Goal: Task Accomplishment & Management: Manage account settings

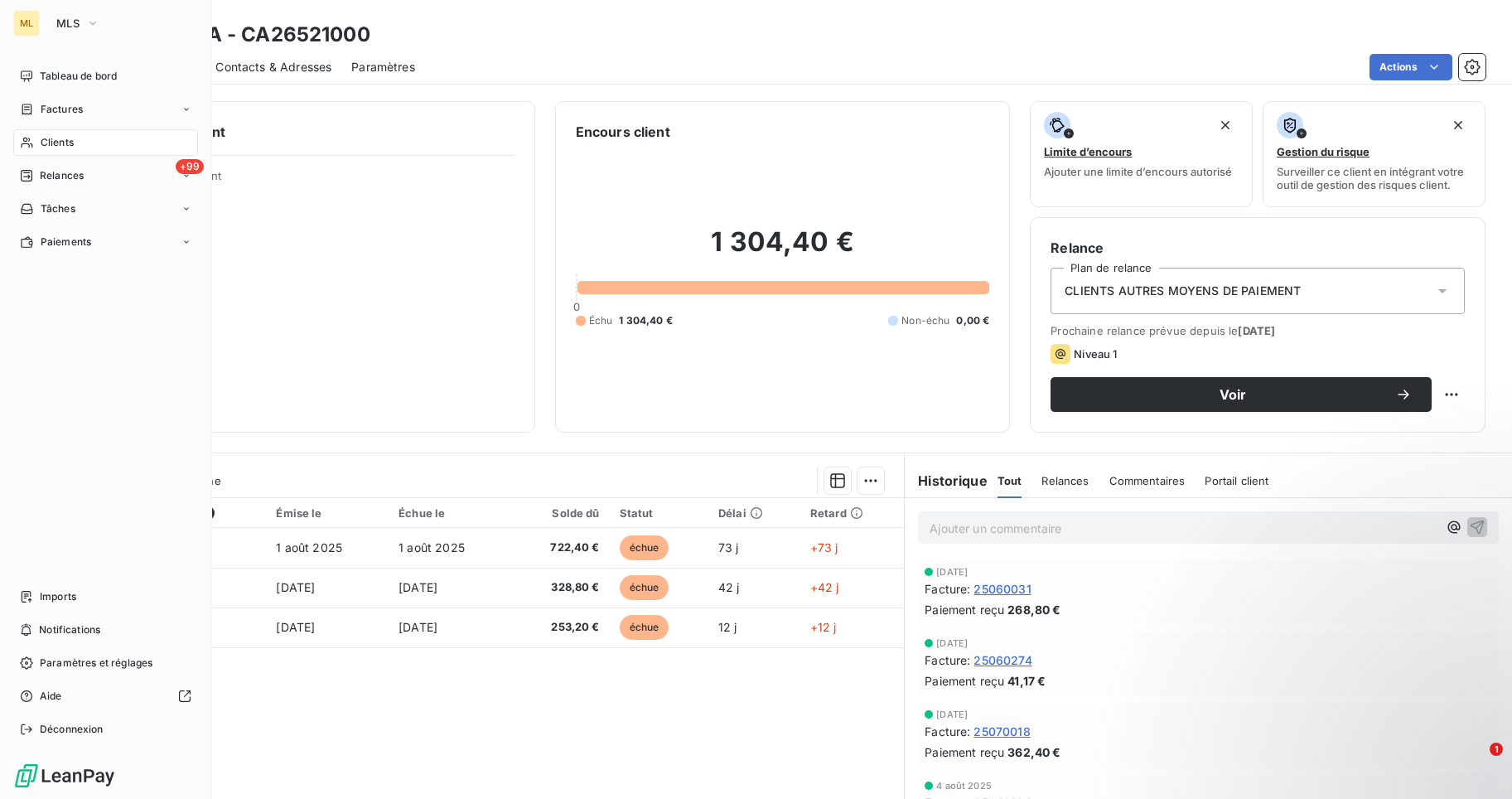
click at [85, 140] on div "Clients" at bounding box center [105, 142] width 185 height 27
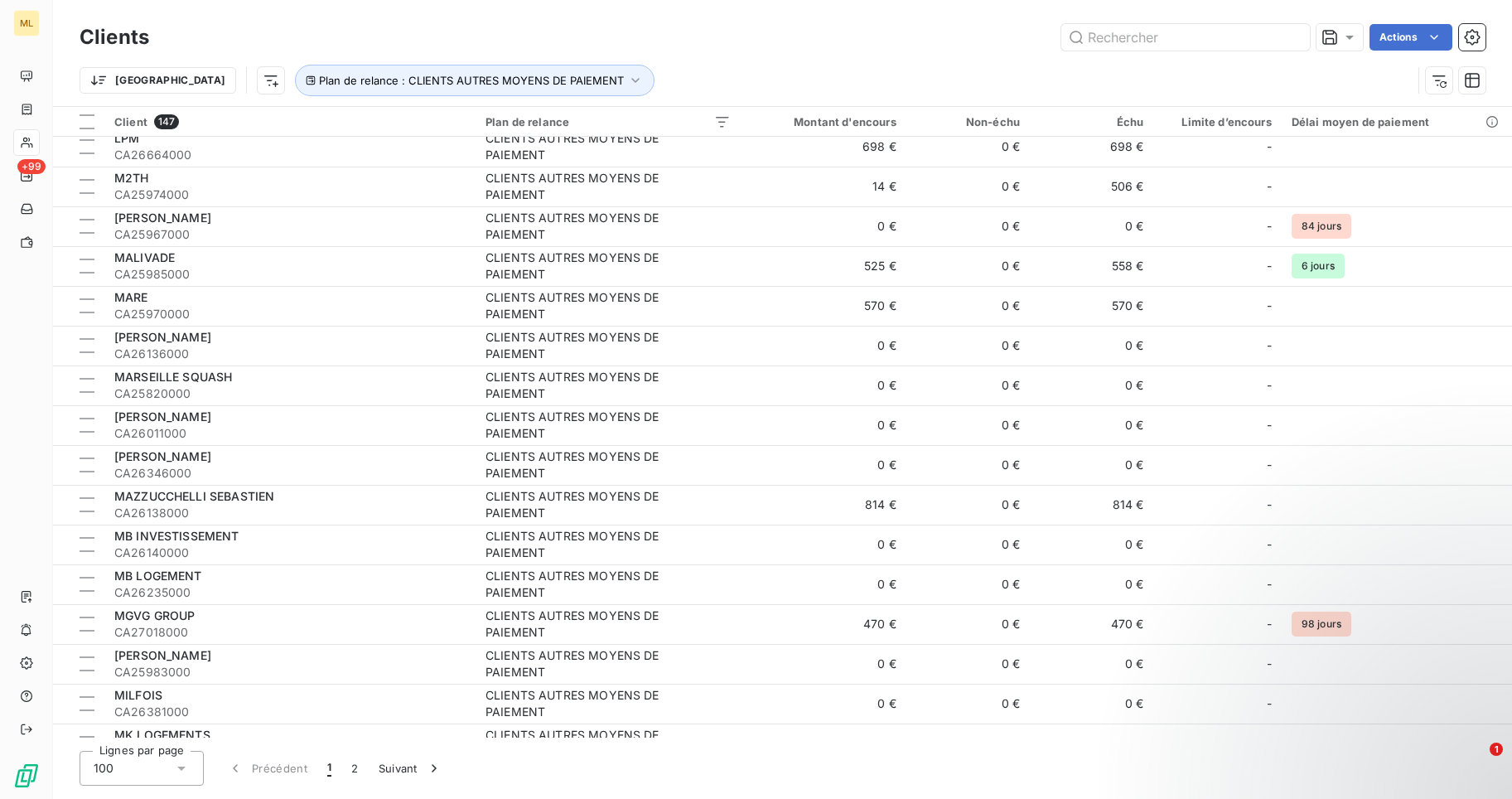
scroll to position [3379, 0]
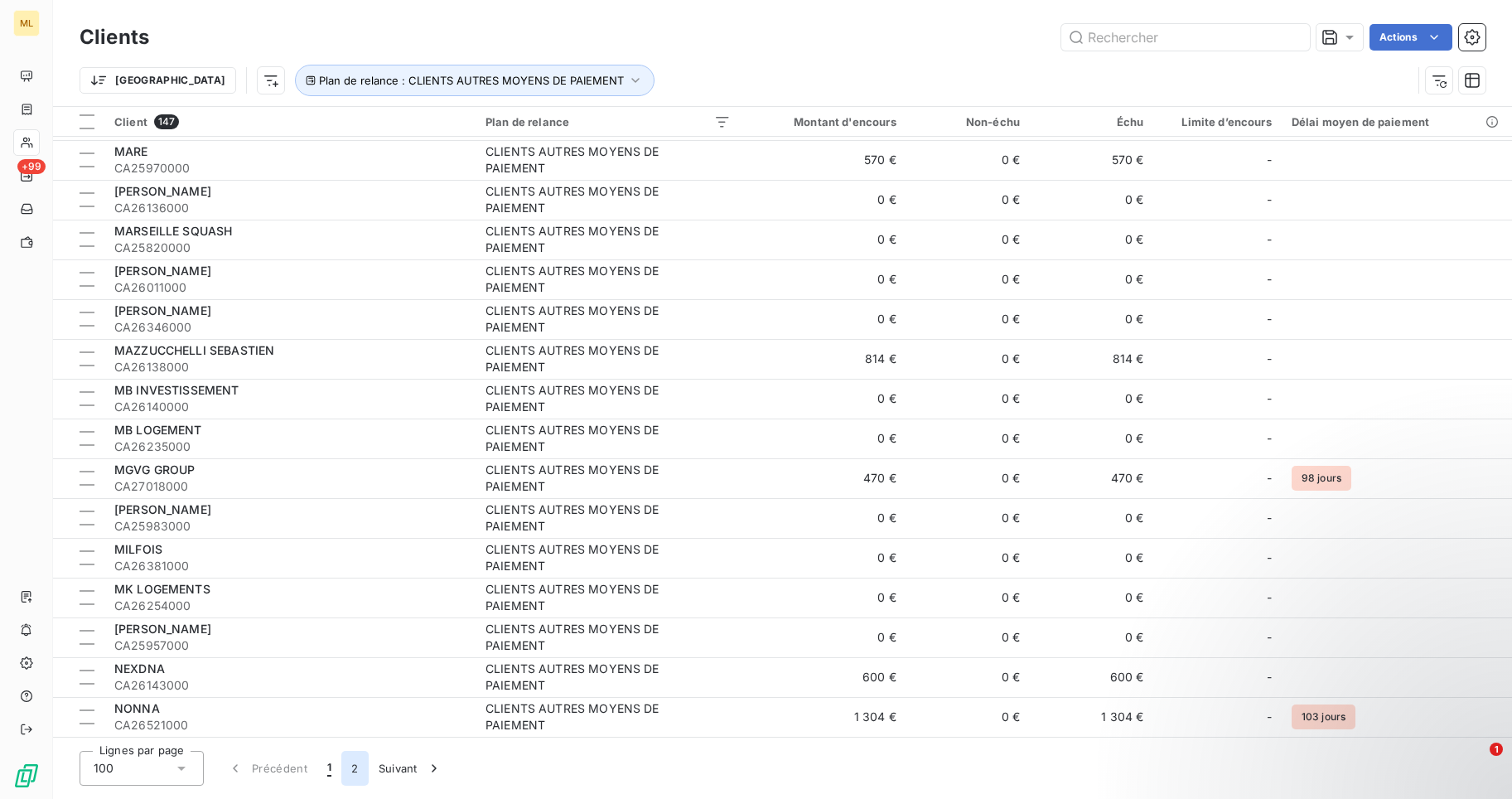
click at [353, 767] on button "2" at bounding box center [355, 768] width 27 height 35
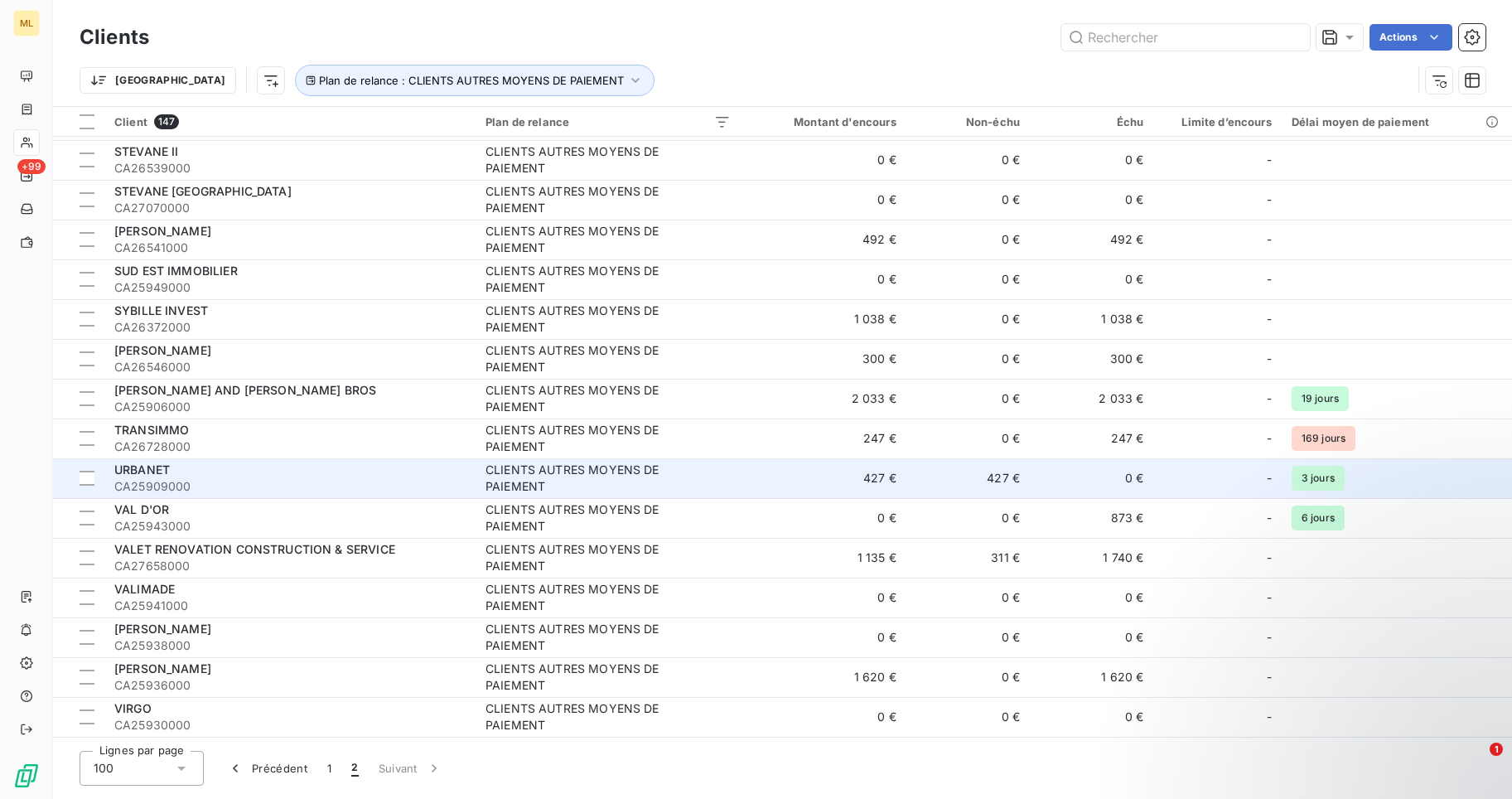
click at [520, 475] on div "CLIENTS AUTRES MOYENS DE PAIEMENT" at bounding box center [589, 478] width 208 height 33
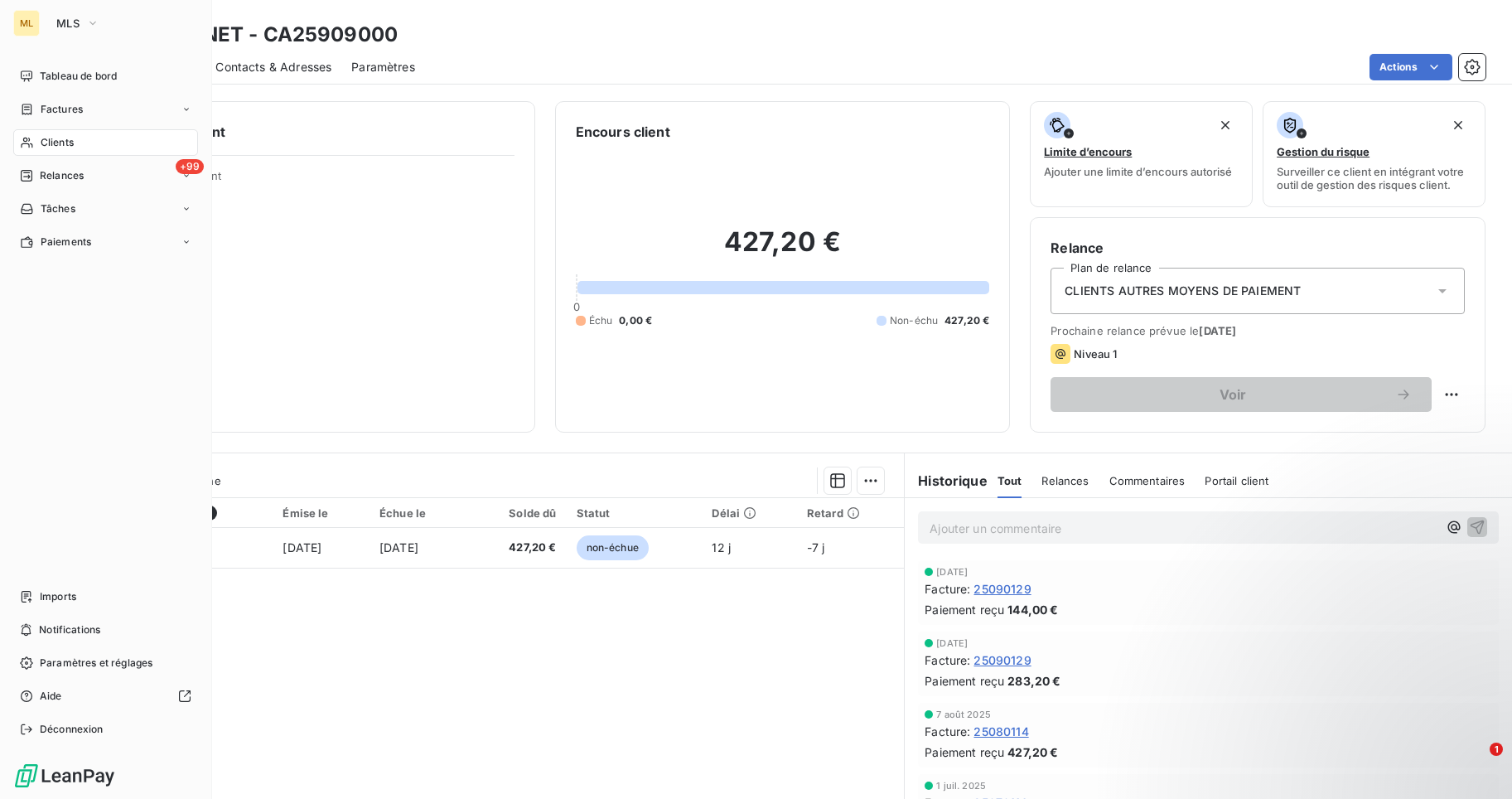
click at [55, 142] on span "Clients" at bounding box center [57, 142] width 33 height 15
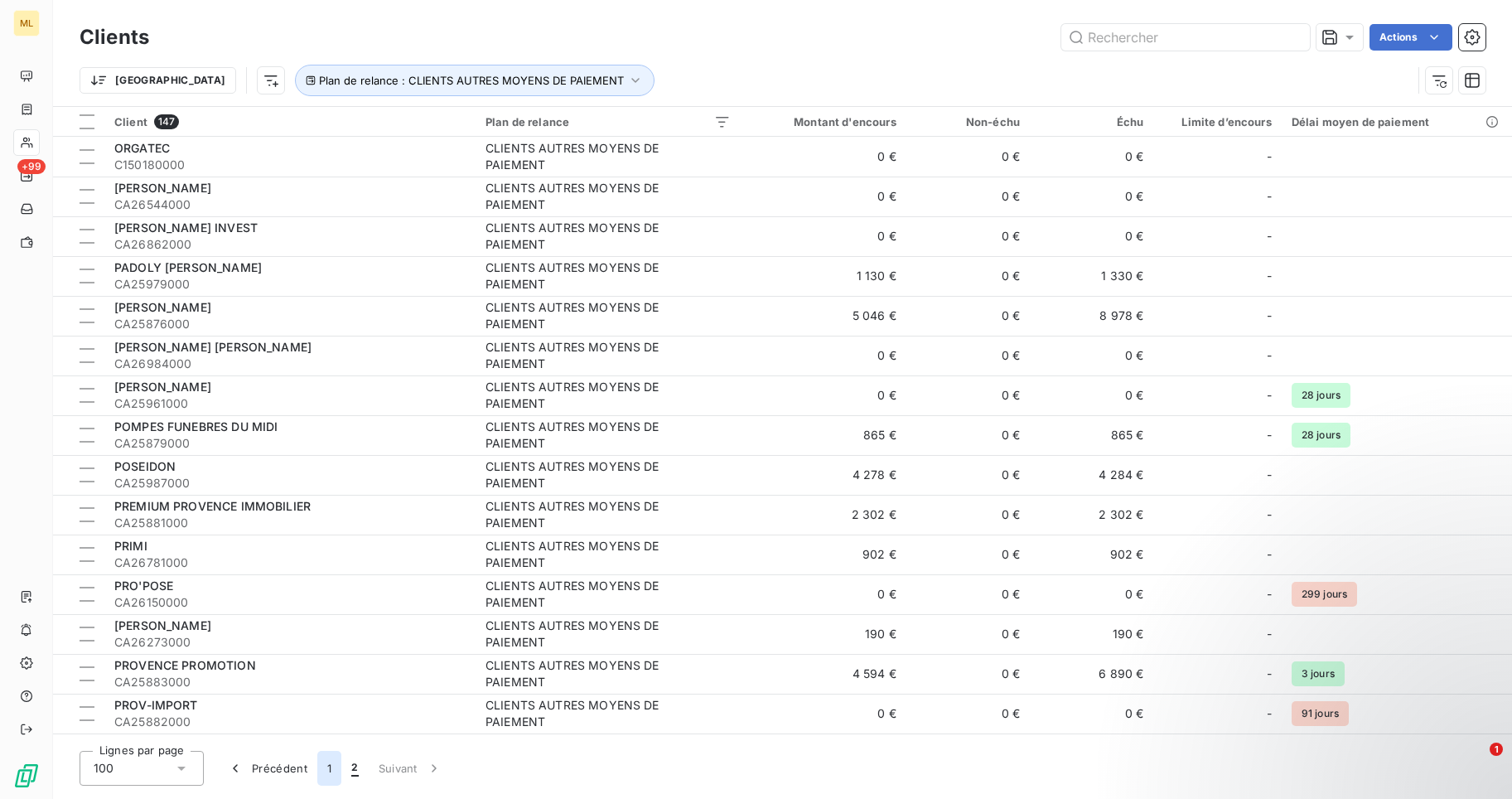
click at [327, 766] on button "1" at bounding box center [329, 768] width 24 height 35
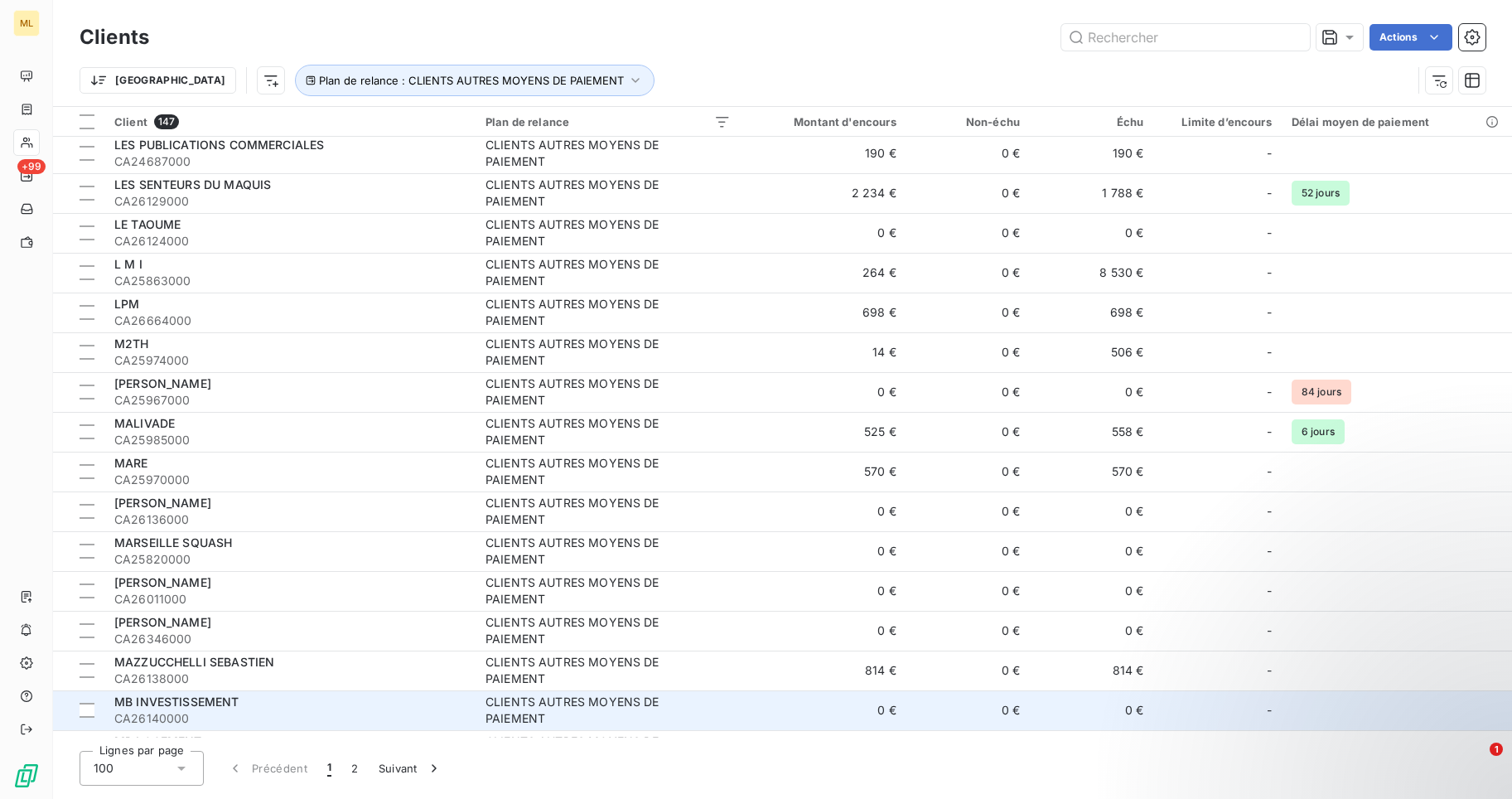
scroll to position [3379, 0]
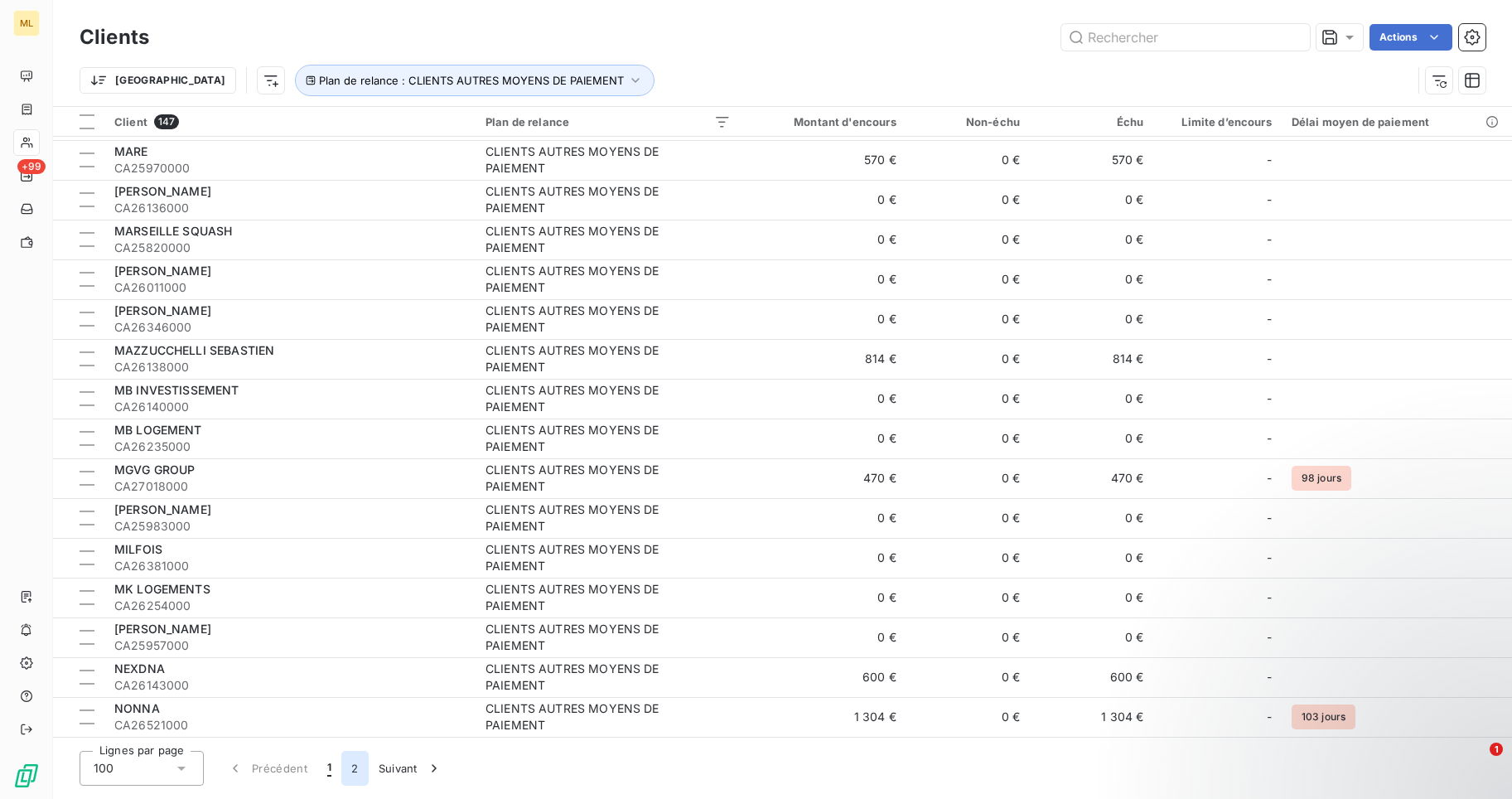
click at [353, 768] on button "2" at bounding box center [355, 768] width 27 height 35
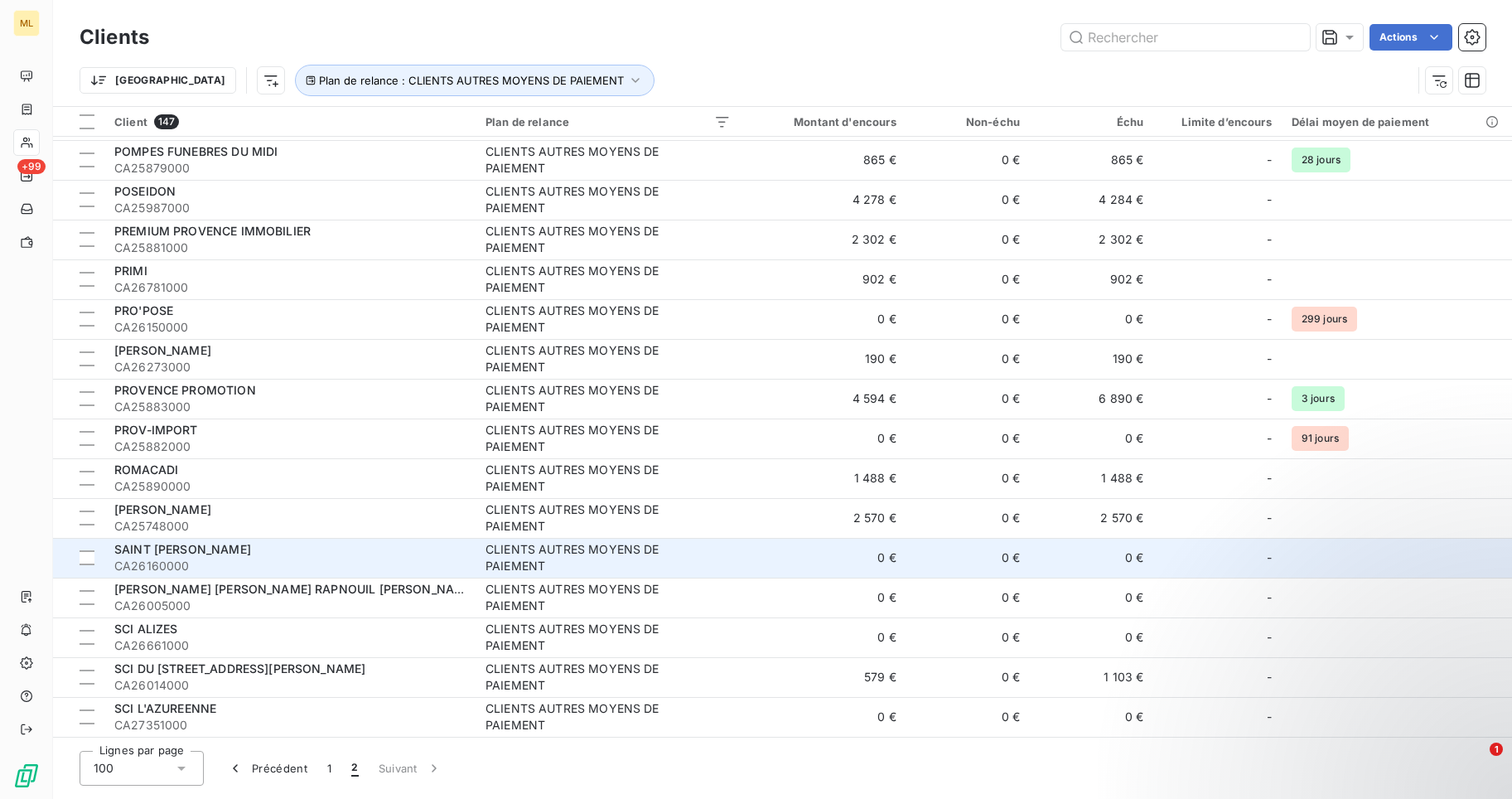
scroll to position [0, 0]
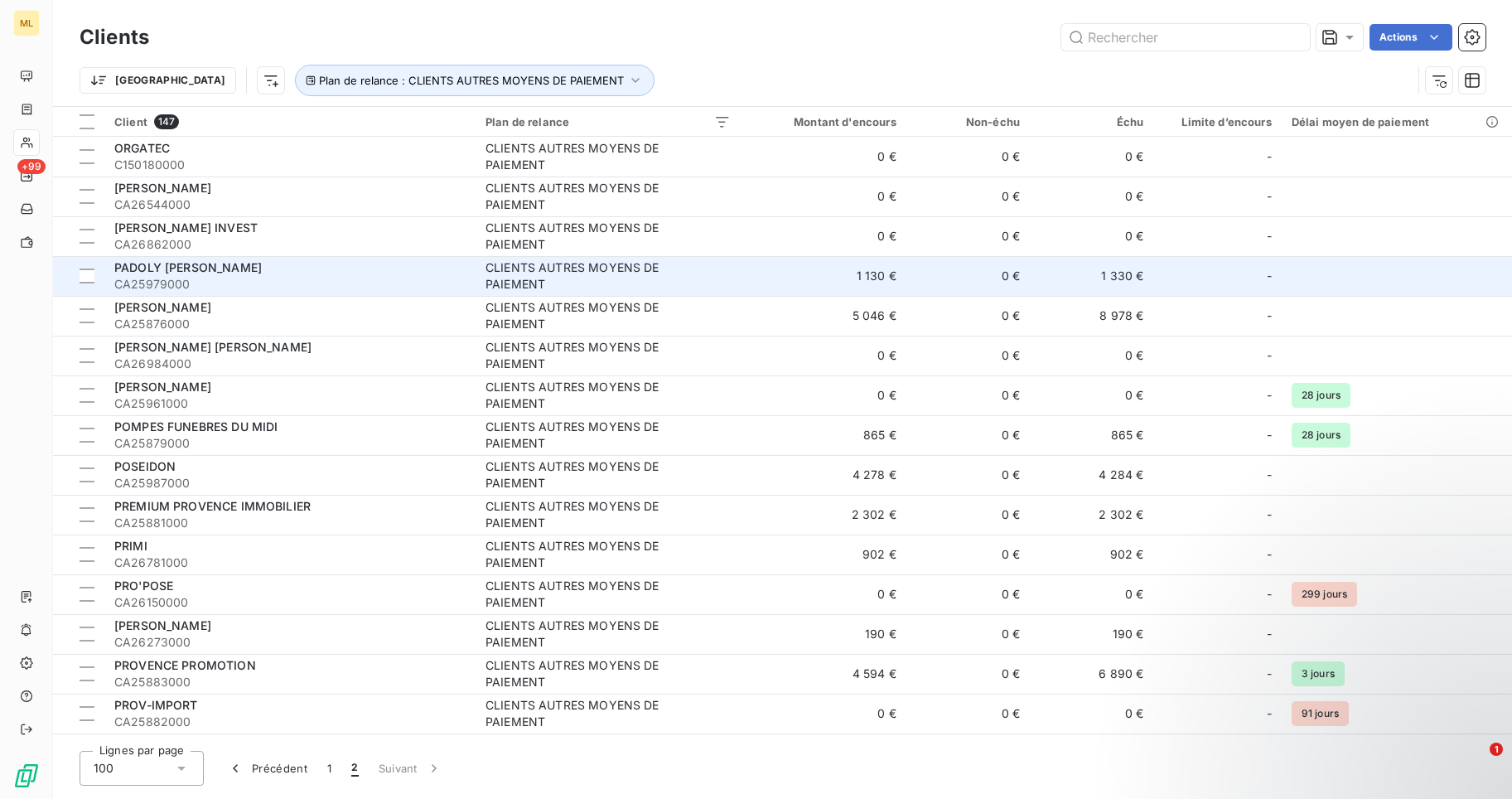
click at [150, 267] on span "PADOLY [PERSON_NAME]" at bounding box center [188, 267] width 147 height 14
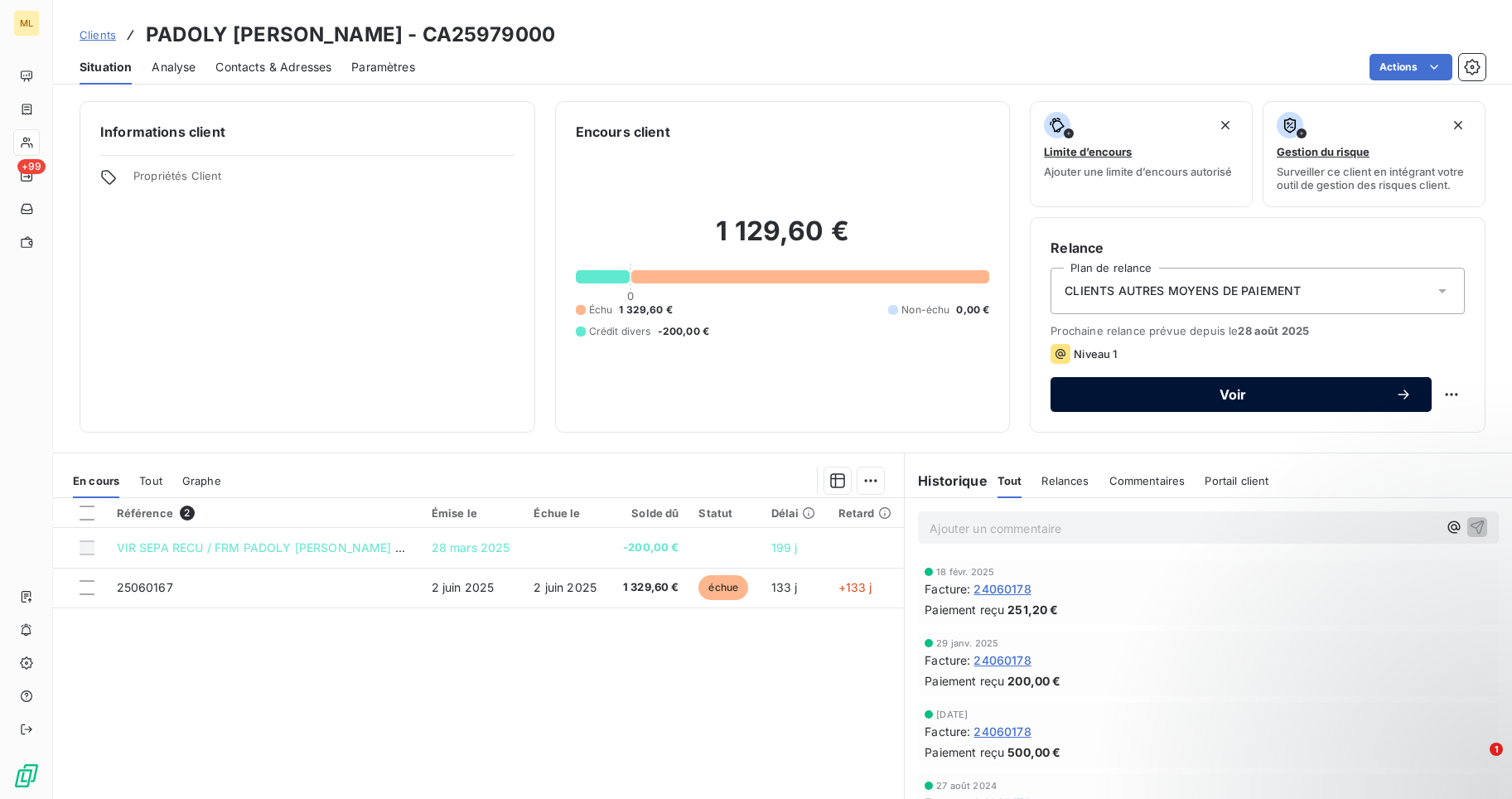
click at [1226, 397] on span "Voir" at bounding box center [1233, 394] width 325 height 13
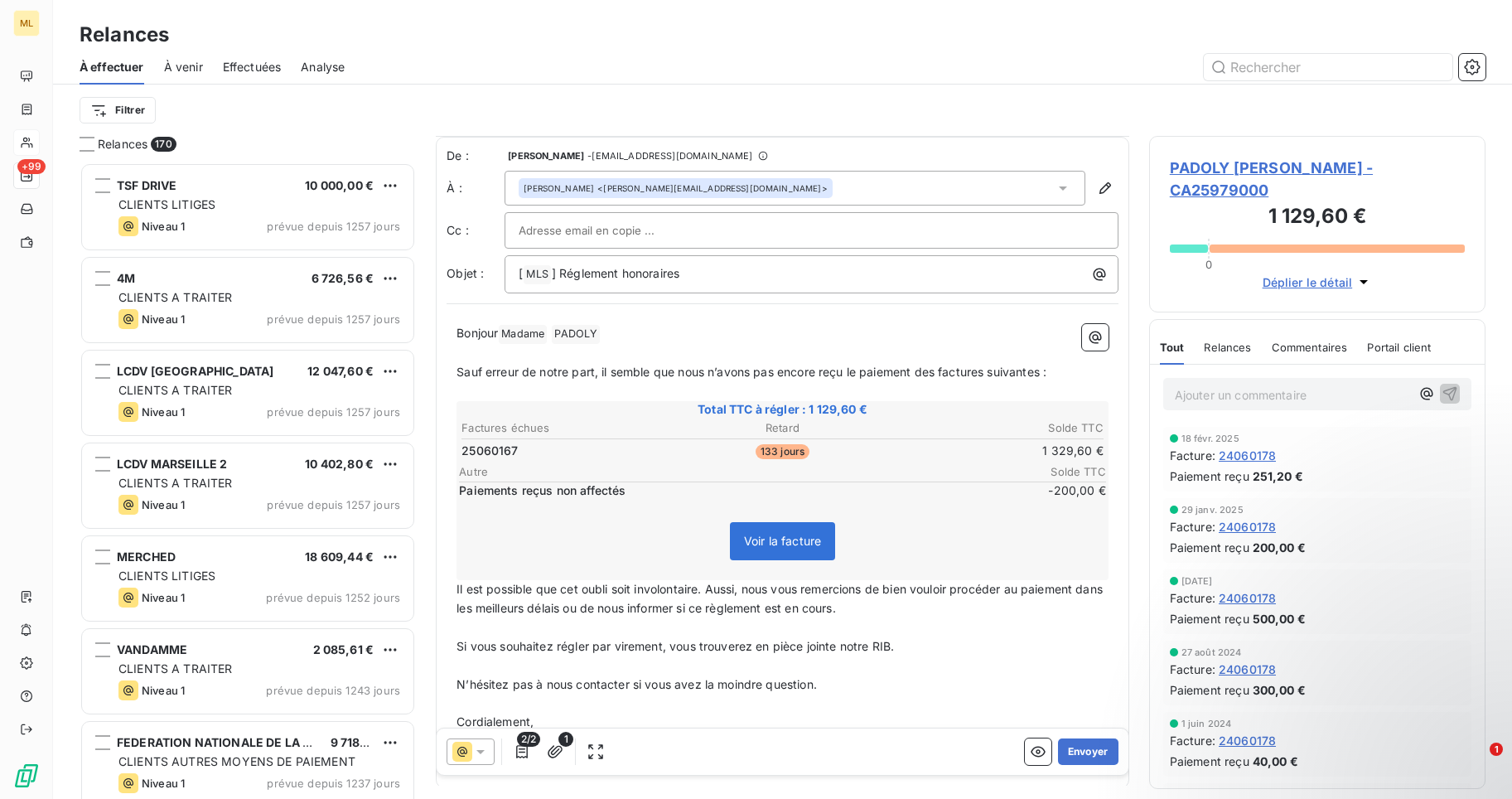
scroll to position [71, 0]
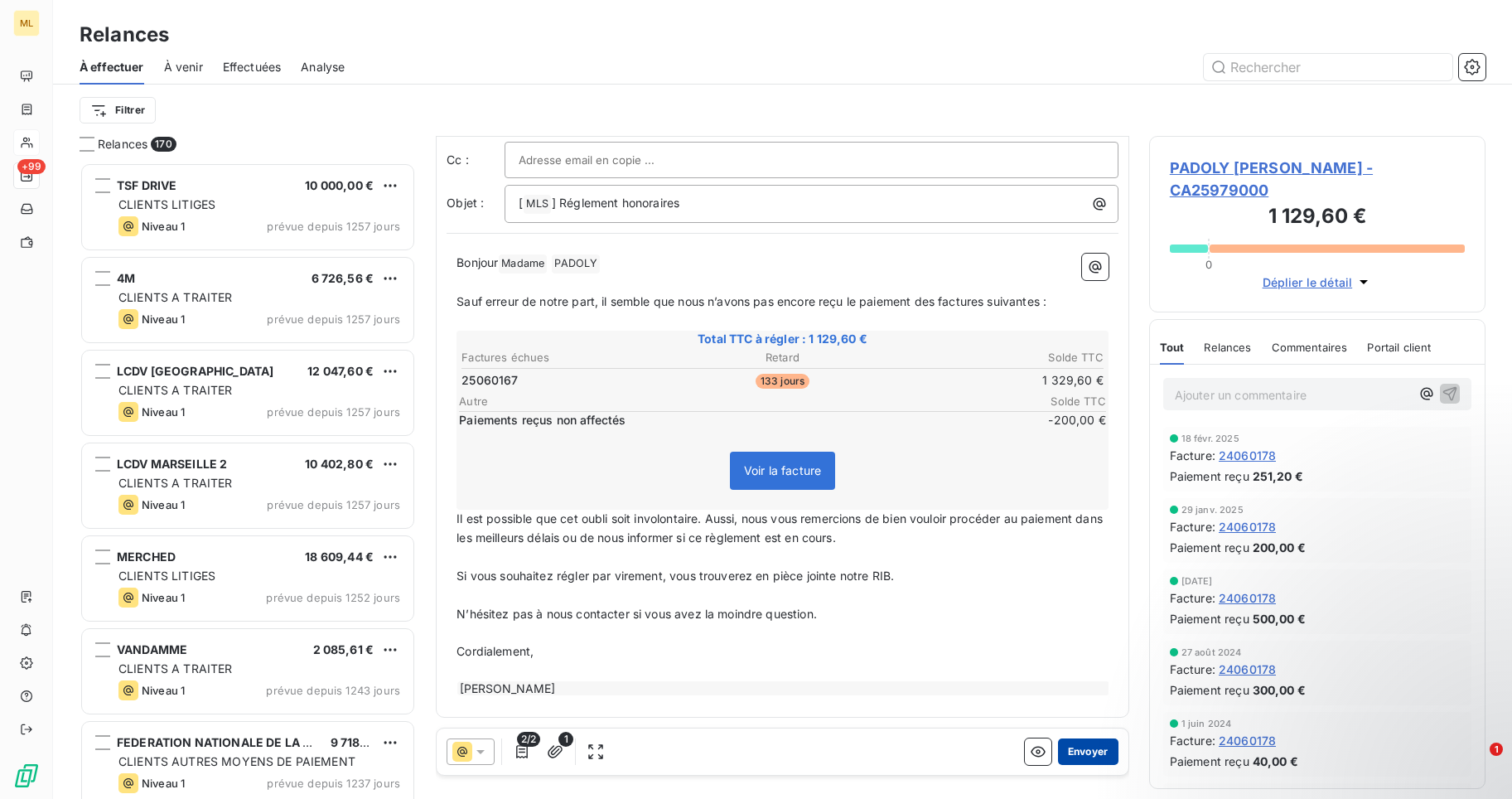
click at [1069, 745] on button "Envoyer" at bounding box center [1088, 751] width 61 height 27
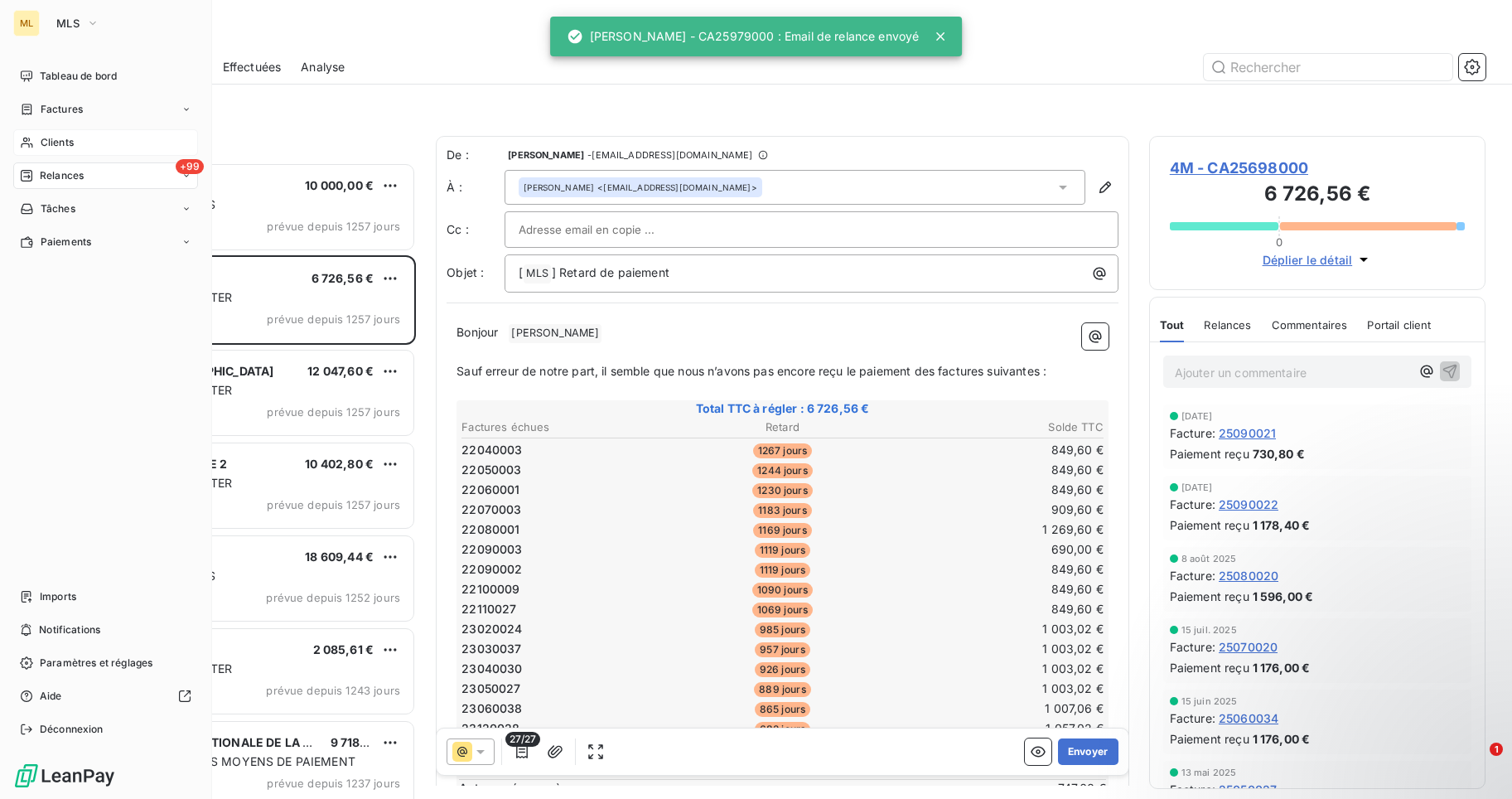
click at [61, 142] on span "Clients" at bounding box center [57, 142] width 33 height 15
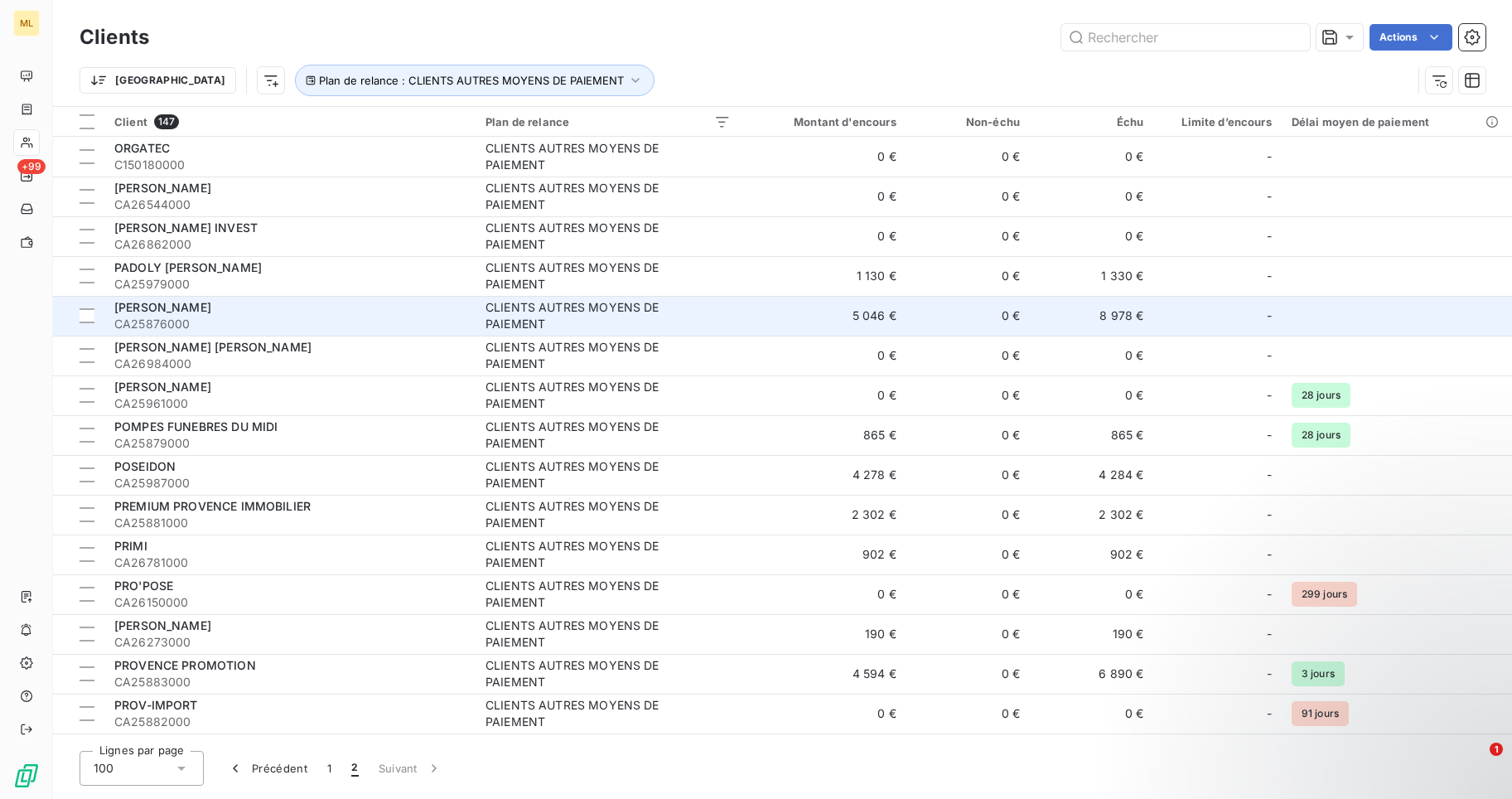
click at [229, 314] on div "[PERSON_NAME]" at bounding box center [290, 307] width 352 height 17
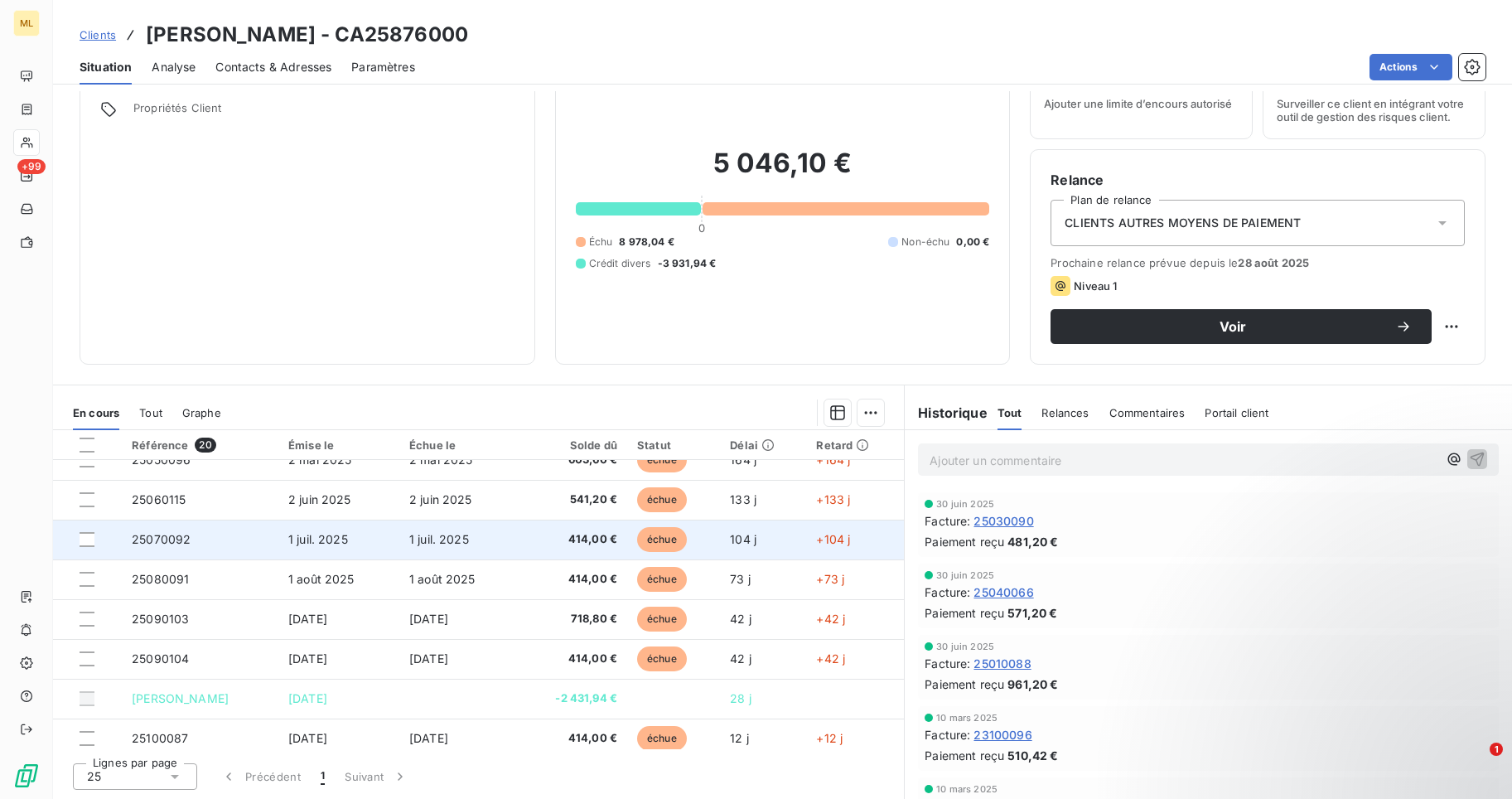
scroll to position [507, 0]
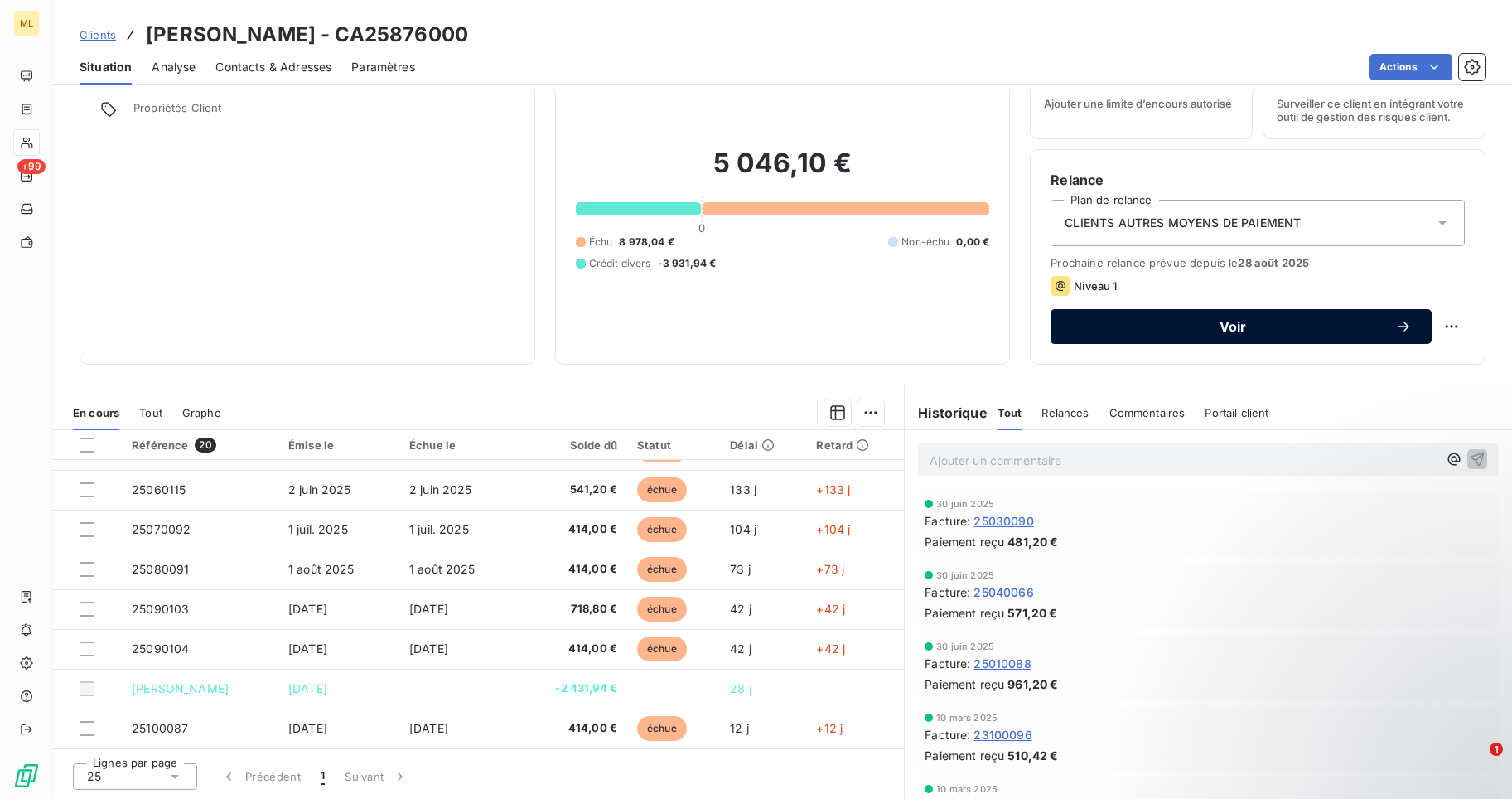
click at [1226, 324] on span "Voir" at bounding box center [1233, 326] width 325 height 13
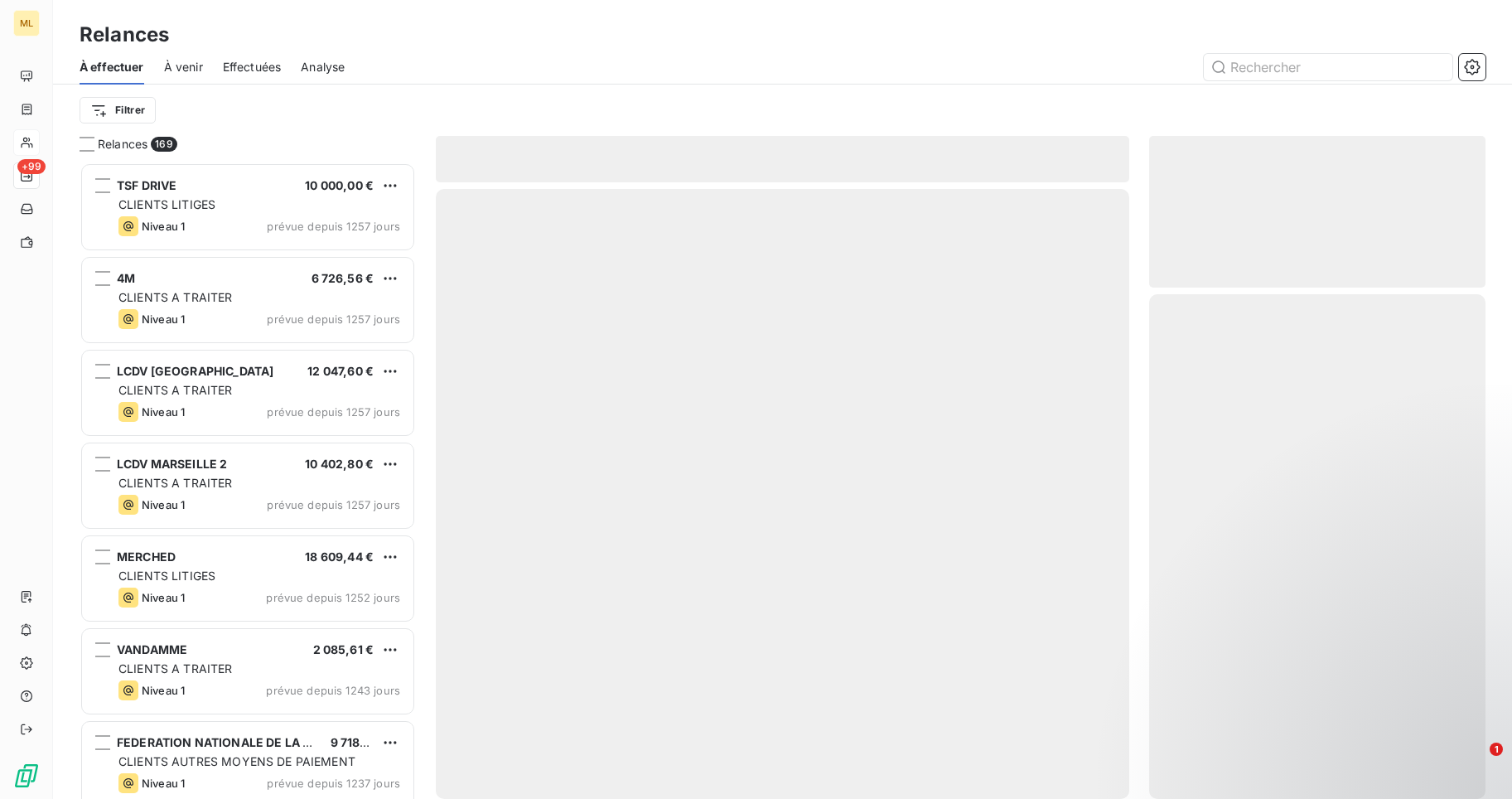
scroll to position [624, 325]
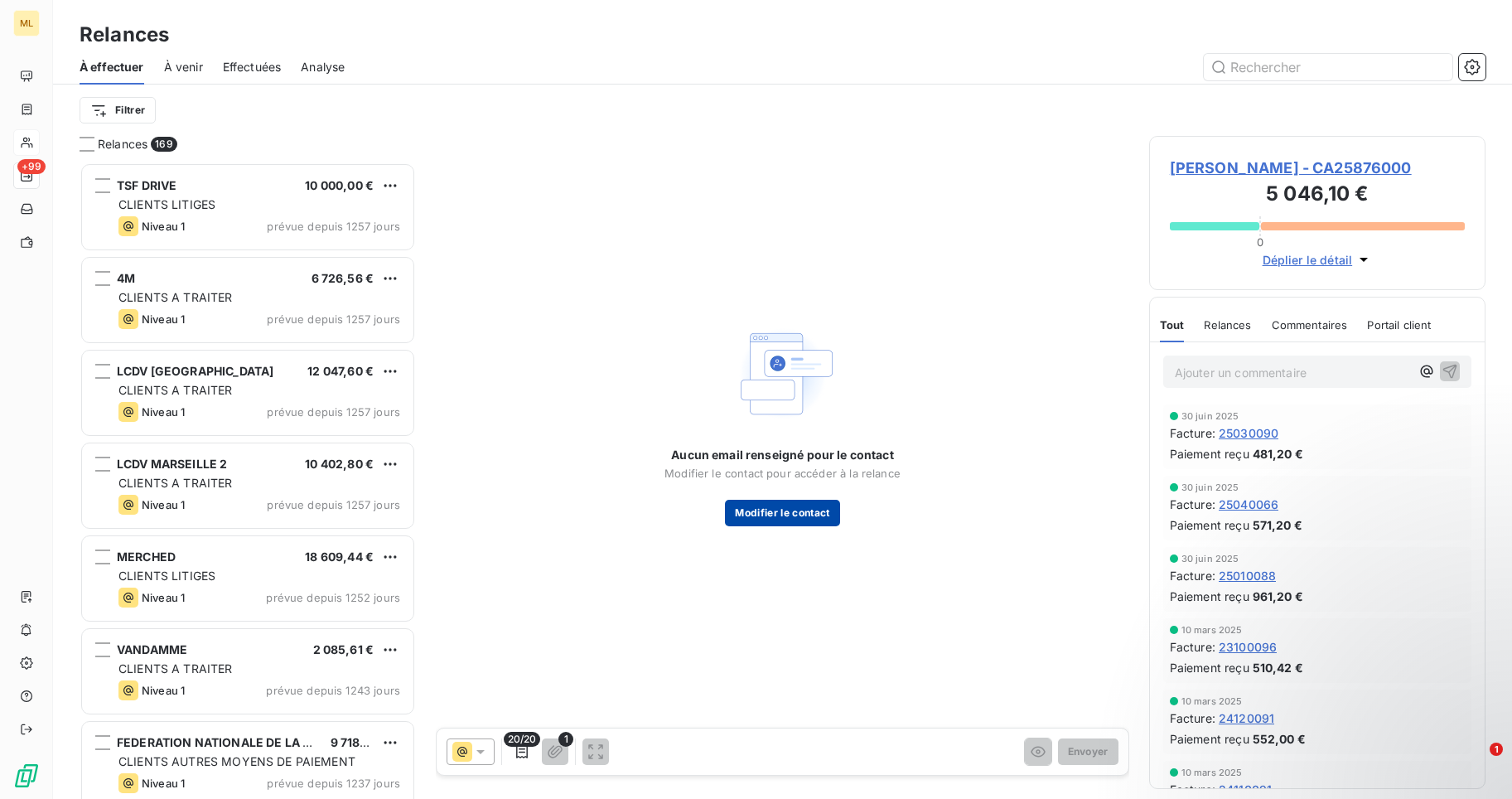
click at [793, 507] on button "Modifier le contact" at bounding box center [782, 513] width 114 height 27
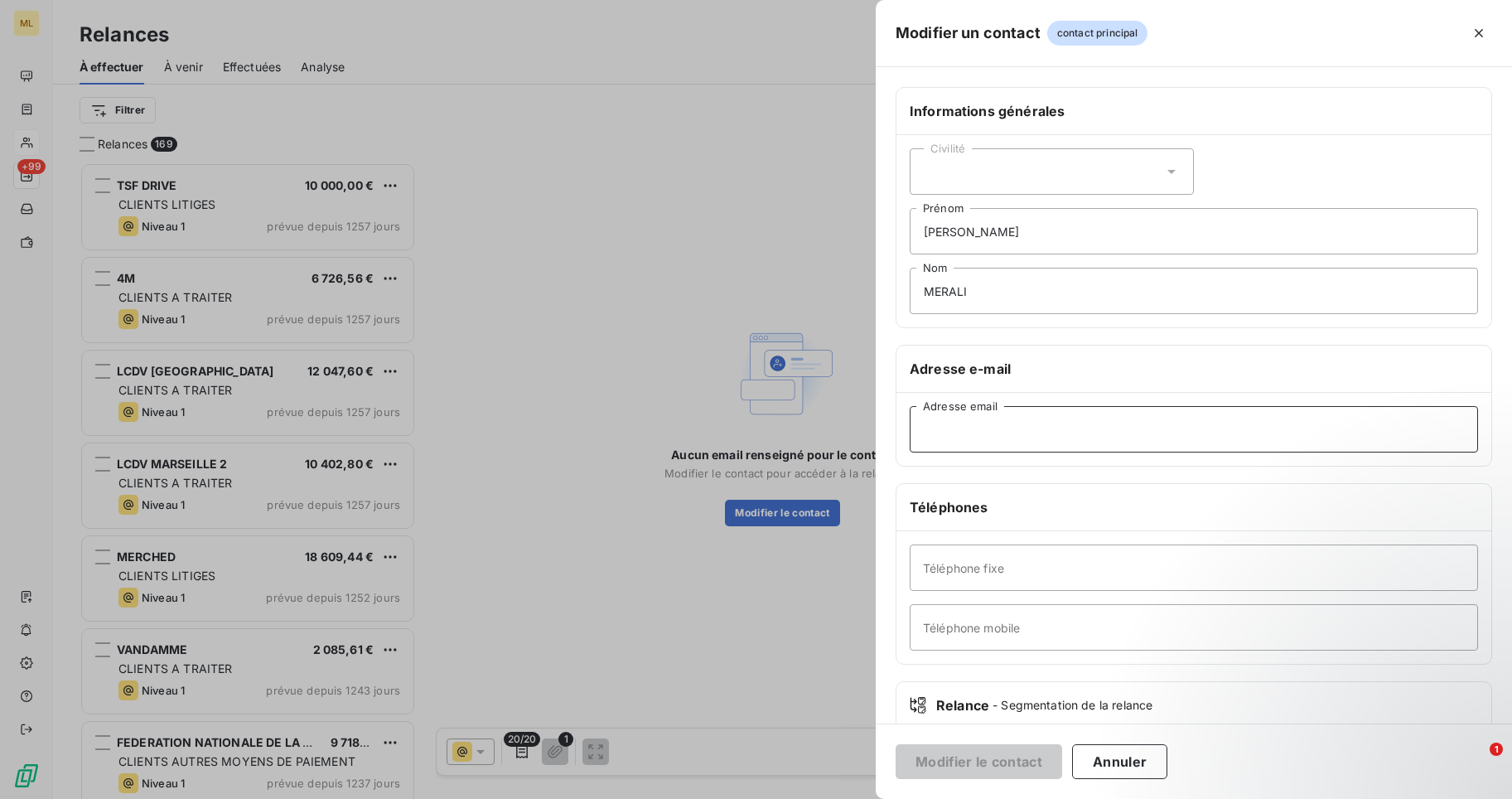
paste input "[EMAIL_ADDRESS][DOMAIN_NAME]"
type input "[EMAIL_ADDRESS][DOMAIN_NAME]"
click at [1163, 172] on icon at bounding box center [1171, 171] width 17 height 17
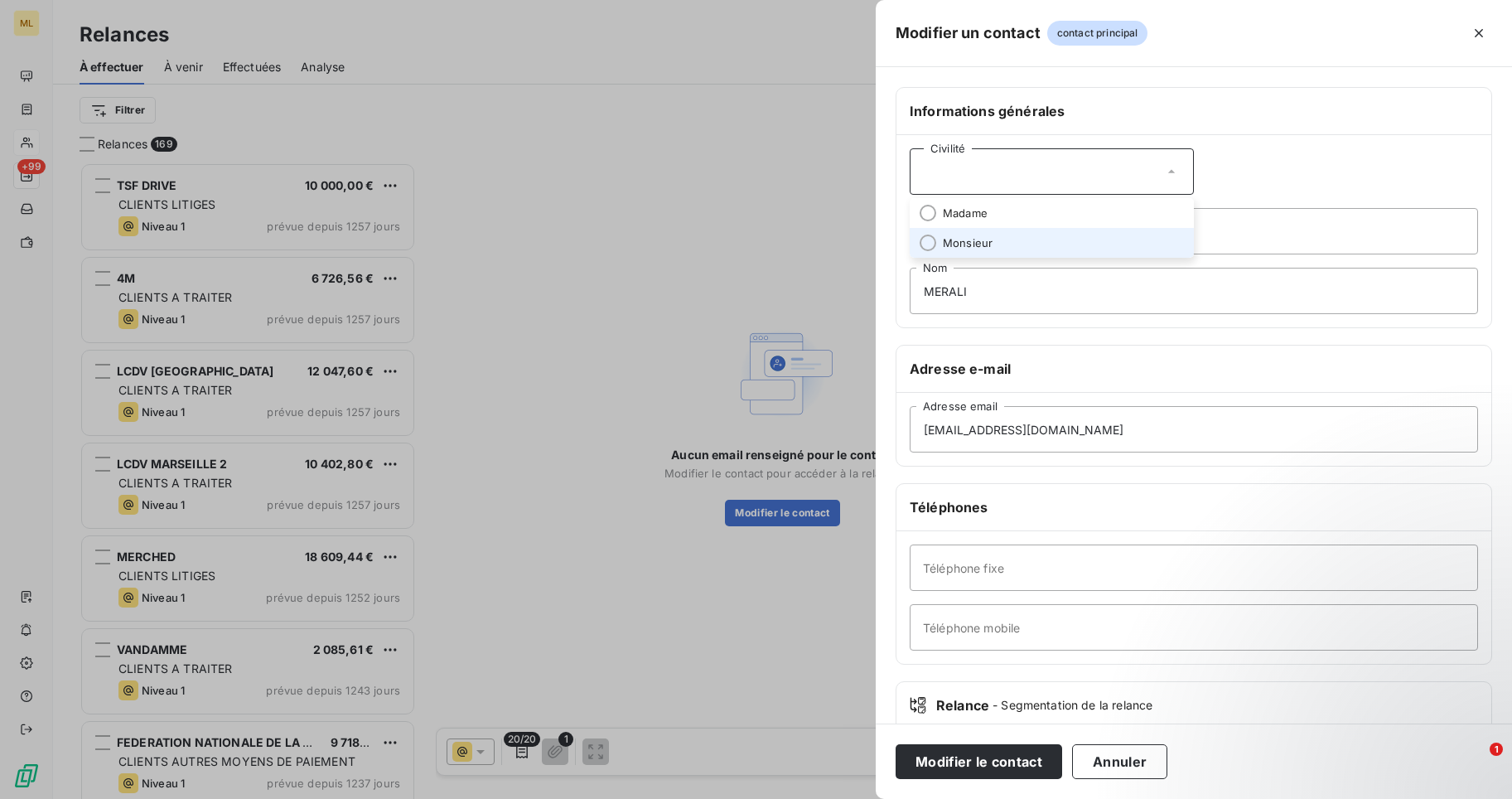
click at [947, 242] on span "Monsieur" at bounding box center [968, 243] width 50 height 16
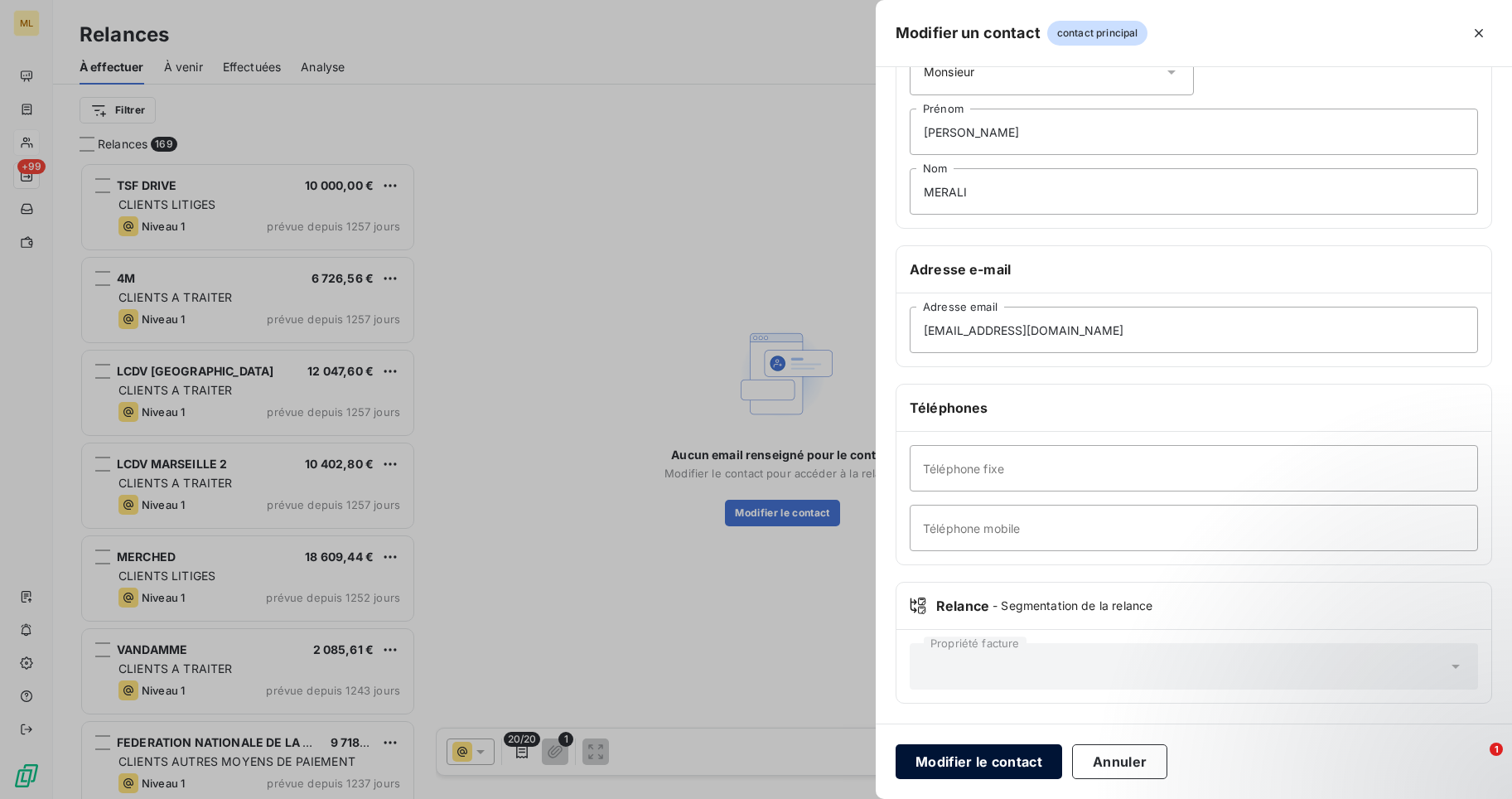
click at [971, 757] on button "Modifier le contact" at bounding box center [980, 761] width 167 height 35
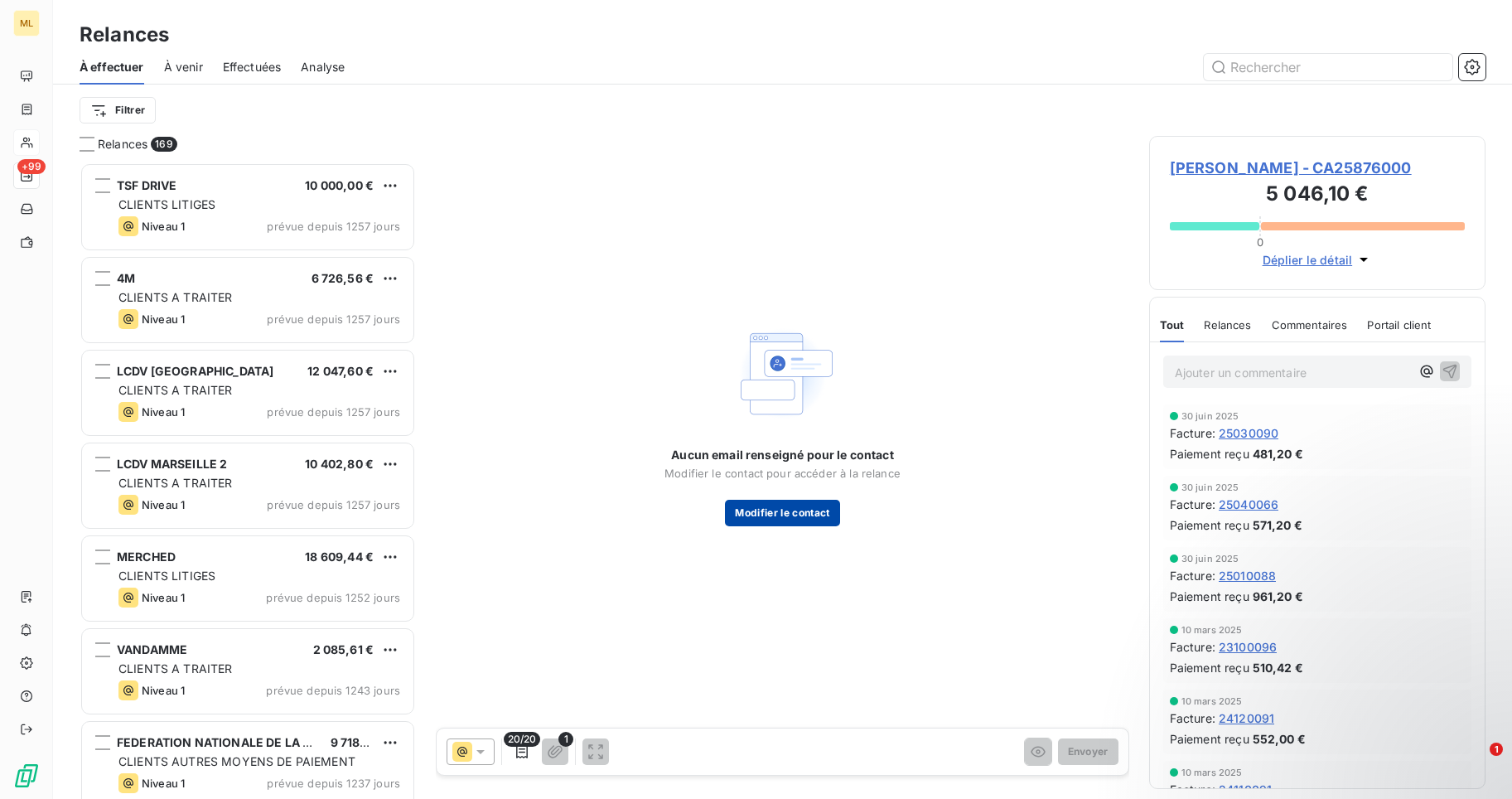
click at [788, 507] on button "Modifier le contact" at bounding box center [782, 513] width 114 height 27
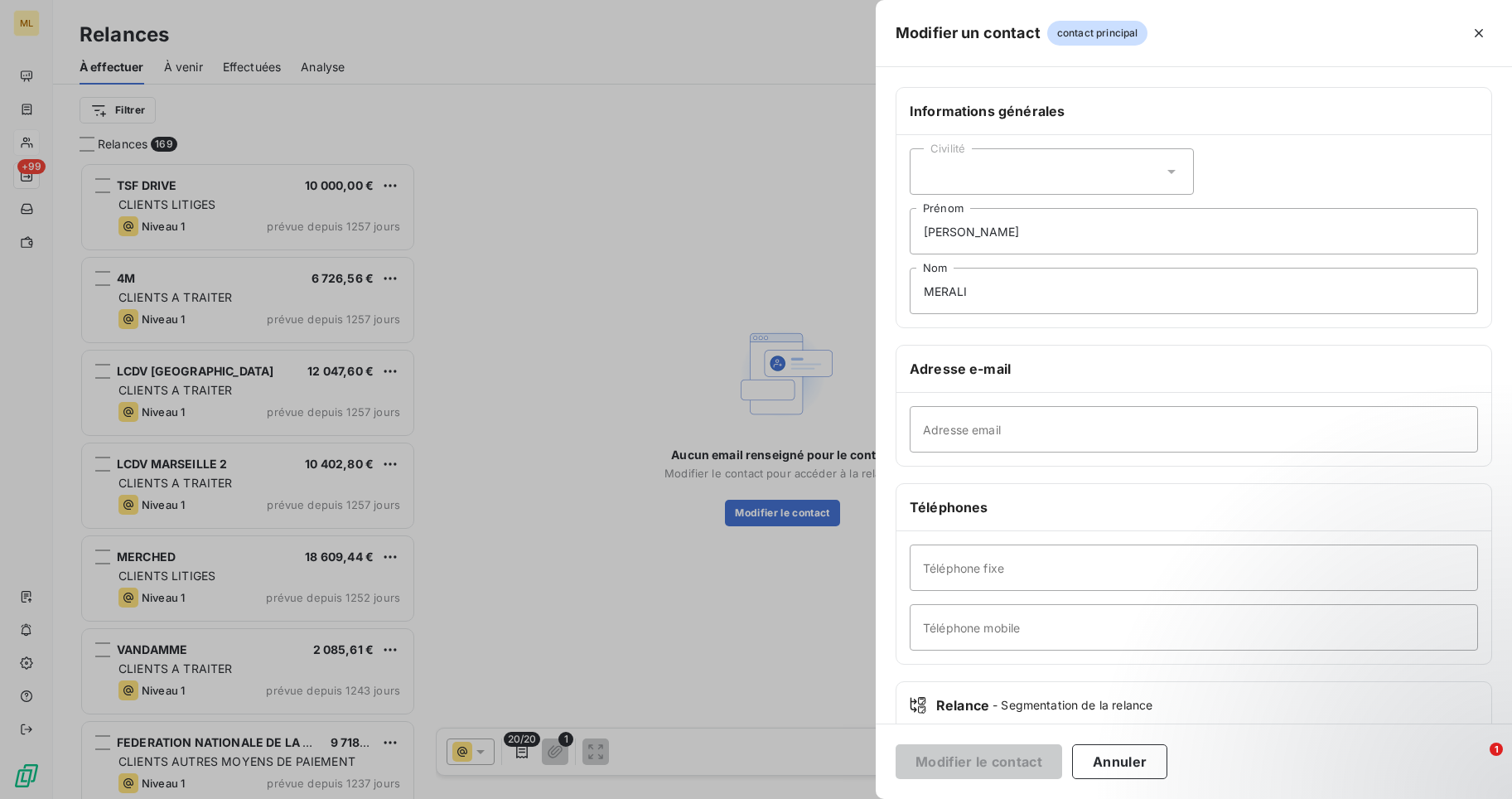
click at [1096, 38] on span "contact principal" at bounding box center [1098, 33] width 101 height 25
click at [1163, 171] on icon at bounding box center [1171, 171] width 17 height 17
click at [923, 245] on input "radio" at bounding box center [928, 242] width 17 height 17
paste input "[EMAIL_ADDRESS][DOMAIN_NAME]"
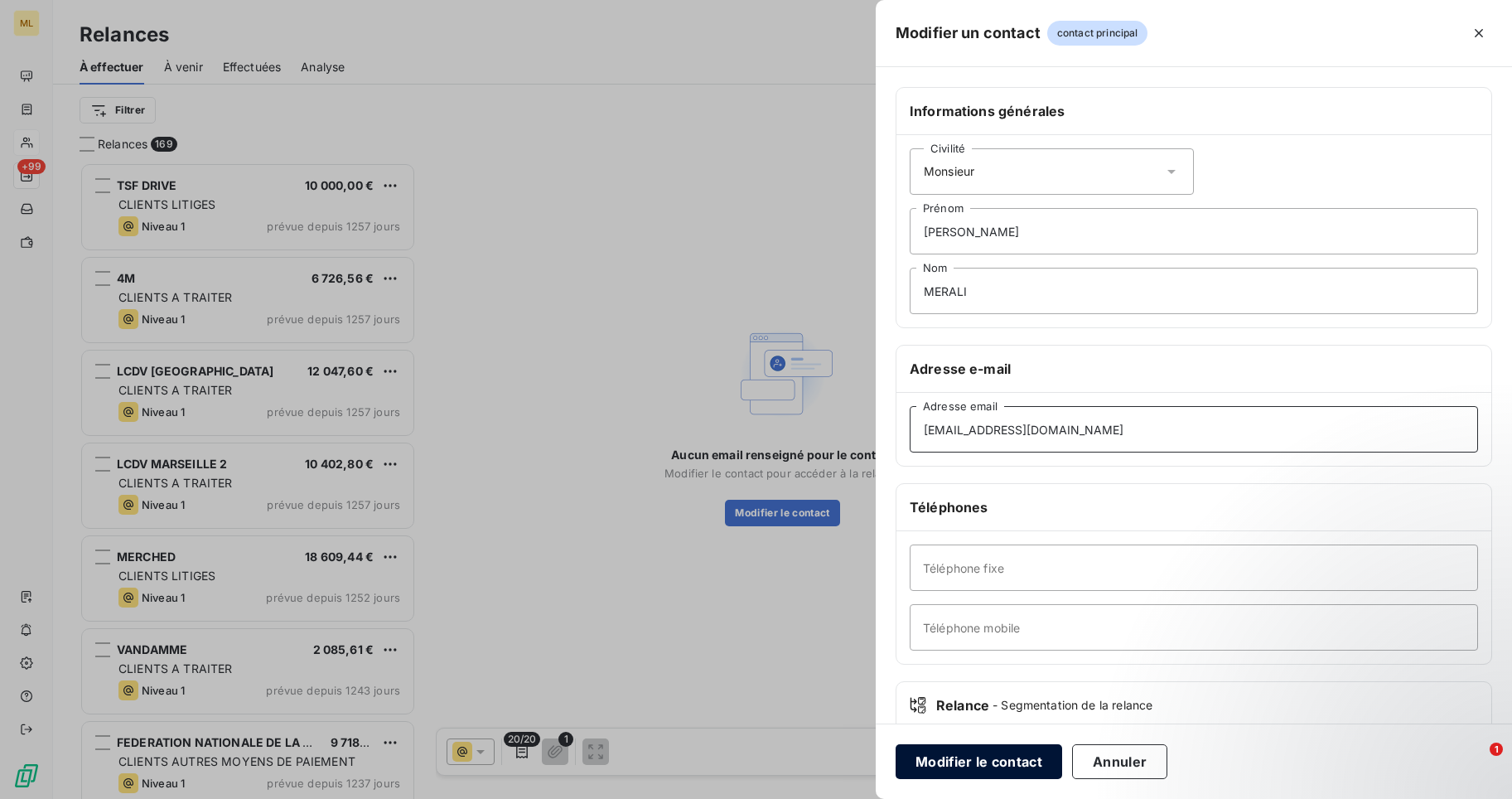
type input "[EMAIL_ADDRESS][DOMAIN_NAME]"
click at [981, 761] on button "Modifier le contact" at bounding box center [980, 761] width 167 height 35
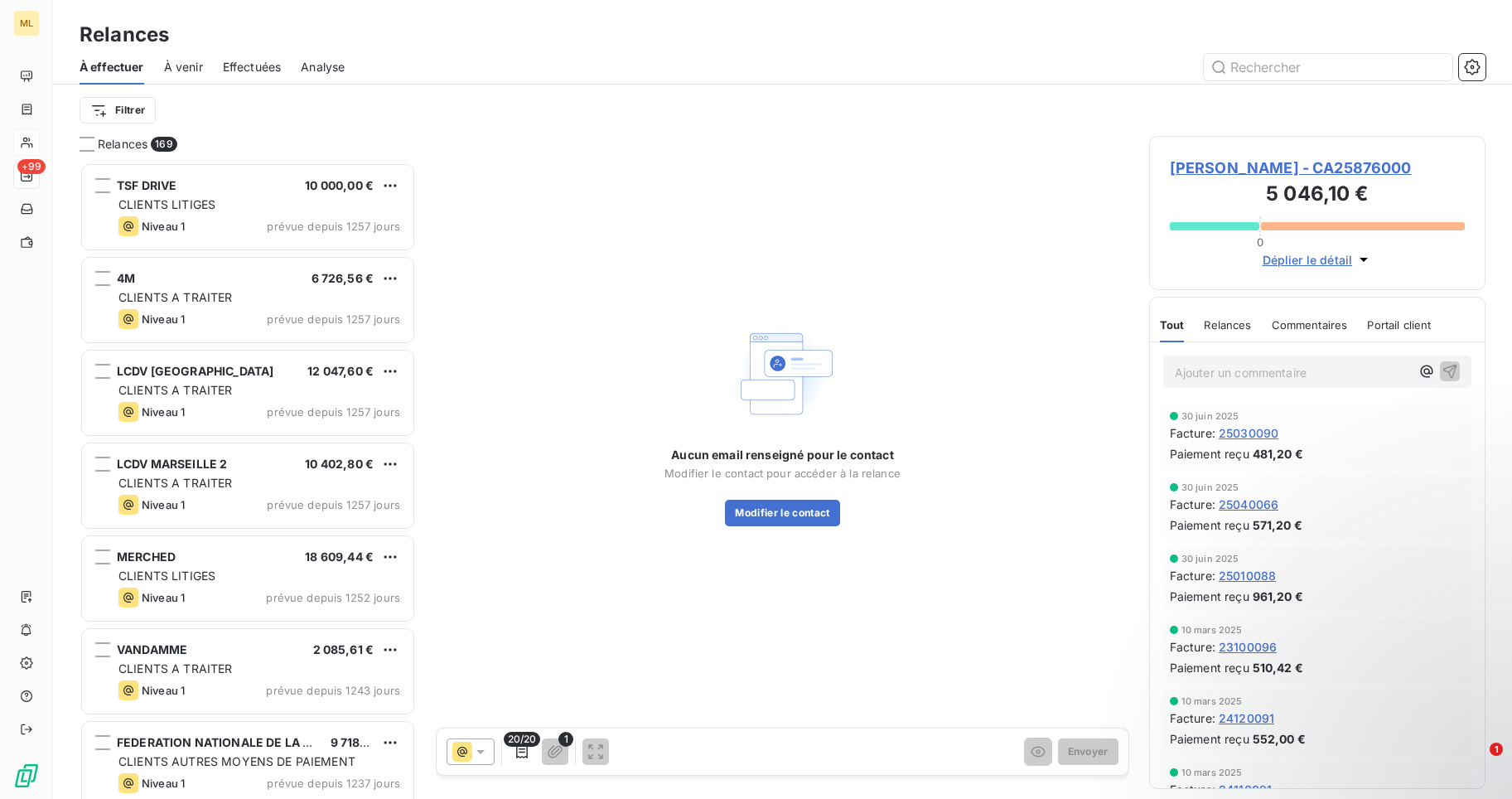
click at [751, 629] on div "Aucun email renseigné pour le contact Modifier le contact pour accéder à la rel…" at bounding box center [783, 423] width 693 height 575
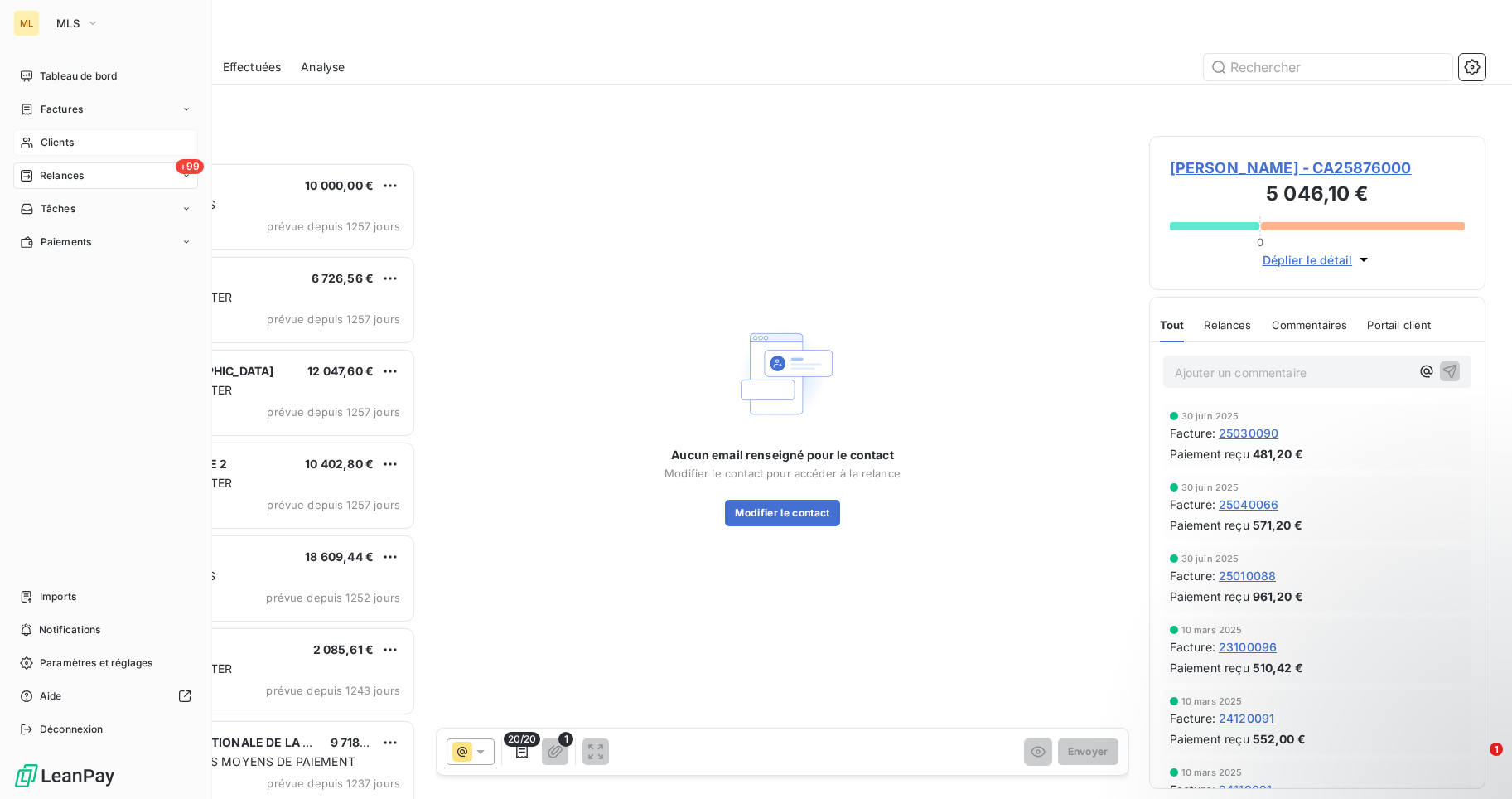
click at [81, 140] on div "Clients" at bounding box center [105, 142] width 185 height 27
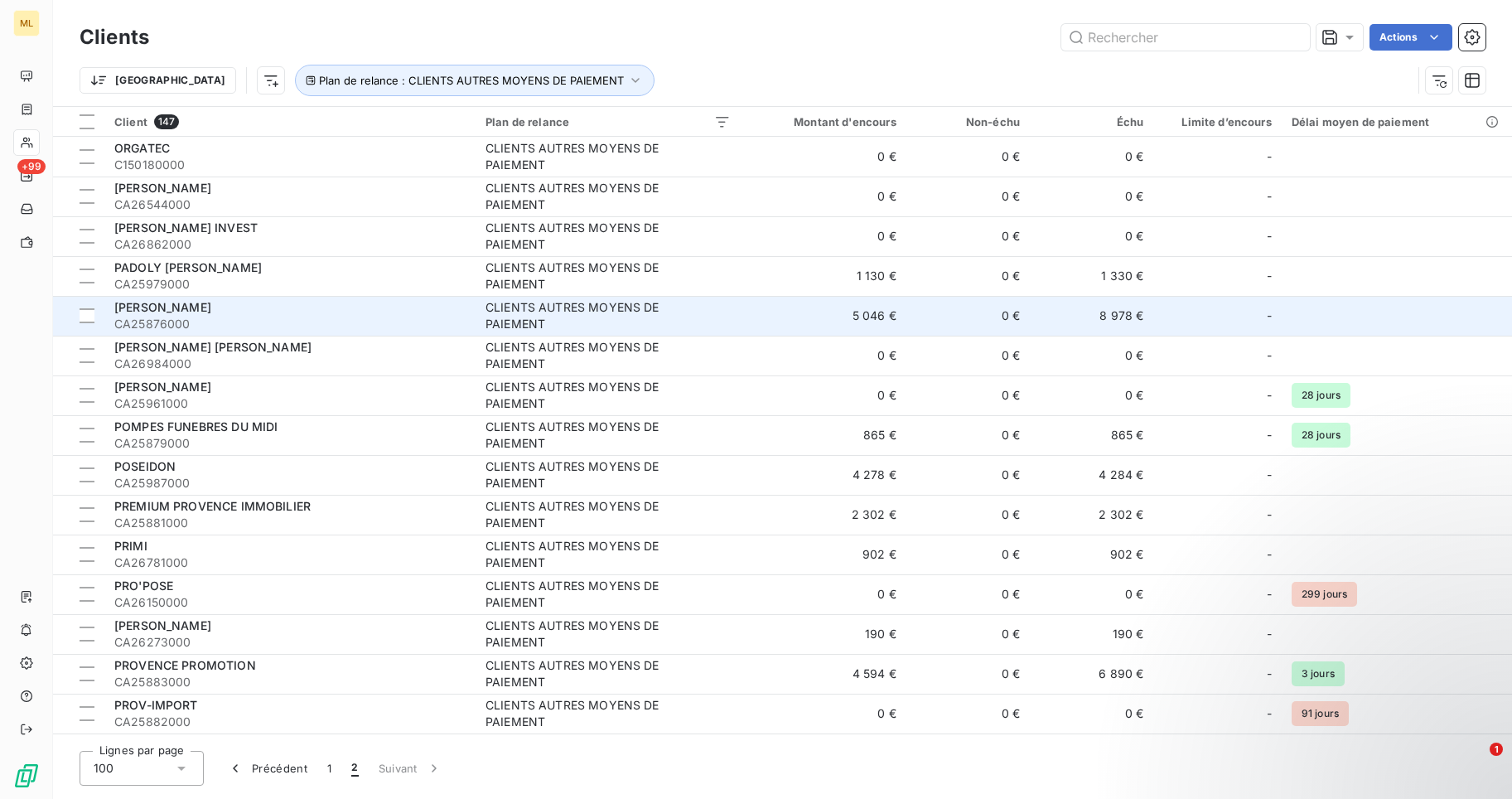
click at [160, 307] on span "[PERSON_NAME]" at bounding box center [163, 307] width 97 height 14
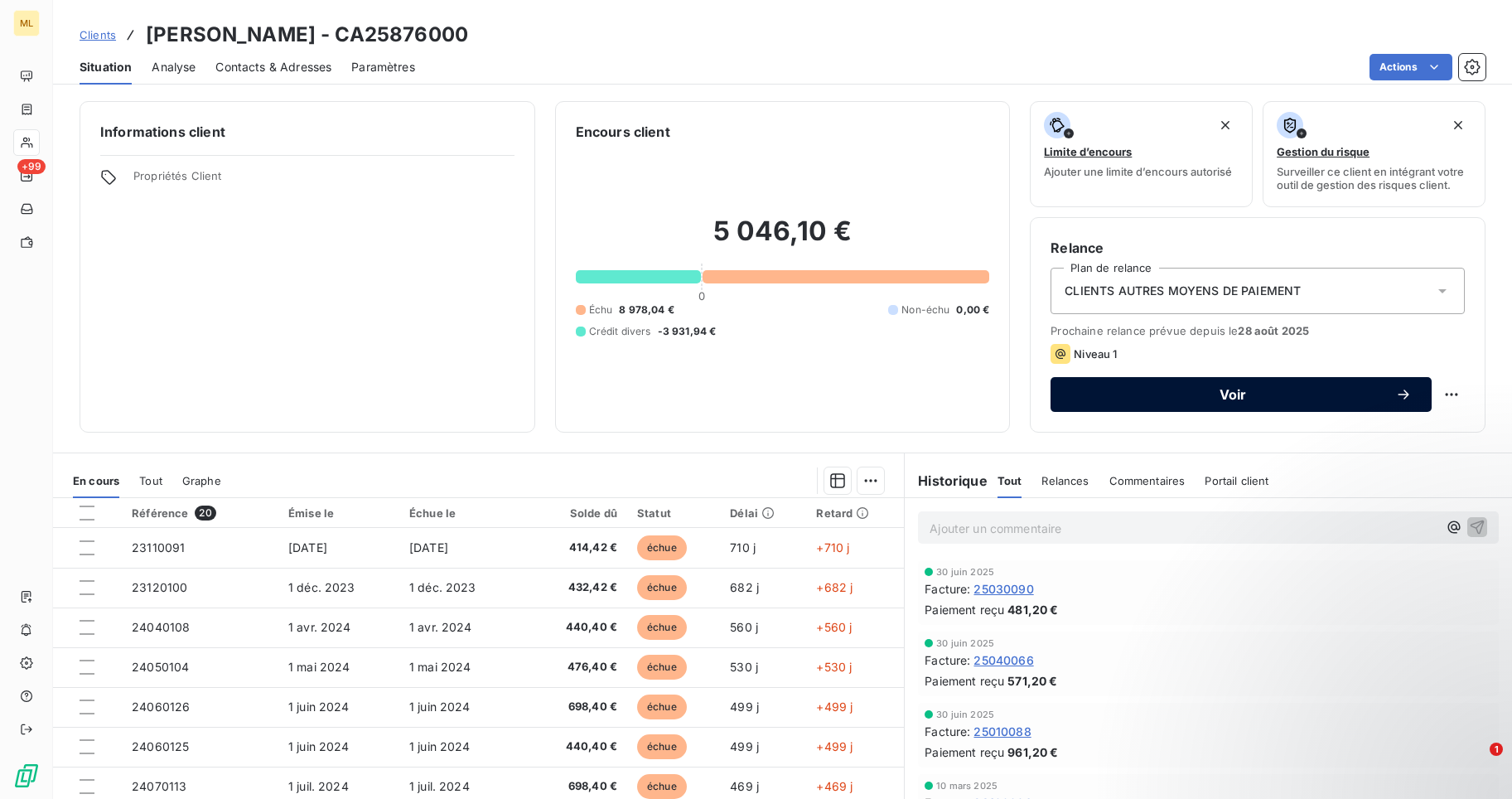
click at [1221, 393] on span "Voir" at bounding box center [1233, 394] width 325 height 13
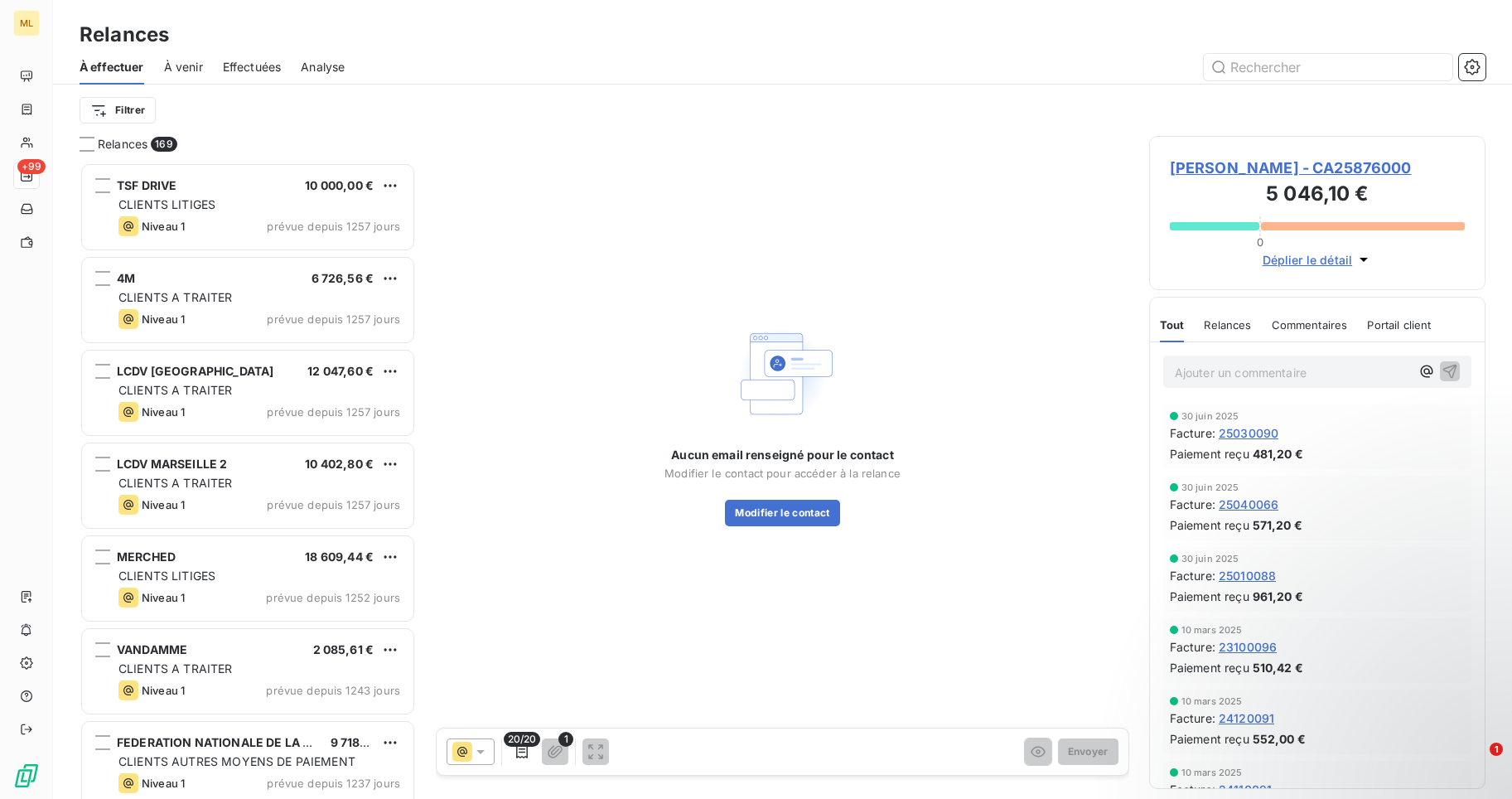
scroll to position [624, 325]
click at [776, 512] on button "Modifier le contact" at bounding box center [782, 513] width 114 height 27
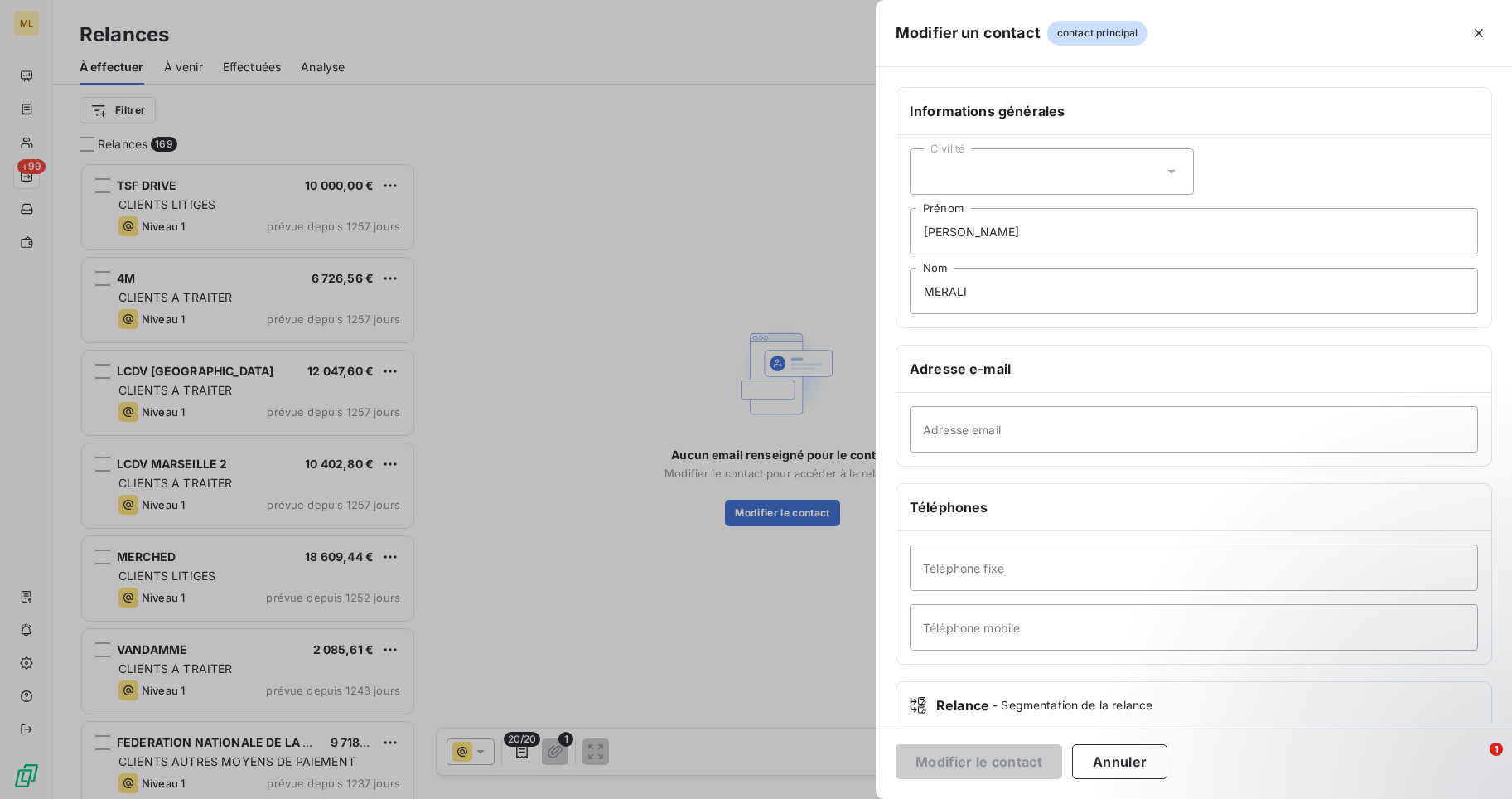
click at [1088, 31] on span "contact principal" at bounding box center [1098, 33] width 101 height 25
click at [997, 38] on h5 "Modifier un contact" at bounding box center [969, 33] width 145 height 23
click at [982, 27] on h5 "Modifier un contact" at bounding box center [969, 33] width 145 height 23
click at [1168, 165] on icon at bounding box center [1171, 171] width 17 height 17
click at [924, 248] on input "radio" at bounding box center [928, 242] width 17 height 17
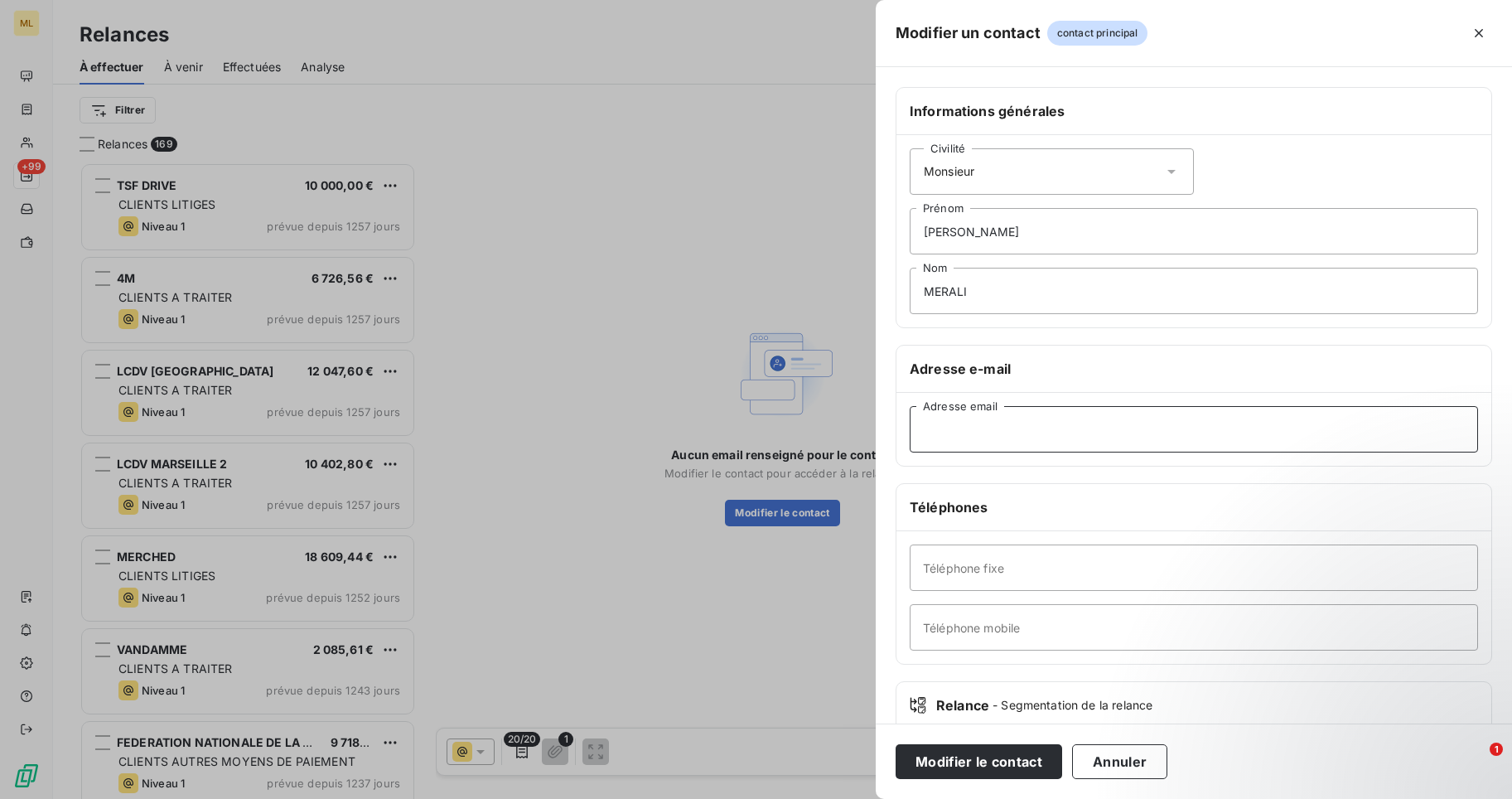
click at [935, 428] on input "Adresse email" at bounding box center [1194, 429] width 568 height 47
paste input "[EMAIL_ADDRESS][DOMAIN_NAME]"
click at [922, 430] on input "[EMAIL_ADDRESS][DOMAIN_NAME]" at bounding box center [1194, 429] width 568 height 47
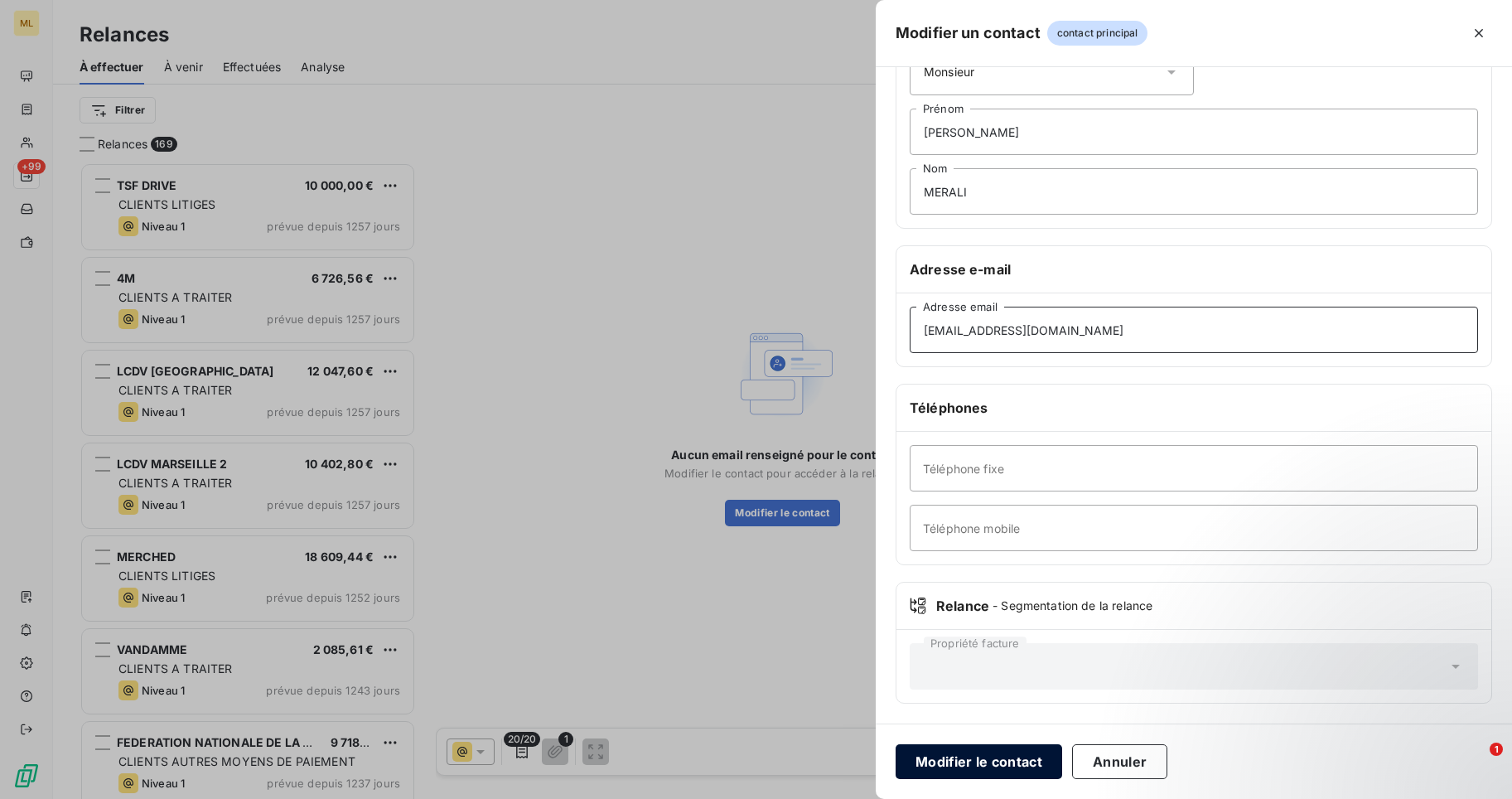
type input "[EMAIL_ADDRESS][DOMAIN_NAME]"
click at [944, 762] on button "Modifier le contact" at bounding box center [980, 761] width 167 height 35
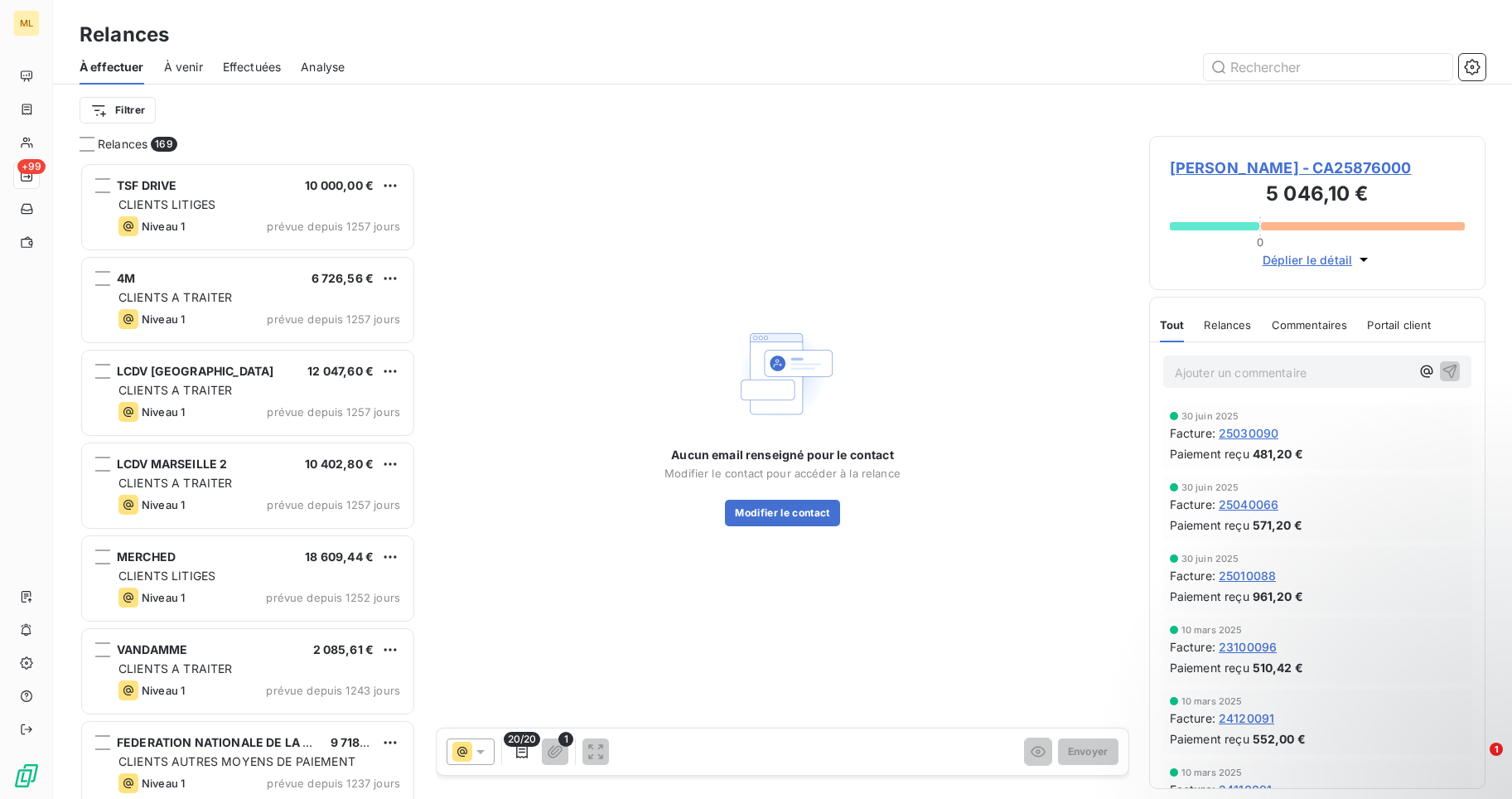
click at [482, 749] on icon at bounding box center [480, 751] width 17 height 17
click at [482, 751] on icon at bounding box center [480, 751] width 17 height 17
click at [482, 751] on icon at bounding box center [481, 752] width 8 height 4
click at [527, 704] on li "Niveau 1 ( J+30 )" at bounding box center [558, 718] width 224 height 33
click at [1228, 165] on span "[PERSON_NAME] - CA25876000" at bounding box center [1317, 168] width 295 height 23
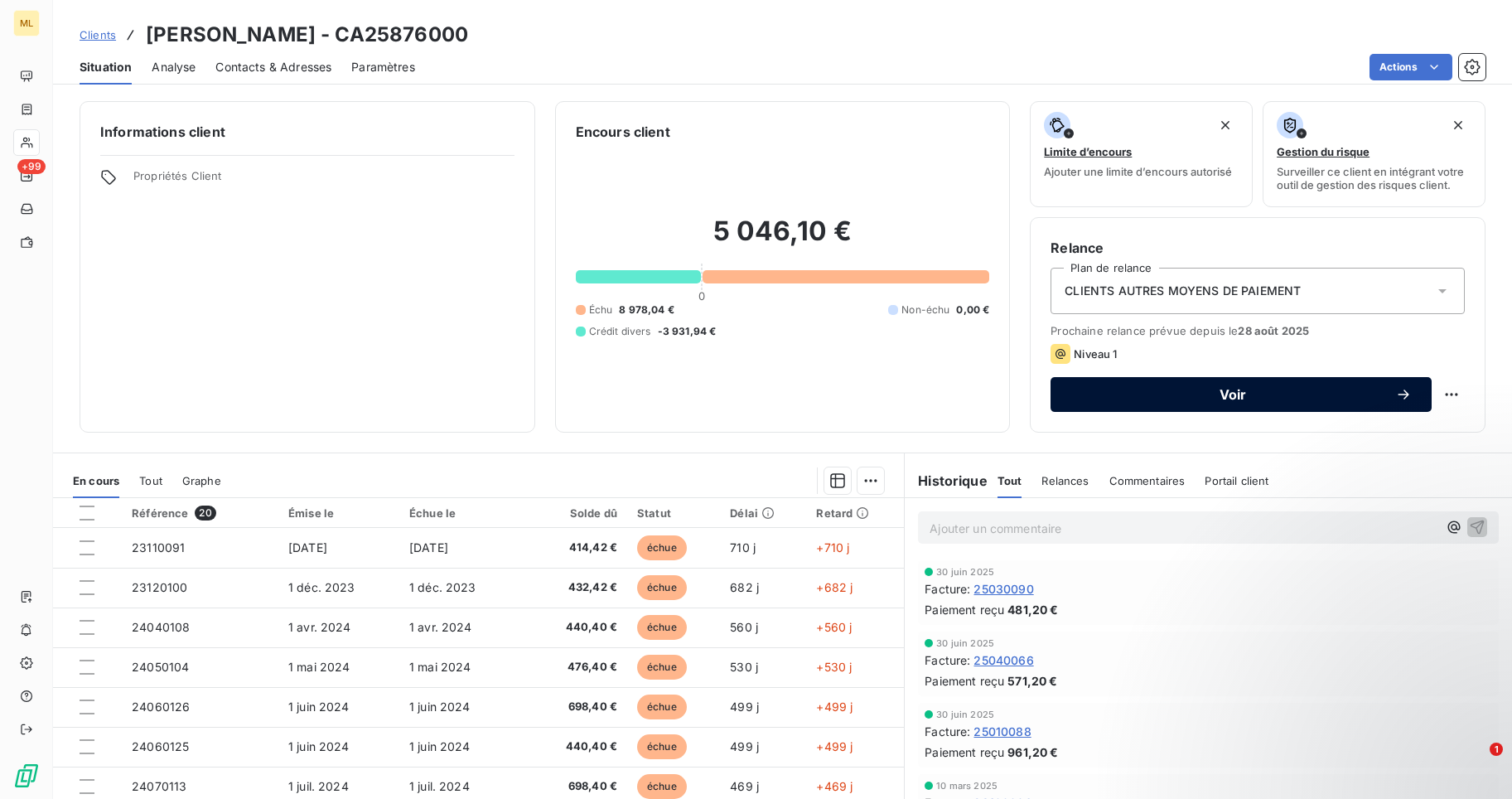
click at [1224, 396] on span "Voir" at bounding box center [1233, 394] width 325 height 13
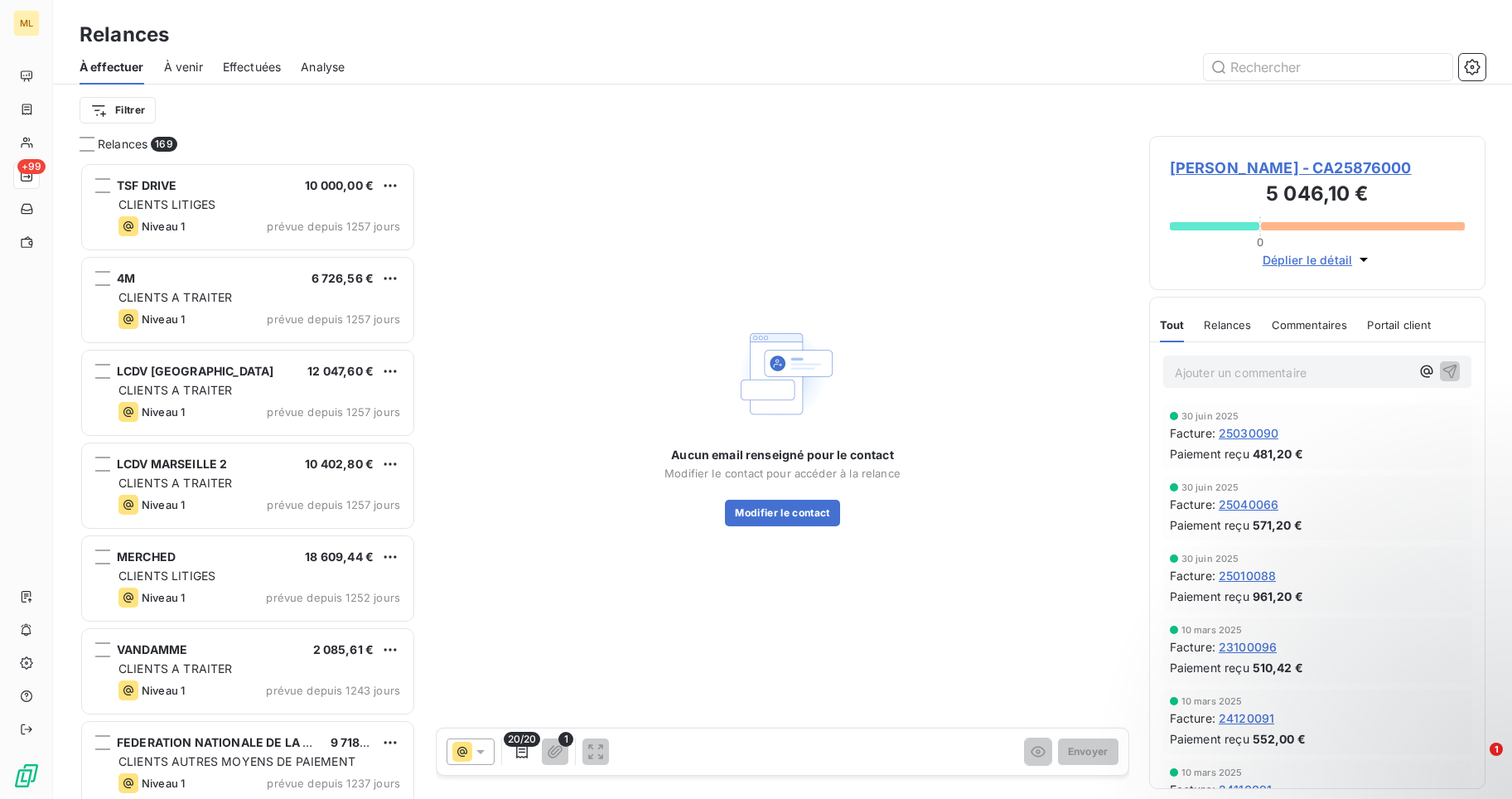
scroll to position [624, 325]
click at [791, 510] on button "Modifier le contact" at bounding box center [782, 513] width 114 height 27
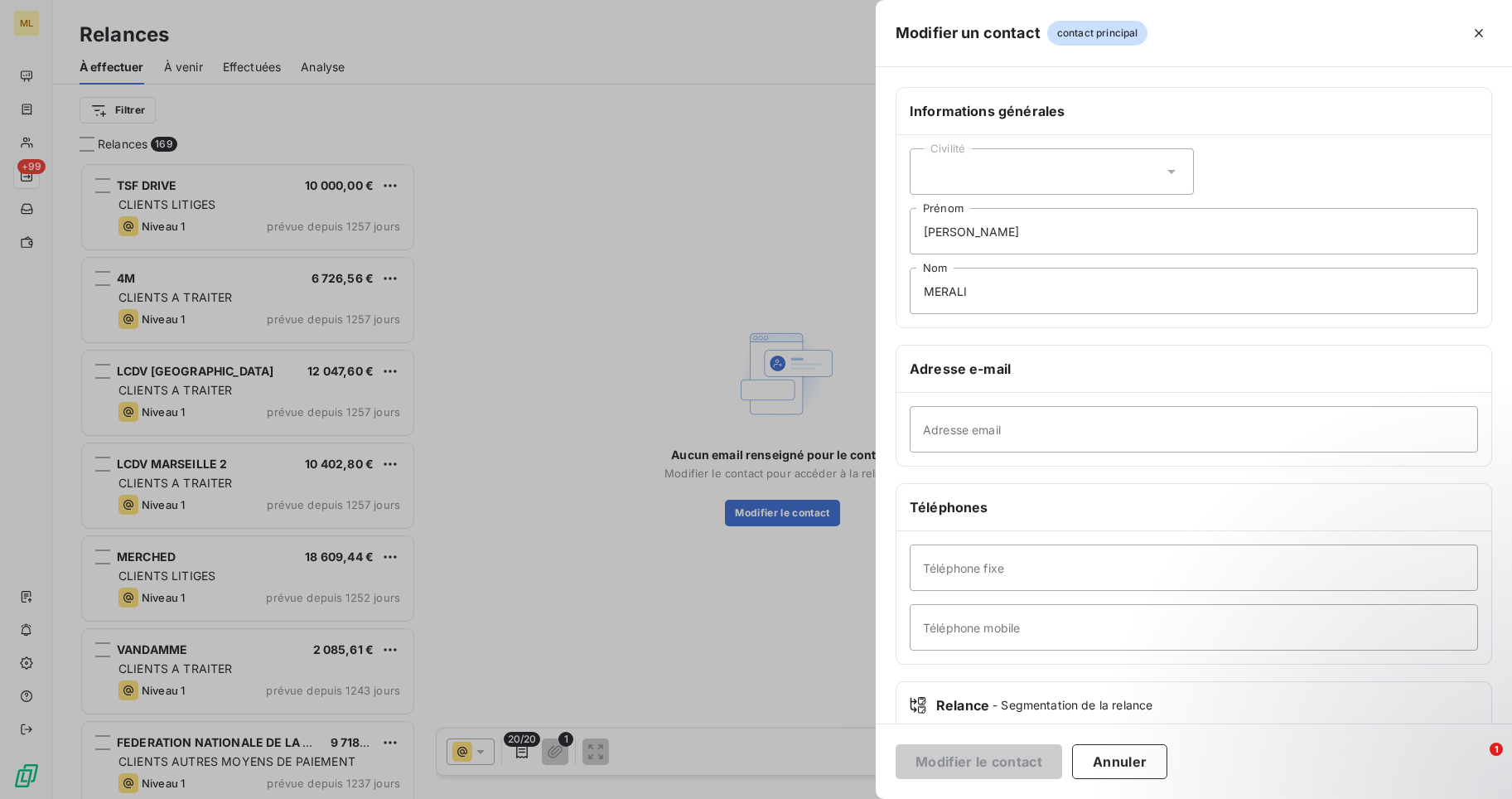
click at [1152, 167] on div "Civilité" at bounding box center [1052, 171] width 284 height 47
click at [932, 244] on input "radio" at bounding box center [928, 242] width 17 height 17
click at [1124, 39] on span "contact principal" at bounding box center [1098, 33] width 101 height 25
click at [1114, 28] on span "contact principal" at bounding box center [1098, 33] width 101 height 25
click at [1480, 29] on icon "button" at bounding box center [1478, 33] width 17 height 17
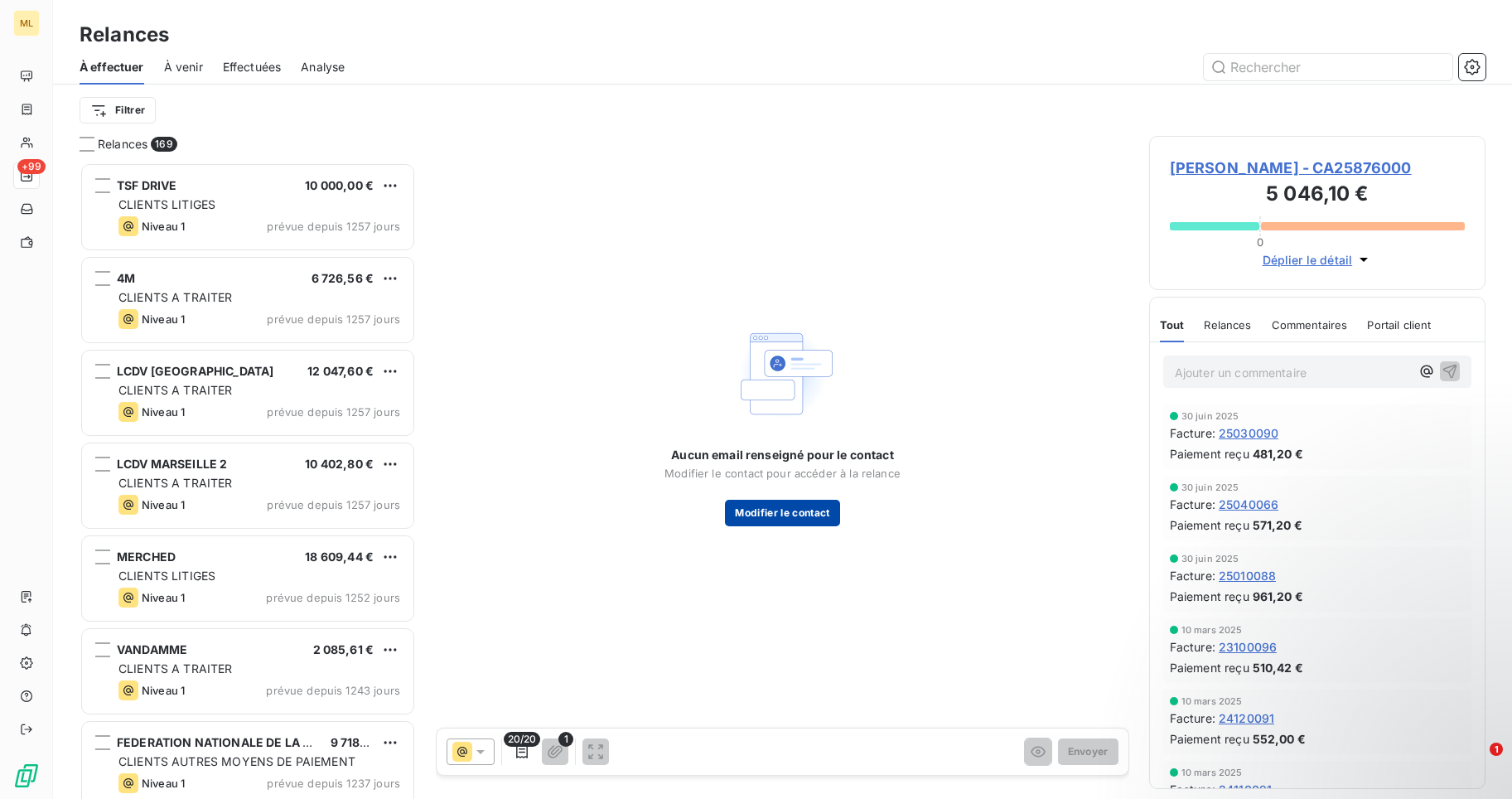
click at [768, 512] on button "Modifier le contact" at bounding box center [782, 513] width 114 height 27
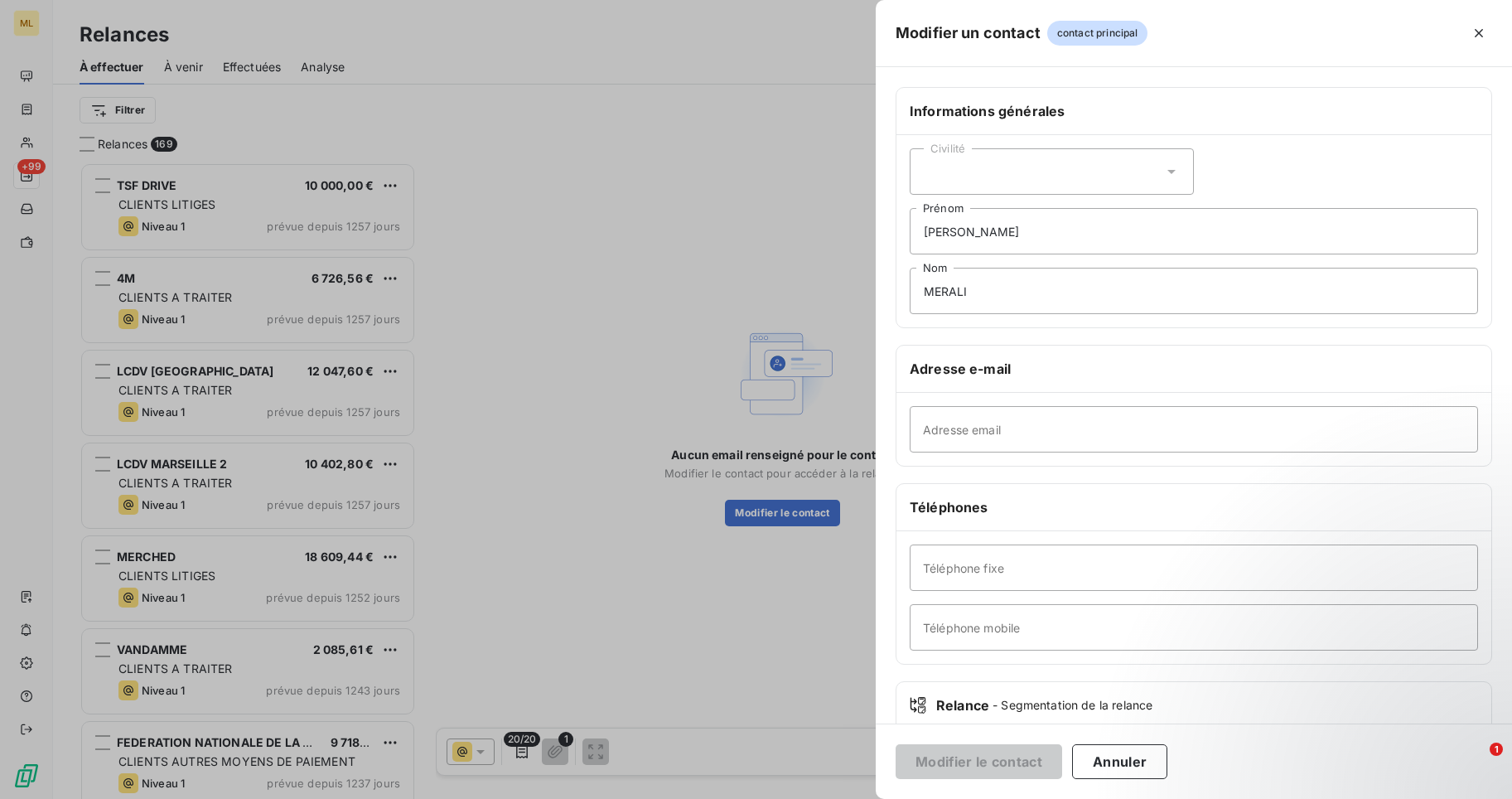
click at [1166, 168] on icon at bounding box center [1171, 171] width 17 height 17
click at [923, 240] on input "radio" at bounding box center [928, 242] width 17 height 17
paste input "[EMAIL_ADDRESS][DOMAIN_NAME]"
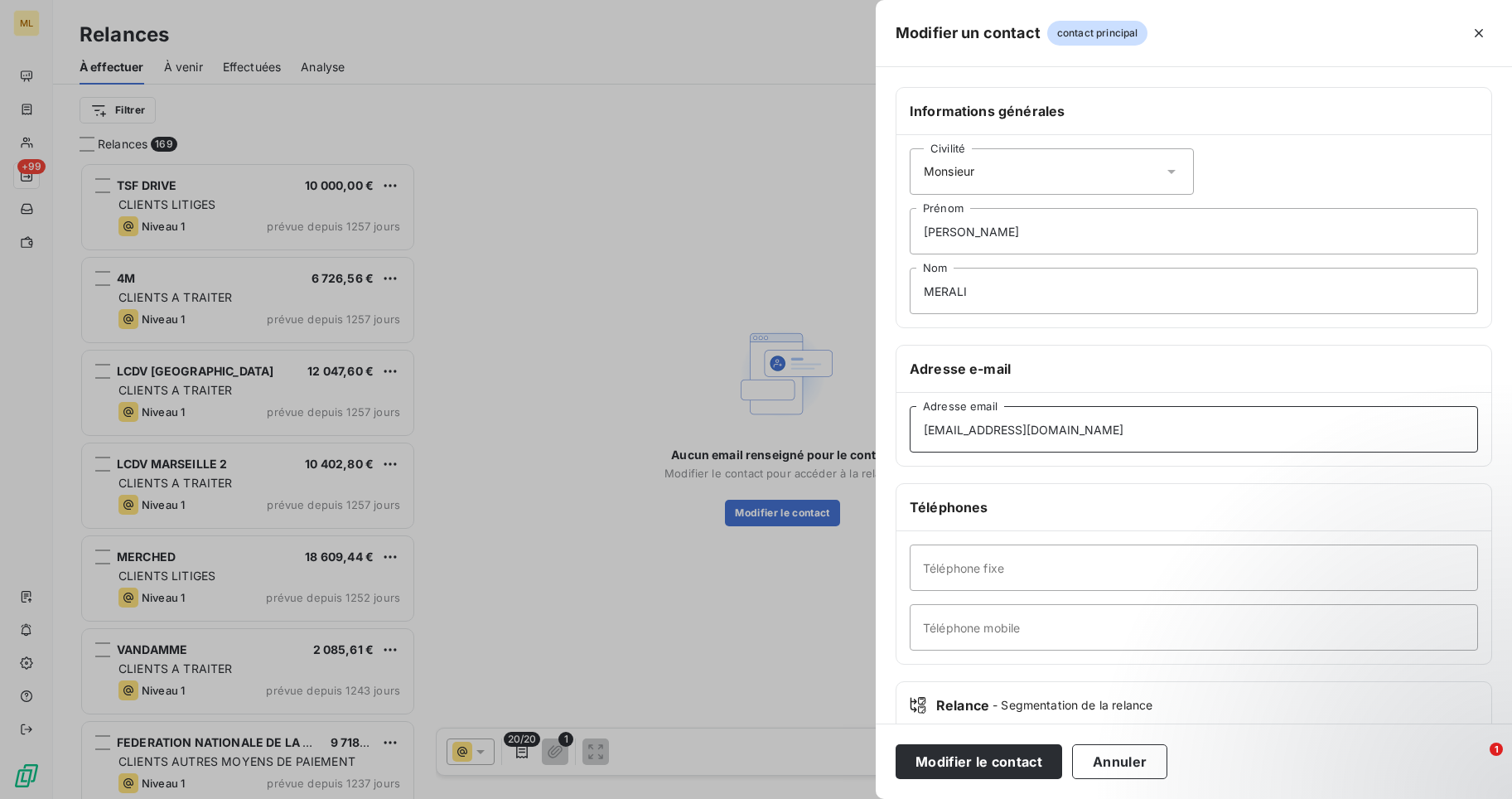
scroll to position [99, 0]
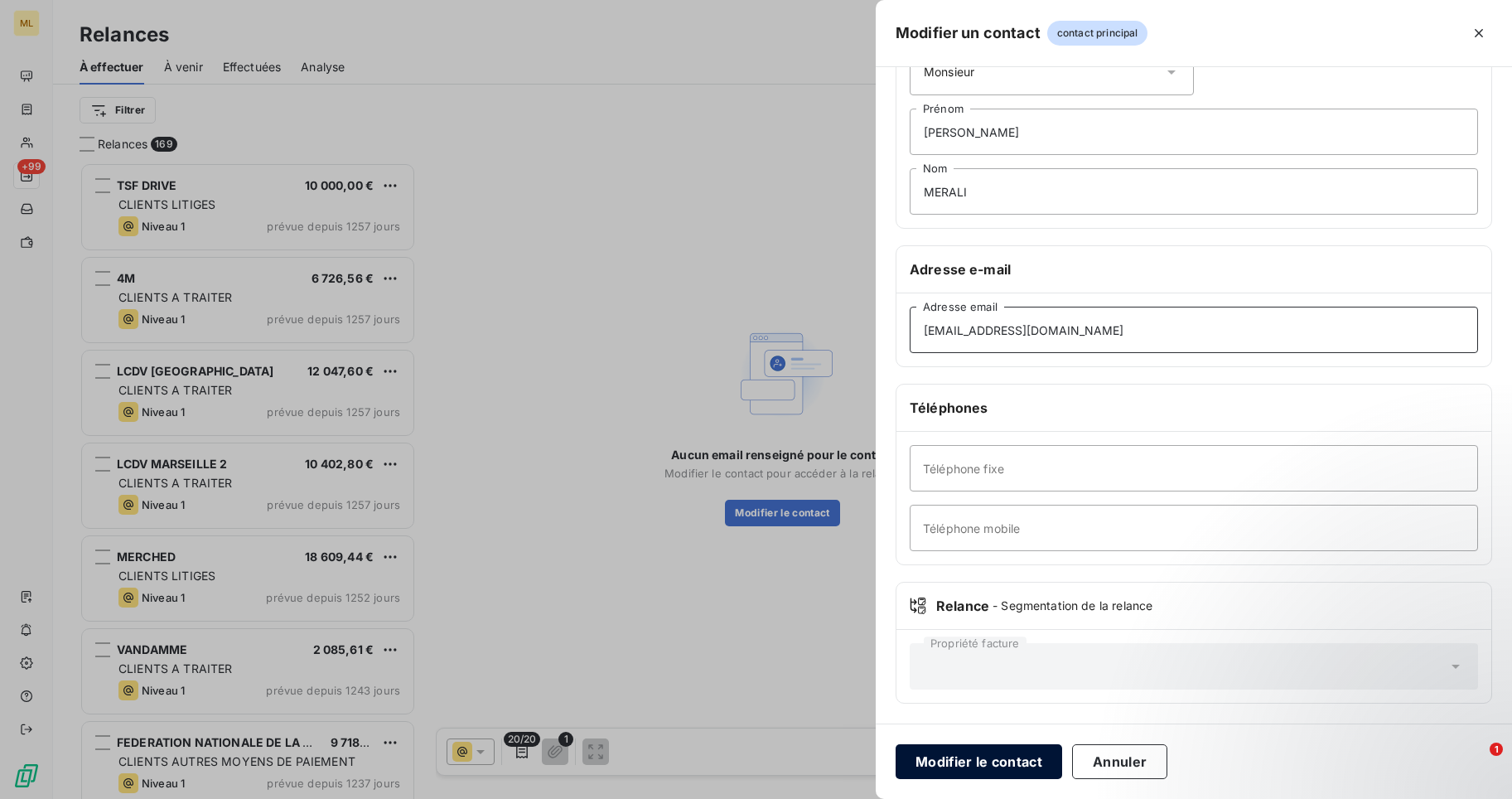
type input "[EMAIL_ADDRESS][DOMAIN_NAME]"
click at [992, 764] on button "Modifier le contact" at bounding box center [980, 761] width 167 height 35
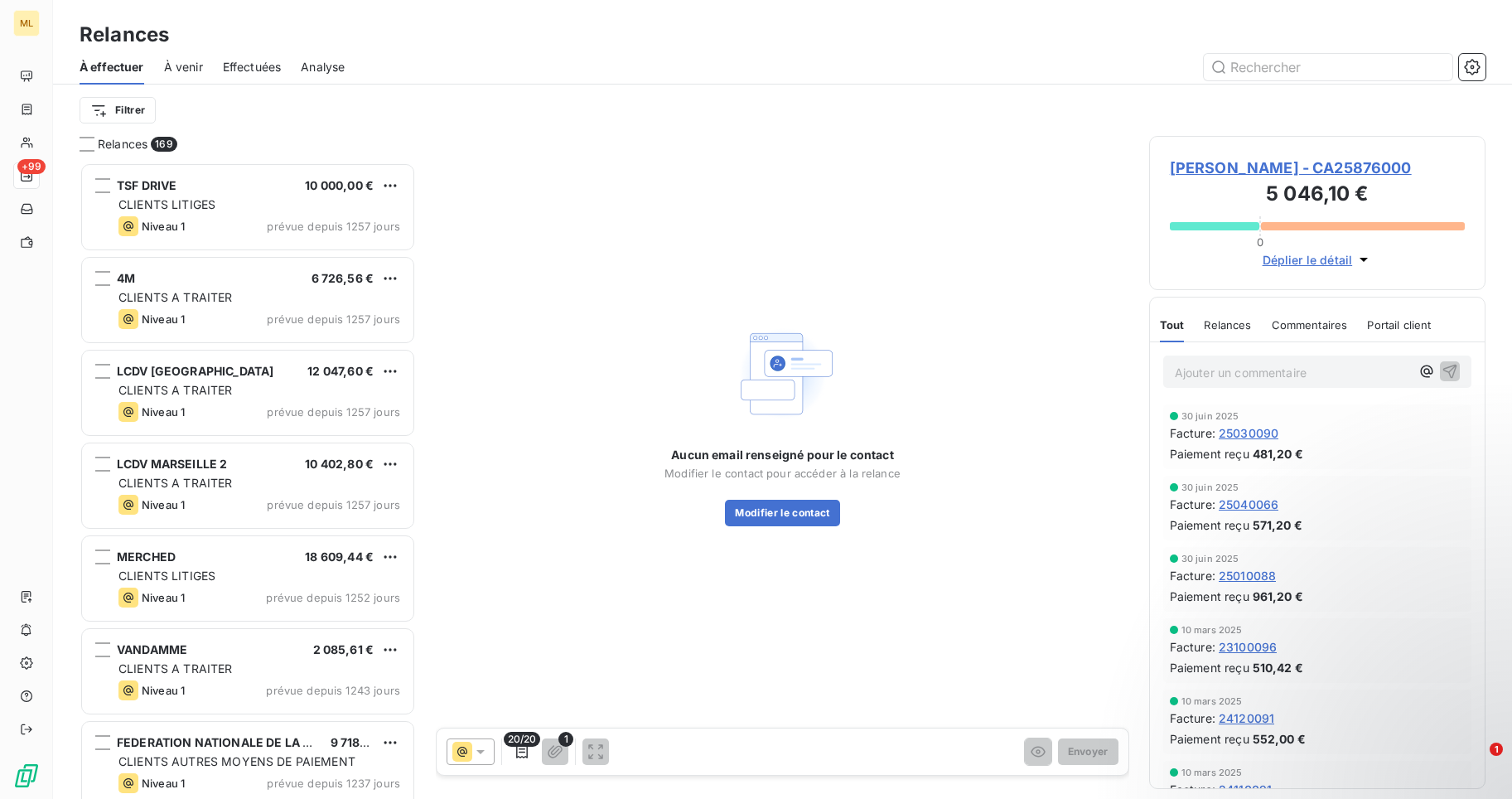
click at [1360, 254] on icon "button" at bounding box center [1364, 259] width 17 height 17
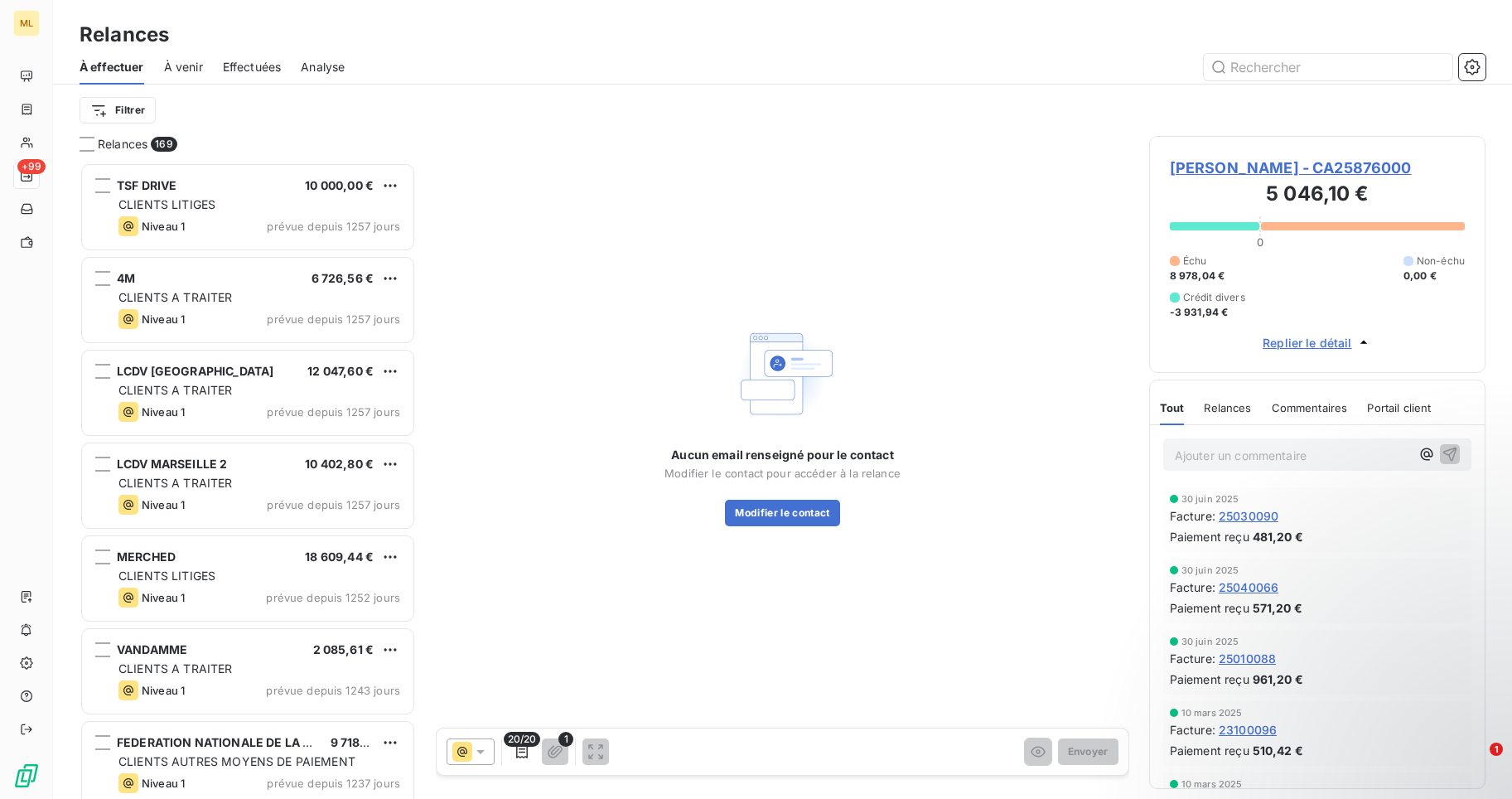
click at [1365, 340] on icon "button" at bounding box center [1364, 342] width 17 height 17
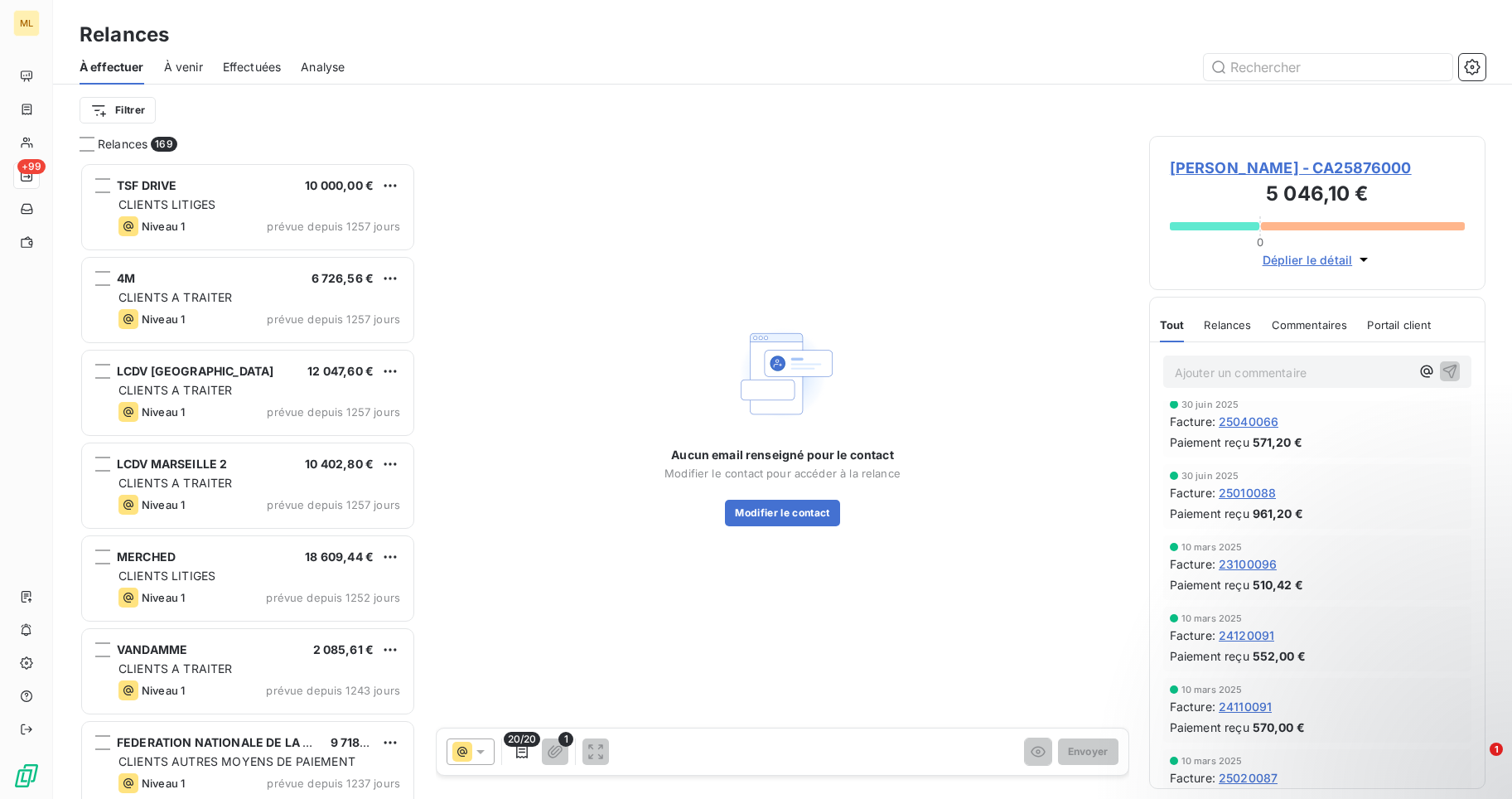
scroll to position [166, 0]
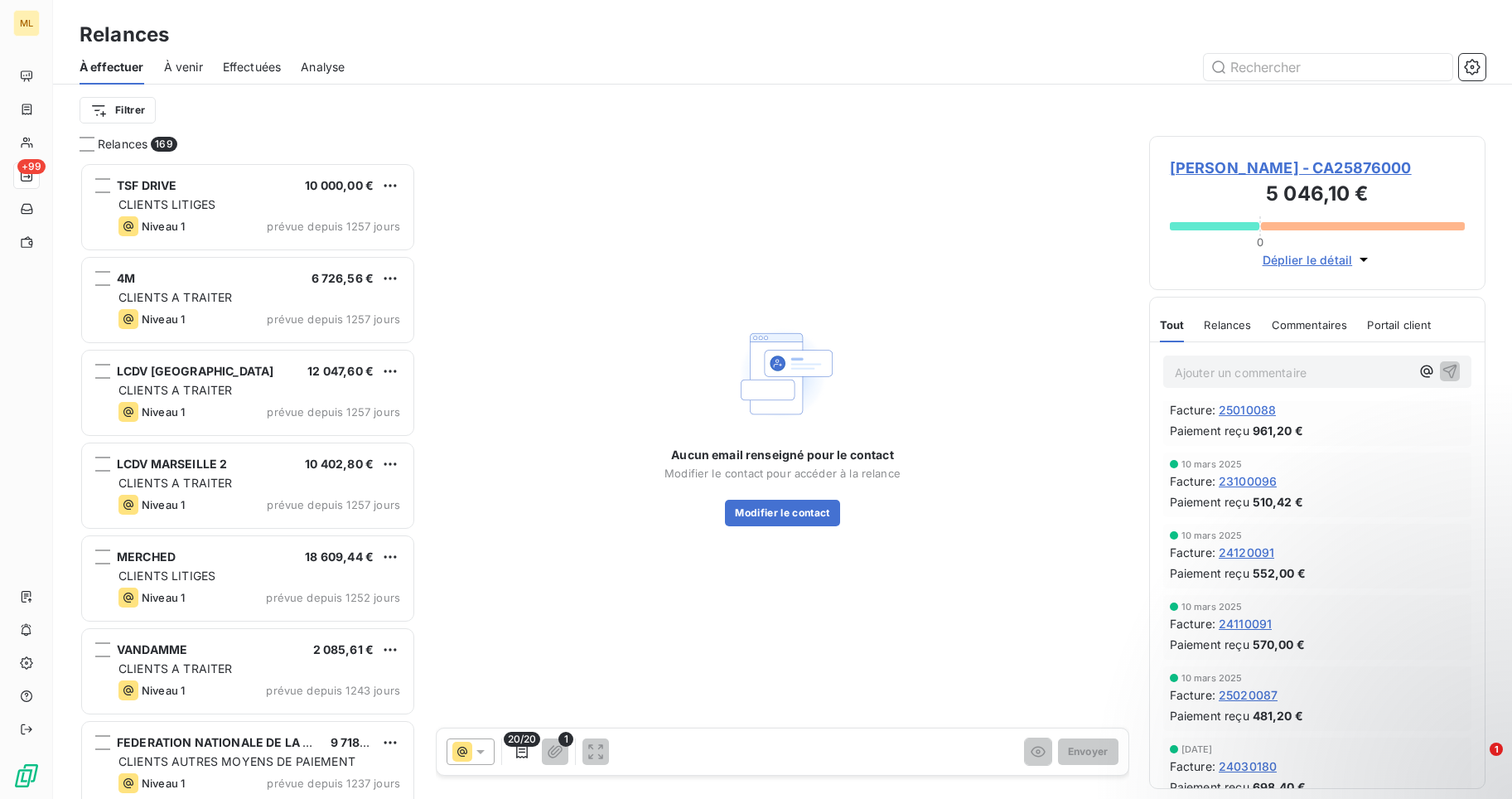
click at [979, 685] on div "Aucun email renseigné pour le contact Modifier le contact pour accéder à la rel…" at bounding box center [783, 423] width 693 height 575
click at [1236, 323] on span "Relances" at bounding box center [1228, 324] width 48 height 13
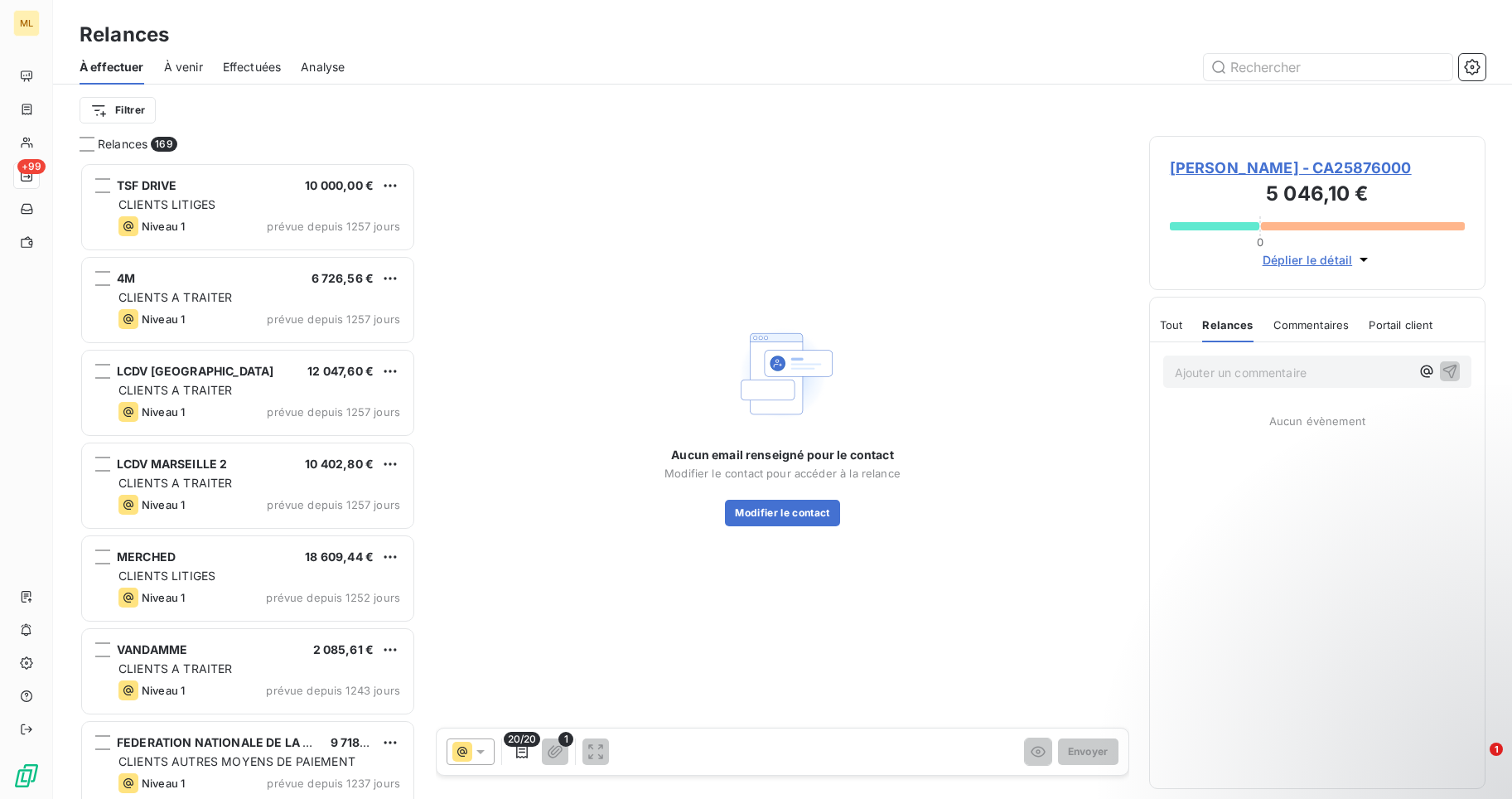
click at [1306, 325] on span "Commentaires" at bounding box center [1311, 324] width 76 height 13
click at [1392, 327] on span "Portail client" at bounding box center [1402, 324] width 64 height 13
click at [1162, 324] on span "Tout" at bounding box center [1171, 324] width 23 height 13
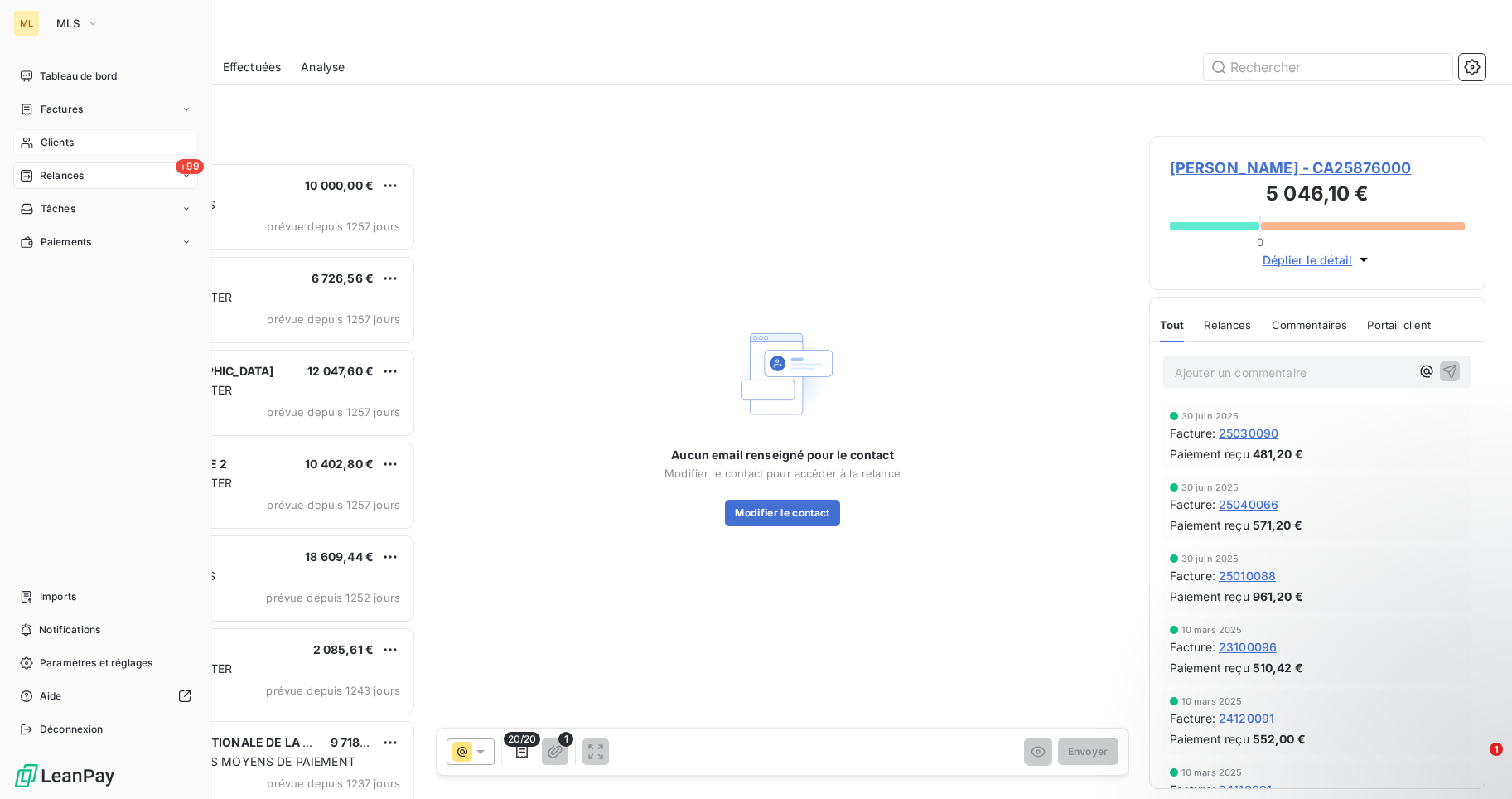
click at [47, 139] on span "Clients" at bounding box center [57, 142] width 33 height 15
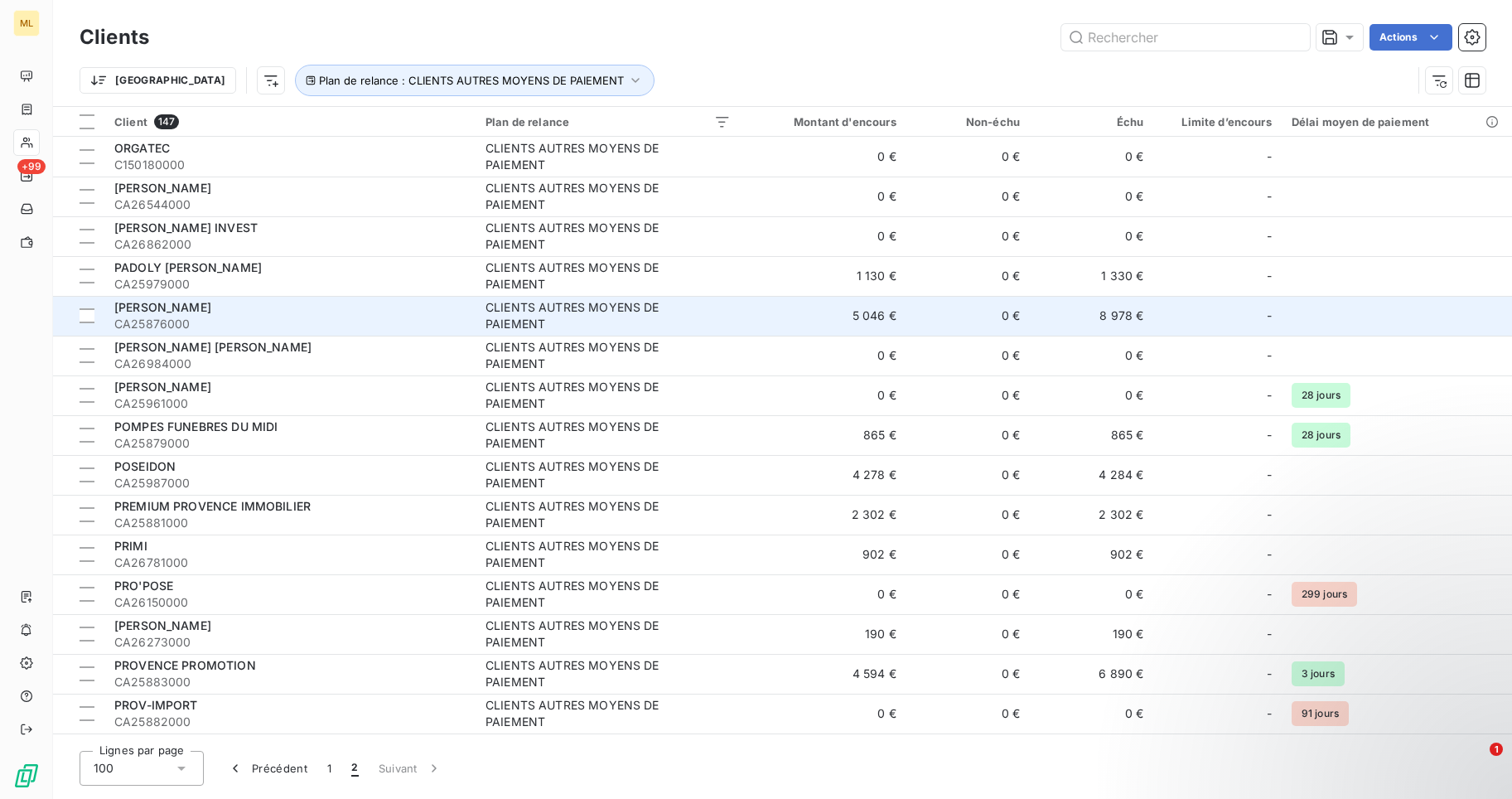
click at [162, 317] on span "CA25876000" at bounding box center [290, 324] width 352 height 17
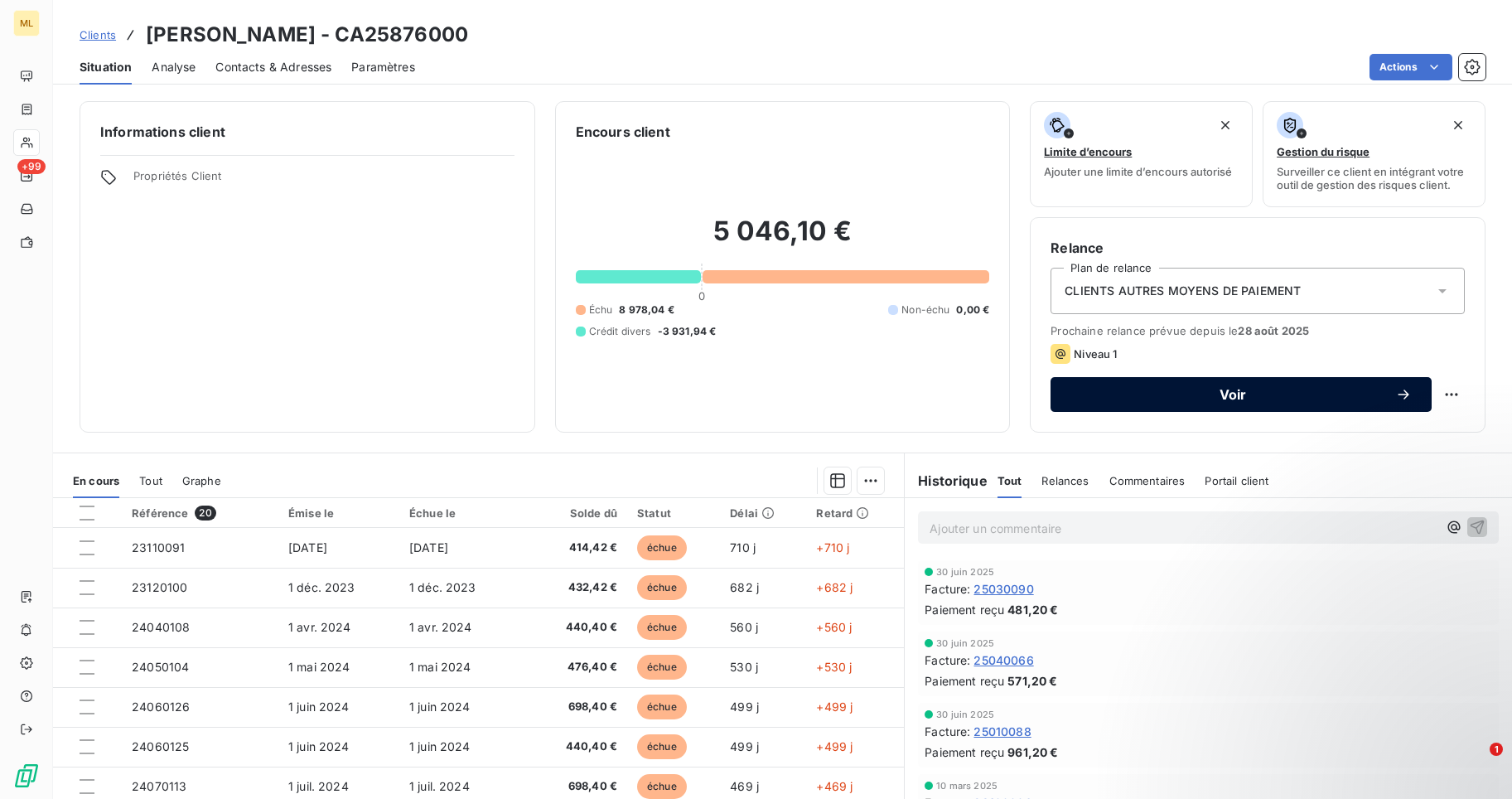
click at [1214, 396] on span "Voir" at bounding box center [1233, 394] width 325 height 13
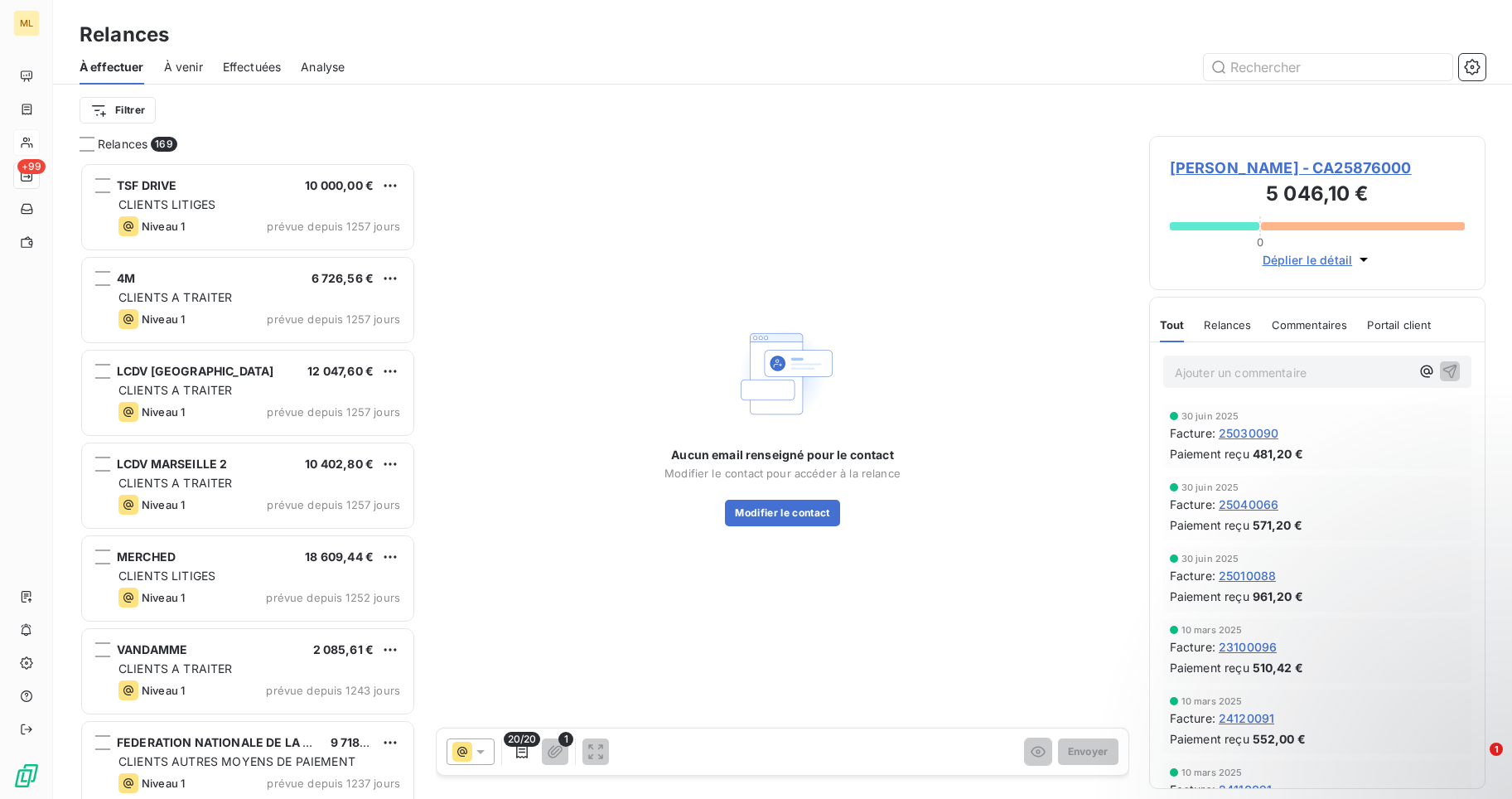
scroll to position [624, 325]
click at [1203, 170] on span "[PERSON_NAME] - CA25876000" at bounding box center [1317, 168] width 295 height 23
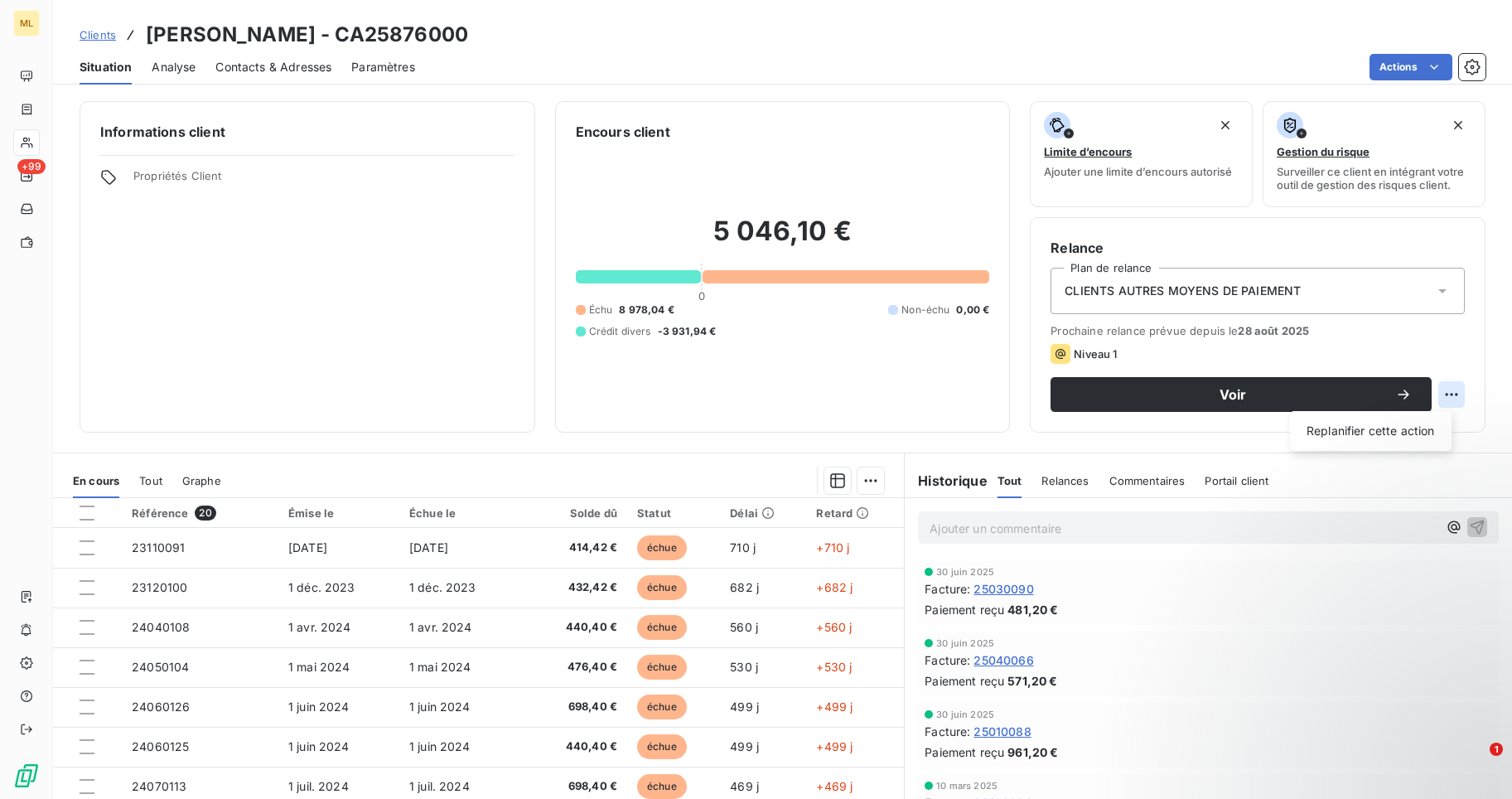
click at [1439, 396] on html "ML +99 Clients [PERSON_NAME] - CA25876000 Situation Analyse Contacts & Adresses…" at bounding box center [756, 400] width 1512 height 799
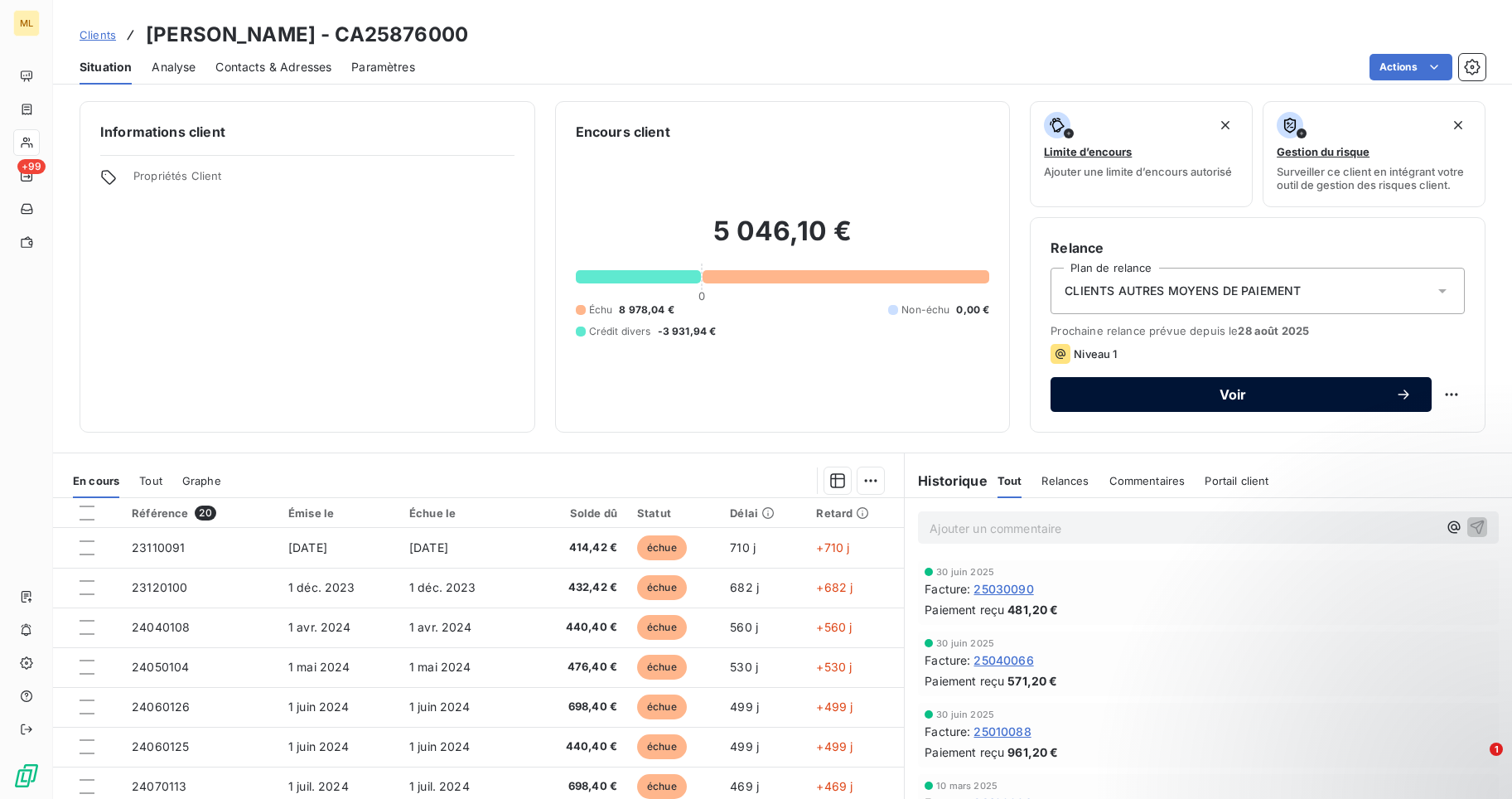
click at [1379, 392] on html "ML +99 Clients [PERSON_NAME] - CA25876000 Situation Analyse Contacts & Adresses…" at bounding box center [756, 400] width 1512 height 799
click at [1396, 392] on icon "button" at bounding box center [1404, 395] width 17 height 17
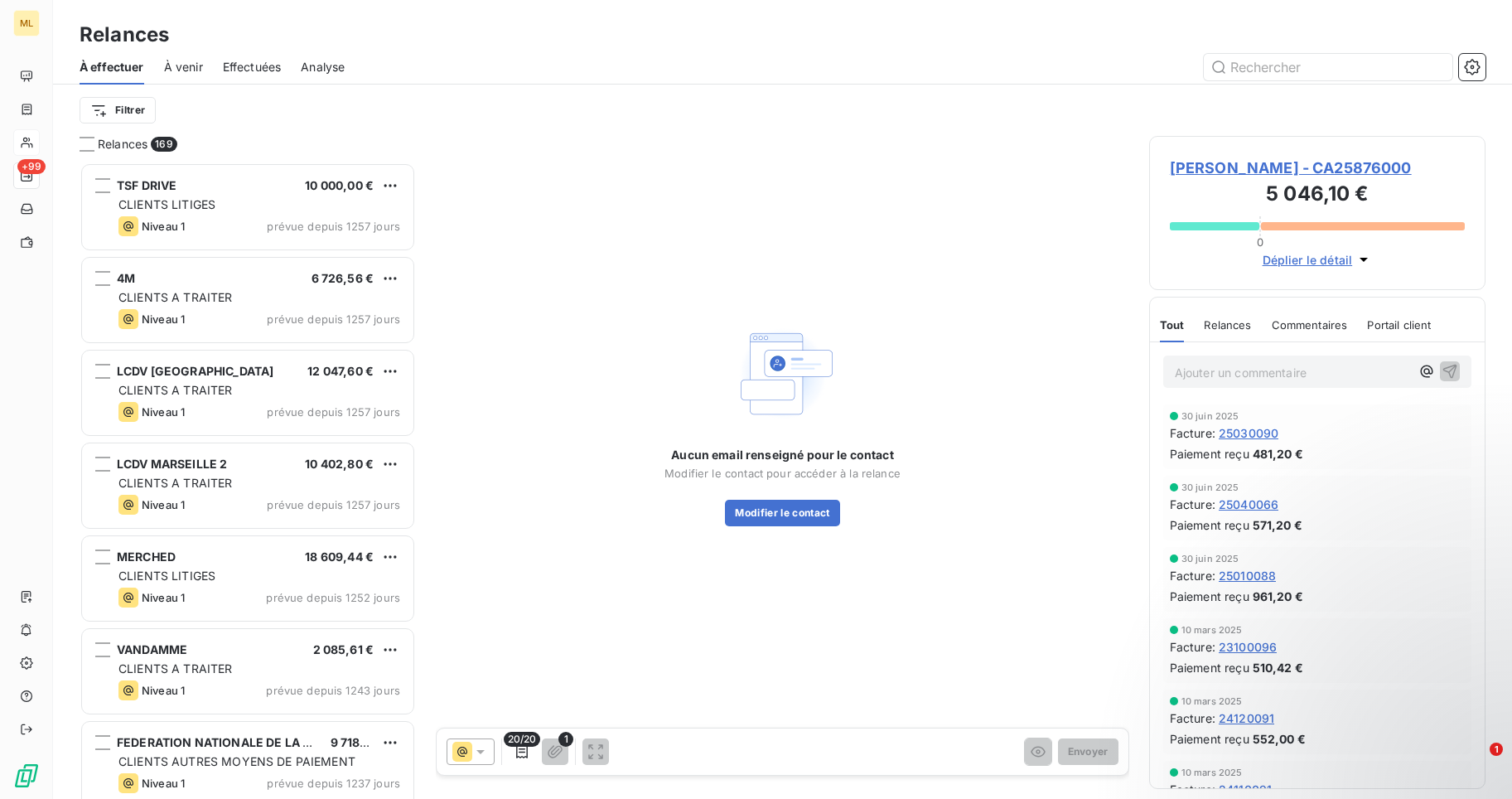
scroll to position [624, 325]
click at [782, 513] on button "Modifier le contact" at bounding box center [782, 513] width 114 height 27
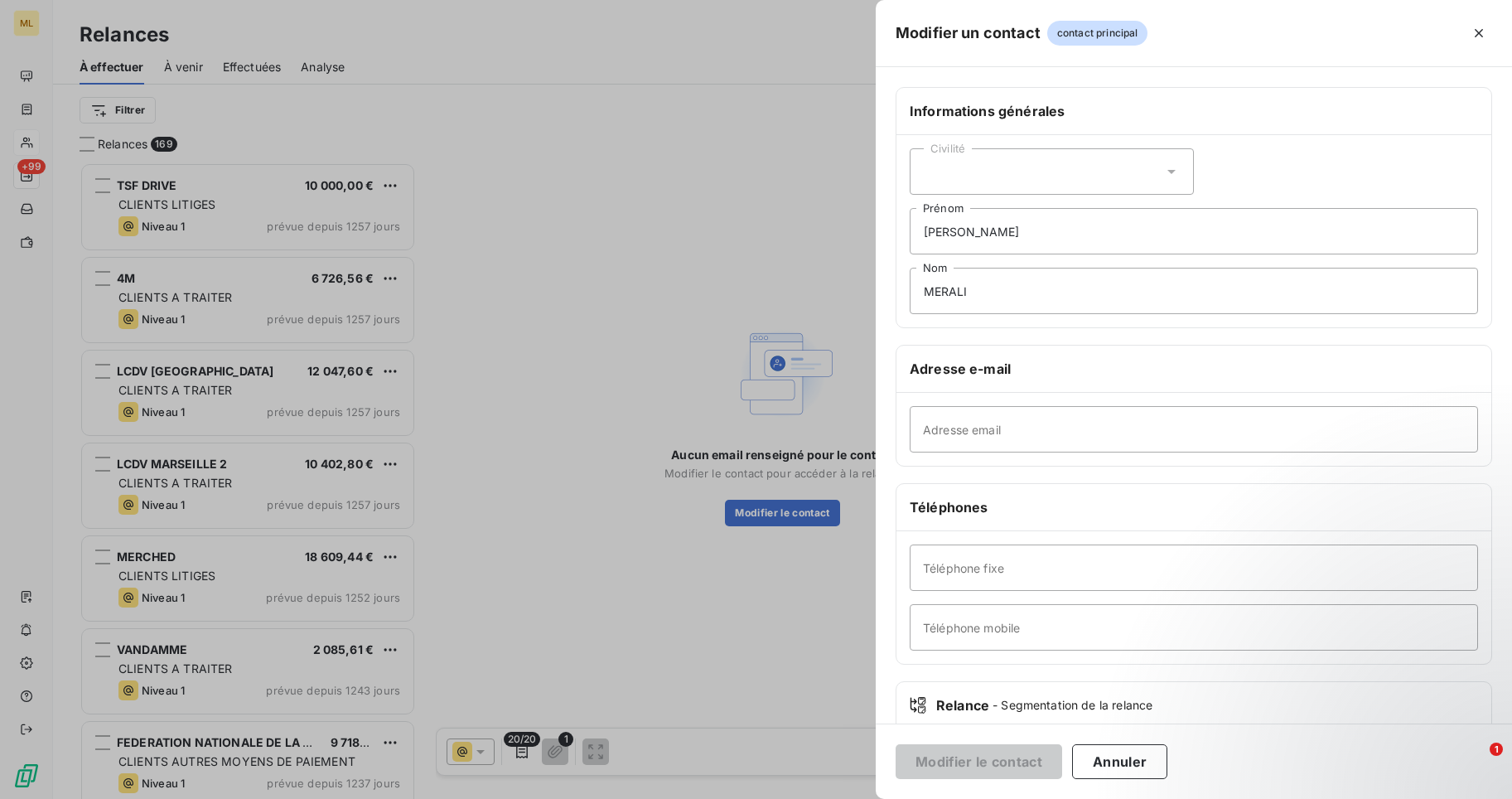
click at [1163, 165] on icon at bounding box center [1171, 171] width 17 height 17
click at [932, 240] on input "radio" at bounding box center [928, 242] width 17 height 17
click at [945, 426] on input "Adresse email" at bounding box center [1194, 429] width 568 height 47
paste input "[EMAIL_ADDRESS][DOMAIN_NAME]"
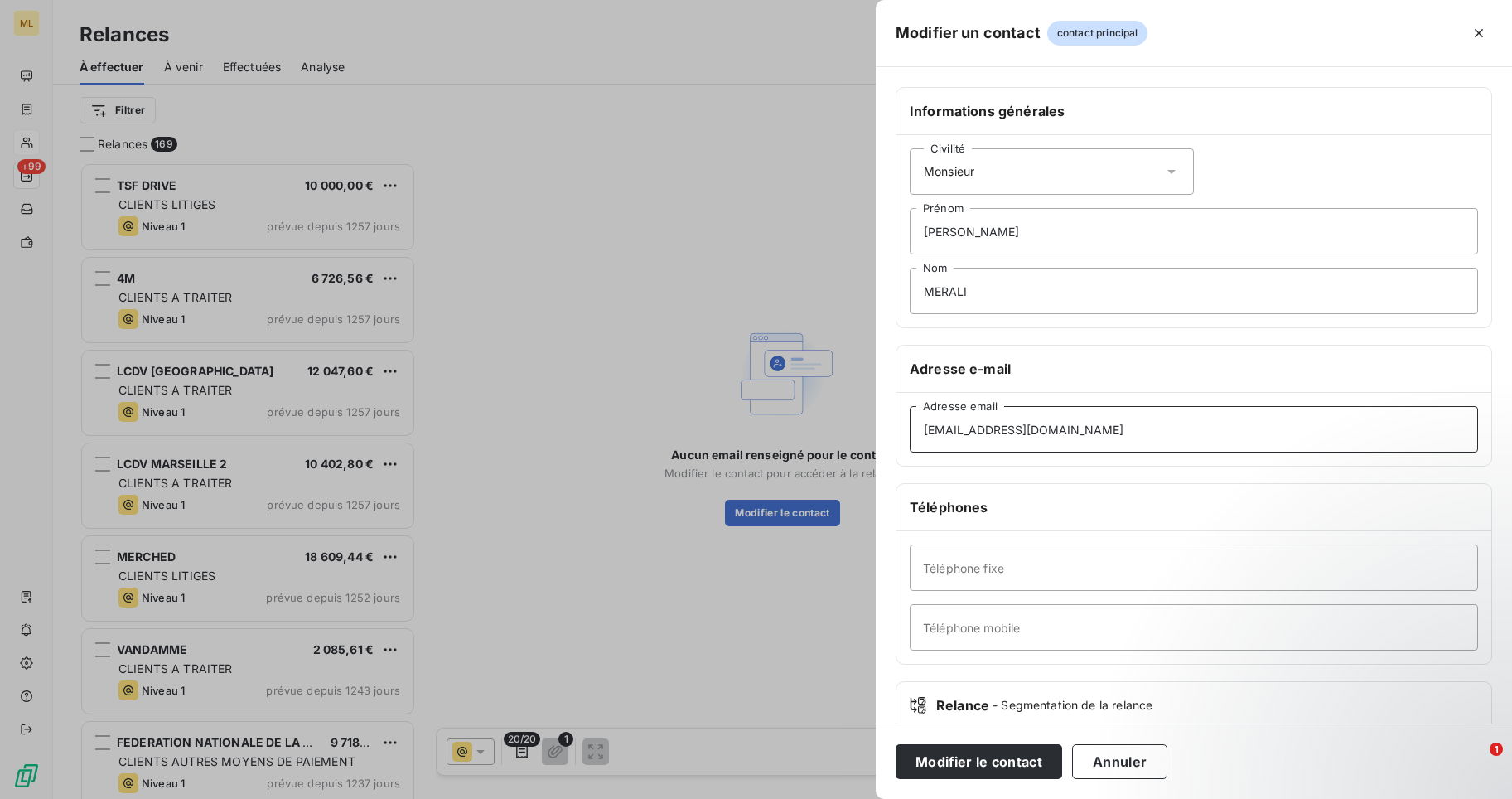
scroll to position [99, 0]
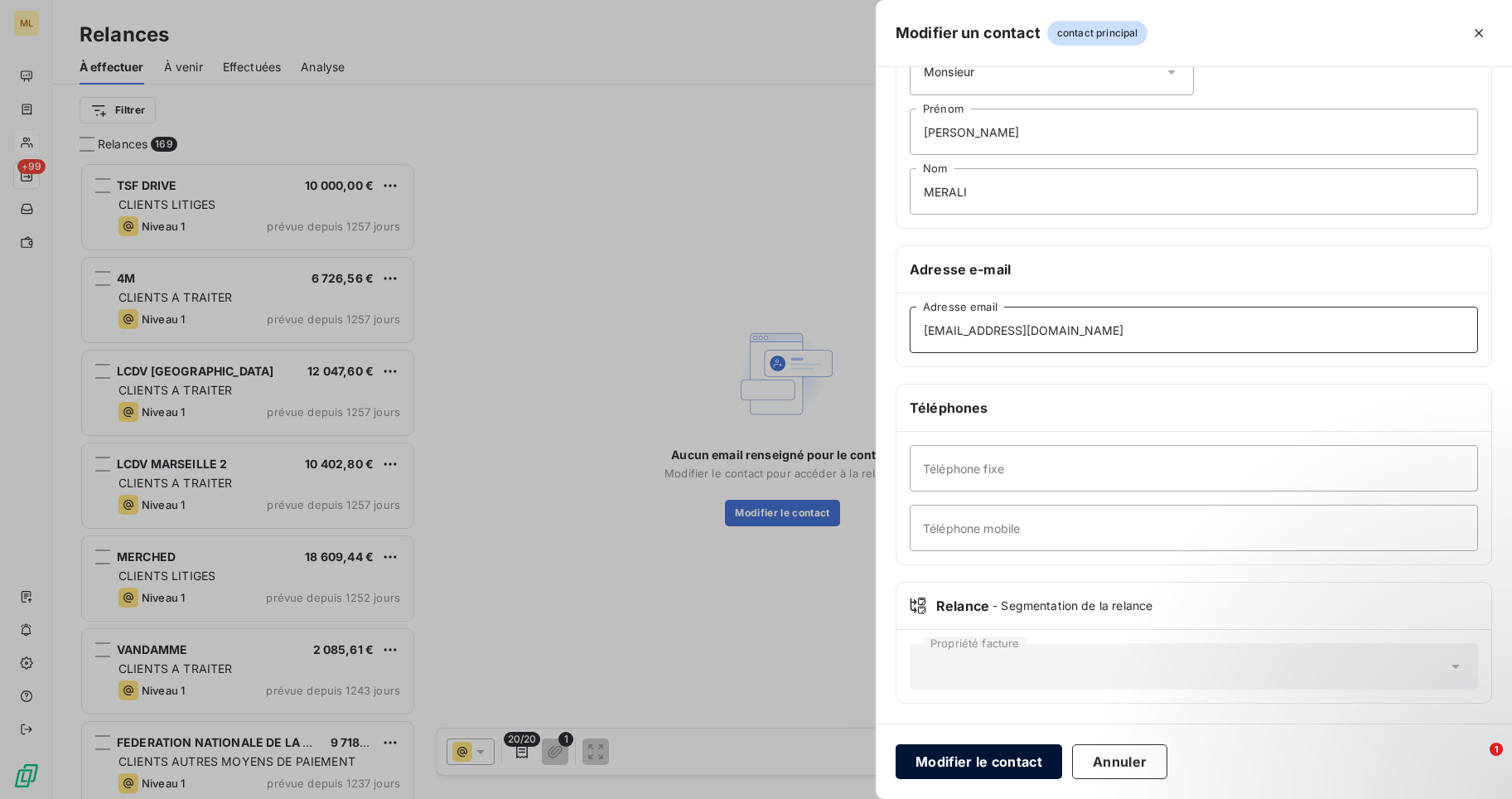
type input "[EMAIL_ADDRESS][DOMAIN_NAME]"
click at [990, 763] on button "Modifier le contact" at bounding box center [980, 761] width 167 height 35
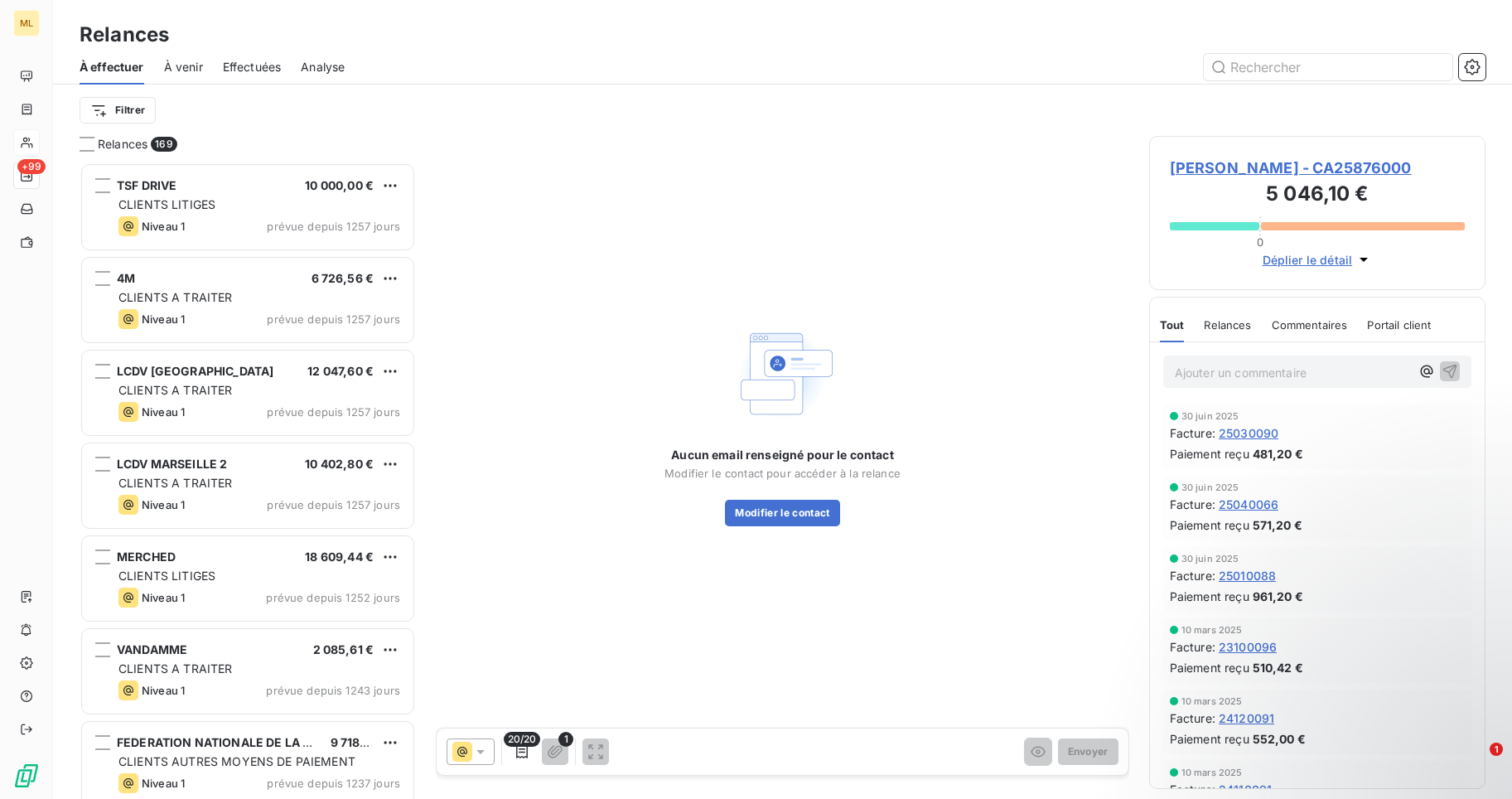
click at [249, 63] on span "Effectuées" at bounding box center [251, 67] width 59 height 17
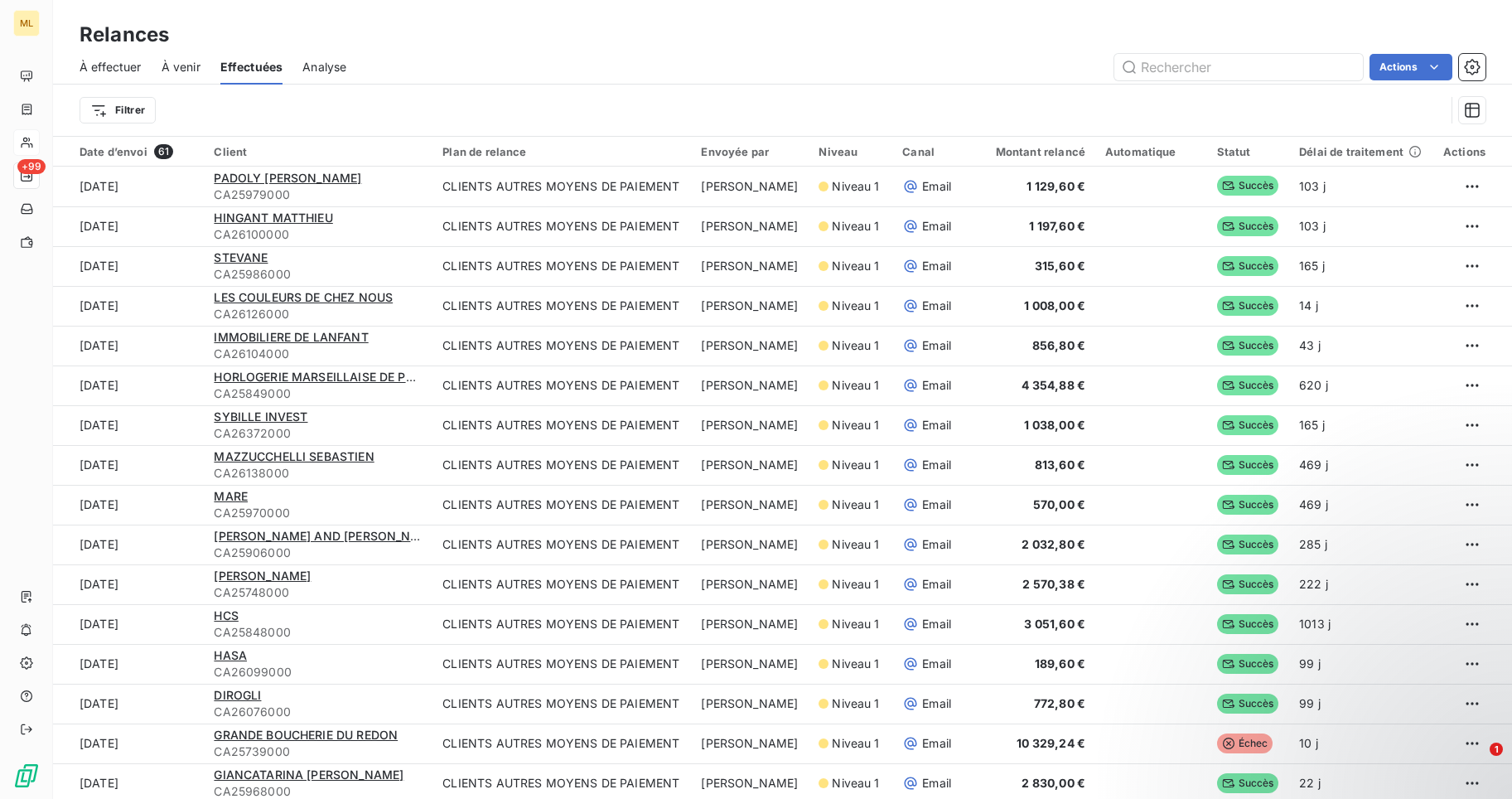
click at [188, 68] on span "À venir" at bounding box center [181, 67] width 39 height 17
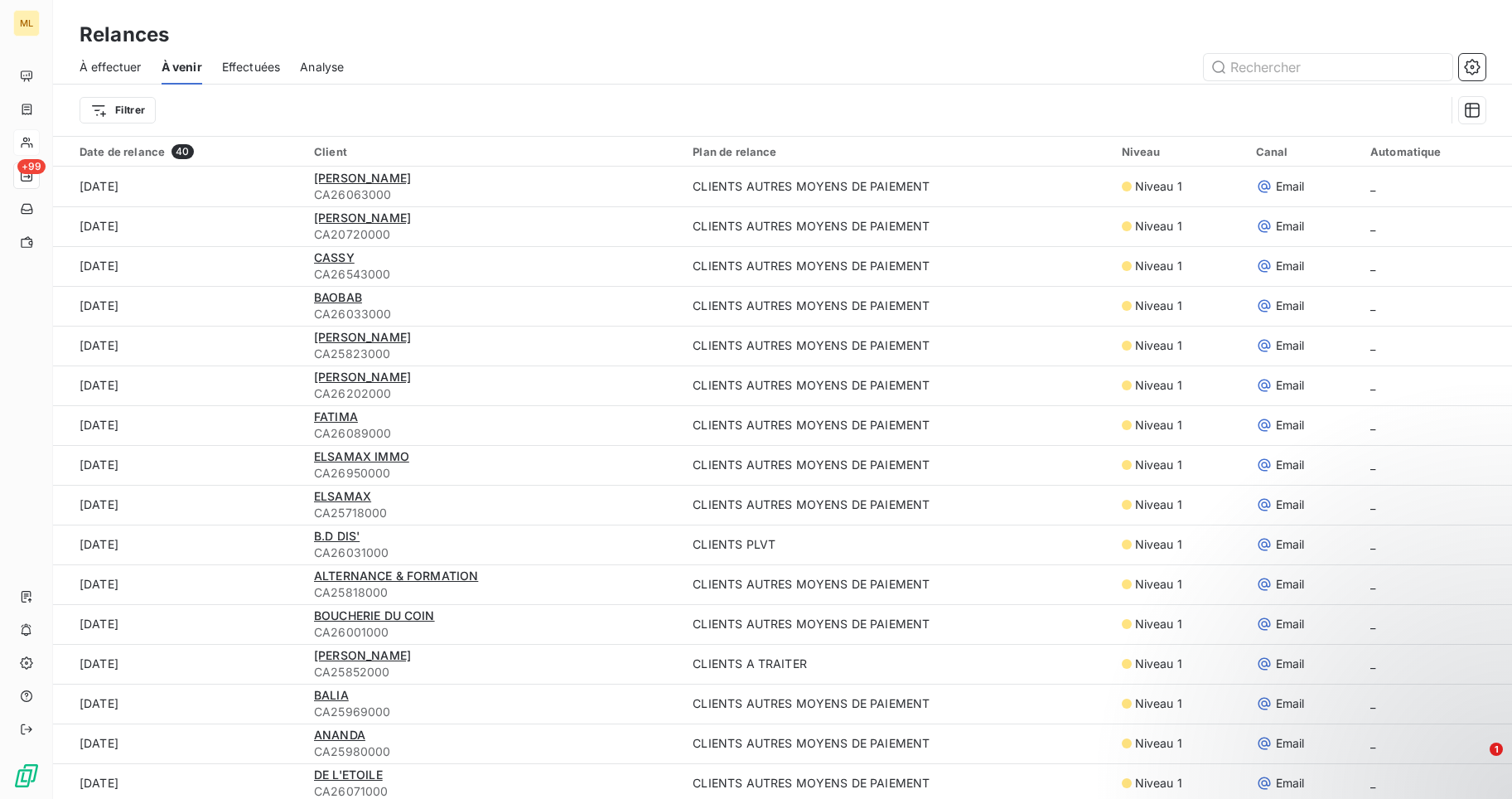
click at [120, 71] on span "À effectuer" at bounding box center [110, 67] width 63 height 17
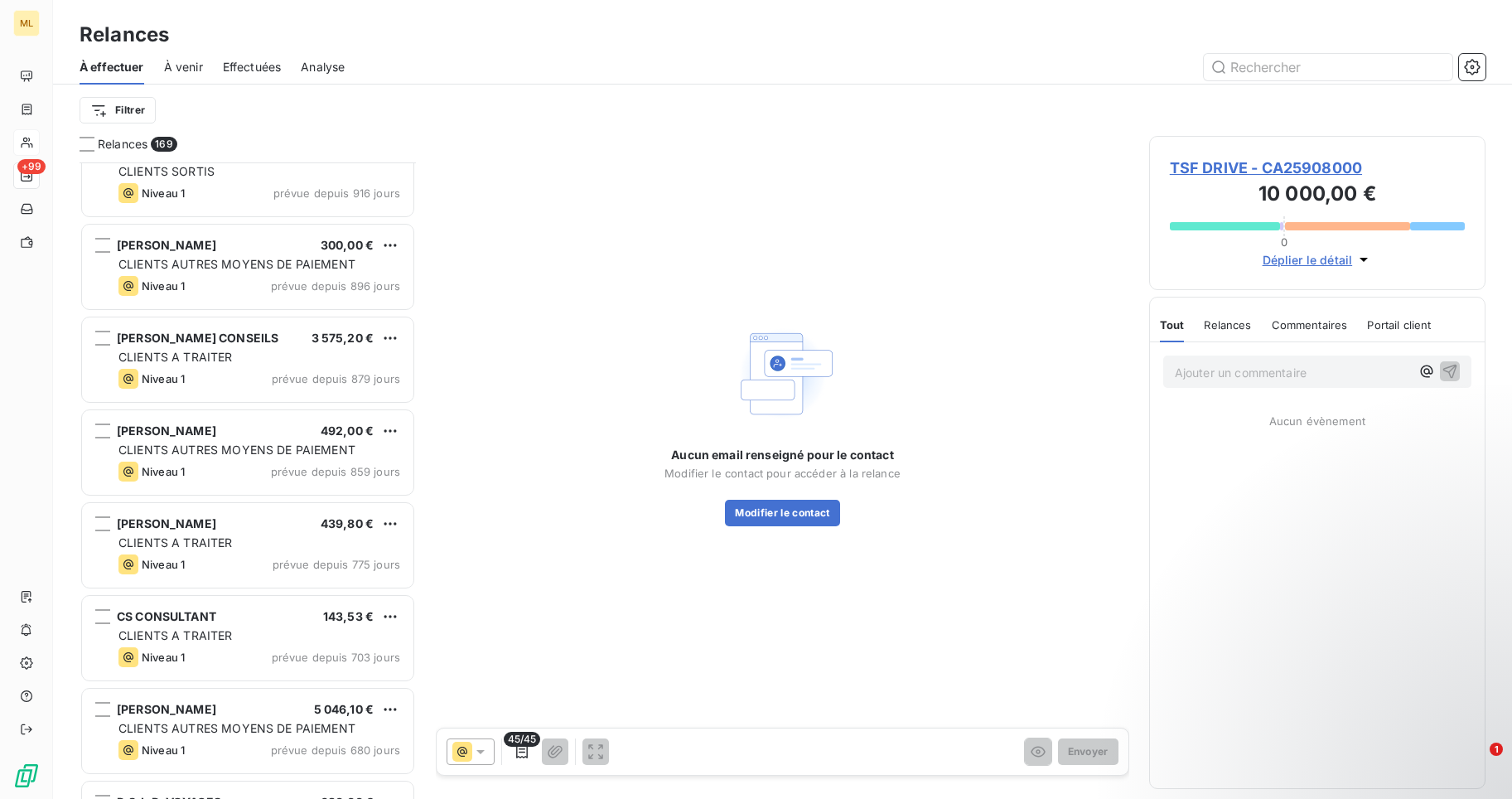
scroll to position [2985, 0]
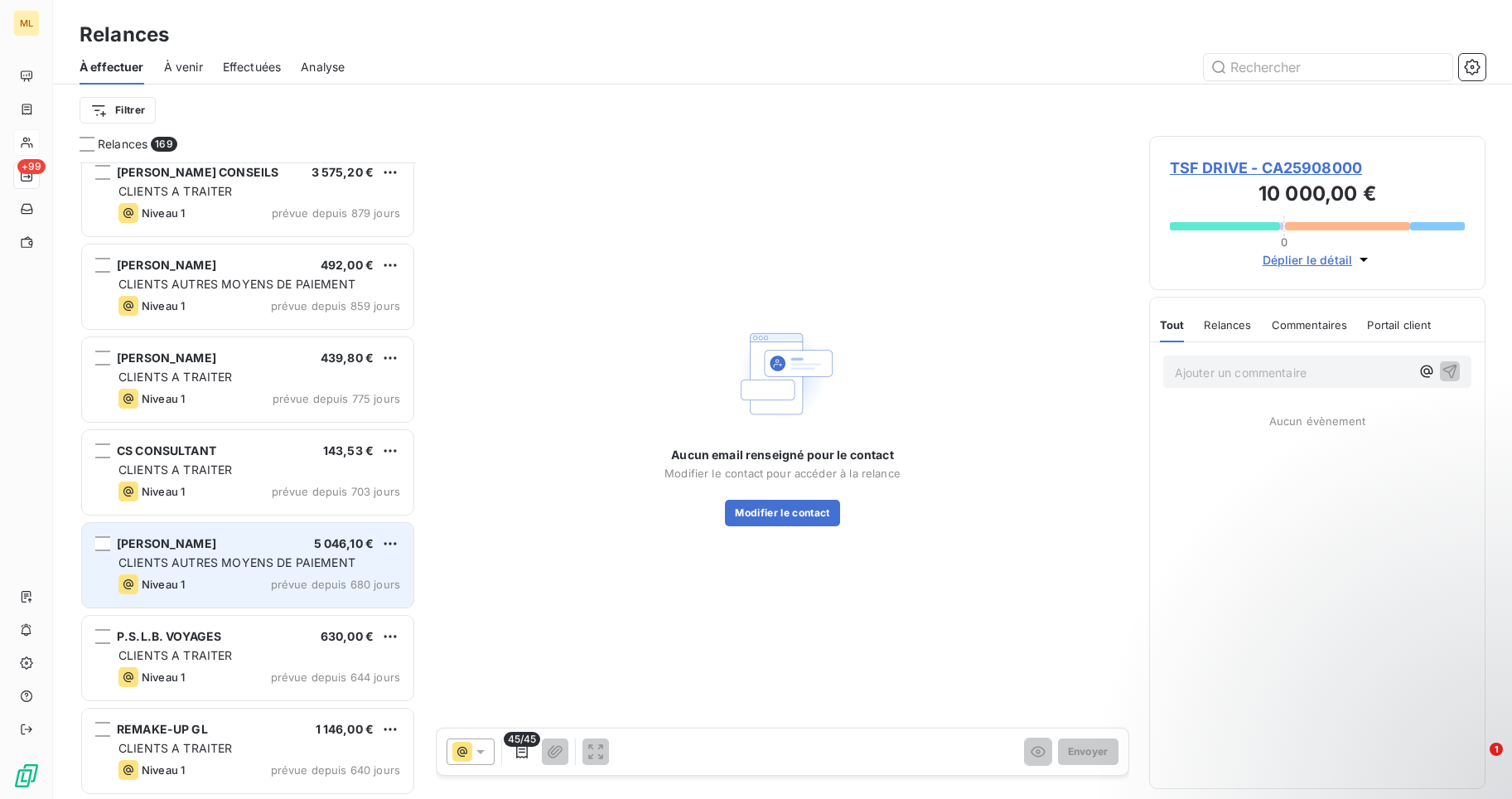
click at [229, 559] on span "CLIENTS AUTRES MOYENS DE PAIEMENT" at bounding box center [236, 562] width 237 height 14
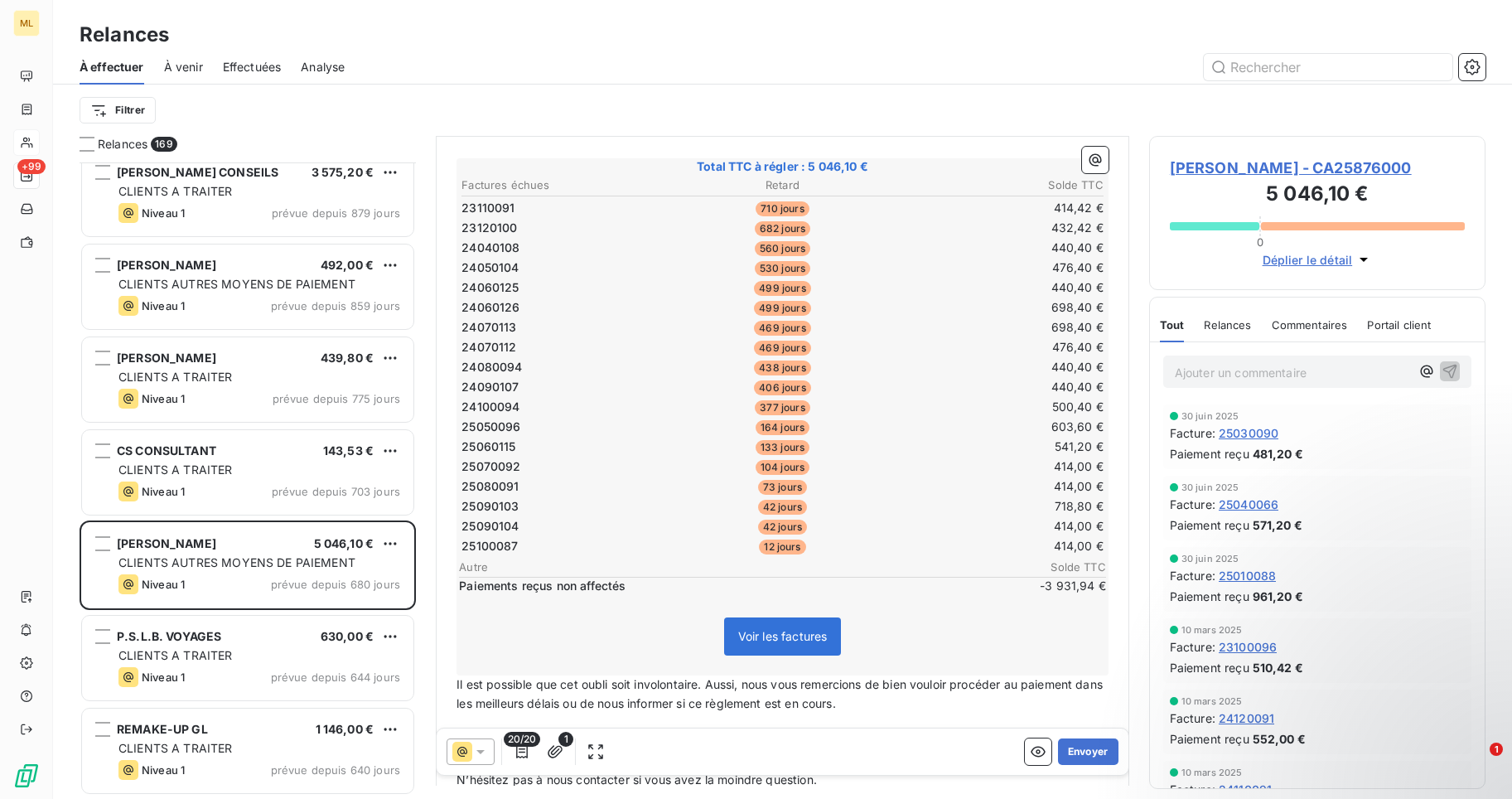
scroll to position [408, 0]
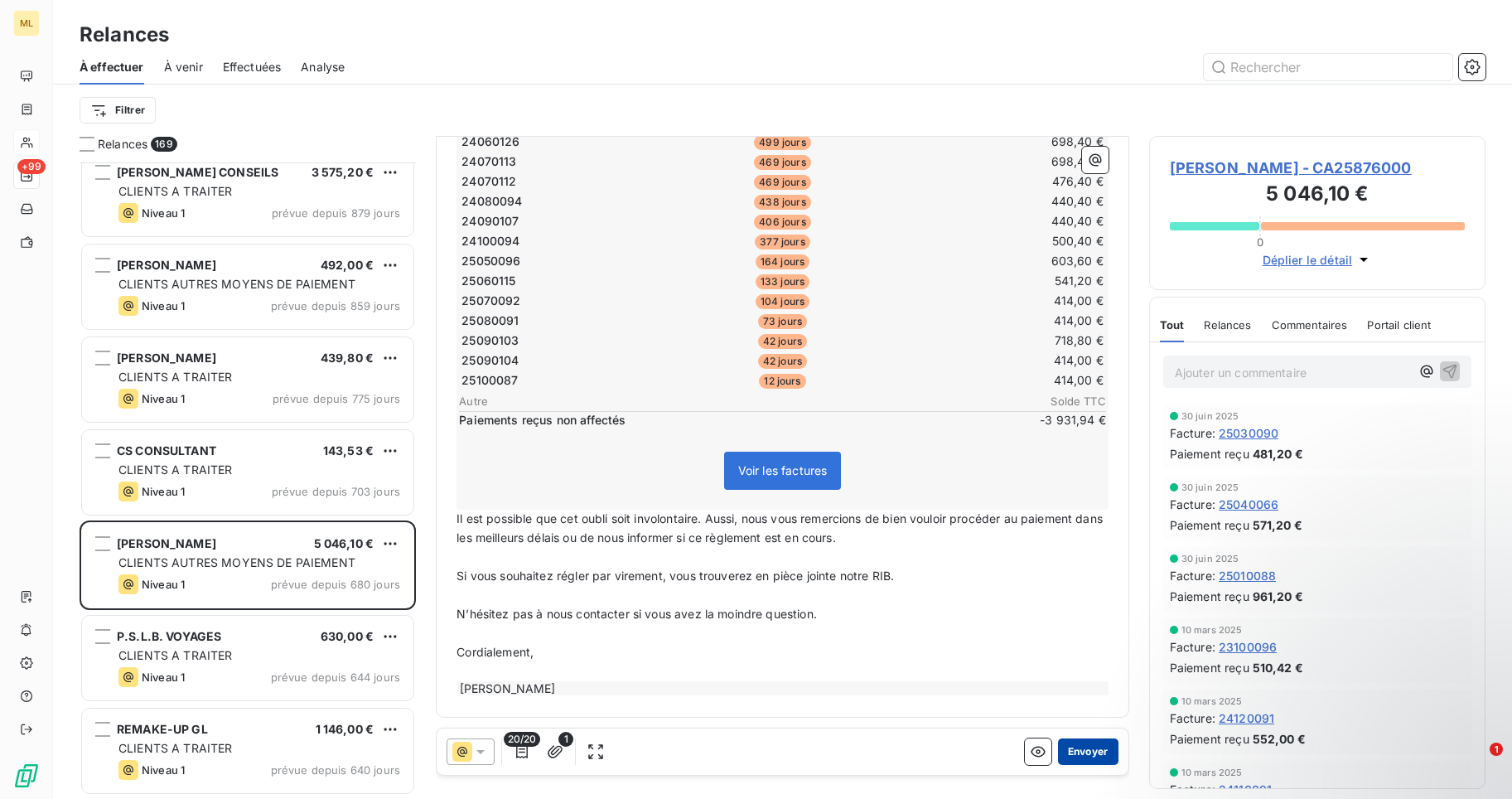
click at [1081, 750] on button "Envoyer" at bounding box center [1088, 751] width 61 height 27
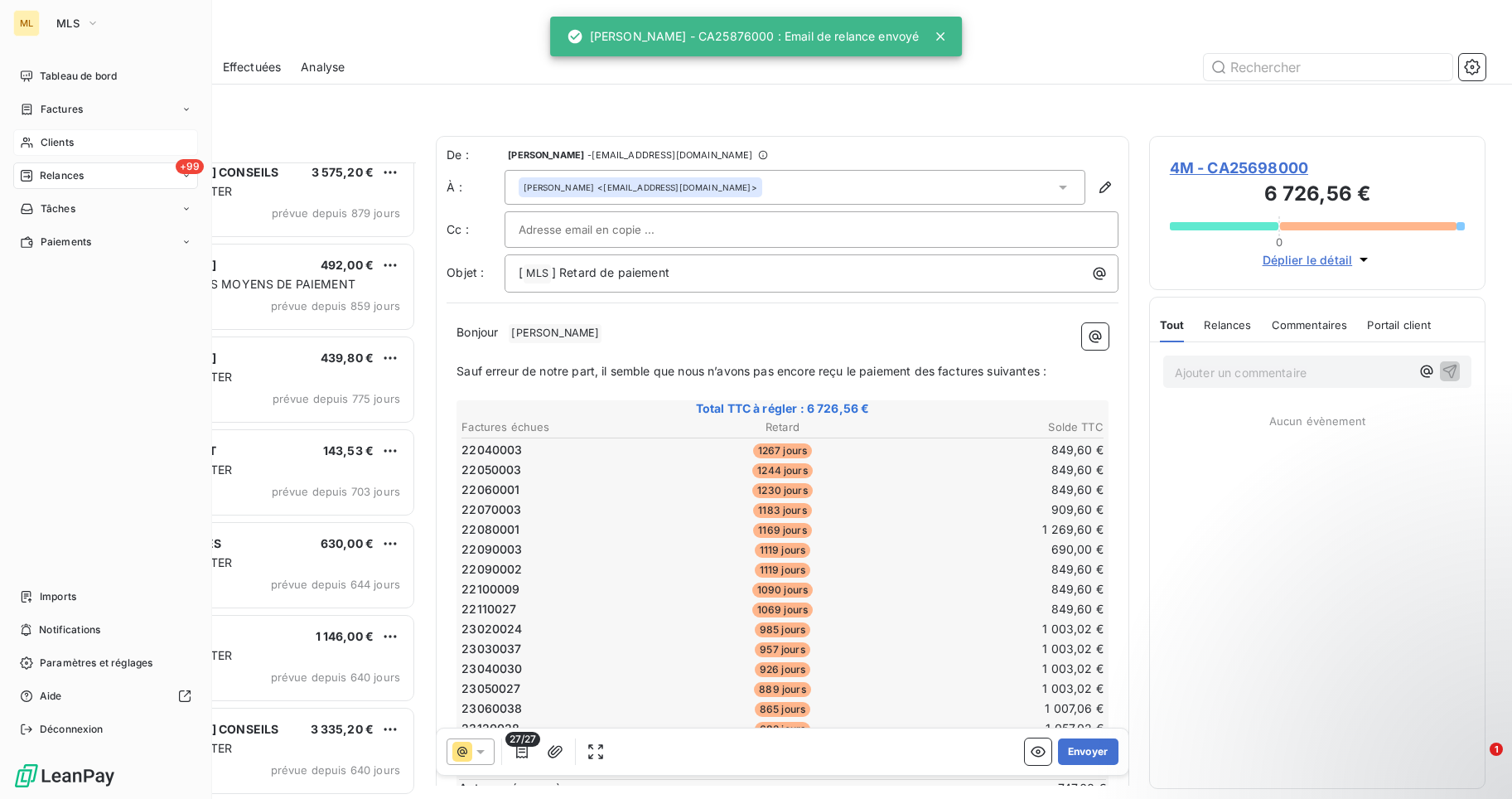
click at [73, 139] on span "Clients" at bounding box center [57, 142] width 33 height 15
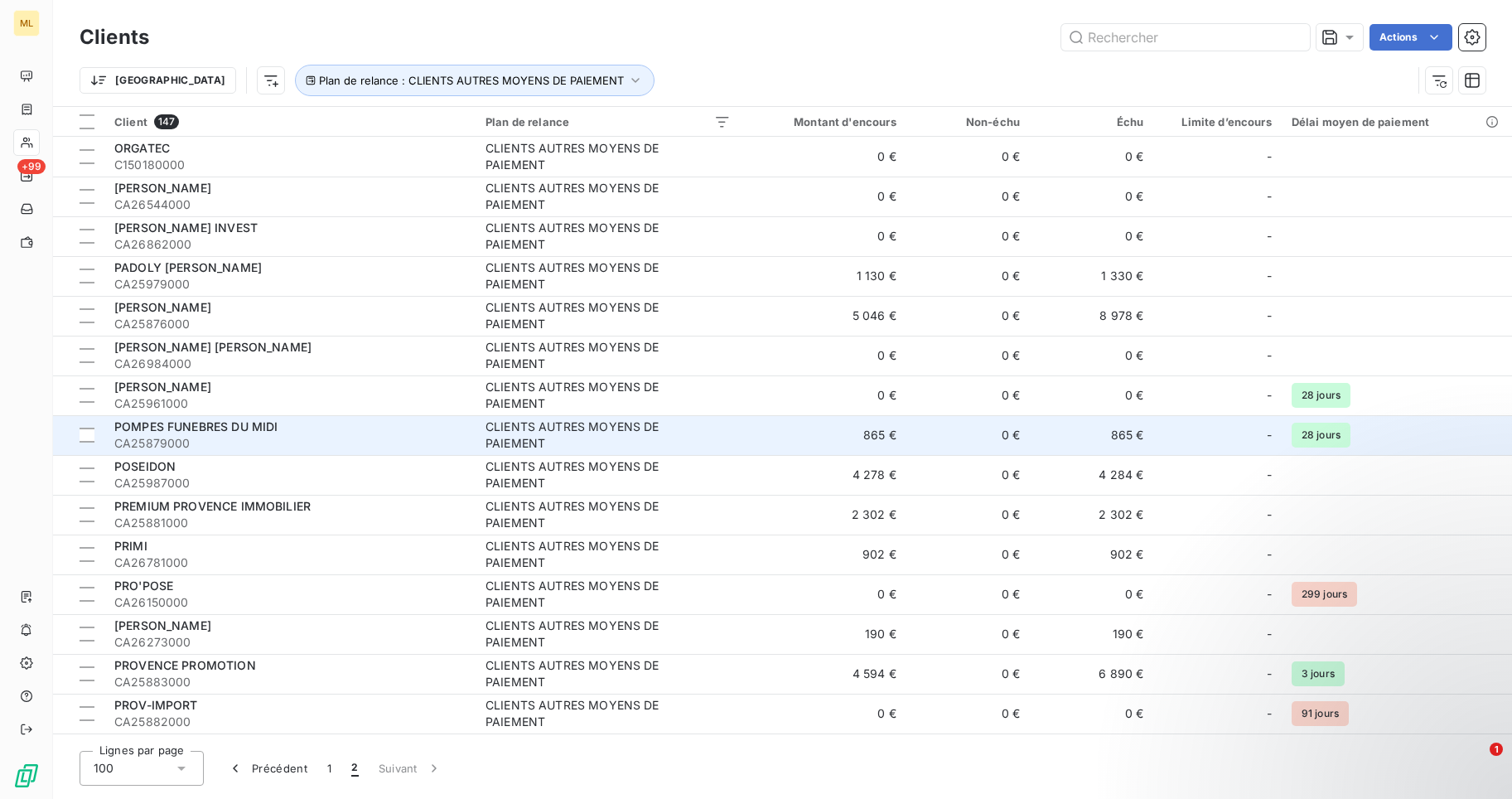
click at [327, 437] on span "CA25879000" at bounding box center [290, 443] width 352 height 17
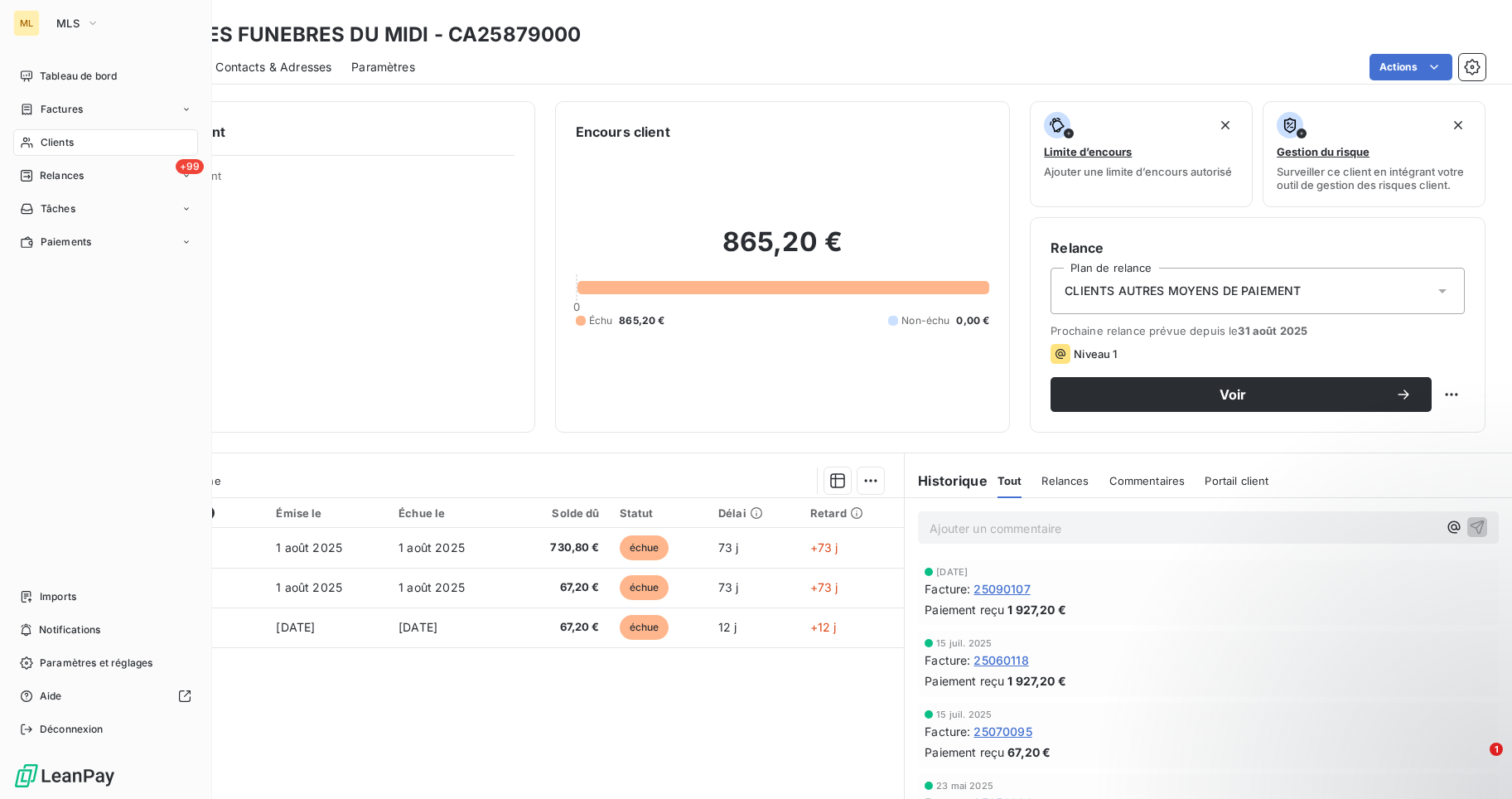
click at [65, 142] on span "Clients" at bounding box center [57, 142] width 33 height 15
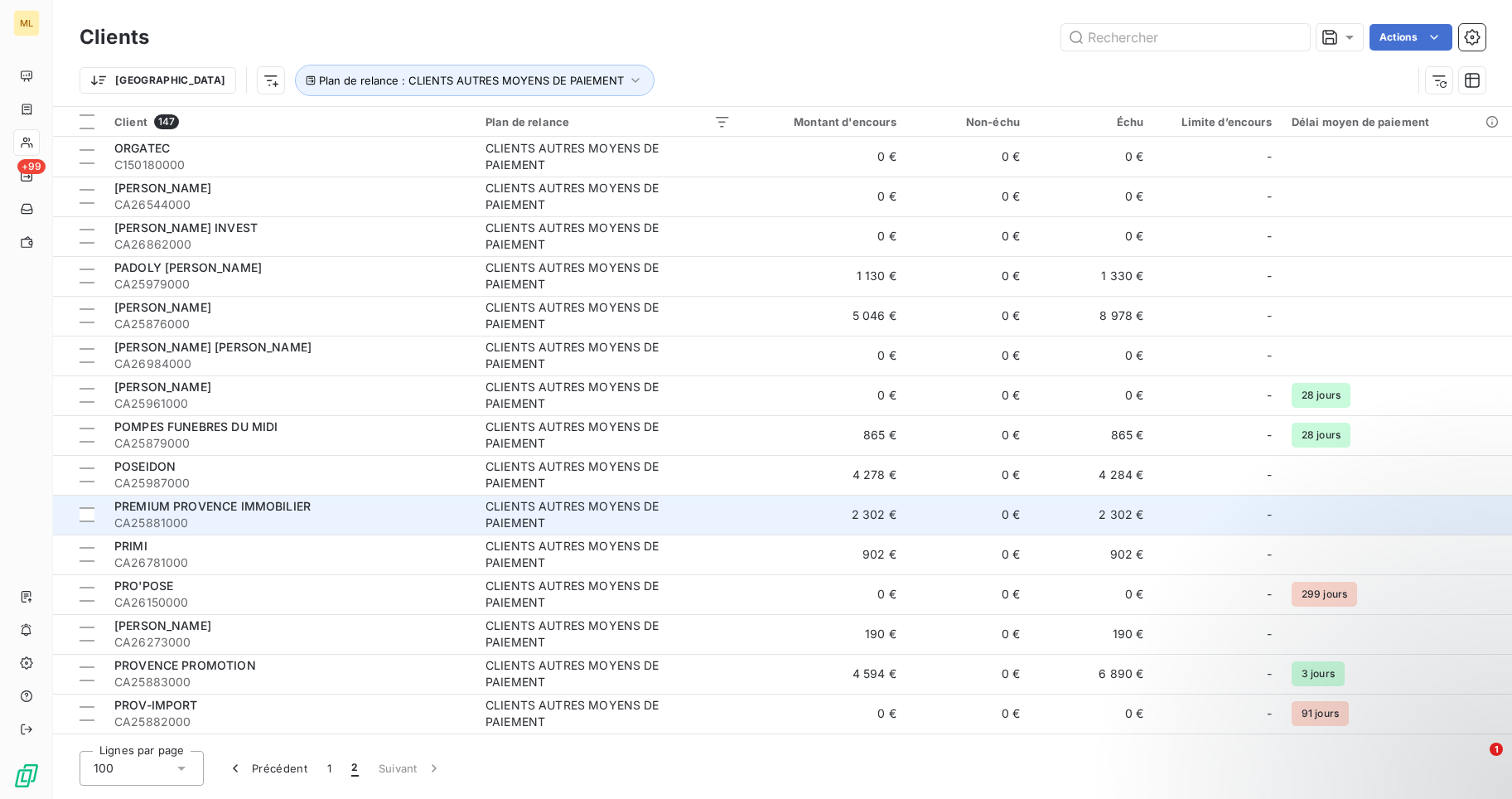
click at [247, 512] on span "PREMIUM PROVENCE IMMOBILIER" at bounding box center [213, 506] width 197 height 14
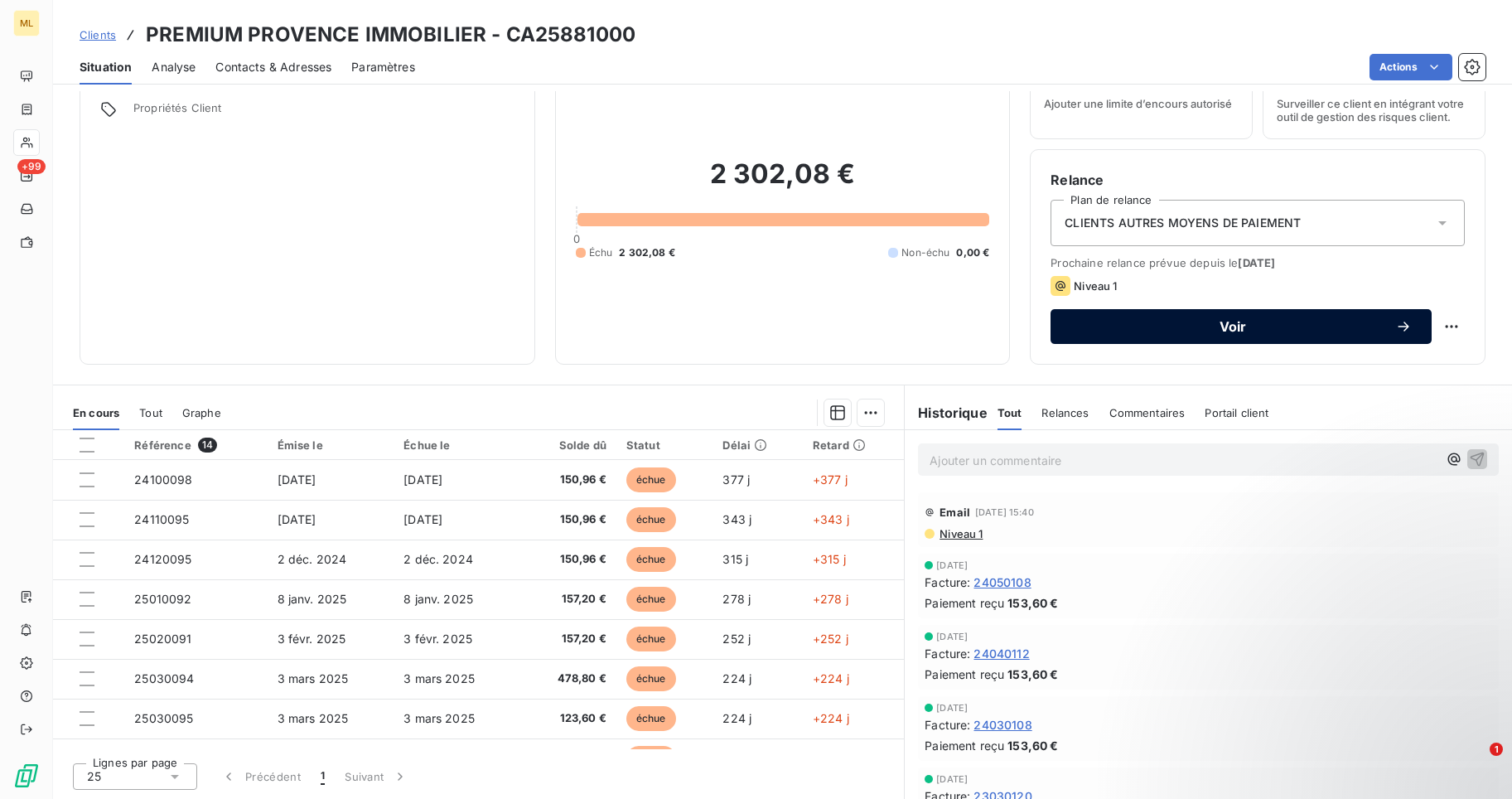
click at [1221, 328] on span "Voir" at bounding box center [1233, 326] width 325 height 13
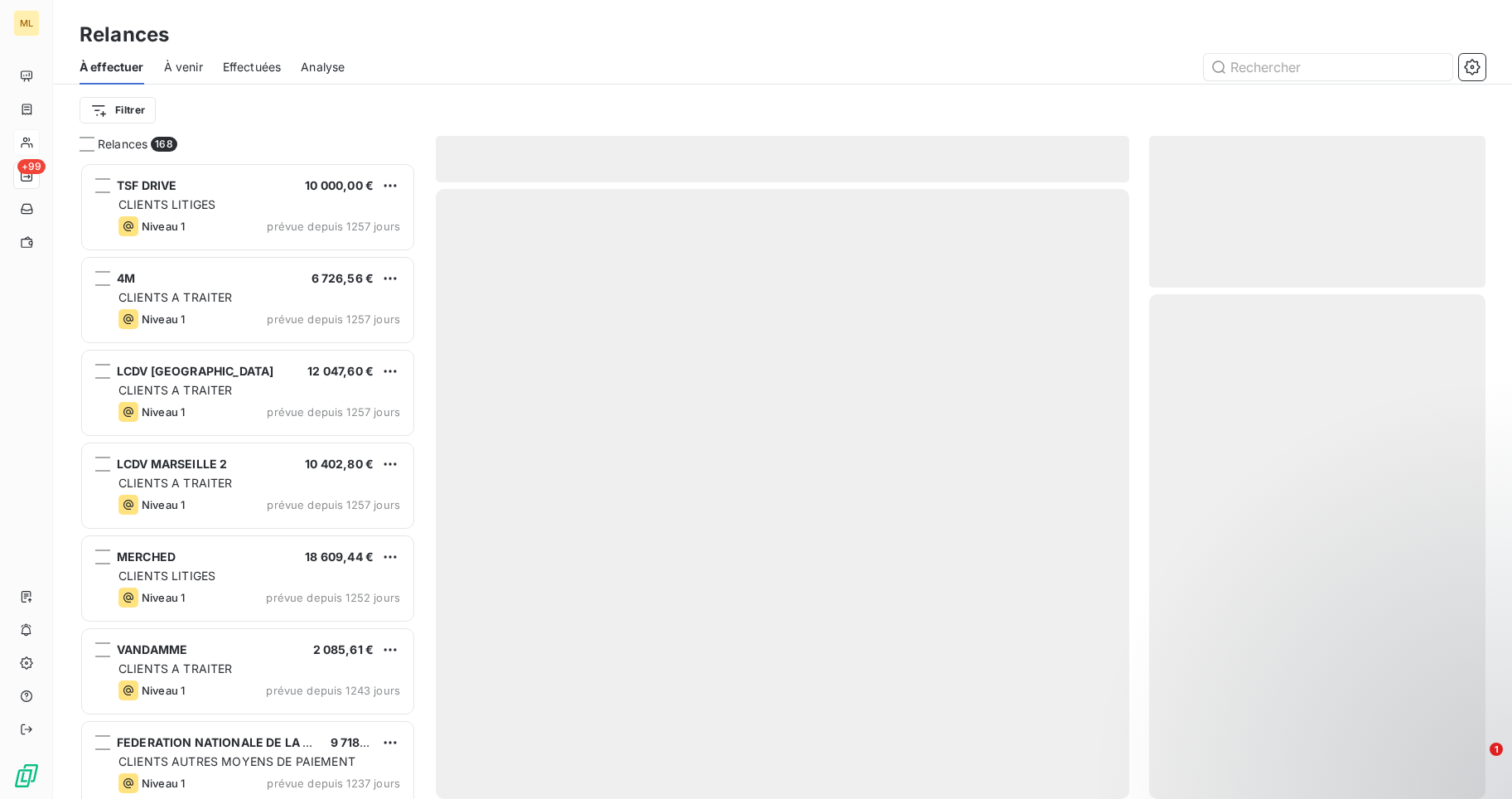
scroll to position [624, 325]
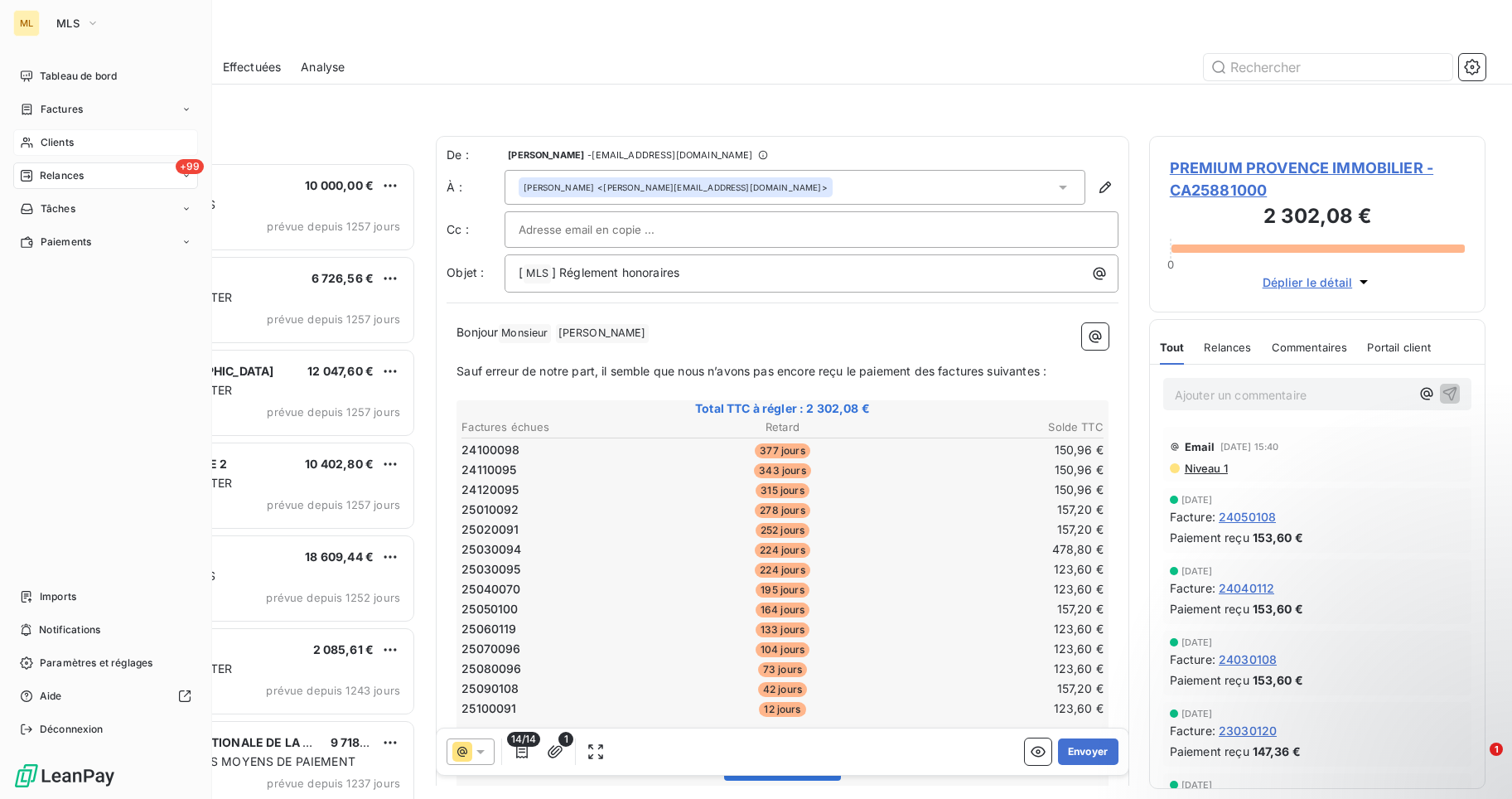
click at [62, 142] on span "Clients" at bounding box center [57, 142] width 33 height 15
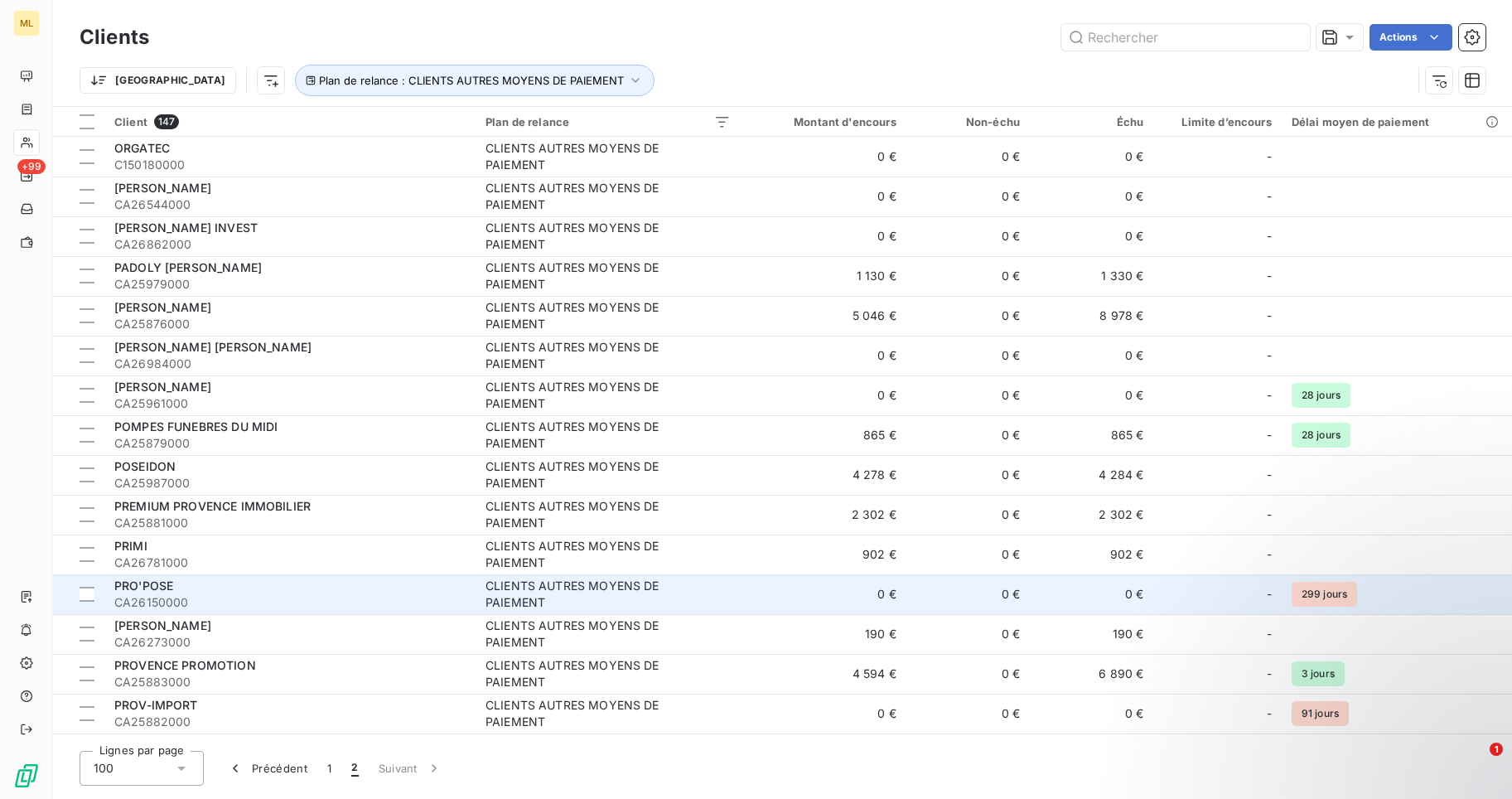
click at [227, 594] on span "CA26150000" at bounding box center [290, 602] width 352 height 17
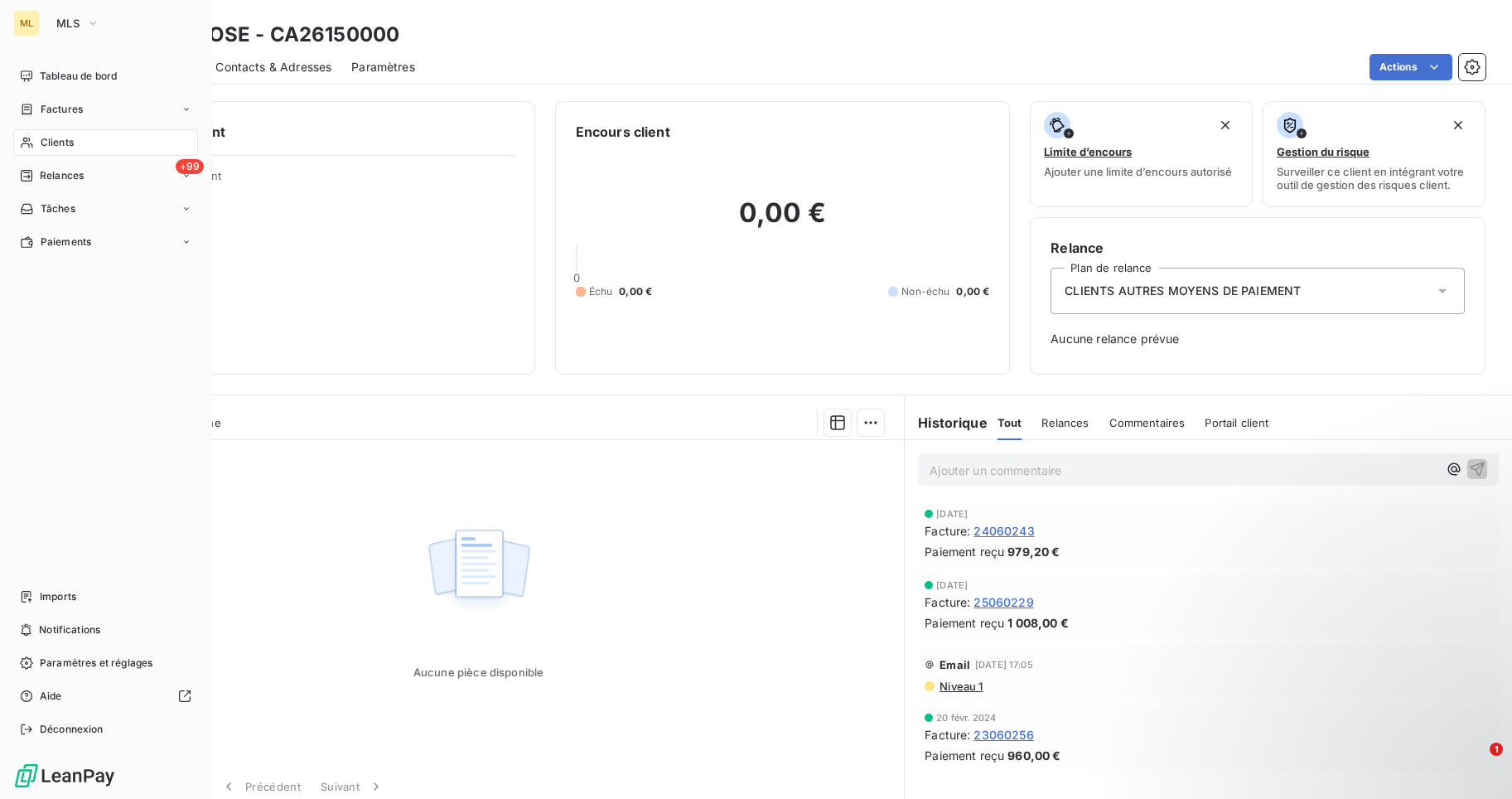
click at [63, 142] on span "Clients" at bounding box center [57, 142] width 33 height 15
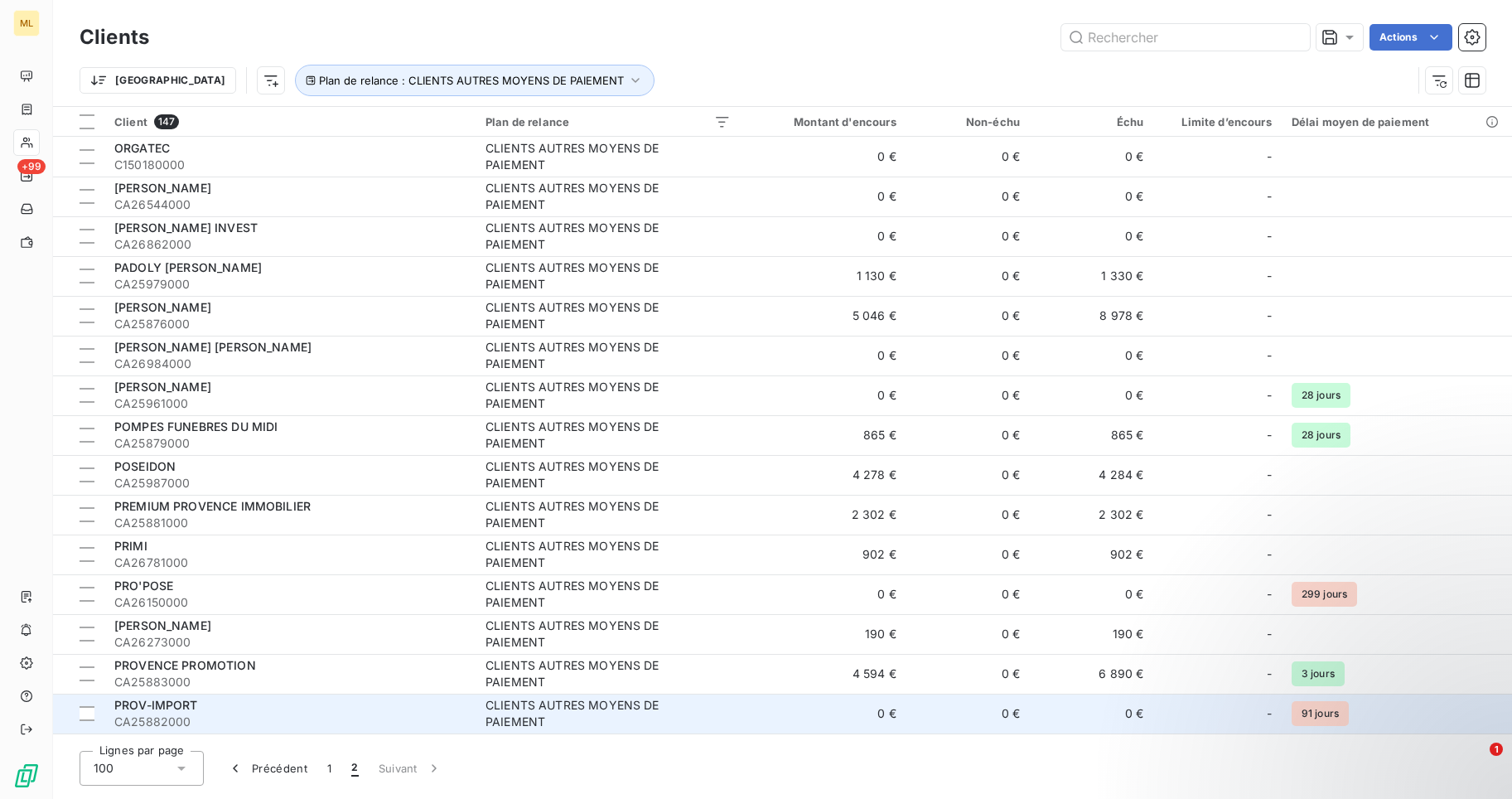
scroll to position [166, 0]
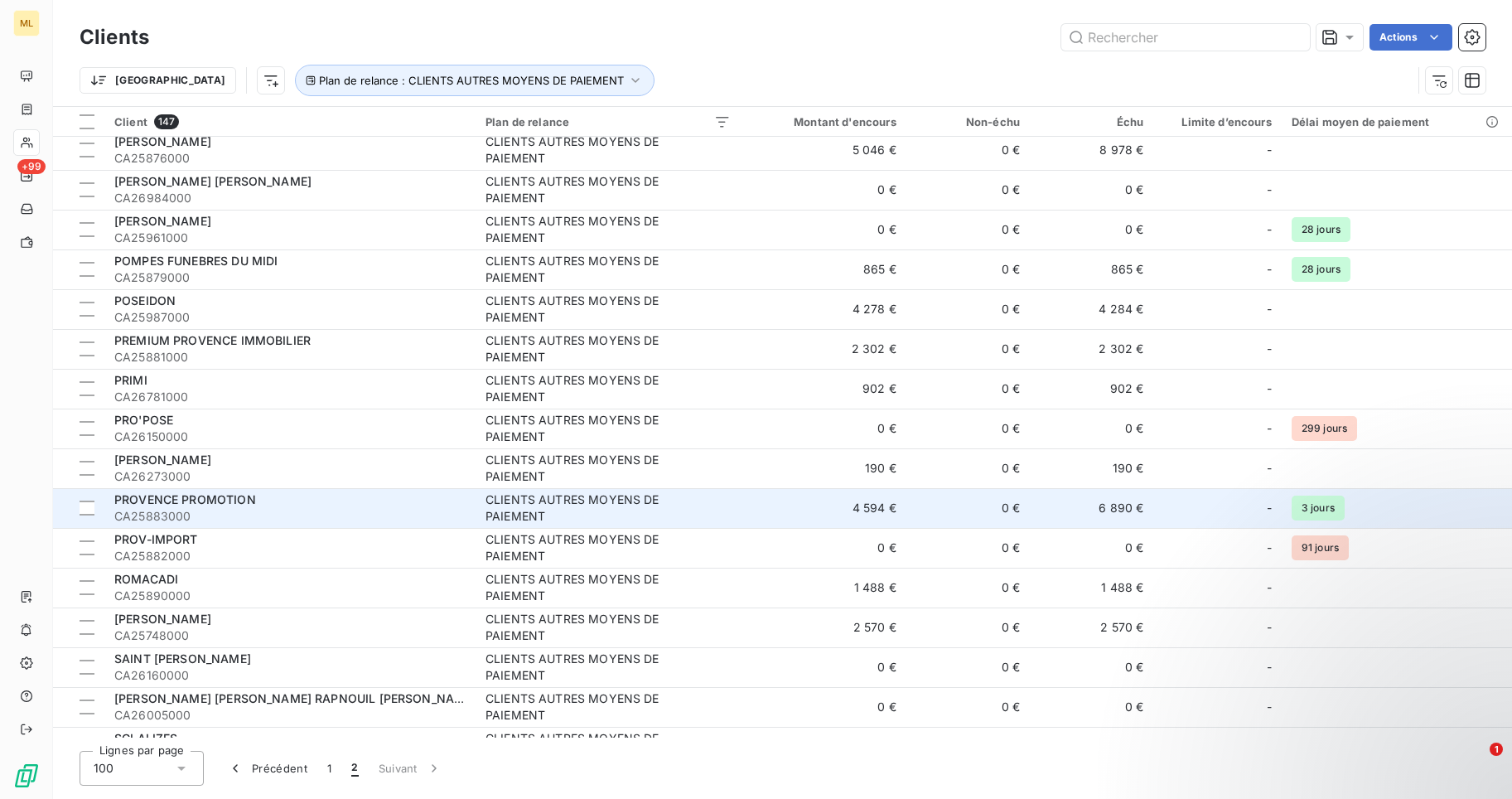
click at [224, 497] on span "PROVENCE PROMOTION" at bounding box center [185, 499] width 142 height 14
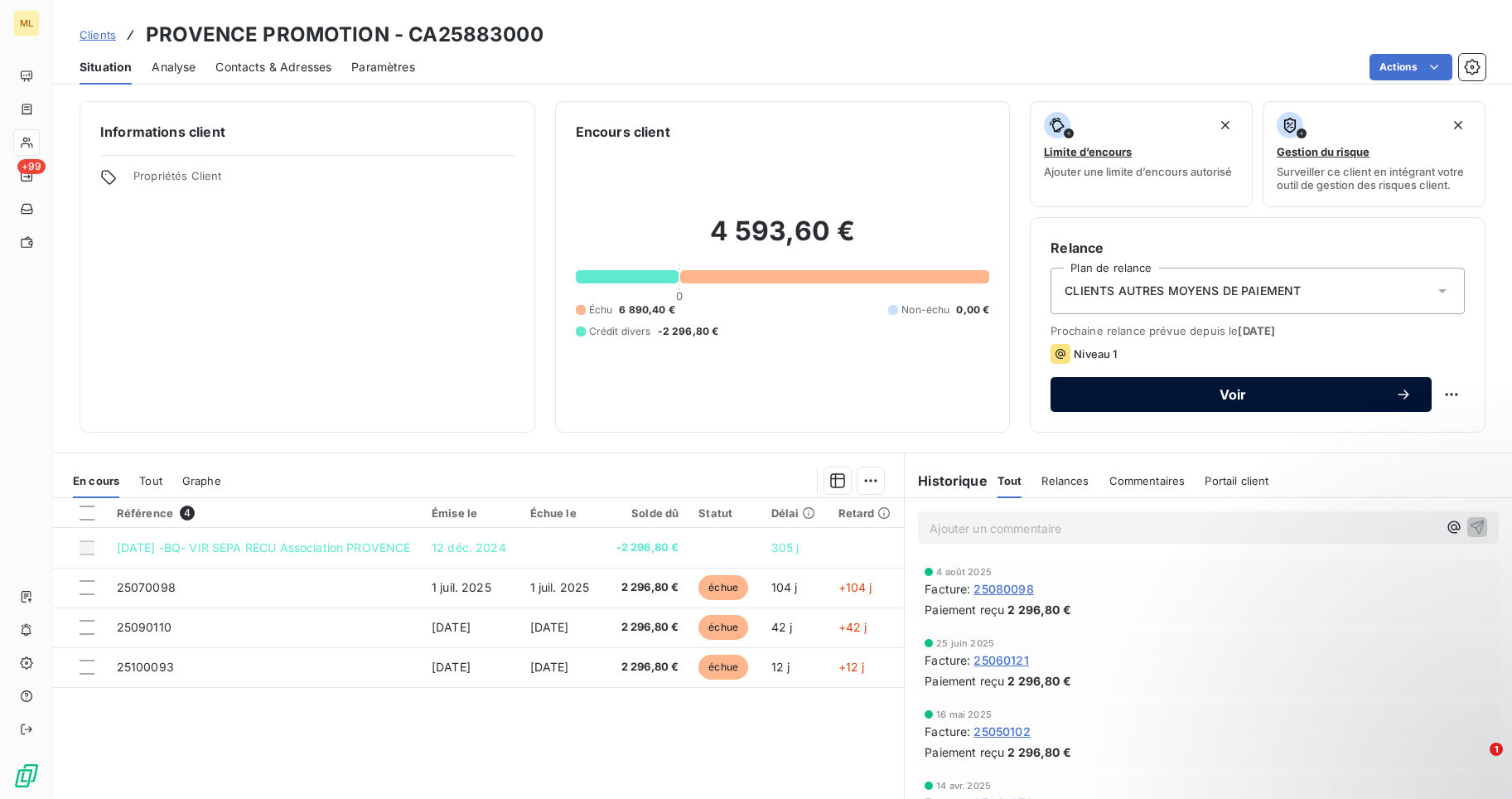
click at [1226, 394] on span "Voir" at bounding box center [1233, 394] width 325 height 13
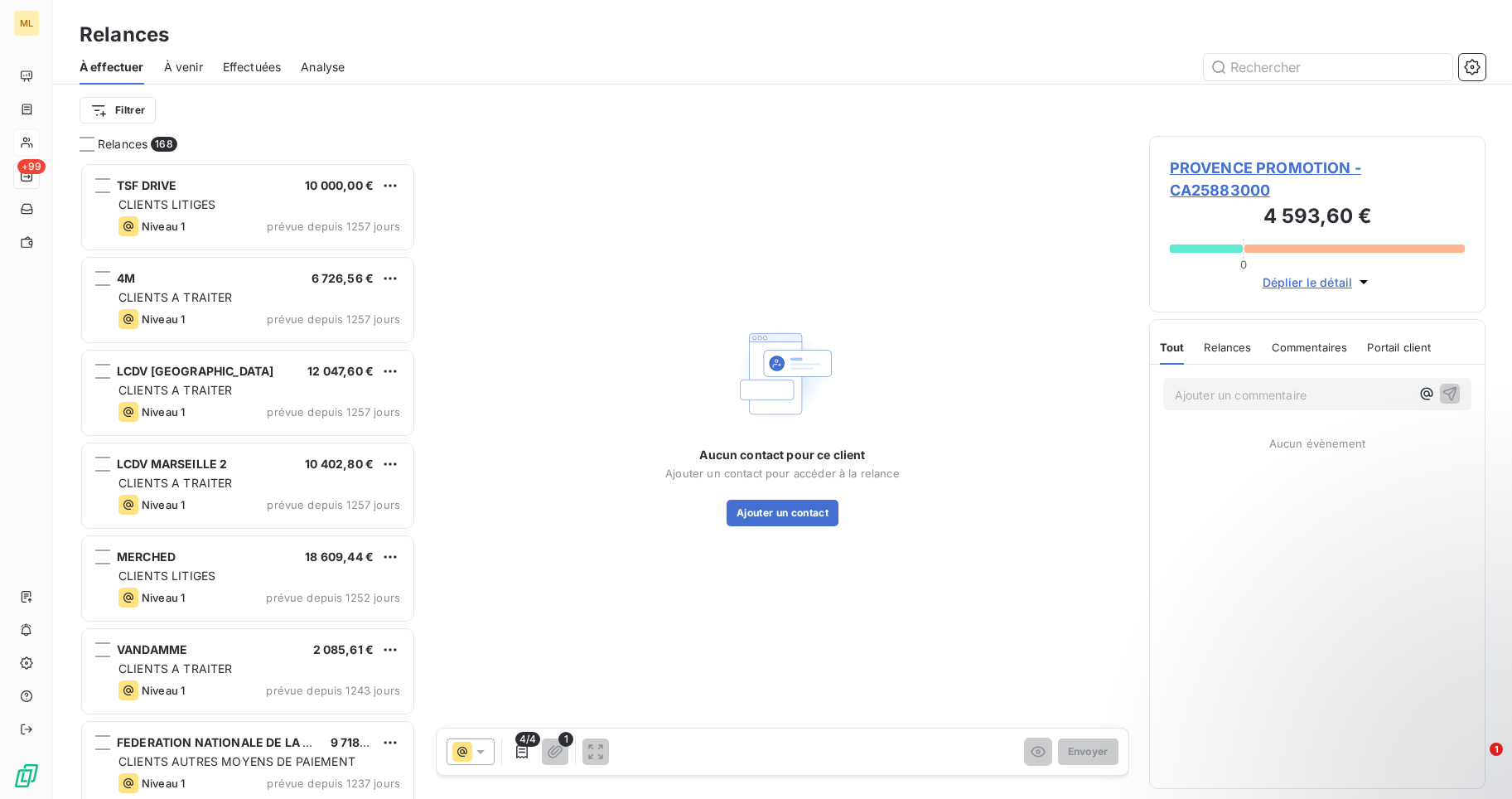
scroll to position [624, 325]
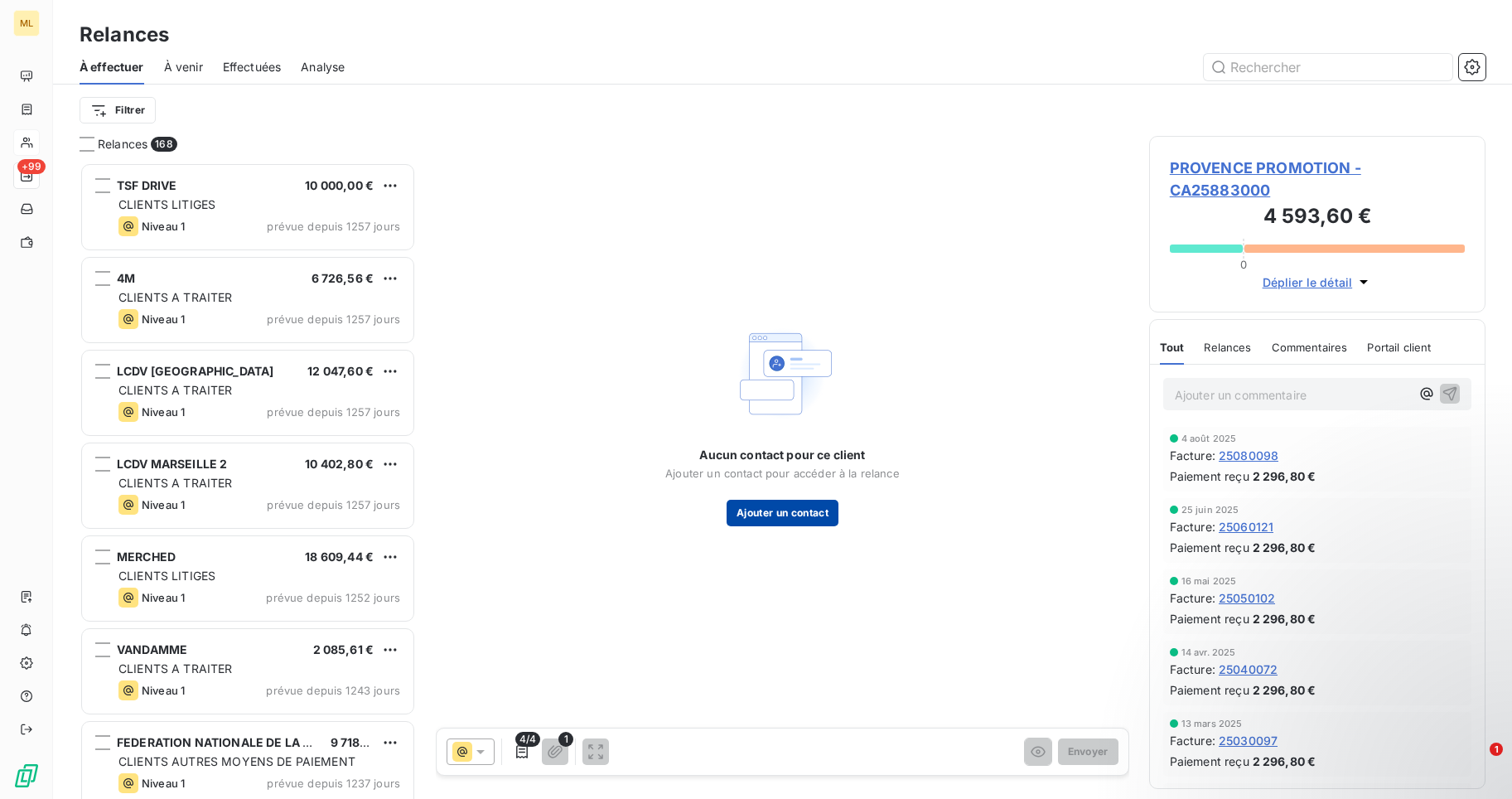
click at [803, 515] on button "Ajouter un contact" at bounding box center [782, 513] width 112 height 27
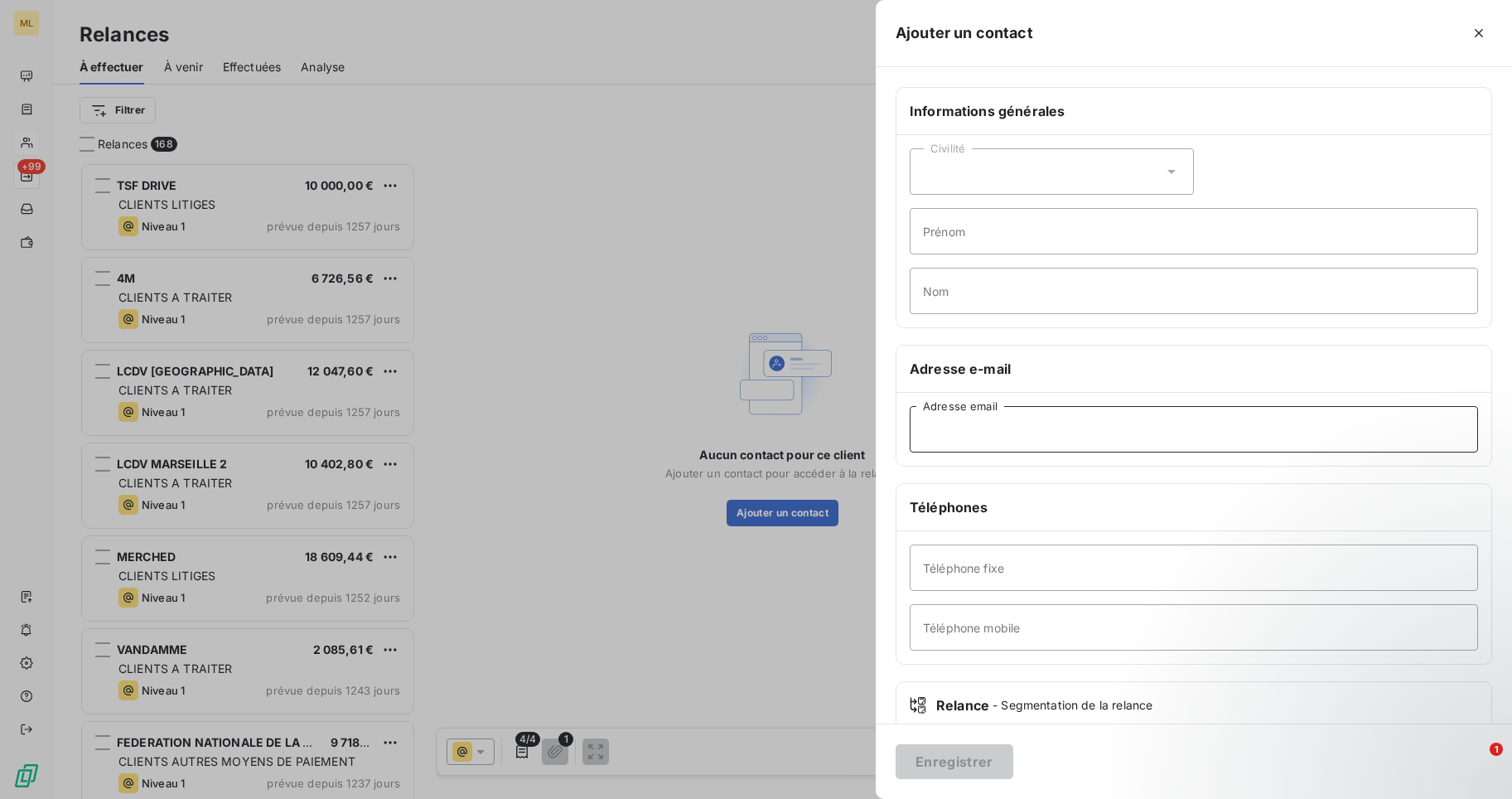
paste input "[EMAIL_ADDRESS][DOMAIN_NAME]"
type input "[EMAIL_ADDRESS][DOMAIN_NAME]"
click at [944, 762] on button "Enregistrer" at bounding box center [955, 761] width 117 height 35
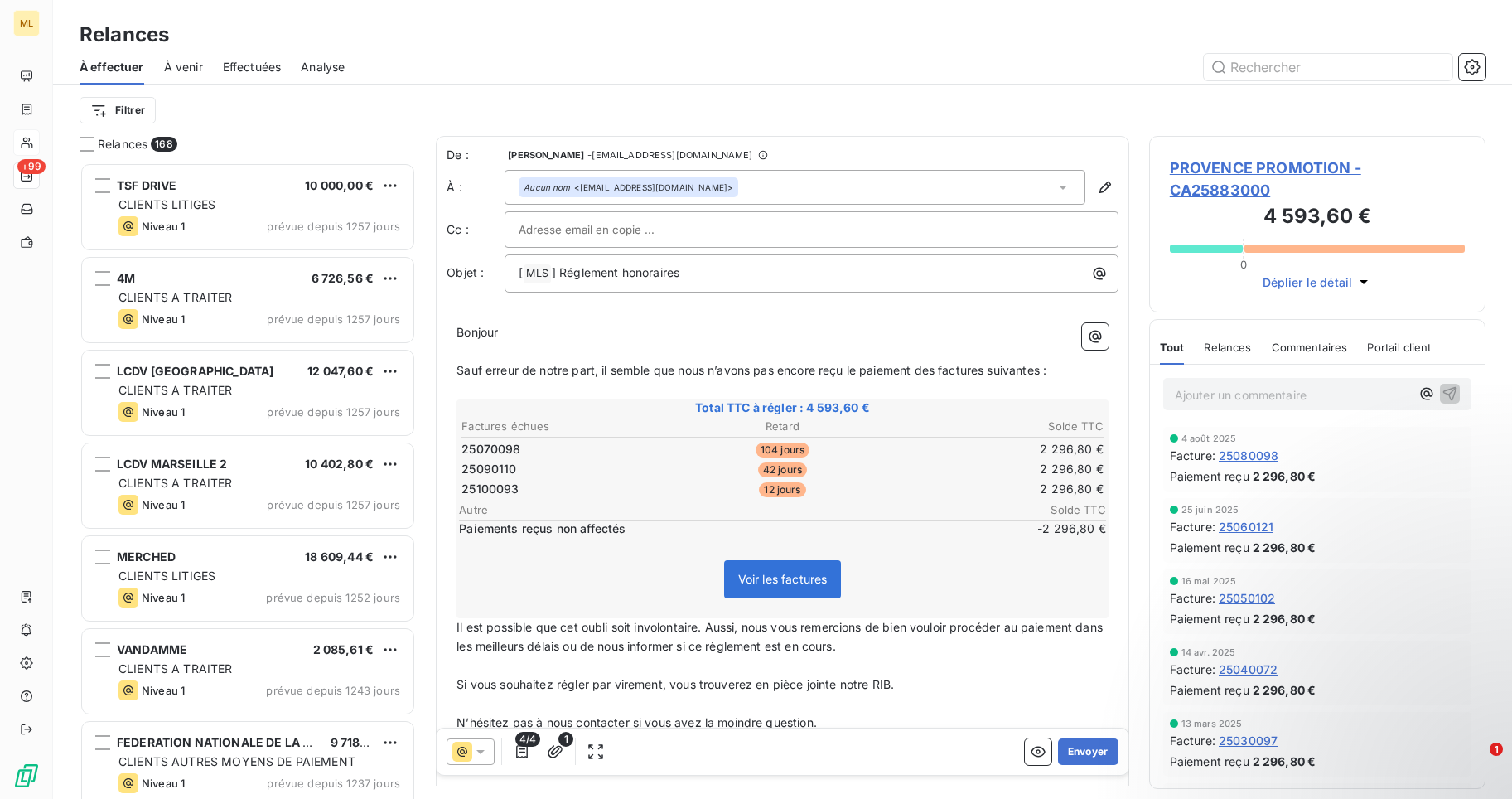
click at [529, 332] on p "Bonjour ﻿ ﻿ ﻿" at bounding box center [783, 332] width 652 height 19
click at [498, 331] on span "Bonjour" at bounding box center [478, 332] width 42 height 14
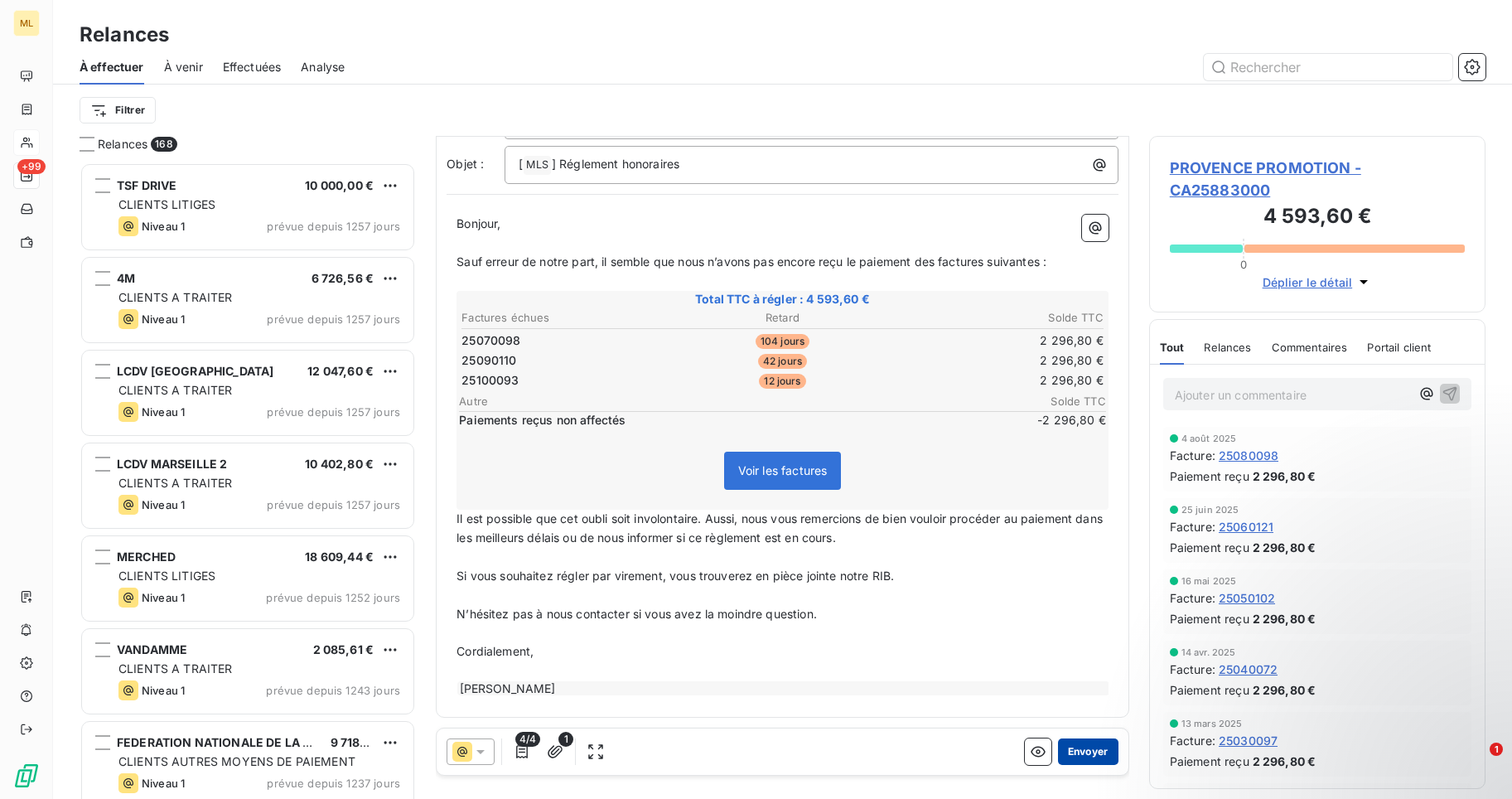
click at [1080, 750] on button "Envoyer" at bounding box center [1088, 751] width 61 height 27
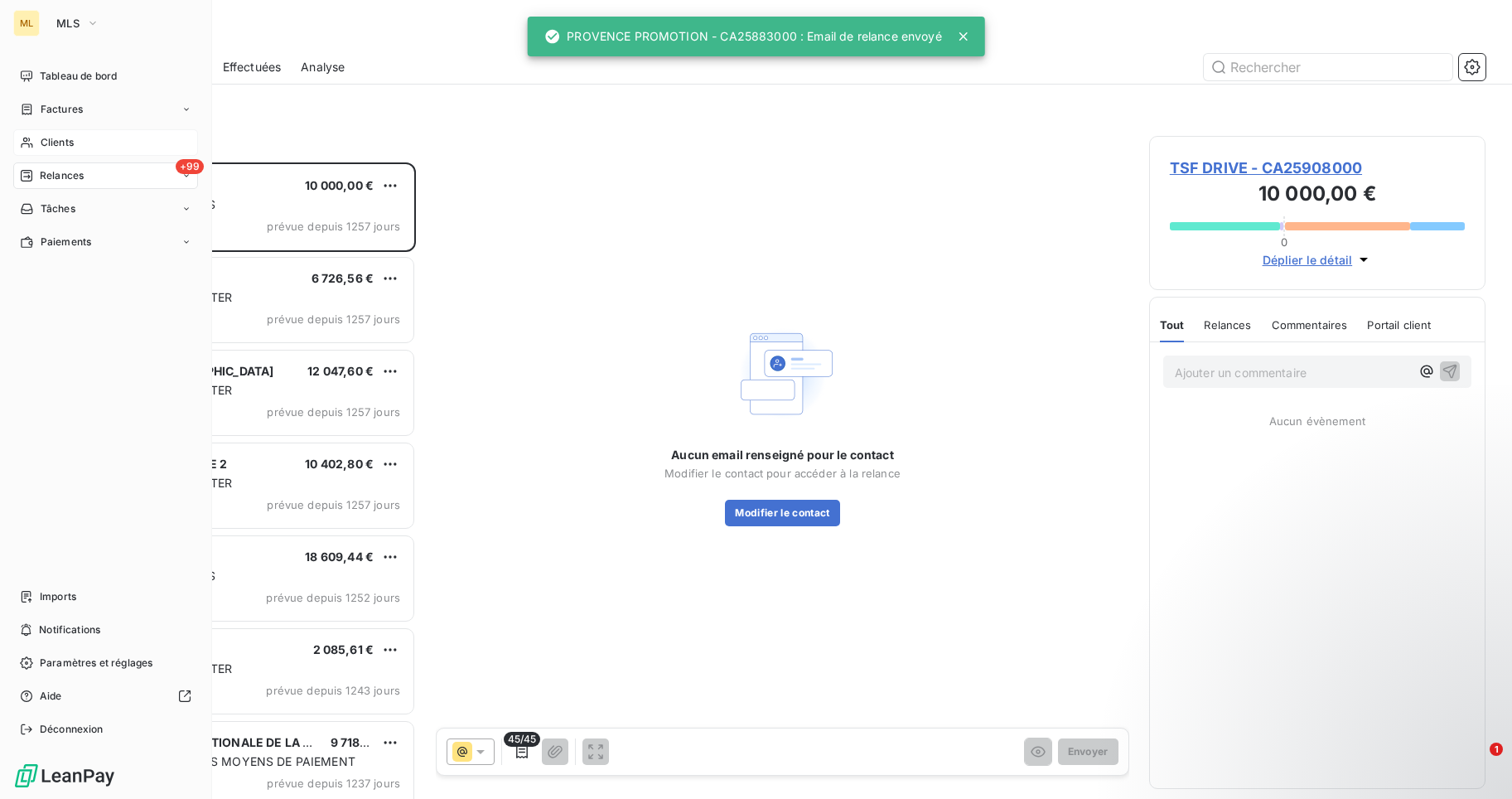
click at [55, 138] on span "Clients" at bounding box center [57, 142] width 33 height 15
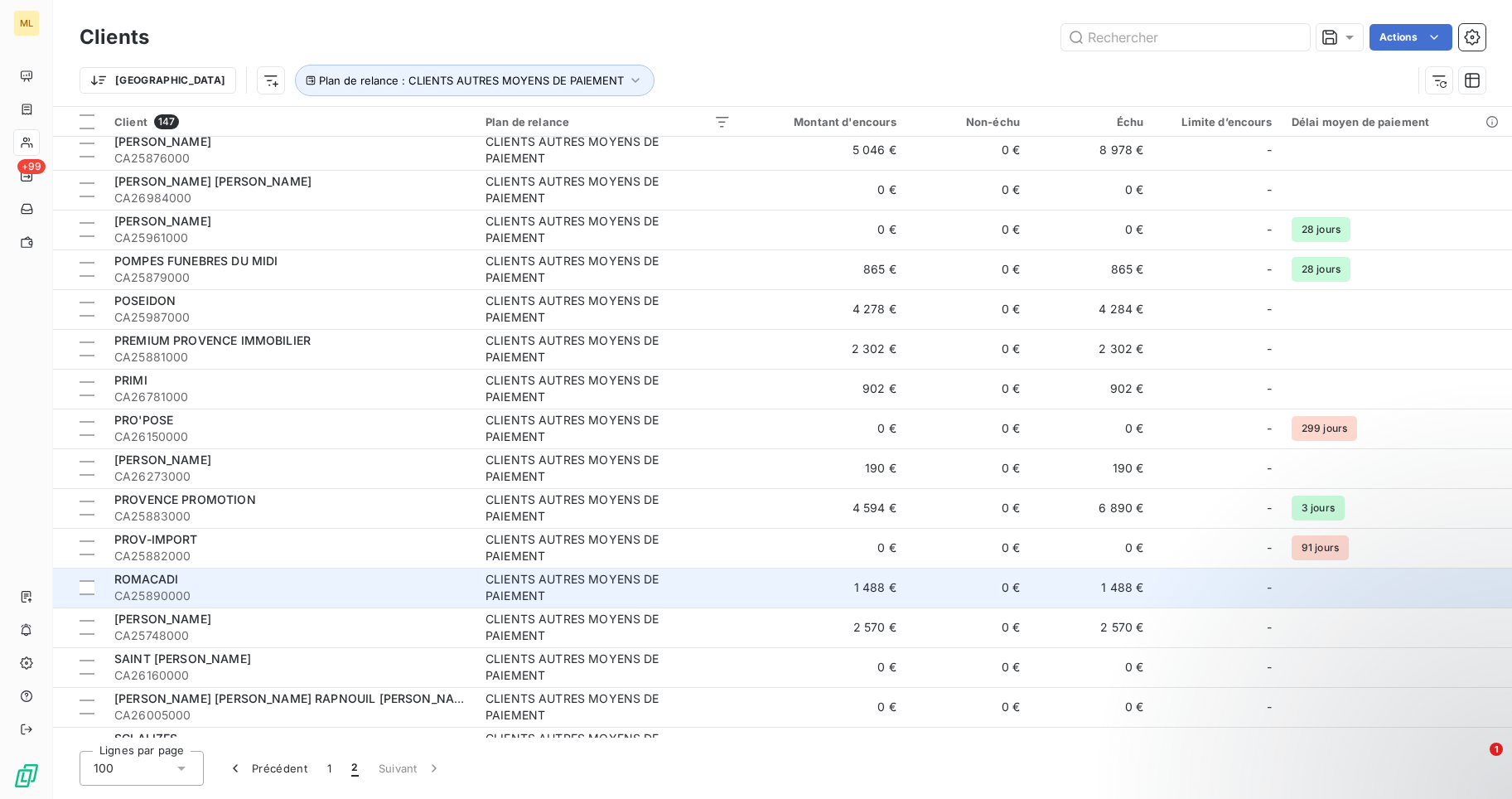
scroll to position [248, 0]
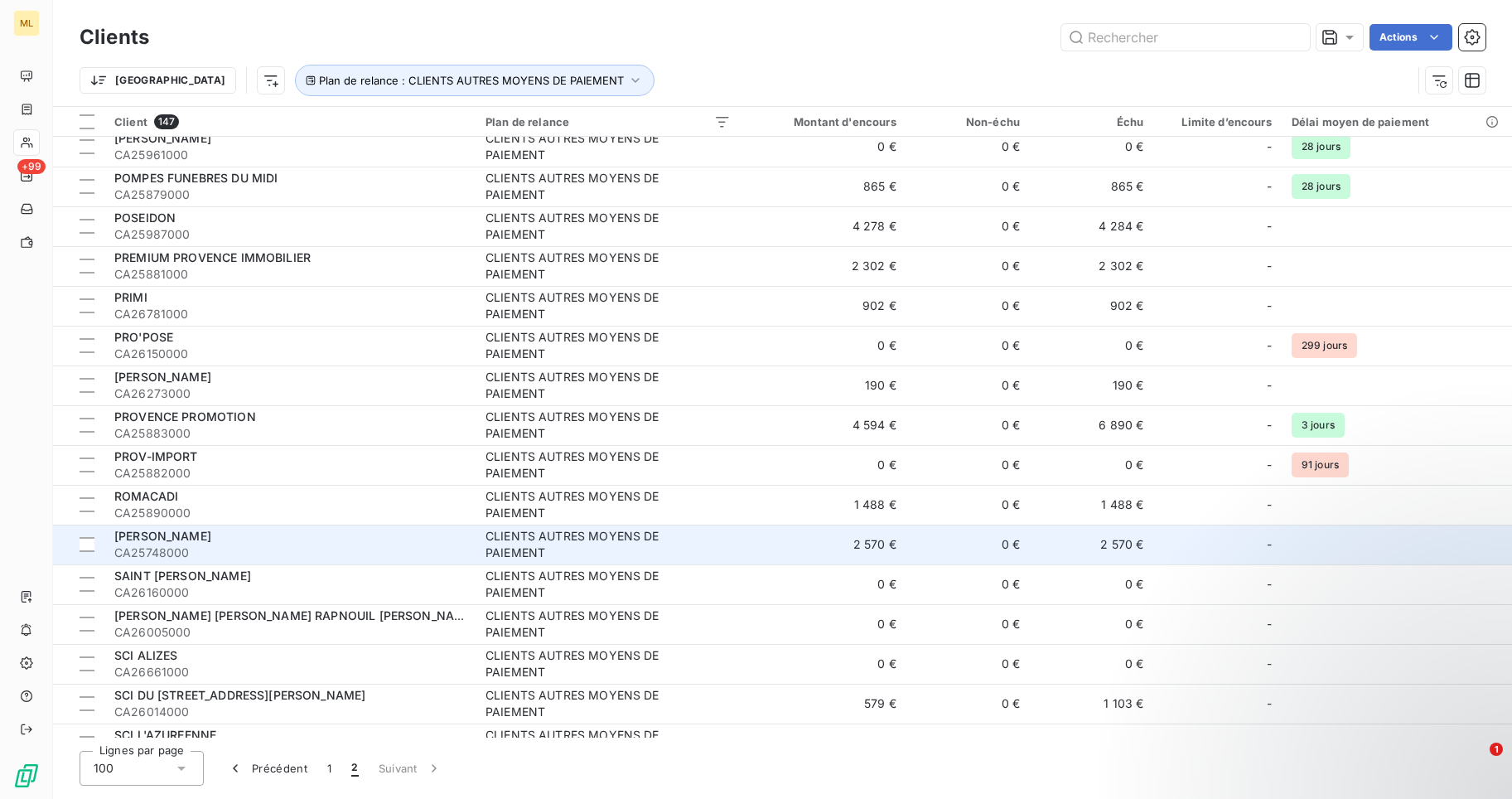
click at [215, 542] on div "[PERSON_NAME]" at bounding box center [290, 536] width 352 height 17
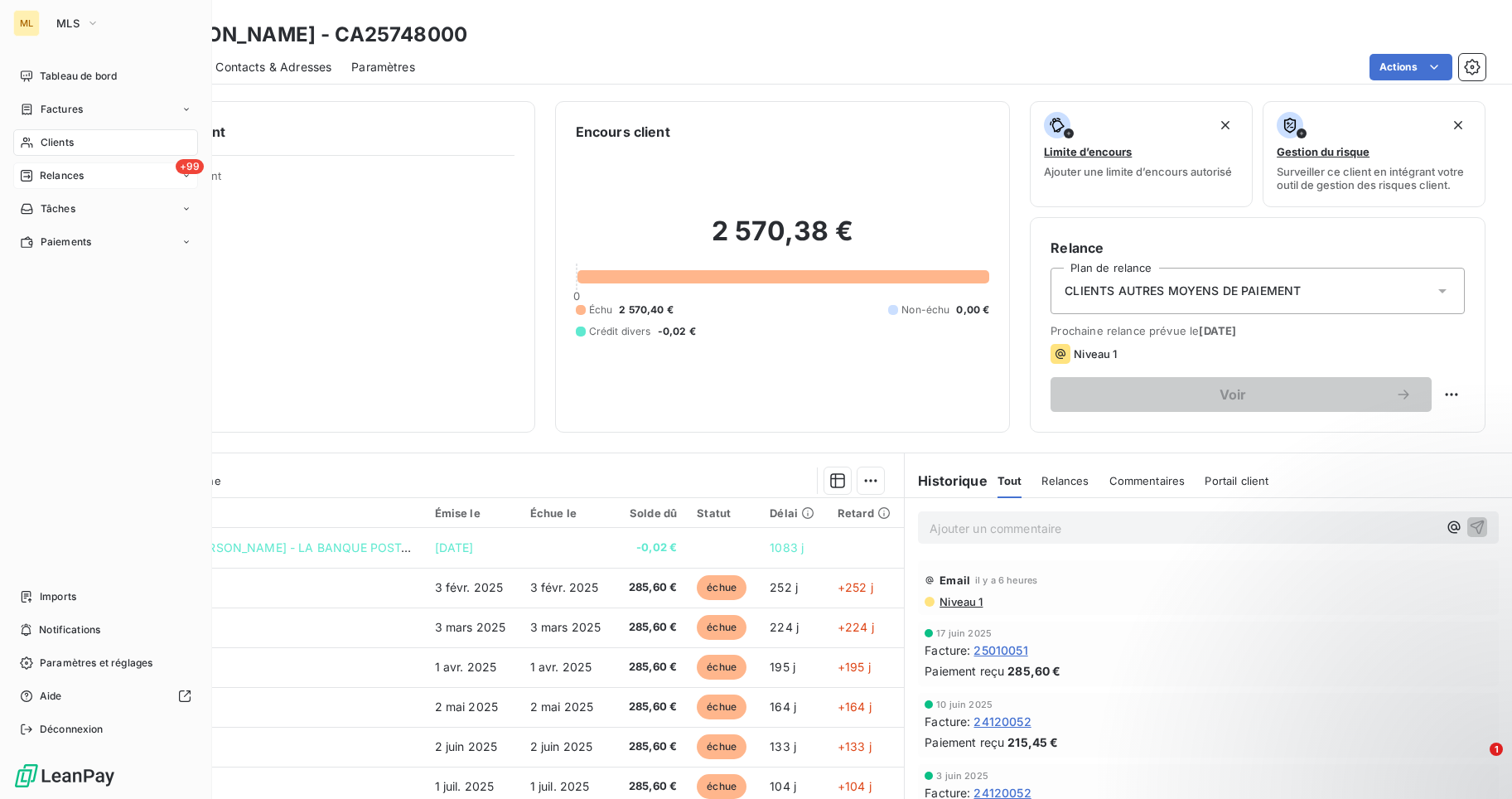
click at [68, 175] on span "Relances" at bounding box center [62, 175] width 44 height 15
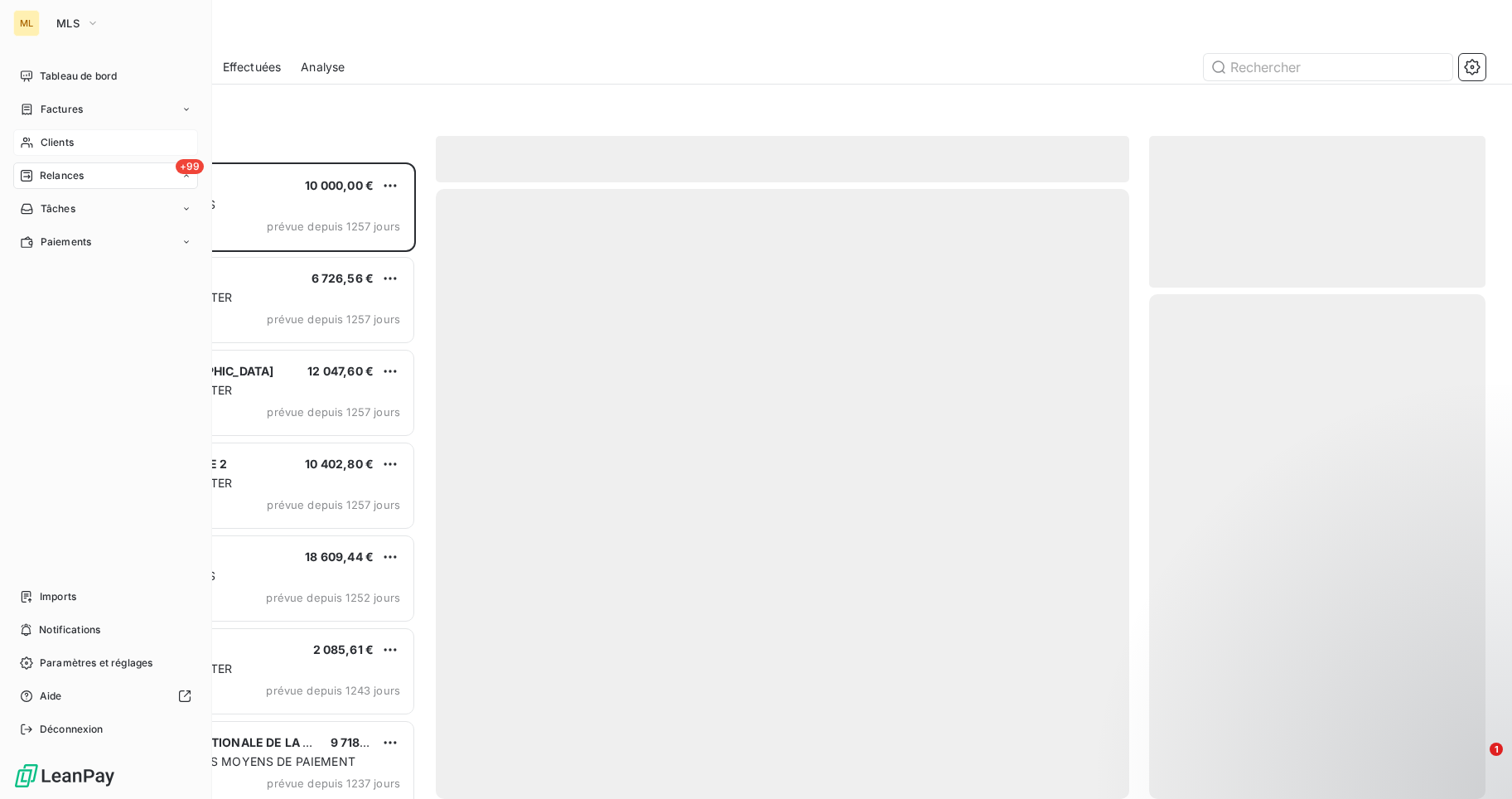
scroll to position [624, 325]
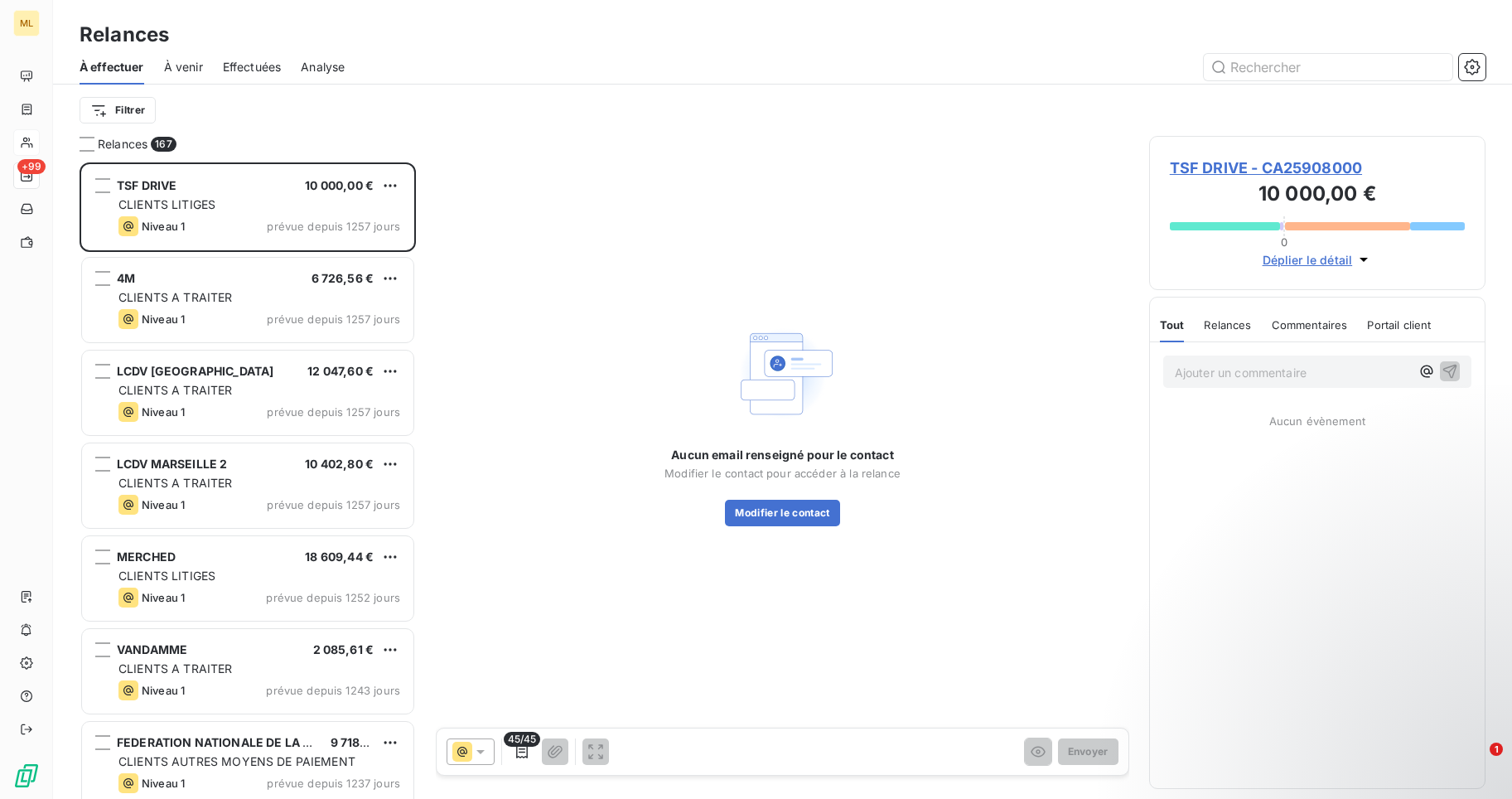
click at [255, 68] on span "Effectuées" at bounding box center [251, 67] width 59 height 17
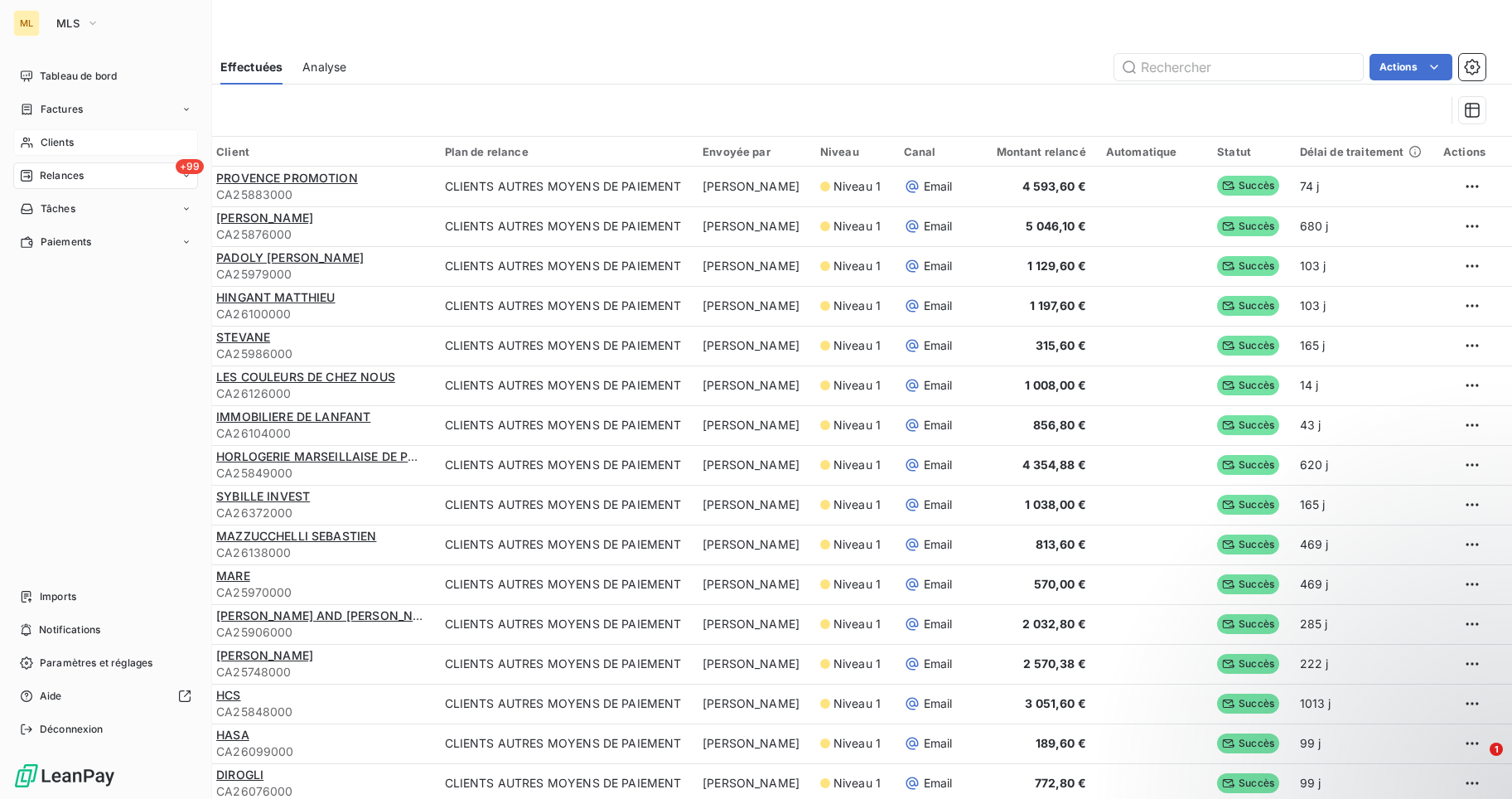
click at [76, 139] on div "Clients" at bounding box center [105, 142] width 185 height 27
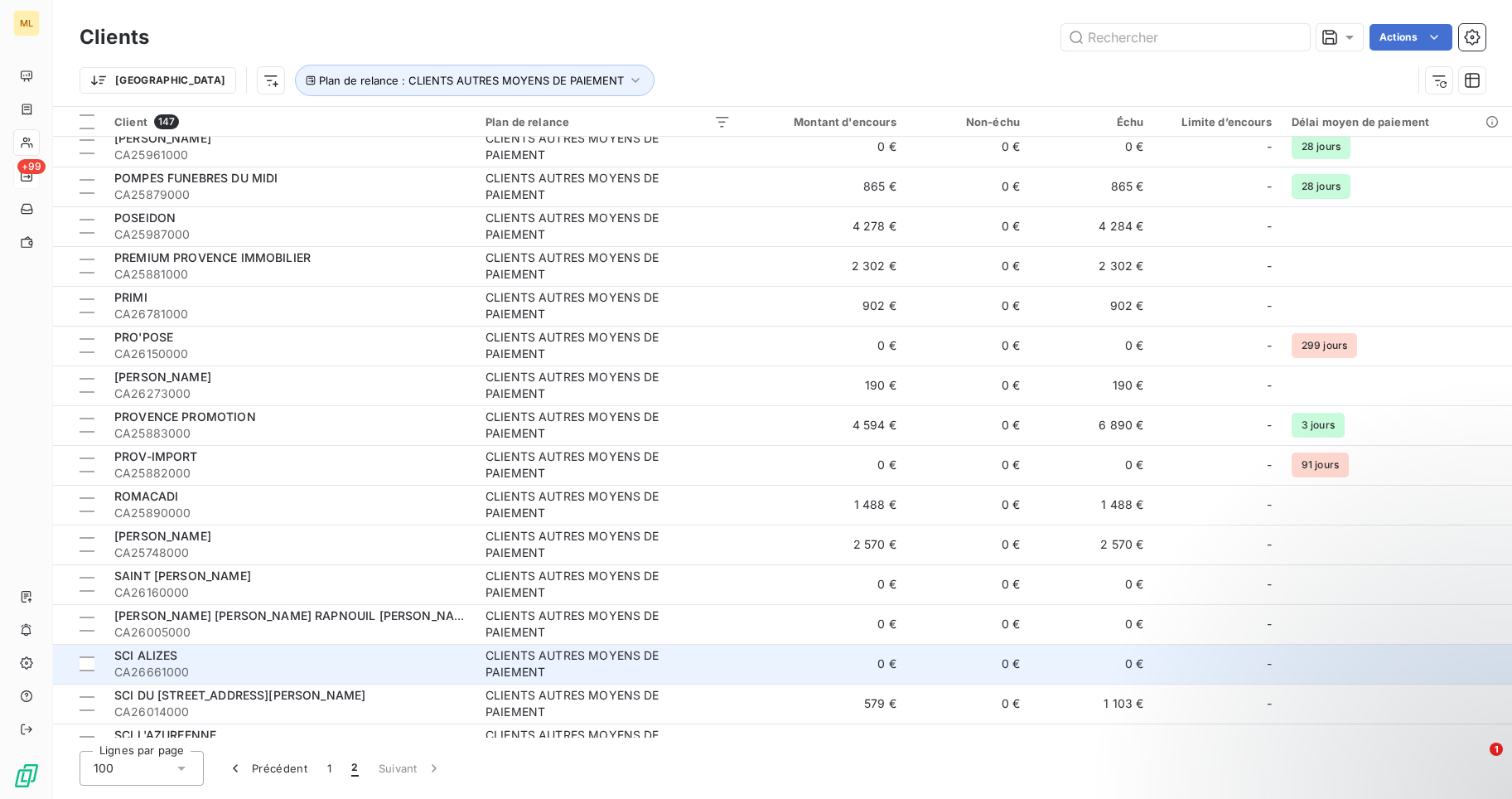
scroll to position [414, 0]
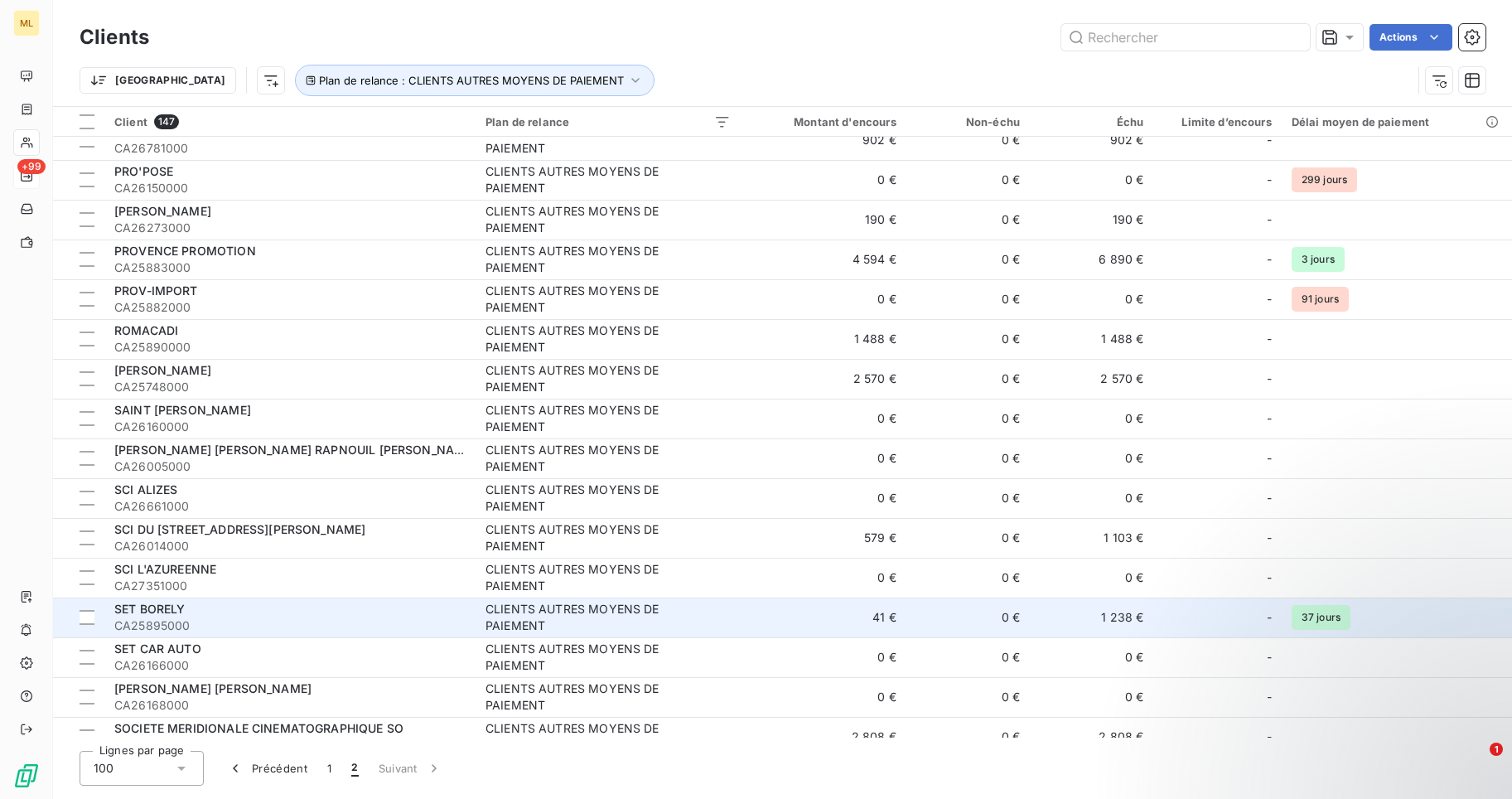
click at [173, 610] on span "SET BORELY" at bounding box center [150, 609] width 72 height 14
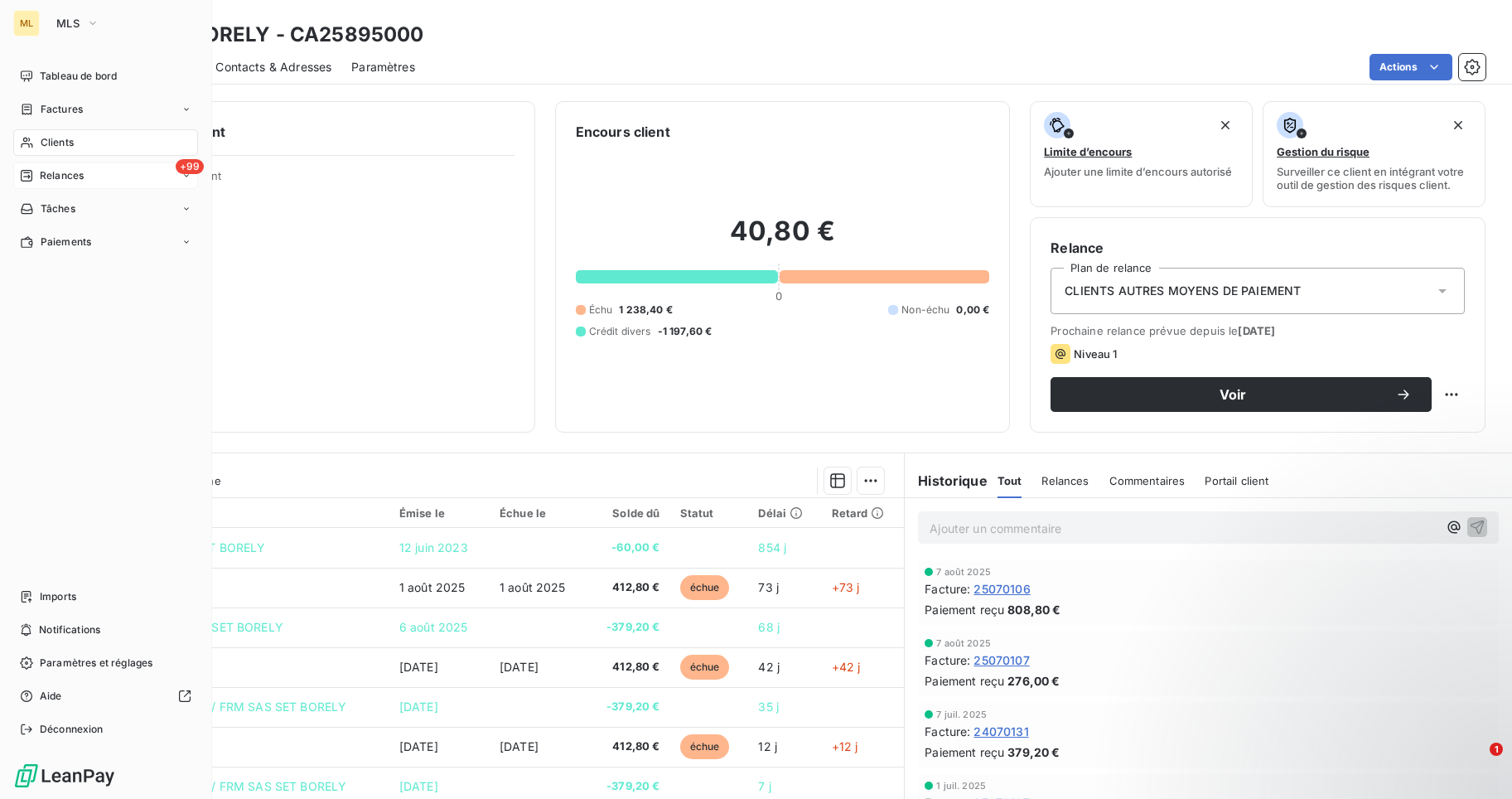
click at [60, 138] on span "Clients" at bounding box center [57, 142] width 33 height 15
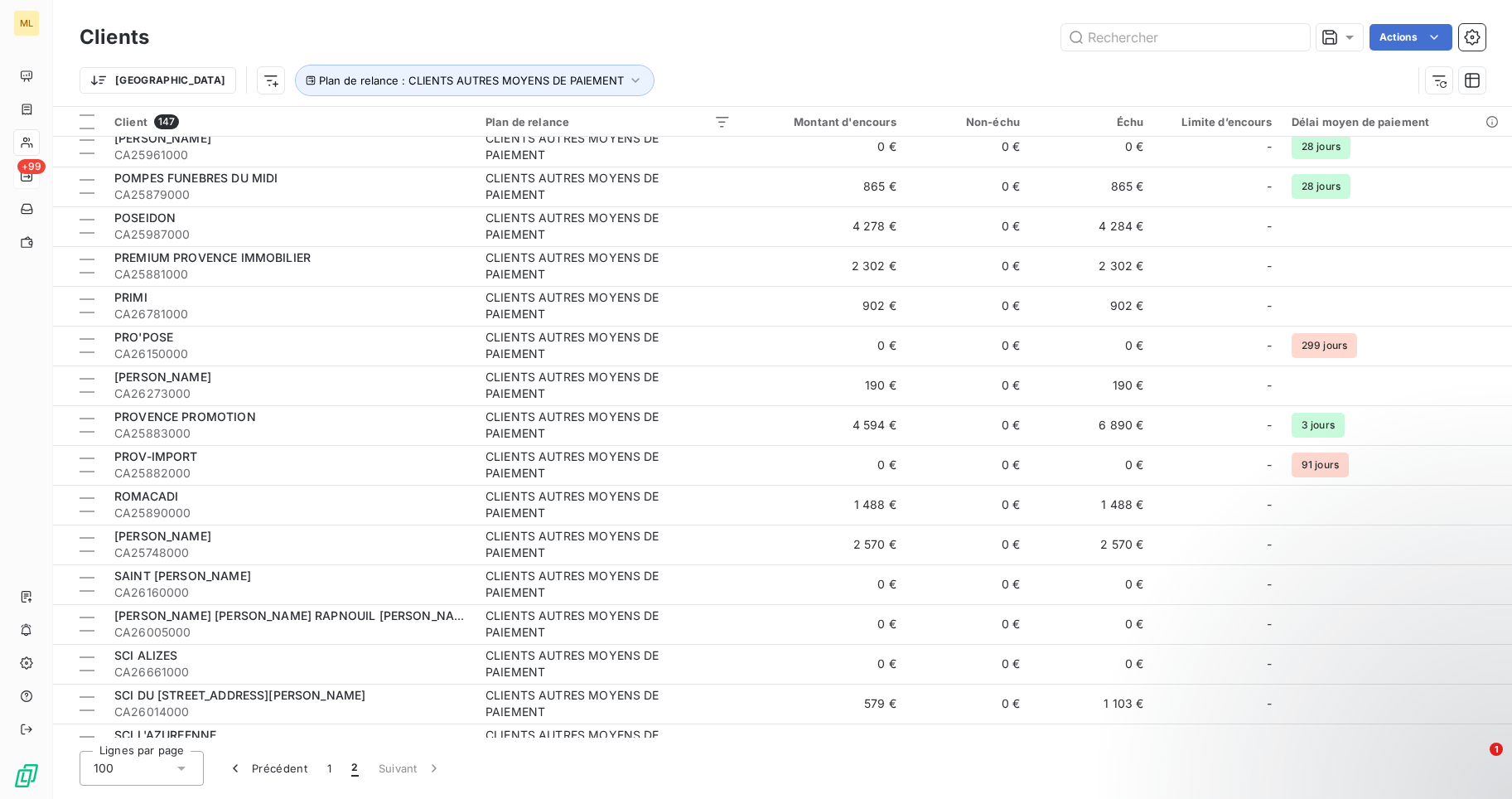
scroll to position [332, 0]
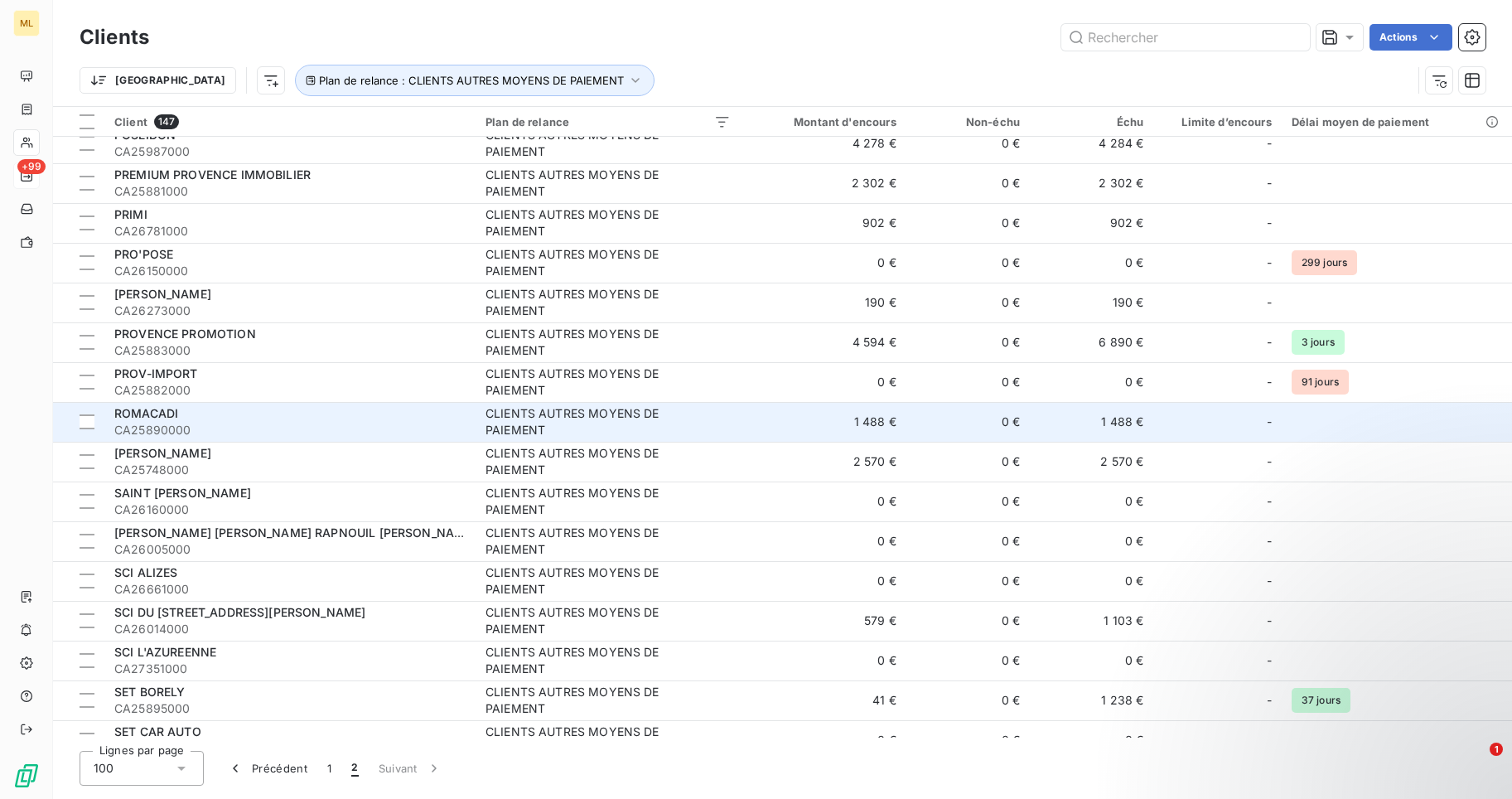
click at [366, 421] on div "ROMACADI" at bounding box center [290, 413] width 352 height 17
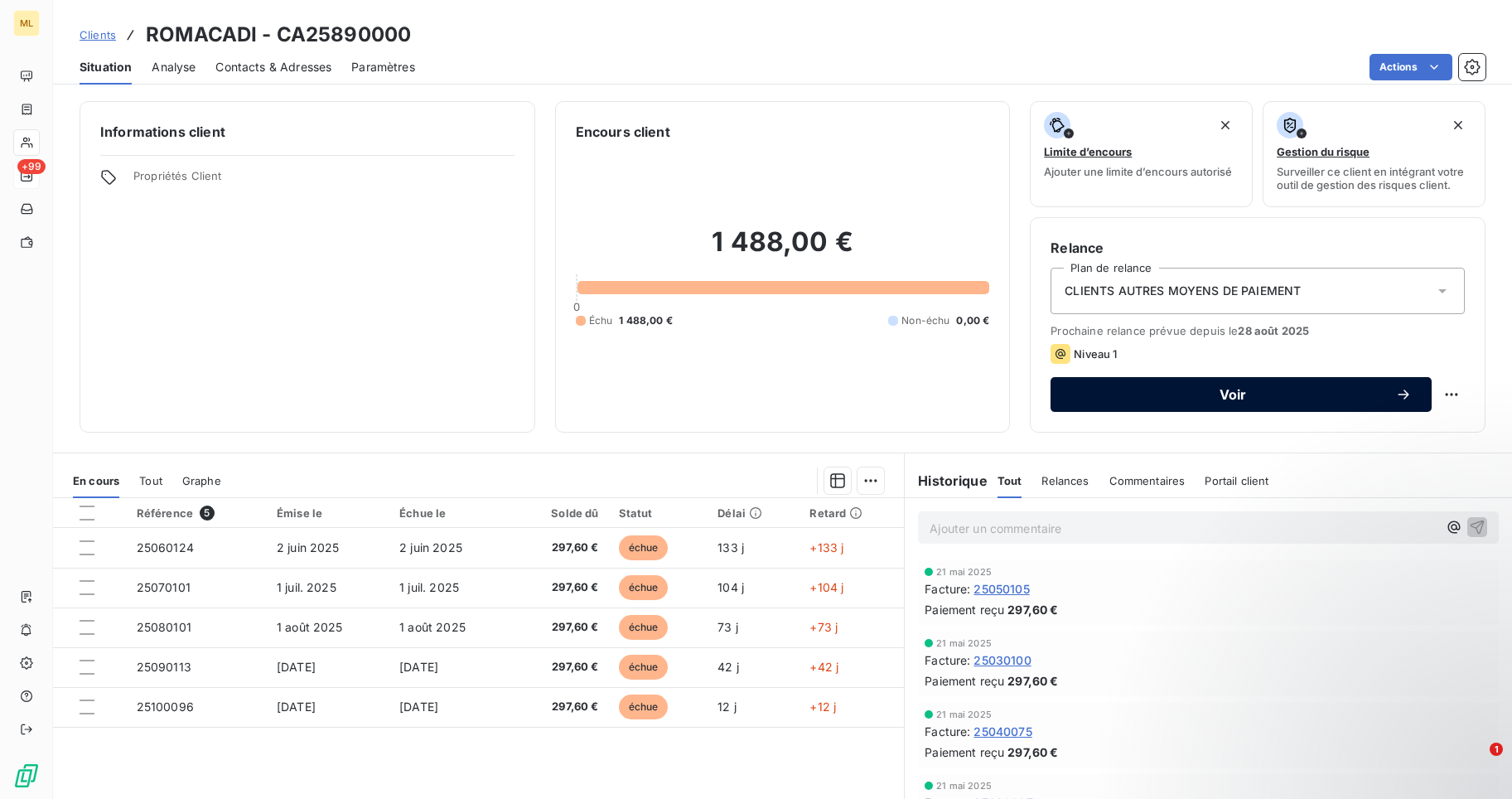
click at [1230, 389] on span "Voir" at bounding box center [1233, 394] width 325 height 13
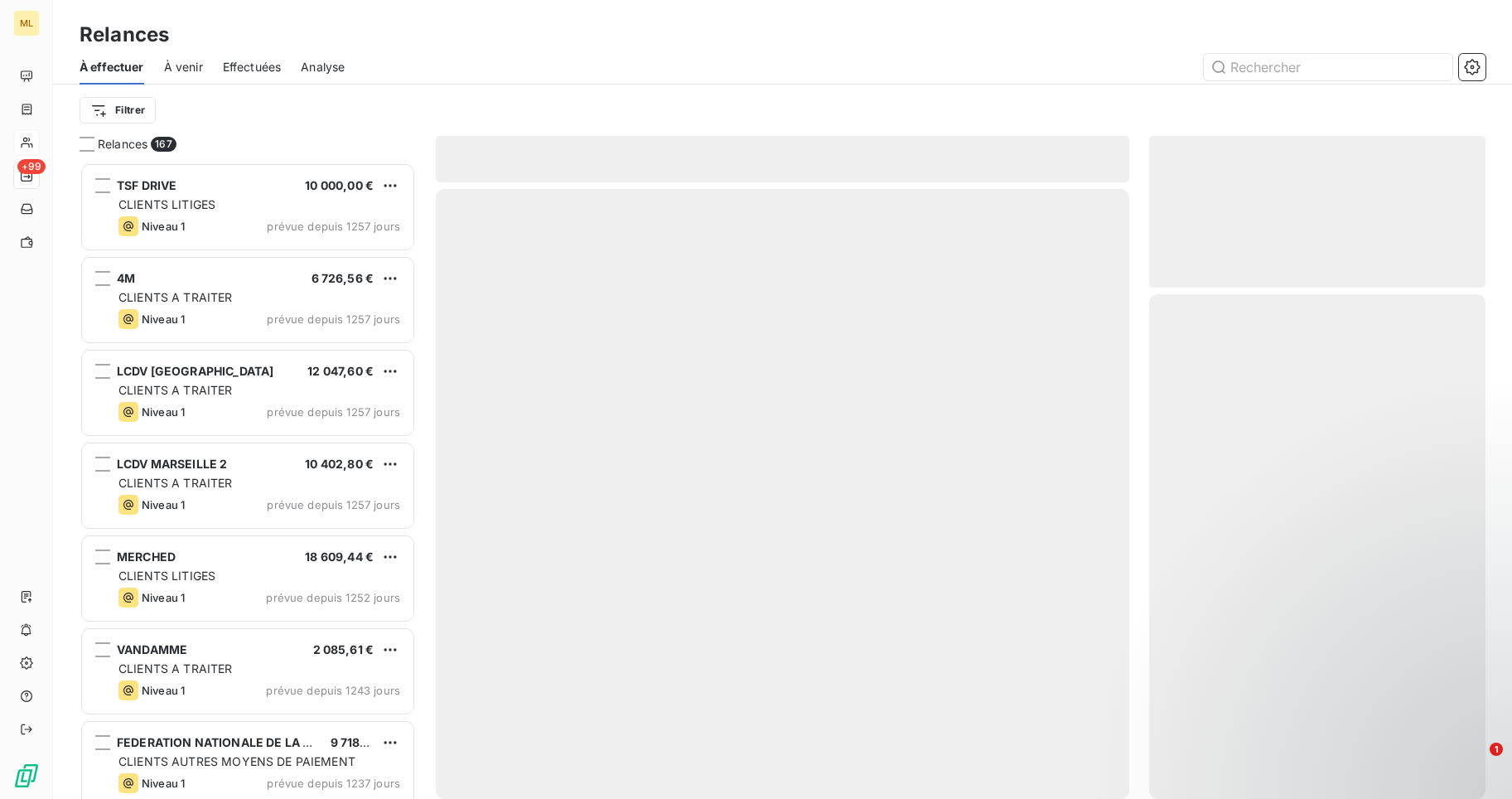
scroll to position [624, 325]
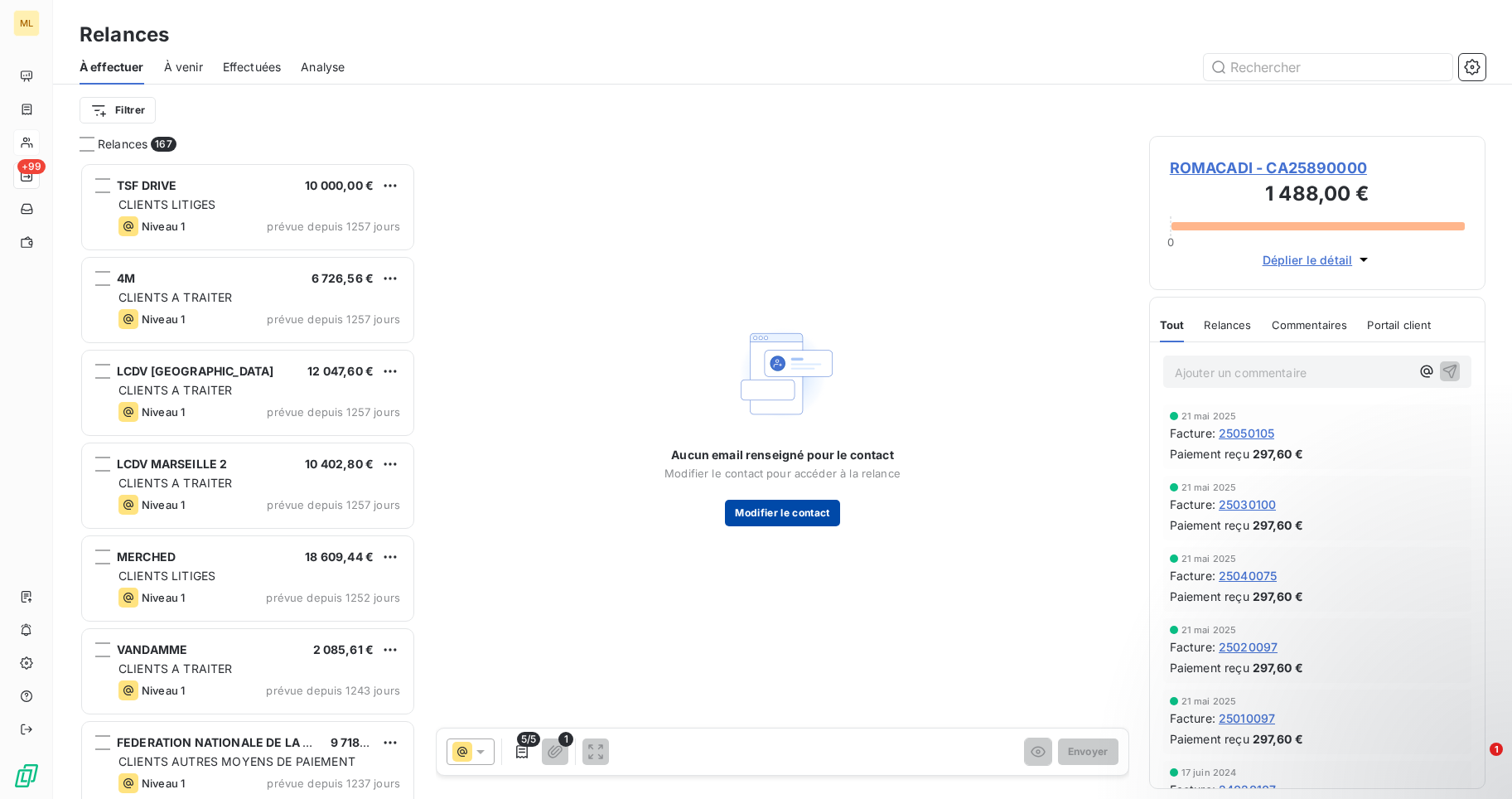
click at [759, 508] on button "Modifier le contact" at bounding box center [782, 513] width 114 height 27
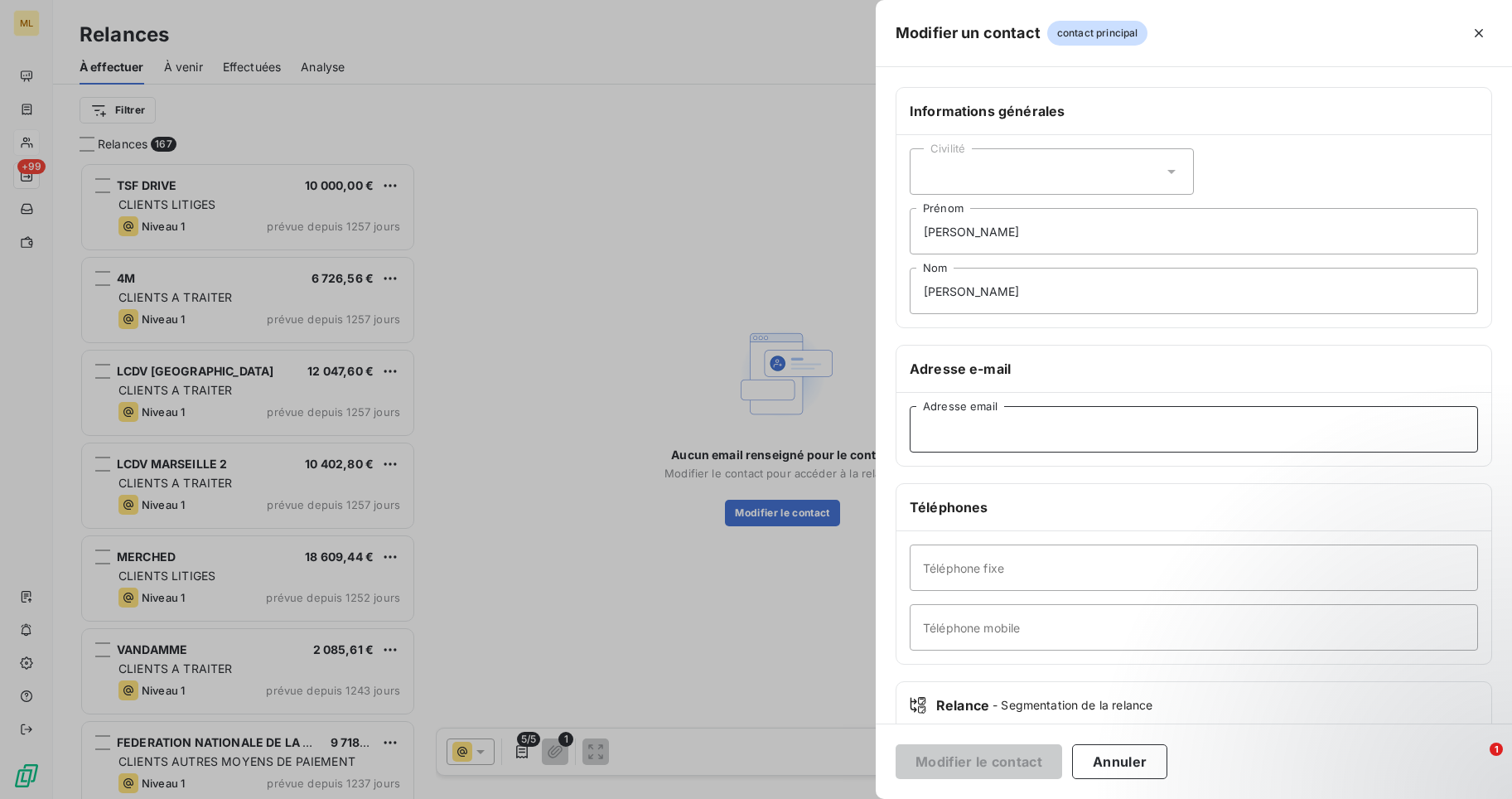
paste input "[EMAIL_ADDRESS][DOMAIN_NAME]"
type input "[EMAIL_ADDRESS][DOMAIN_NAME]"
click at [1170, 166] on icon at bounding box center [1171, 171] width 17 height 17
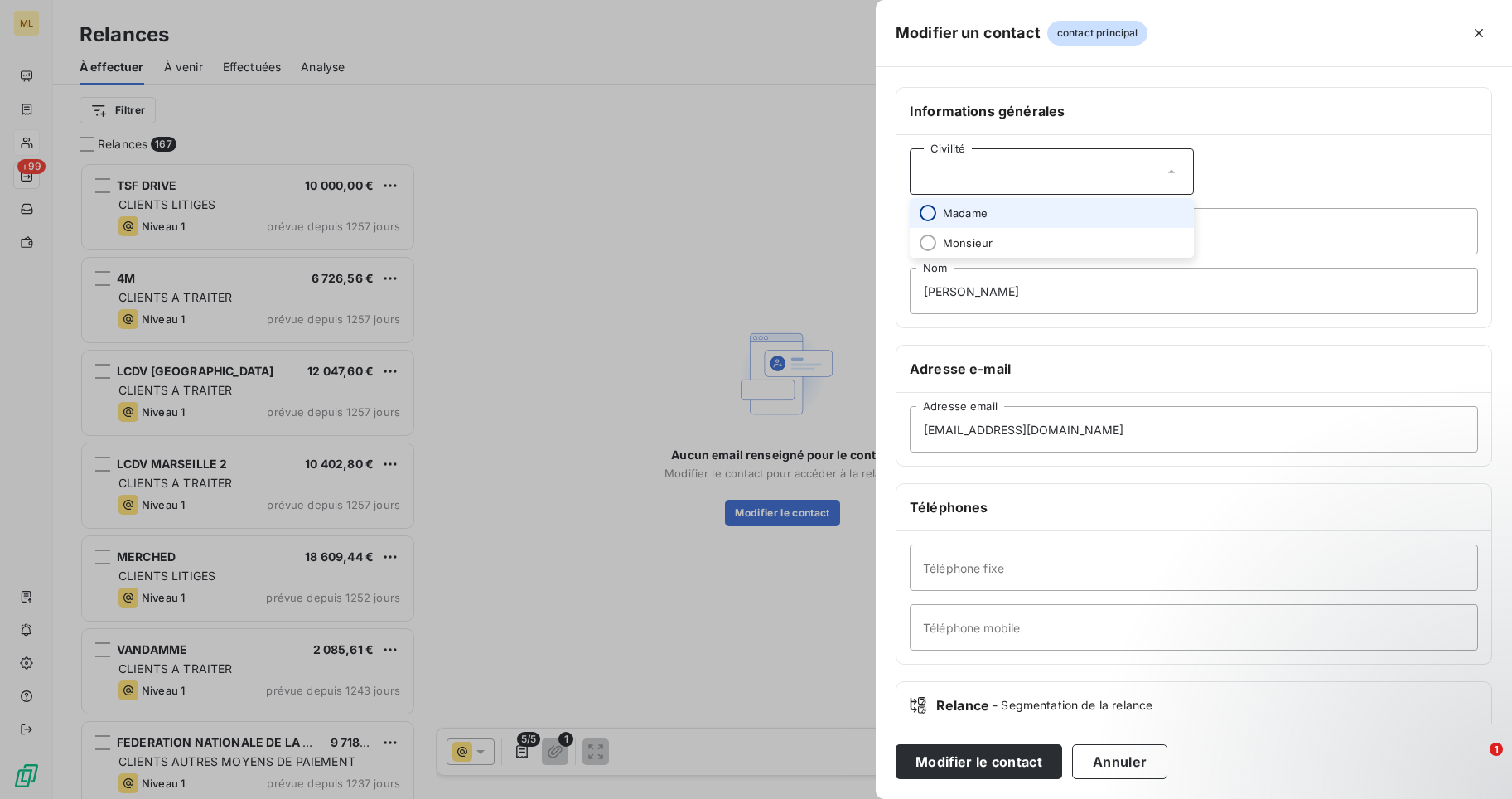
click at [928, 214] on input "radio" at bounding box center [928, 213] width 17 height 17
drag, startPoint x: 990, startPoint y: 291, endPoint x: 869, endPoint y: 300, distance: 121.3
click at [868, 798] on div "Modifier un contact contact principal Informations générales Civilité Madame [P…" at bounding box center [756, 799] width 1512 height 0
type input "FAVIER"
drag, startPoint x: 976, startPoint y: 234, endPoint x: 901, endPoint y: 238, distance: 75.1
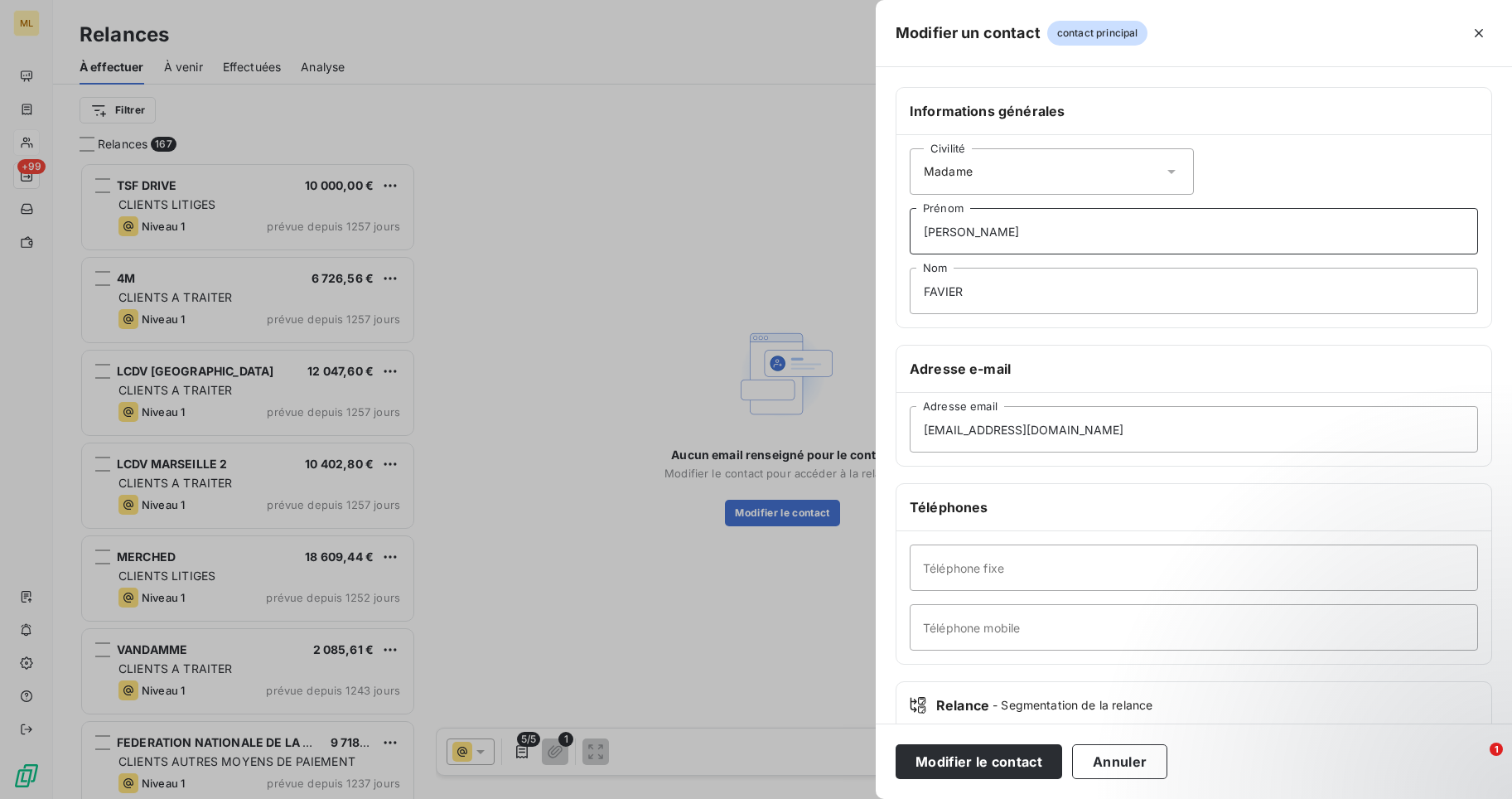
click at [901, 238] on div "Civilité Madame [PERSON_NAME]" at bounding box center [1193, 232] width 595 height 193
type input "[PERSON_NAME]"
click at [978, 762] on button "Modifier le contact" at bounding box center [980, 761] width 167 height 35
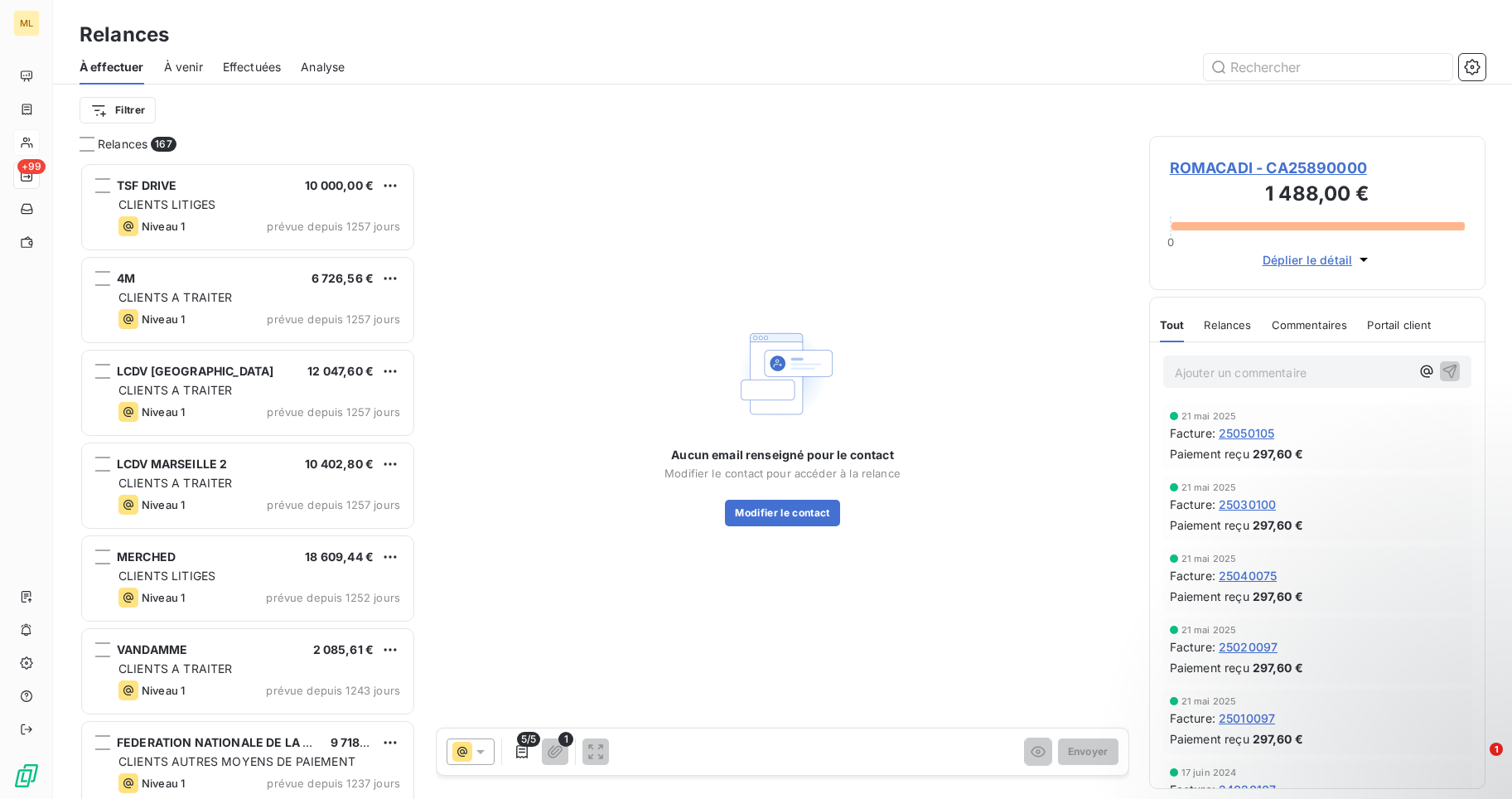
click at [1273, 166] on span "ROMACADI - CA25890000" at bounding box center [1317, 168] width 295 height 23
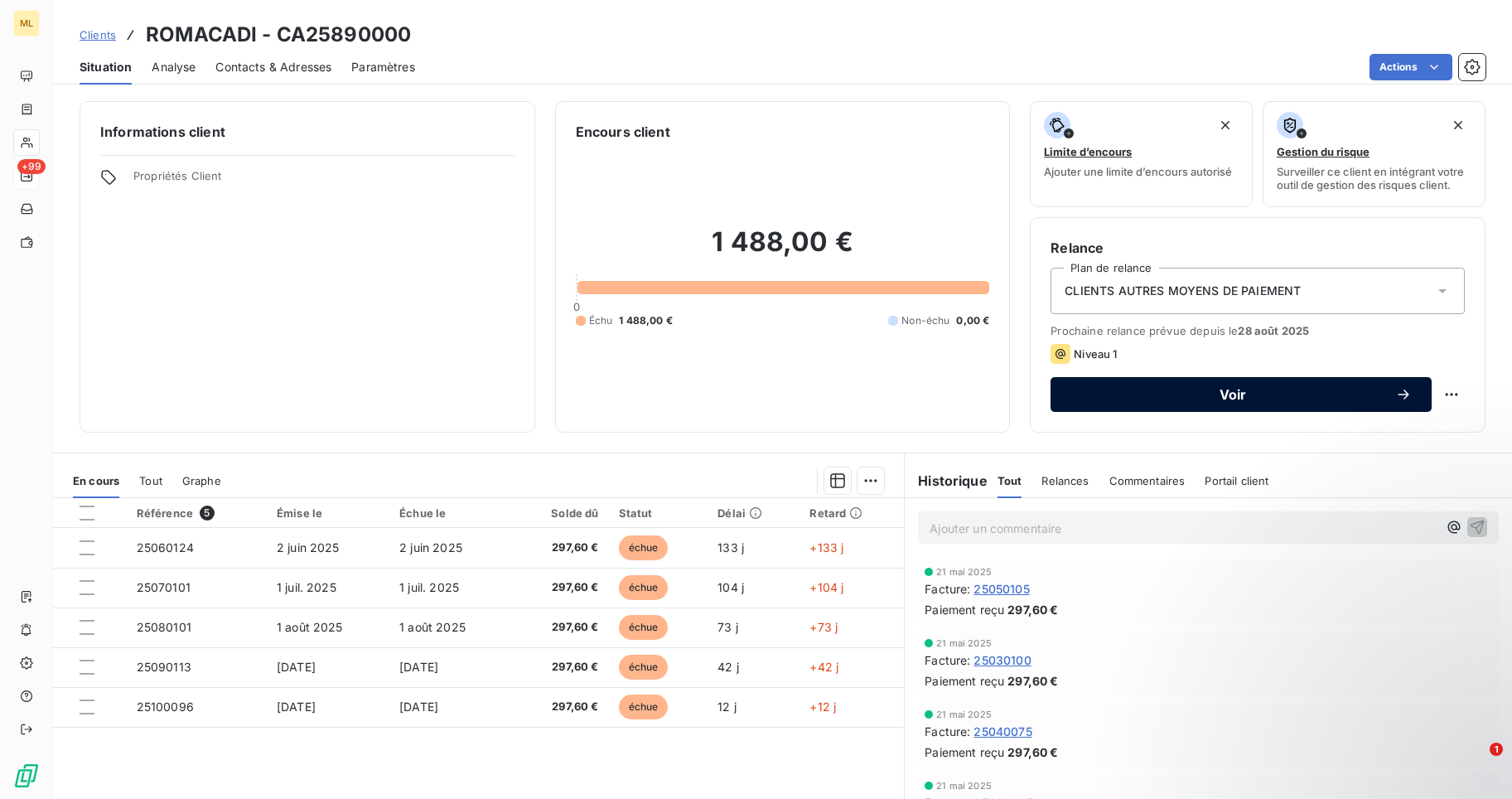
click at [1226, 393] on span "Voir" at bounding box center [1233, 394] width 325 height 13
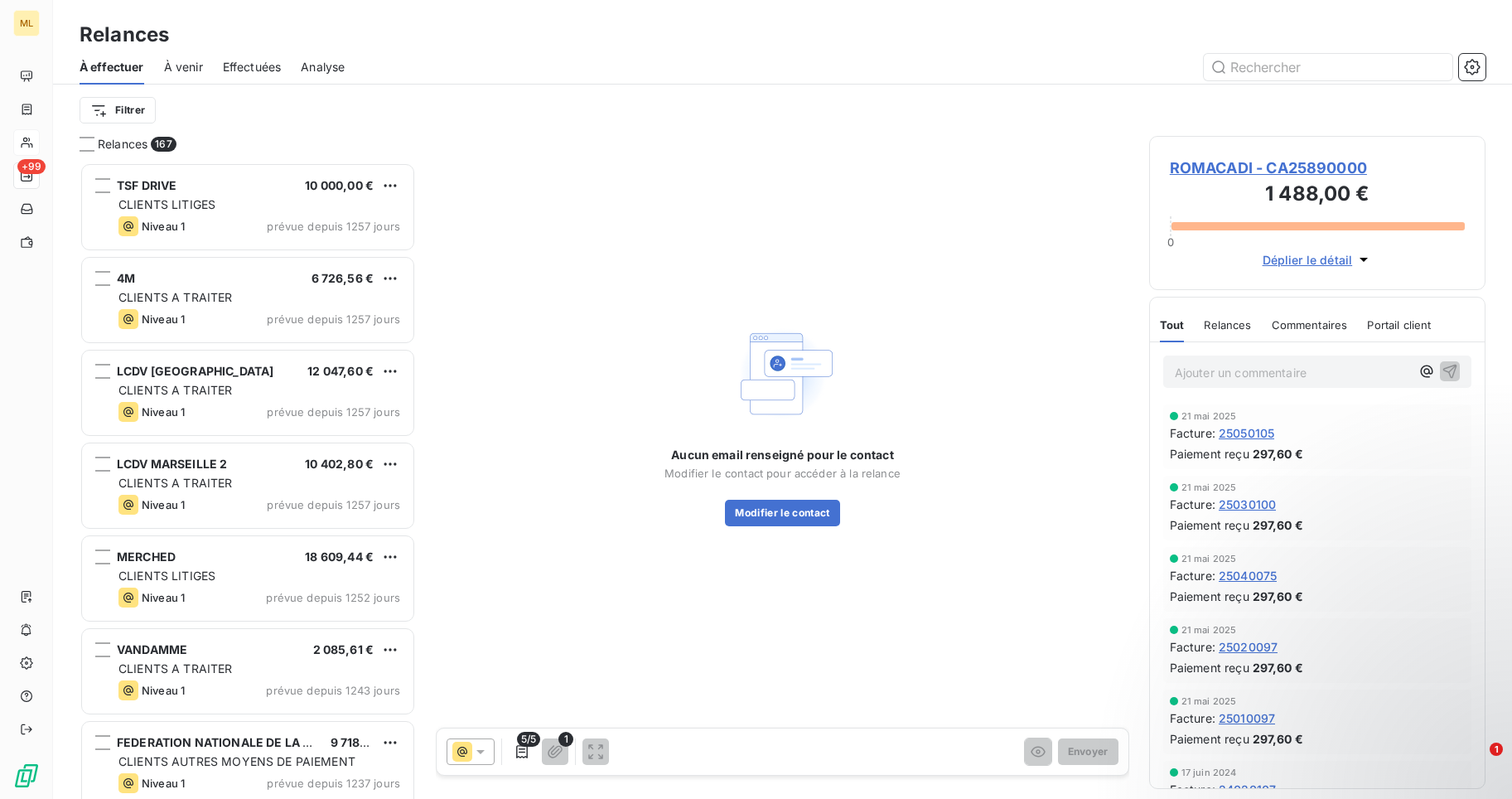
scroll to position [624, 325]
click at [775, 520] on button "Modifier le contact" at bounding box center [782, 513] width 114 height 27
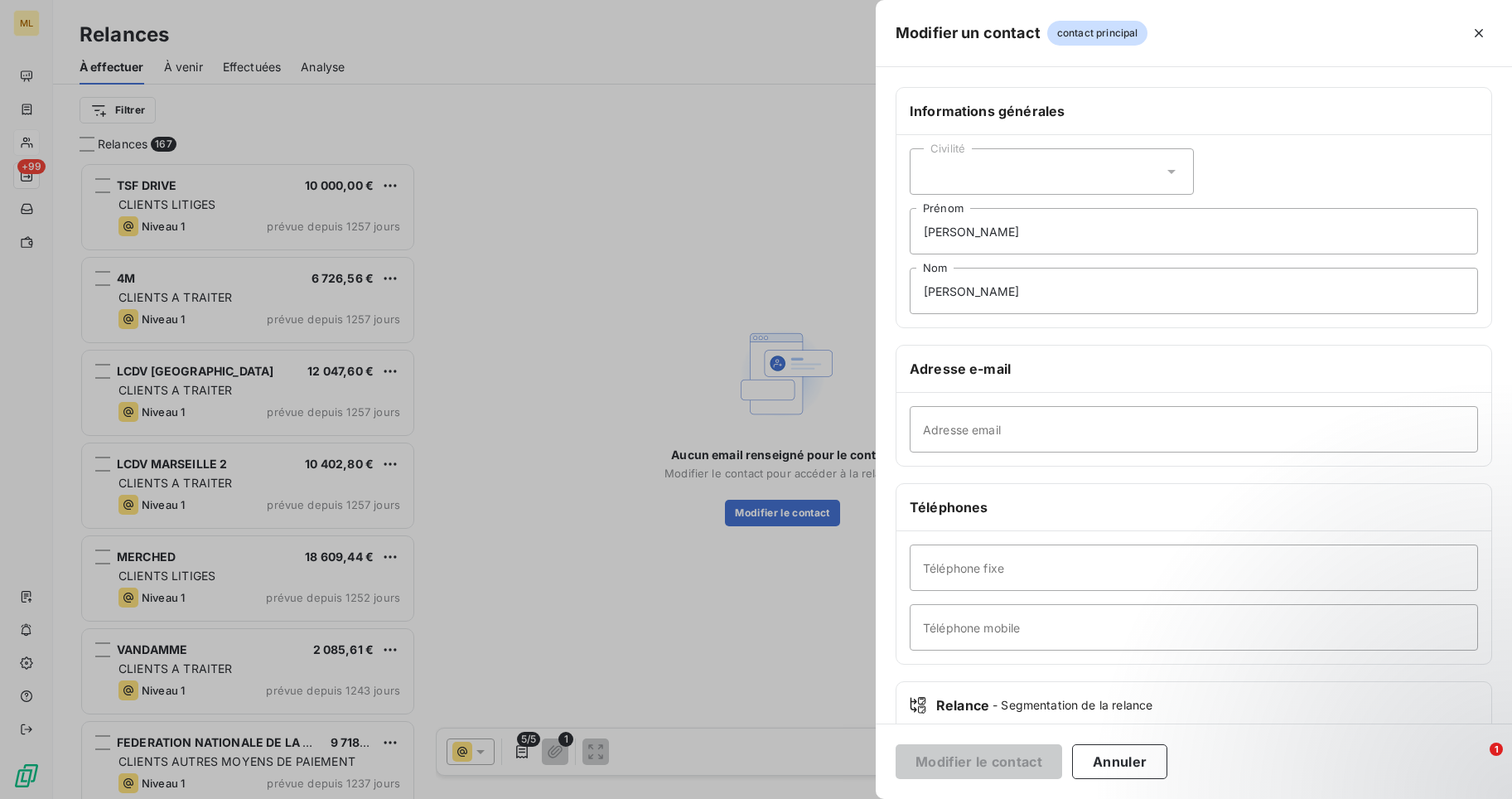
click at [1166, 162] on div "Civilité" at bounding box center [1052, 171] width 284 height 47
click at [936, 207] on li "Madame" at bounding box center [1052, 213] width 284 height 30
drag, startPoint x: 976, startPoint y: 229, endPoint x: 911, endPoint y: 236, distance: 65.4
click at [911, 236] on input "[PERSON_NAME]" at bounding box center [1194, 231] width 568 height 47
type input "[PERSON_NAME]"
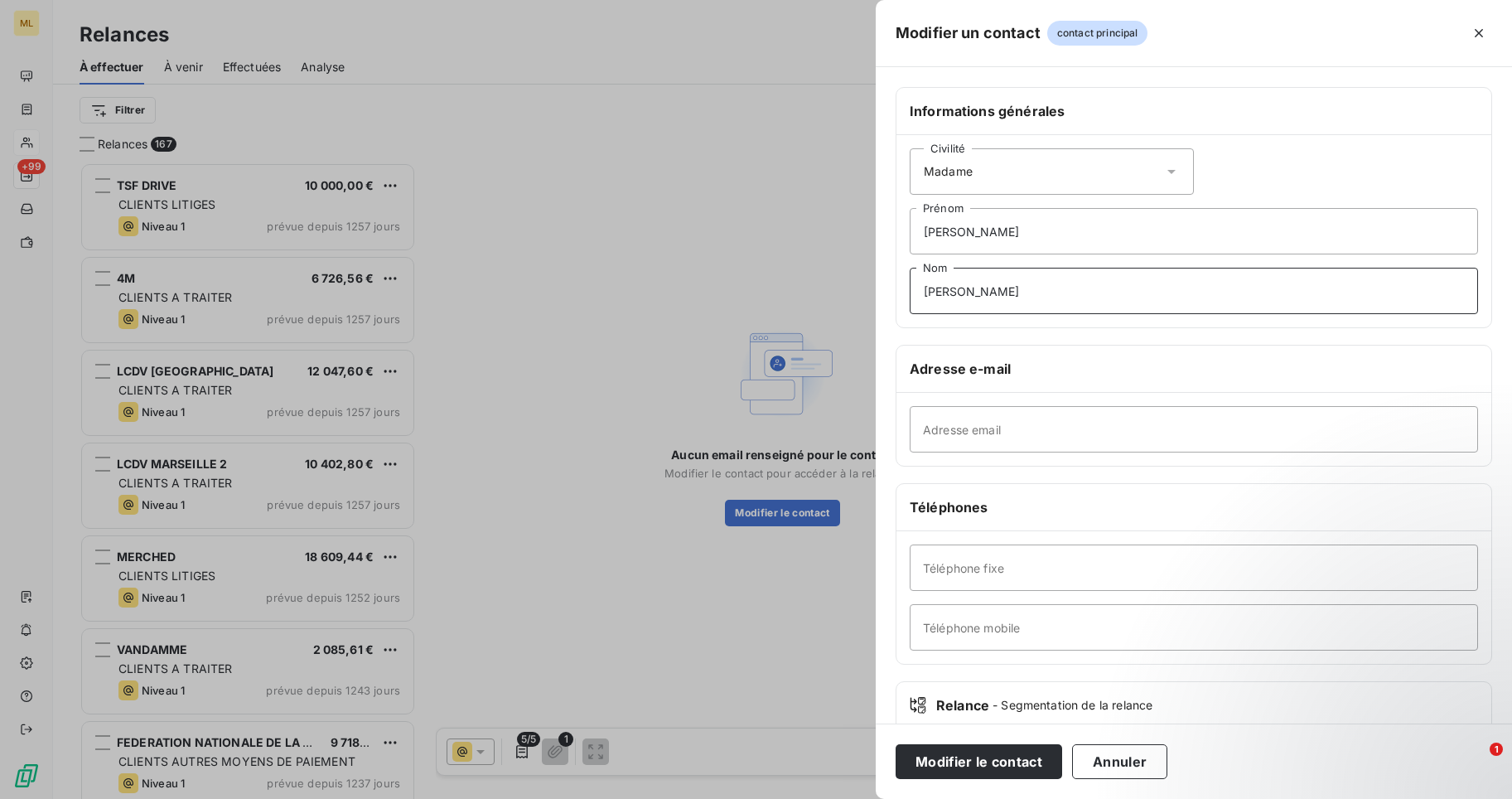
click at [1005, 282] on input "[PERSON_NAME]" at bounding box center [1194, 290] width 568 height 47
drag, startPoint x: 972, startPoint y: 292, endPoint x: 855, endPoint y: 304, distance: 117.6
click at [855, 798] on div "Modifier un contact contact principal Informations générales Civilité Madame [P…" at bounding box center [756, 799] width 1512 height 0
type input "FAVIER"
click at [957, 426] on input "Adresse email" at bounding box center [1194, 429] width 568 height 47
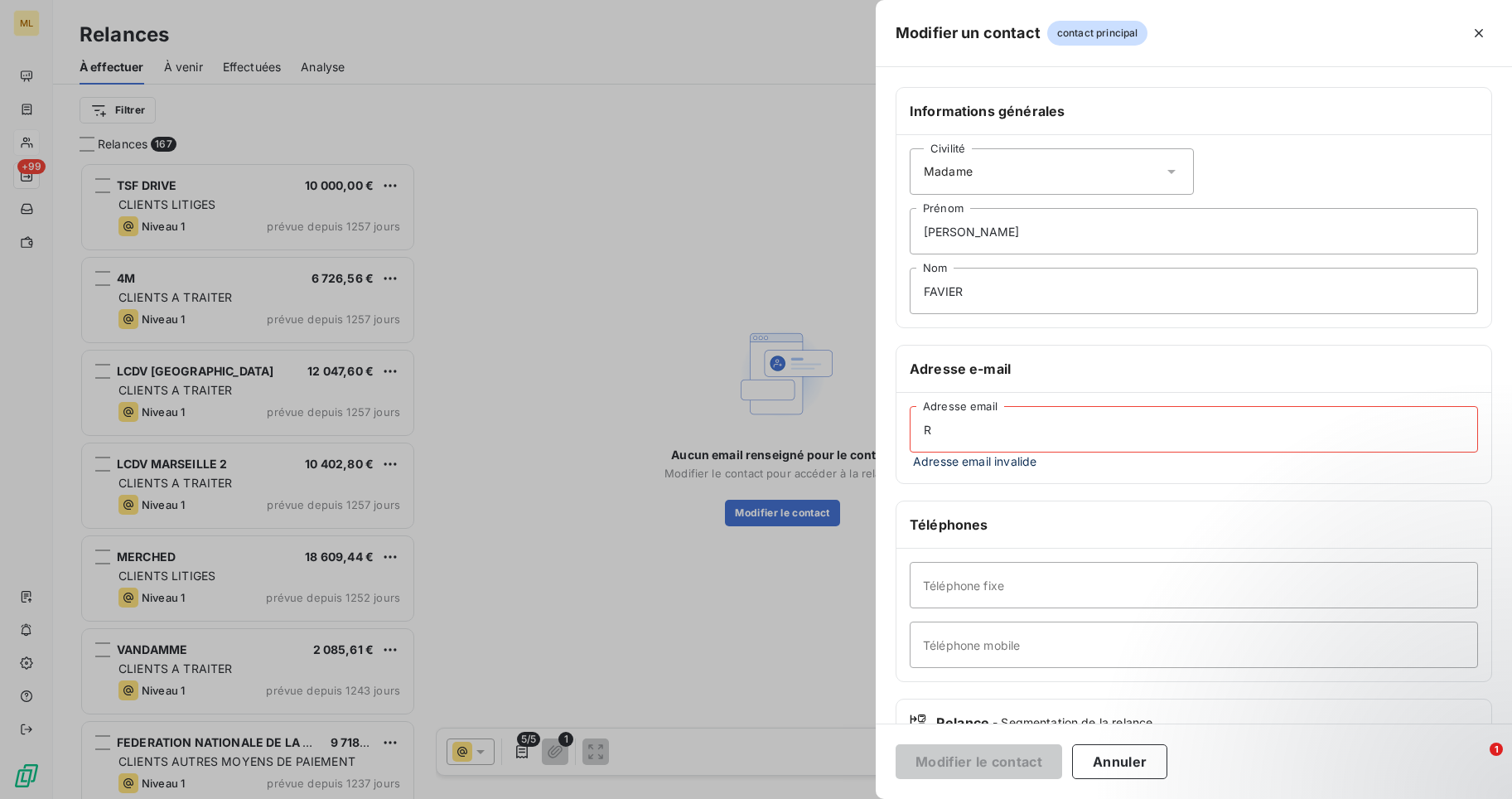
type input "R"
drag, startPoint x: 950, startPoint y: 435, endPoint x: 911, endPoint y: 432, distance: 39.1
click at [911, 432] on input "R" at bounding box center [1194, 429] width 568 height 47
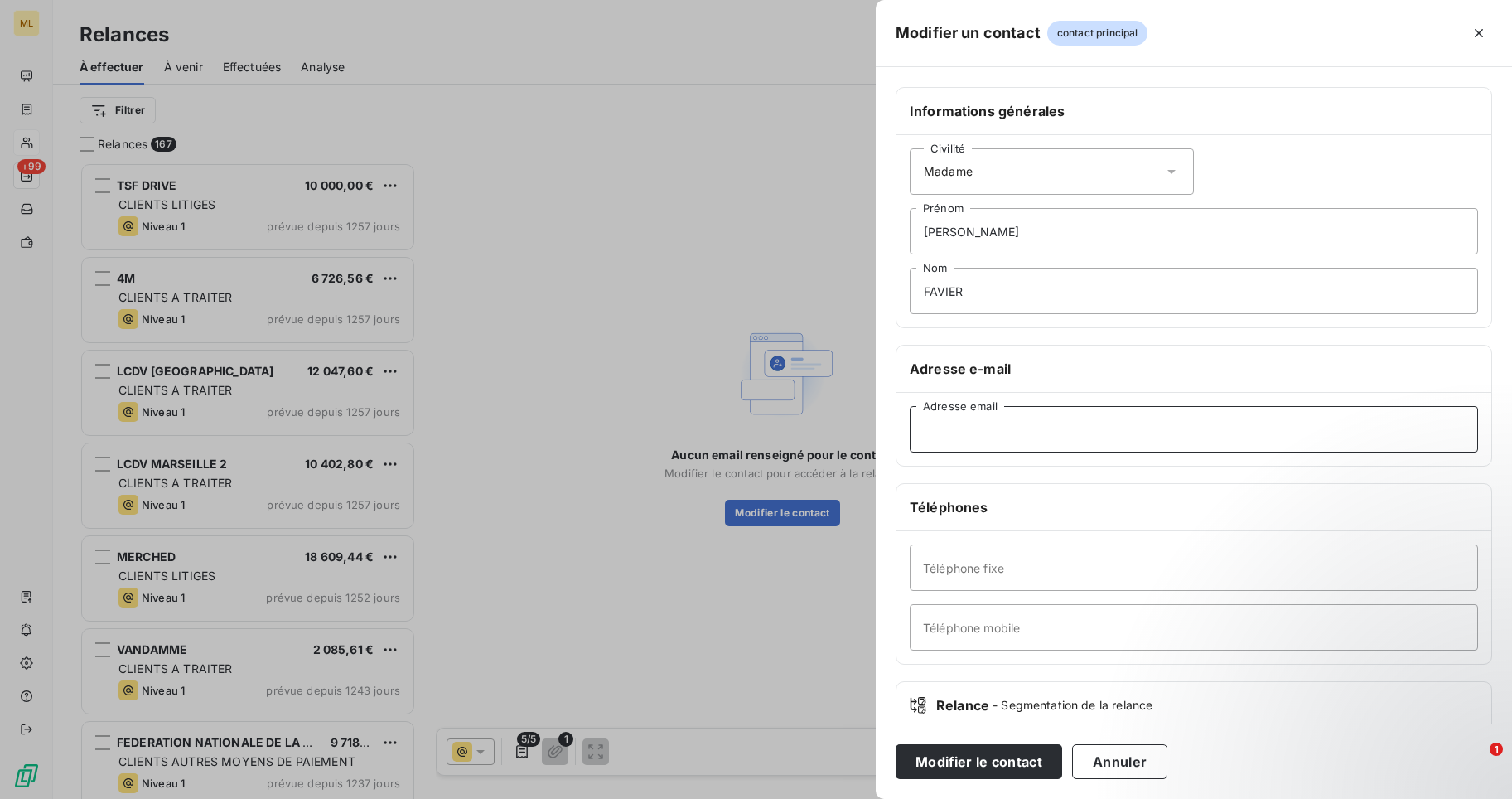
paste input "[EMAIL_ADDRESS][DOMAIN_NAME]"
type input "[EMAIL_ADDRESS][DOMAIN_NAME]"
click at [957, 762] on button "Modifier le contact" at bounding box center [980, 761] width 167 height 35
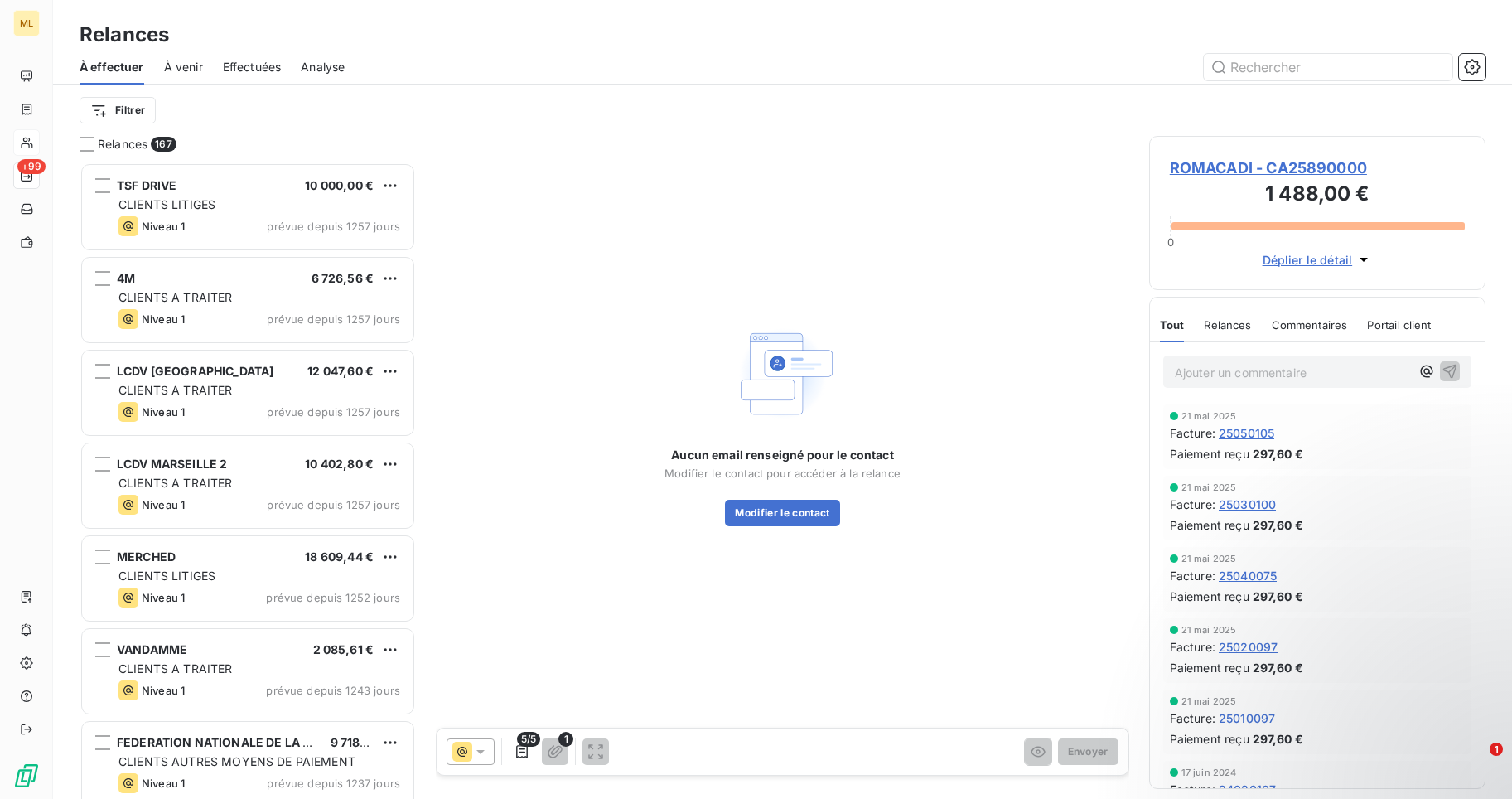
click at [475, 752] on icon at bounding box center [480, 751] width 17 height 17
click at [463, 712] on icon at bounding box center [467, 719] width 20 height 20
click at [1226, 318] on span "Relances" at bounding box center [1228, 324] width 48 height 13
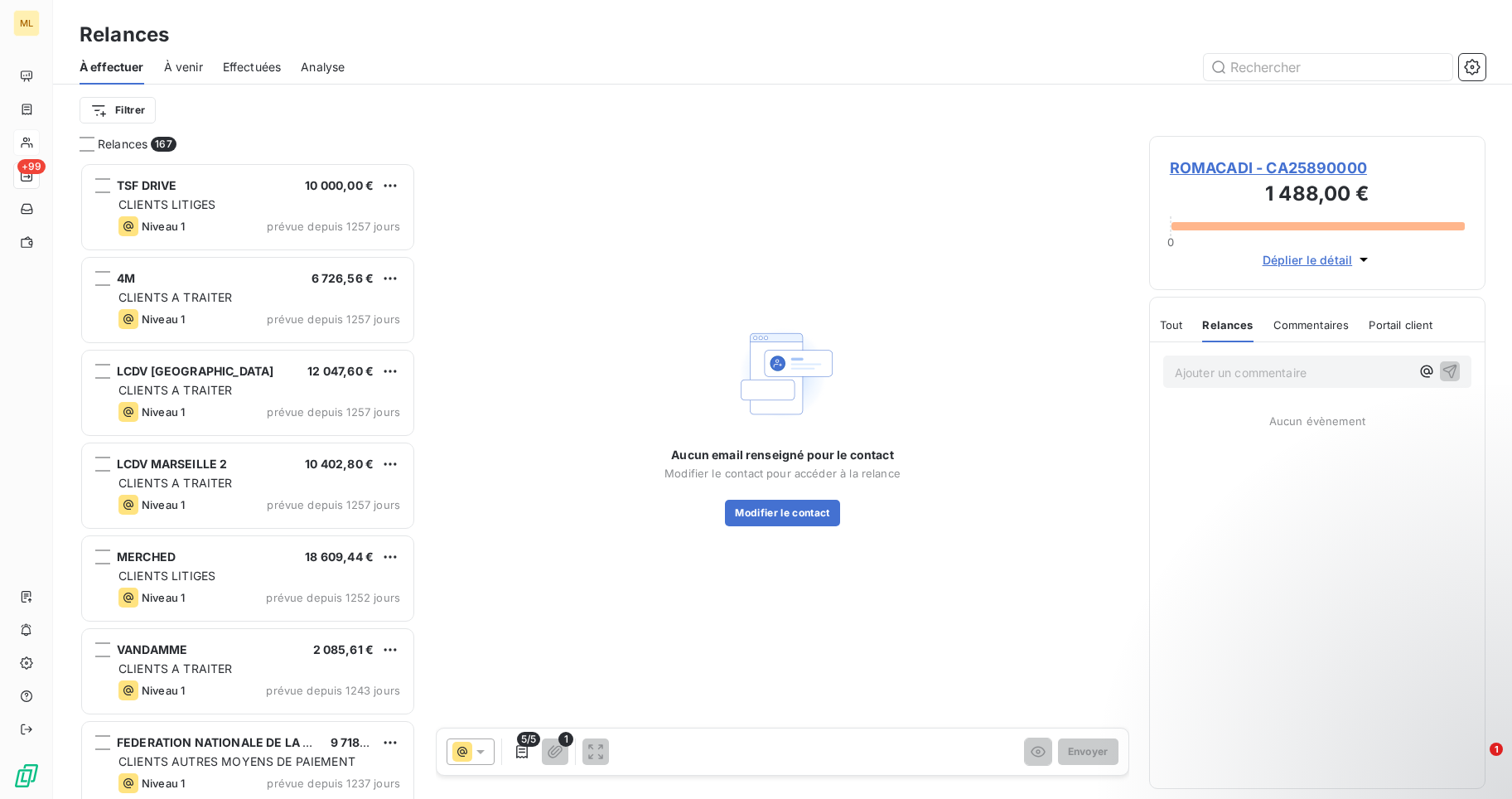
click at [1167, 322] on span "Tout" at bounding box center [1171, 324] width 23 height 13
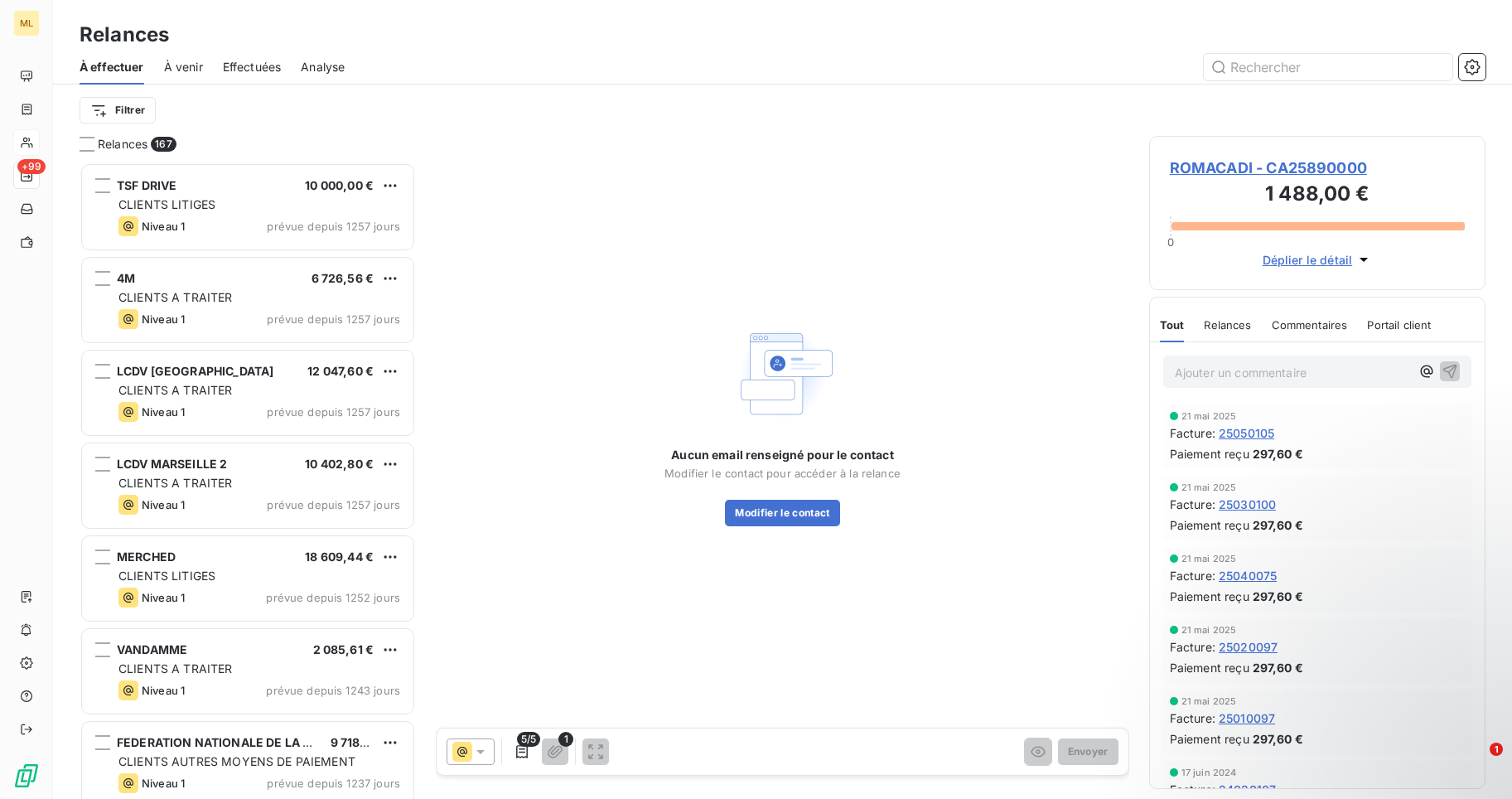
click at [250, 68] on span "Effectuées" at bounding box center [251, 67] width 59 height 17
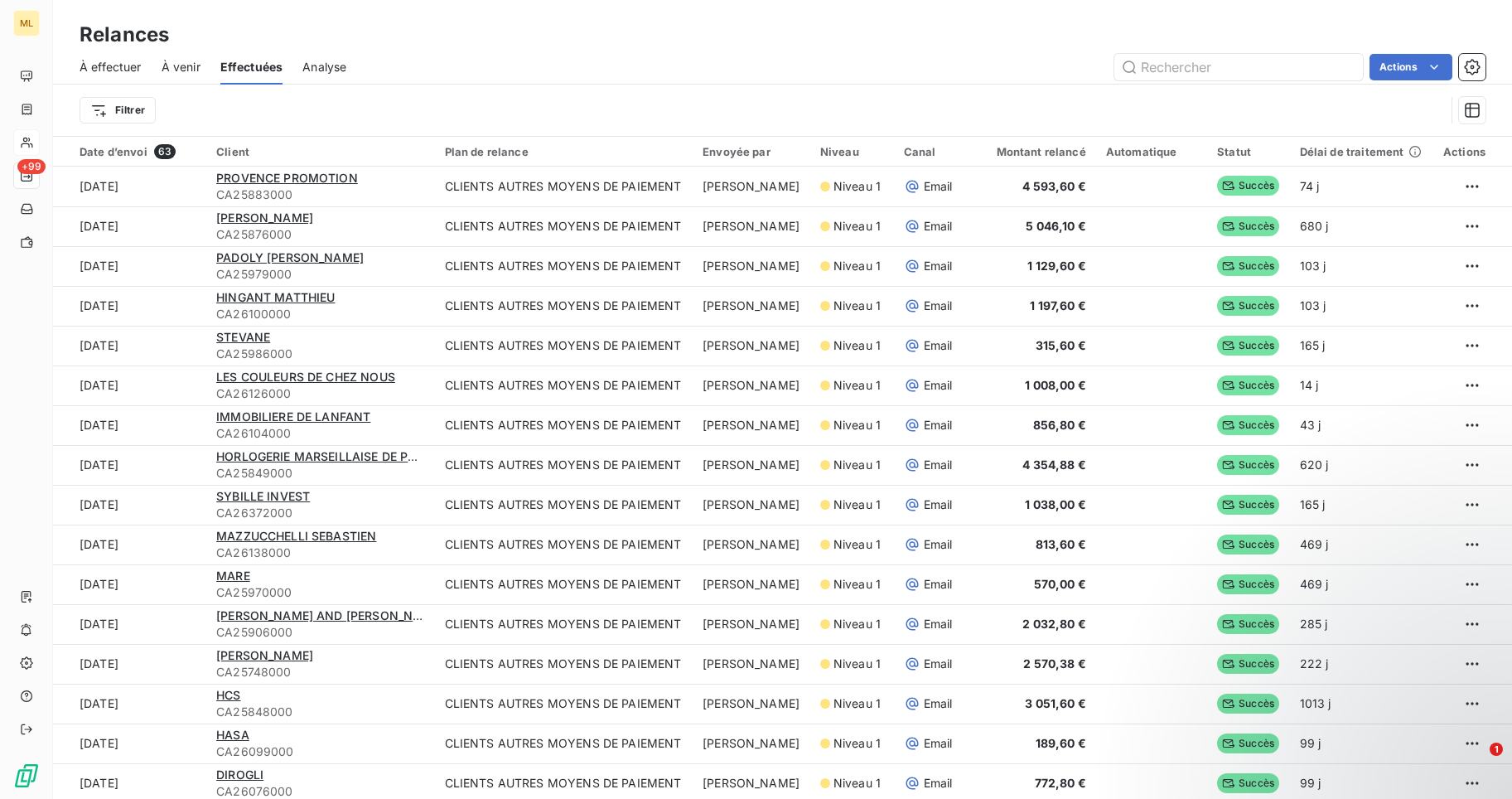
click at [118, 68] on span "À effectuer" at bounding box center [110, 67] width 63 height 17
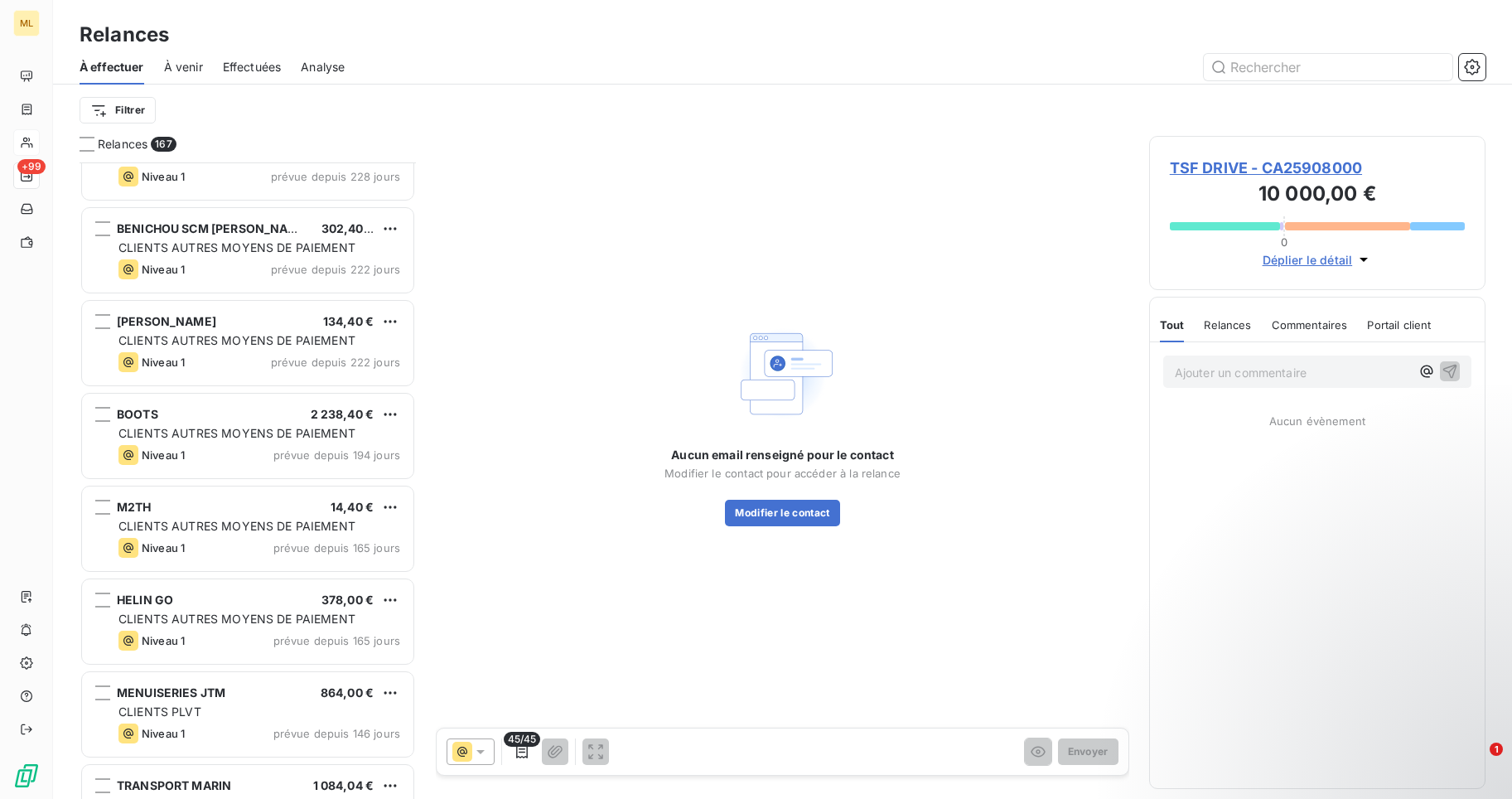
scroll to position [4394, 0]
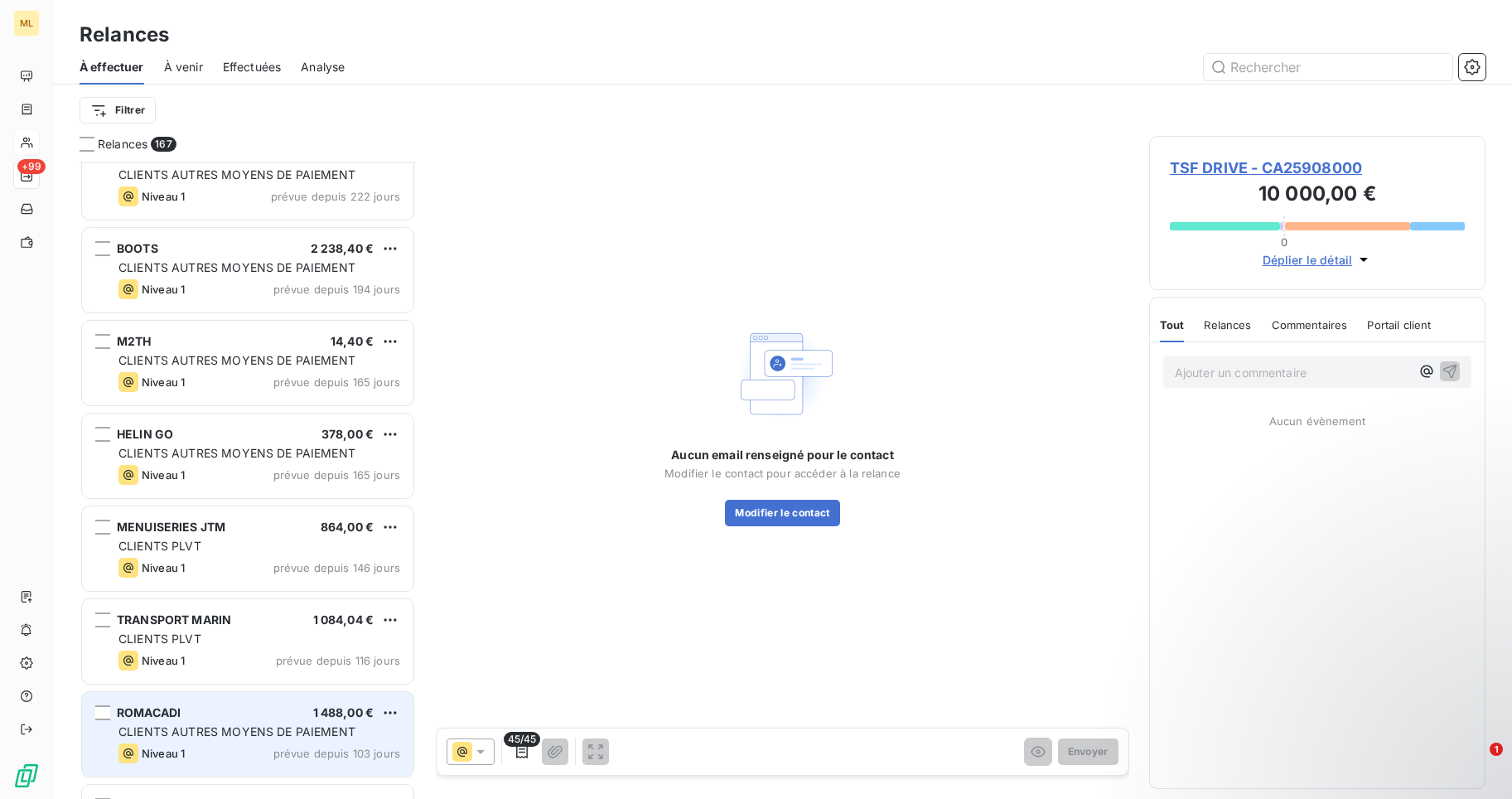
click at [234, 725] on span "CLIENTS AUTRES MOYENS DE PAIEMENT" at bounding box center [236, 731] width 237 height 14
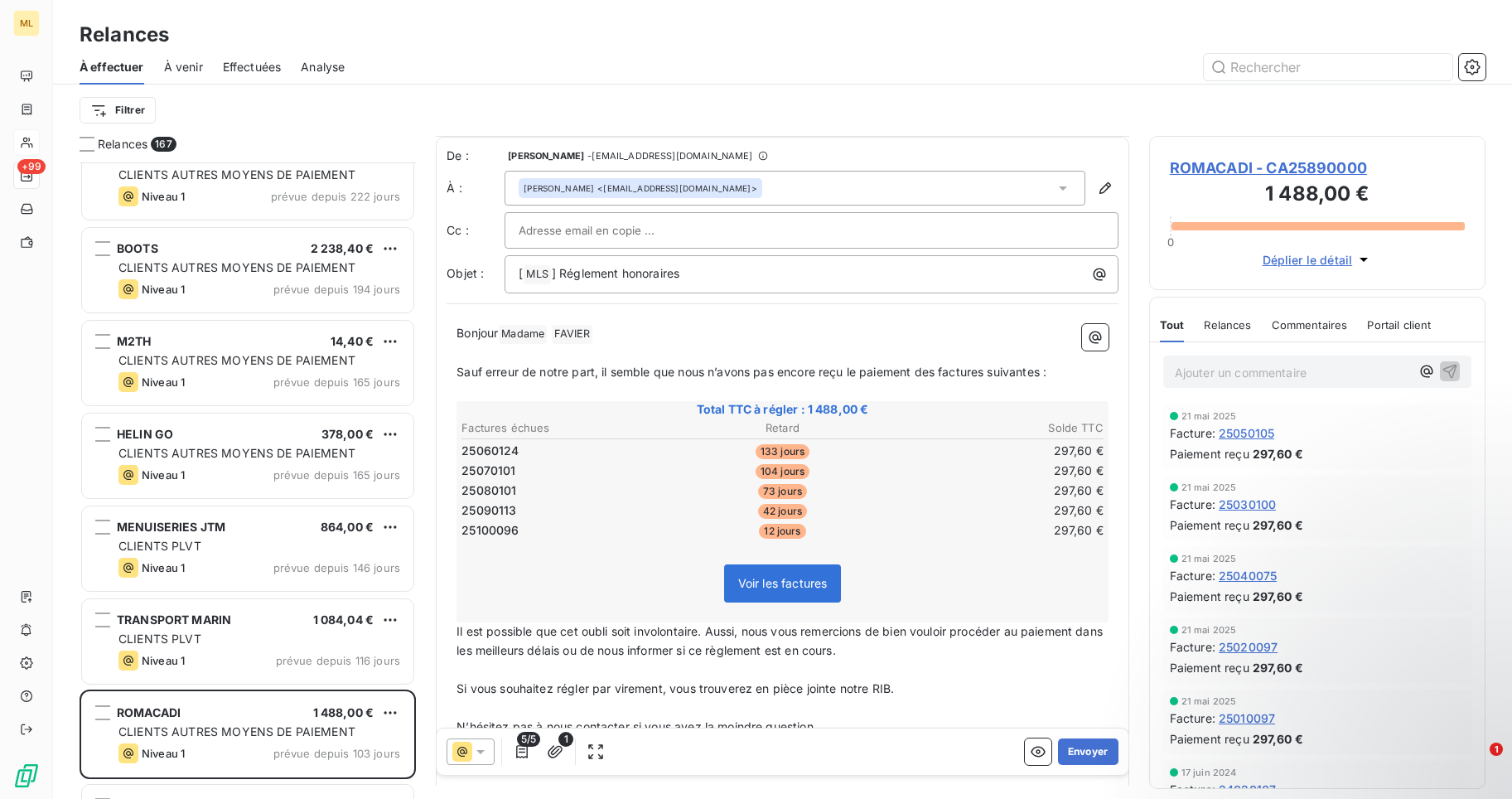
scroll to position [112, 0]
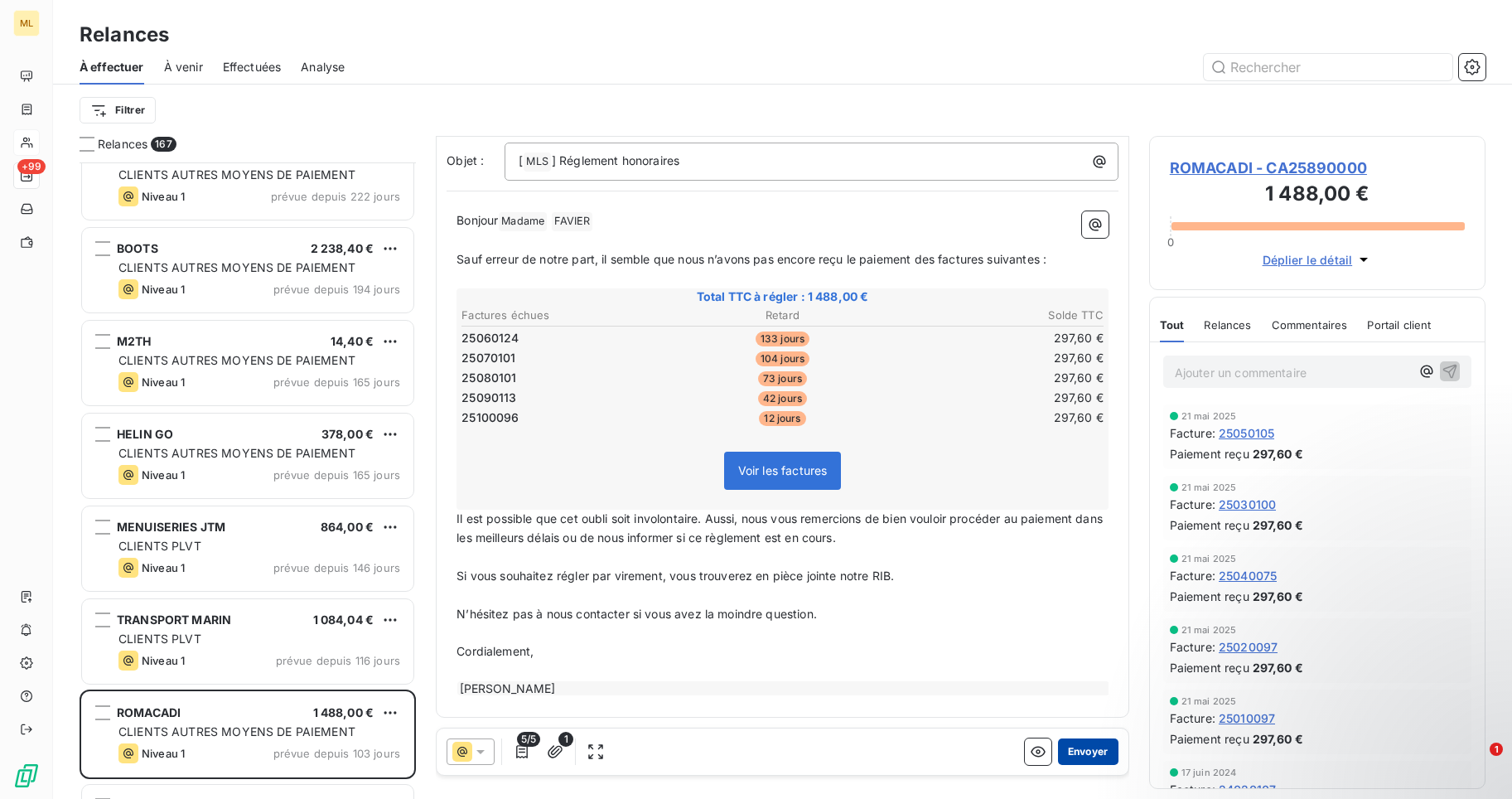
click at [1082, 747] on button "Envoyer" at bounding box center [1088, 751] width 61 height 27
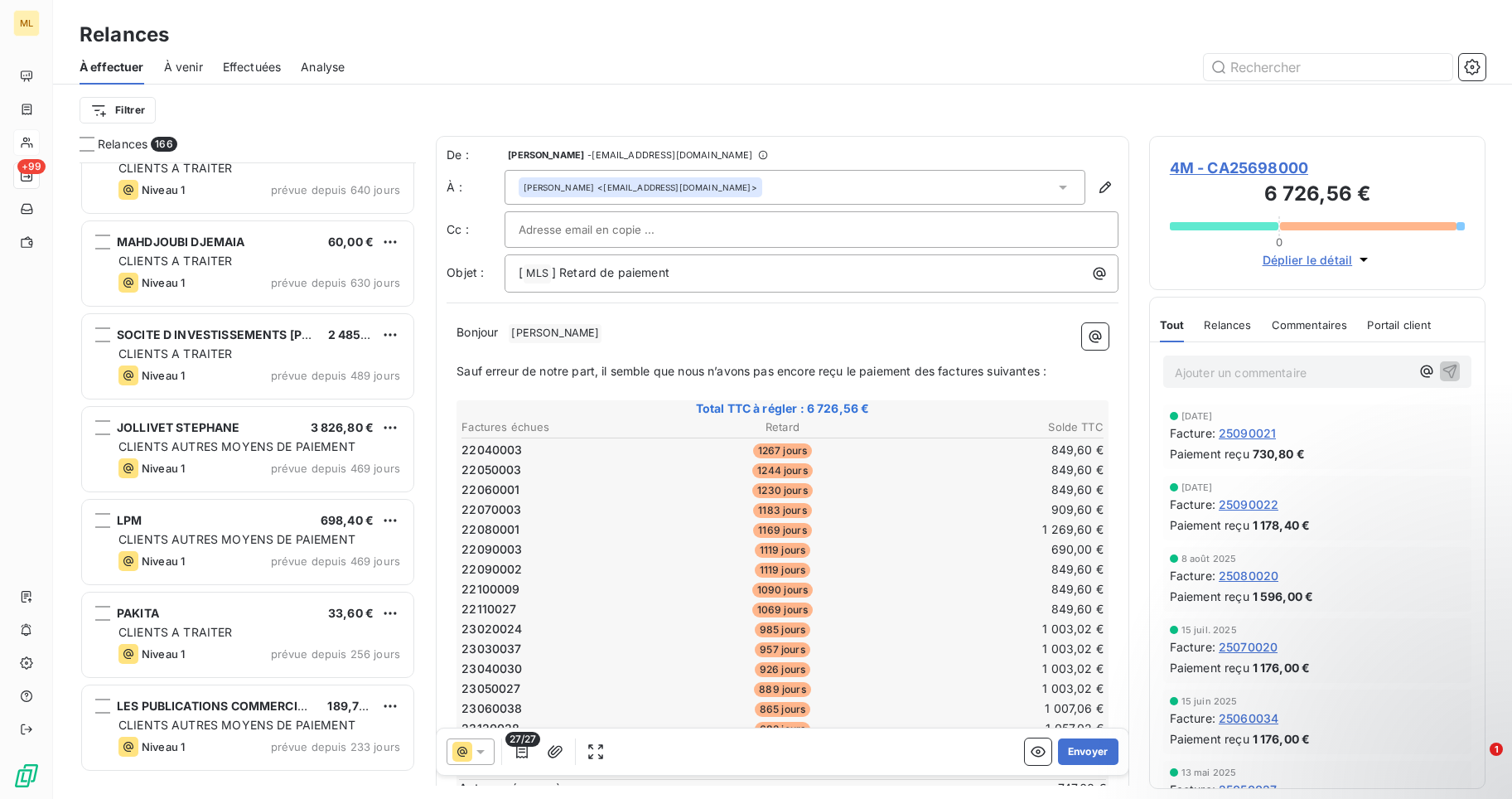
scroll to position [3234, 0]
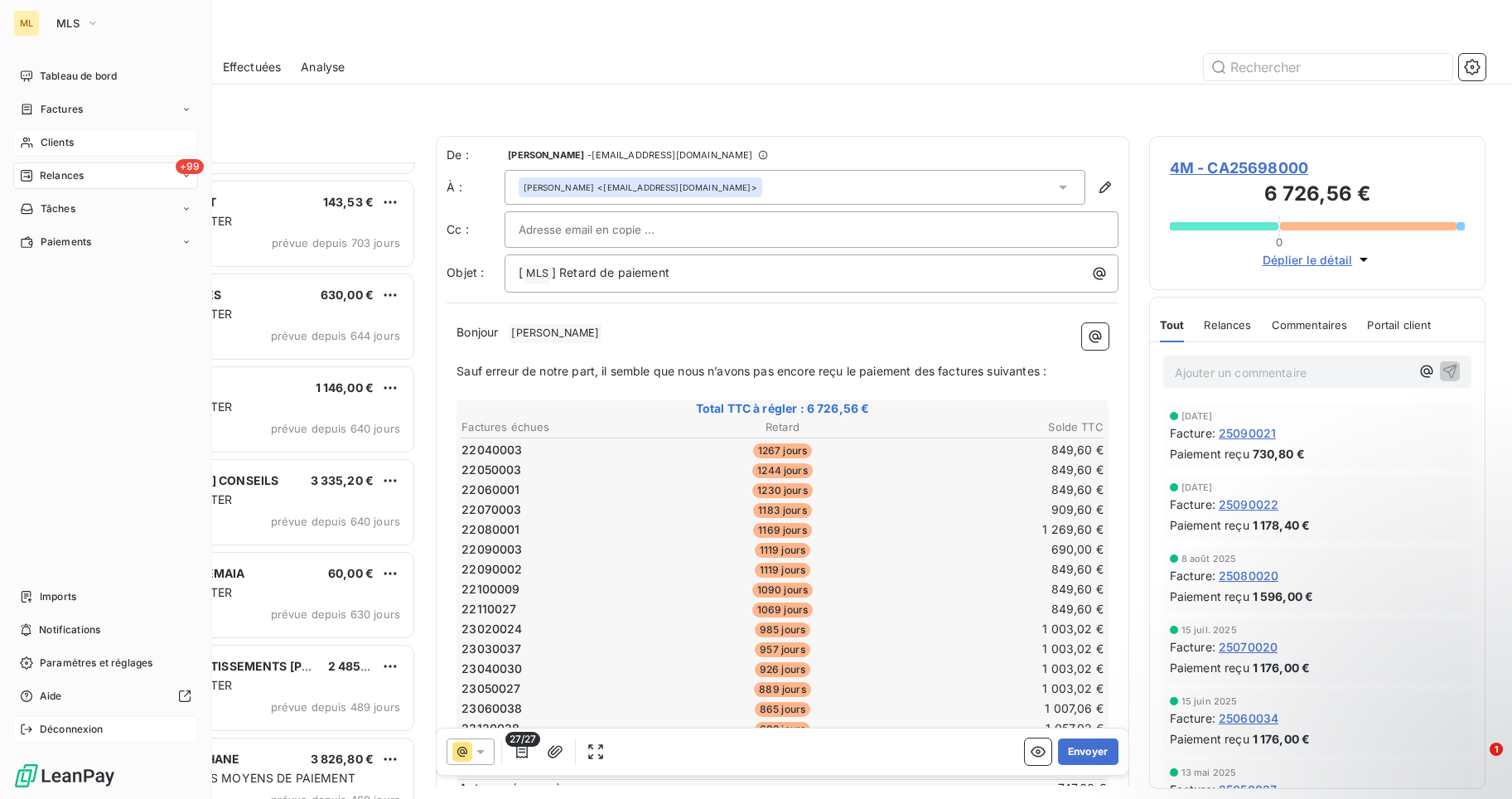
click at [45, 727] on span "Déconnexion" at bounding box center [72, 728] width 64 height 15
